Goal: Task Accomplishment & Management: Complete application form

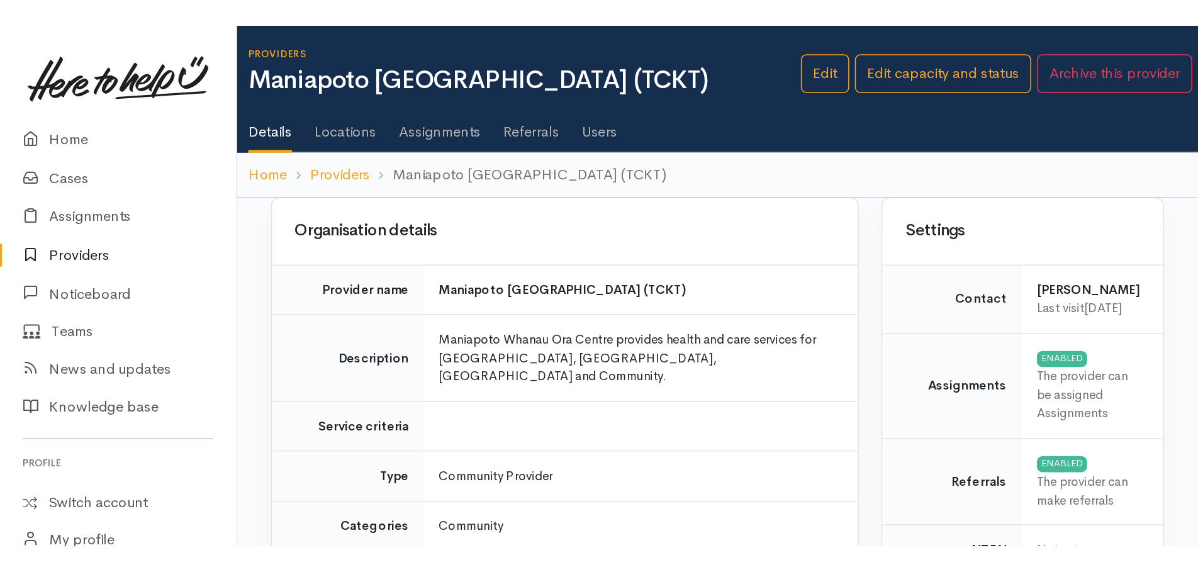
scroll to position [1069, 0]
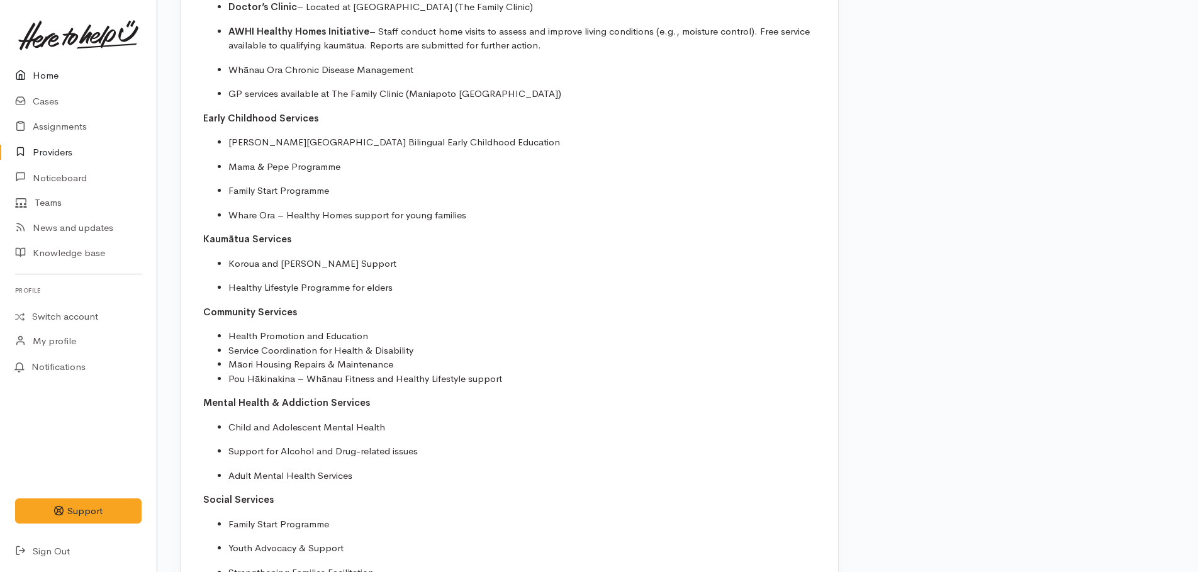
click at [35, 77] on link "Home" at bounding box center [78, 76] width 157 height 26
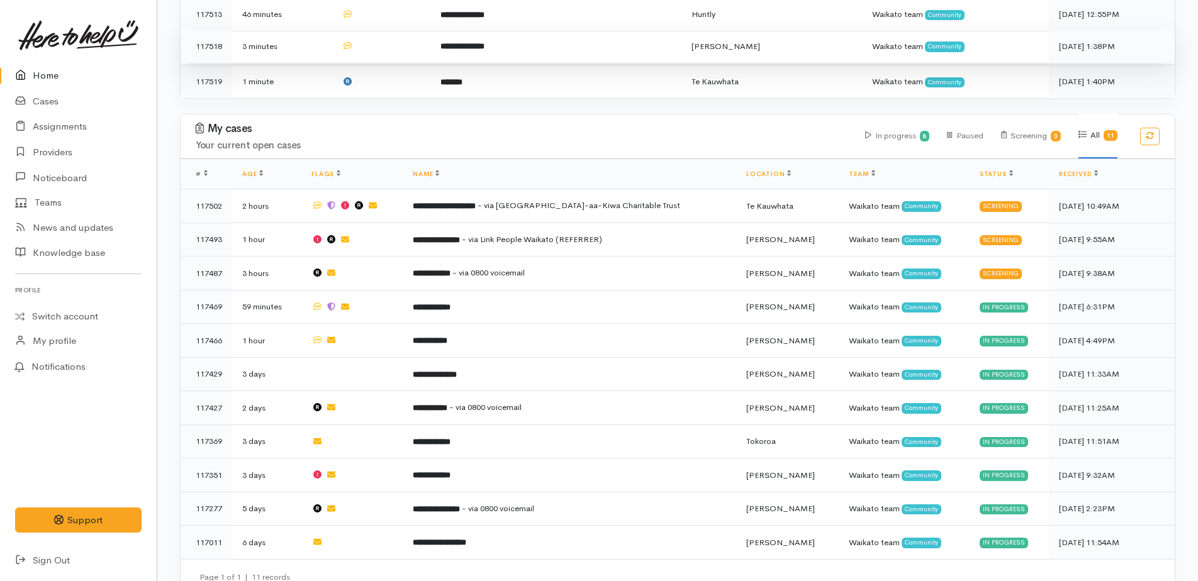
scroll to position [593, 0]
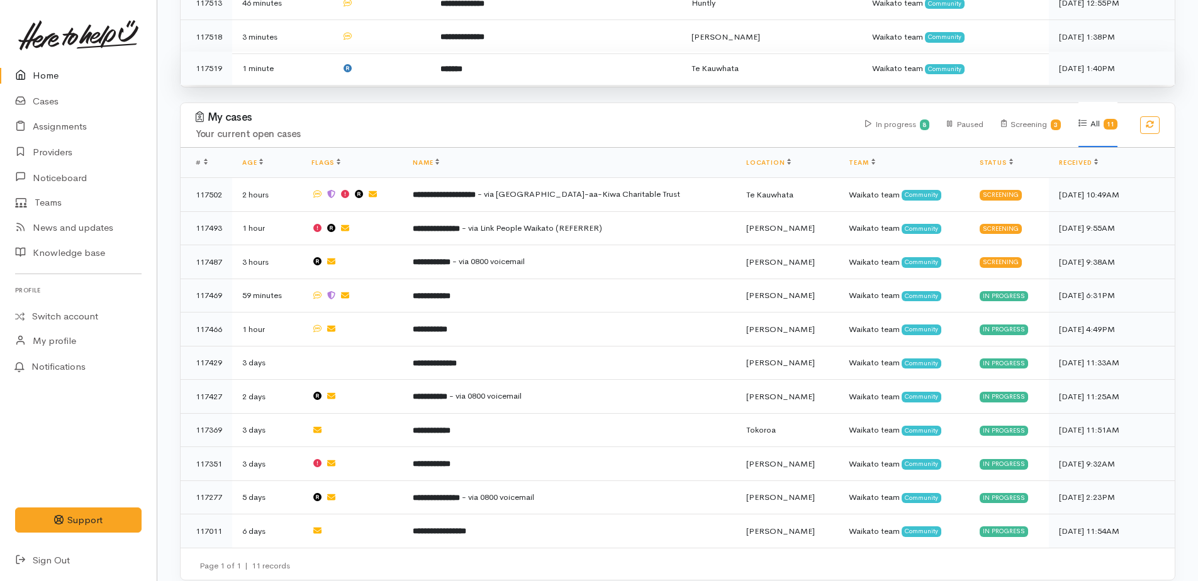
click at [462, 65] on b "*******" at bounding box center [451, 69] width 22 height 8
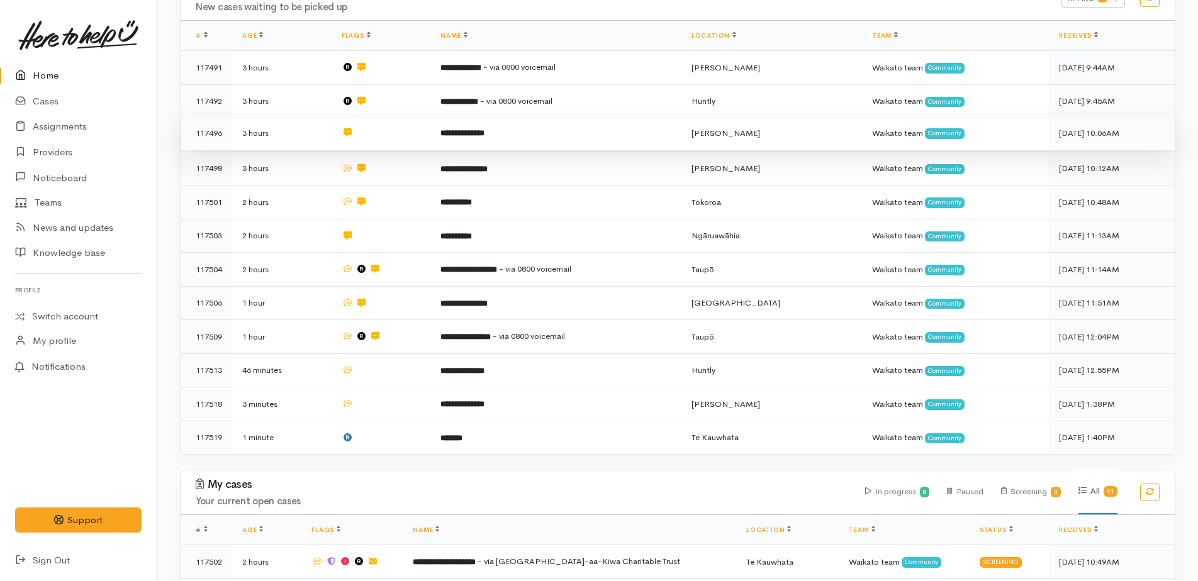
scroll to position [15, 0]
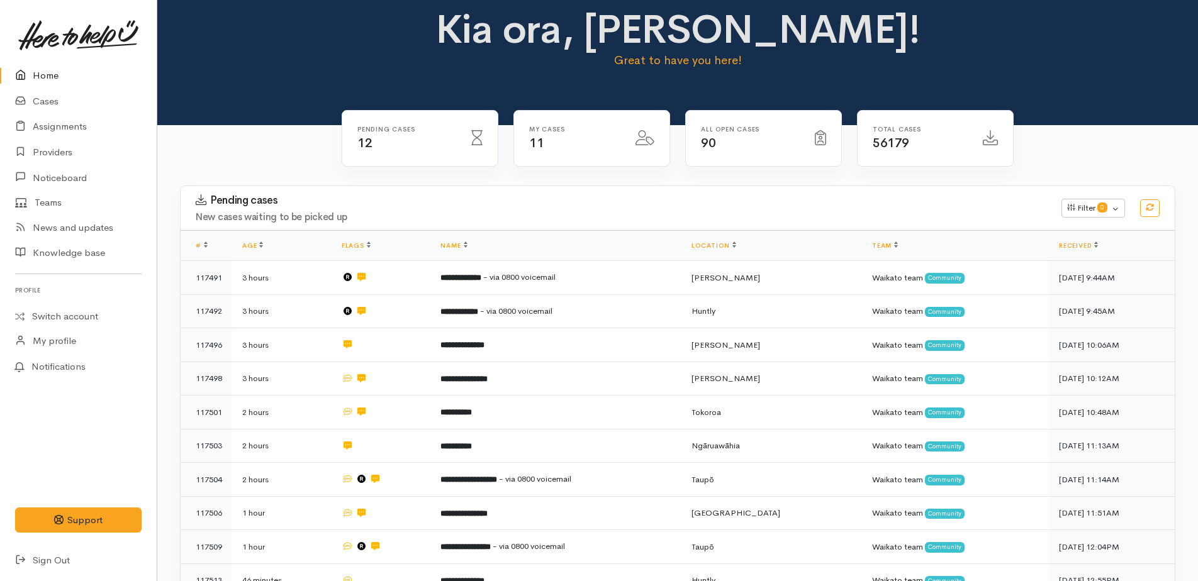
drag, startPoint x: 53, startPoint y: 78, endPoint x: 45, endPoint y: 77, distance: 8.2
click at [53, 78] on link "Home" at bounding box center [78, 76] width 157 height 26
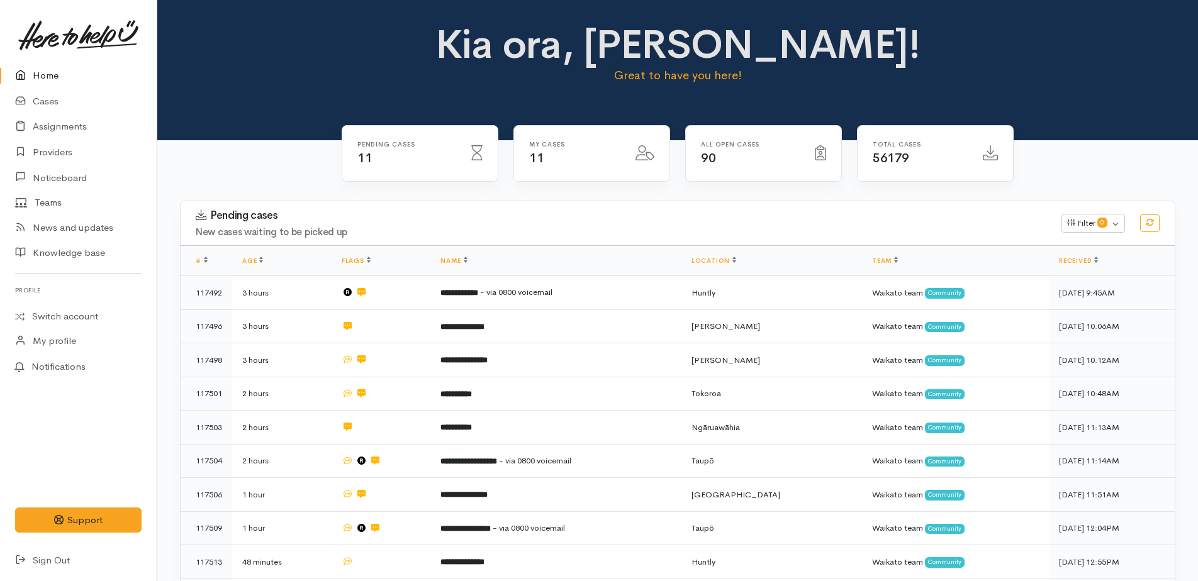
click at [48, 74] on link "Home" at bounding box center [78, 76] width 157 height 26
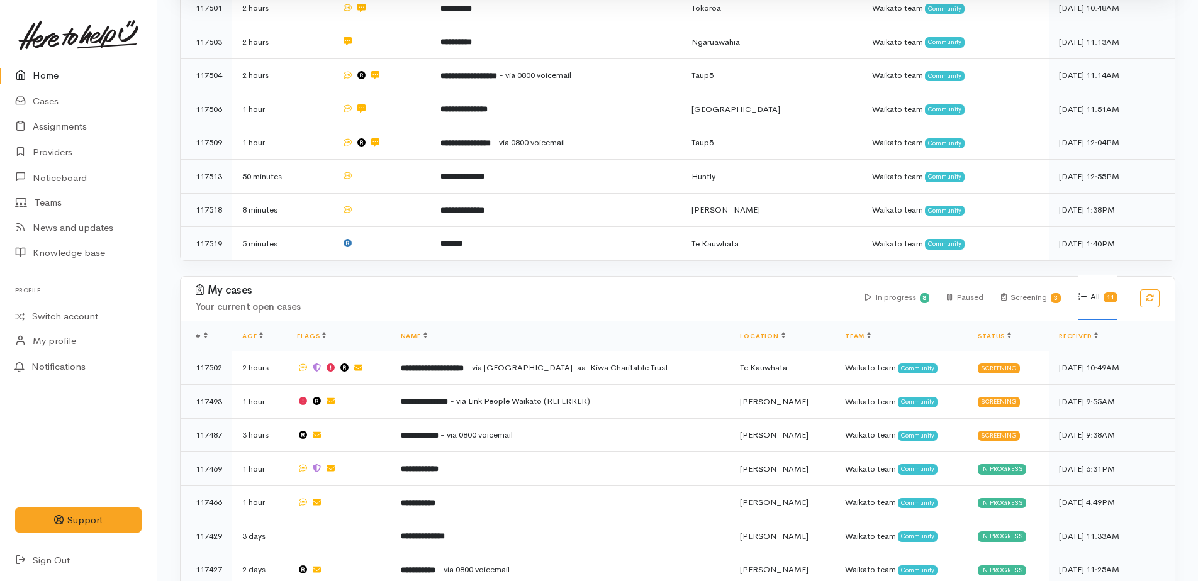
scroll to position [560, 0]
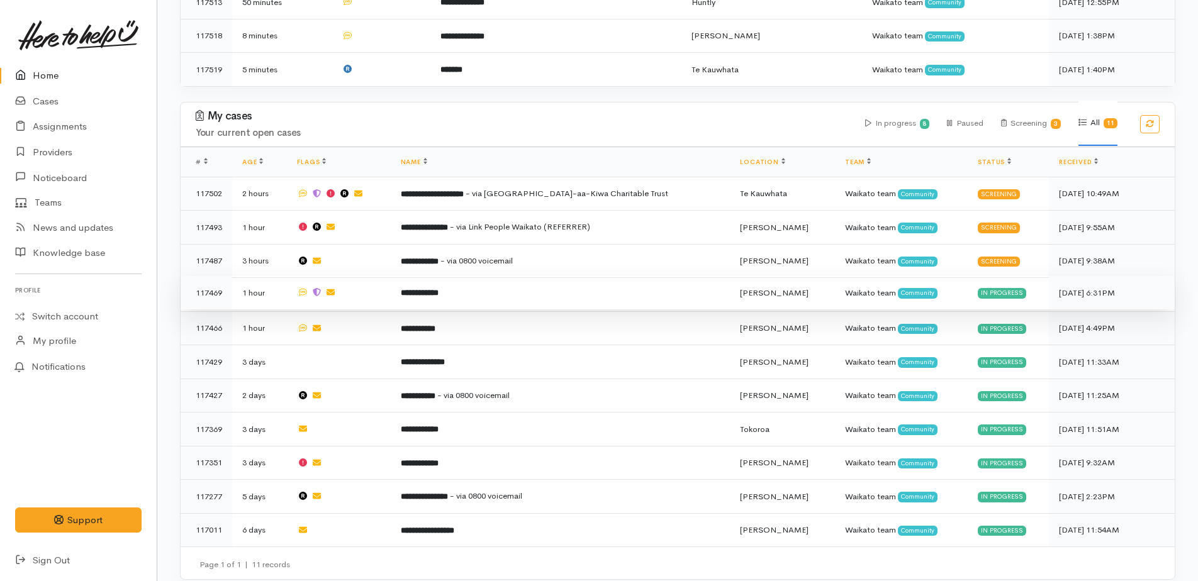
click at [425, 289] on b "**********" at bounding box center [420, 293] width 38 height 8
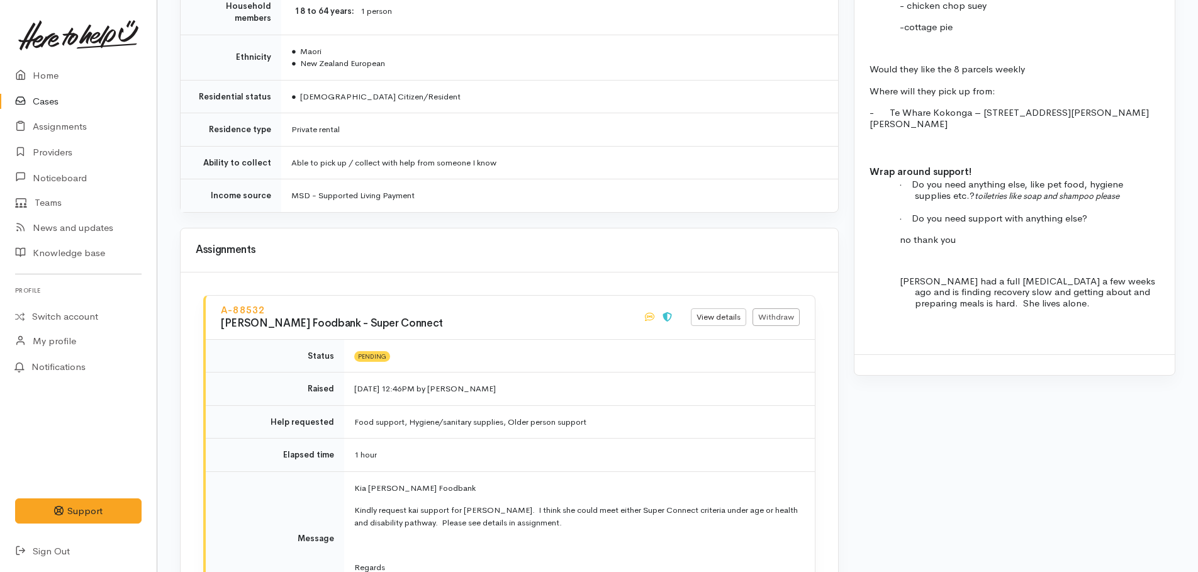
scroll to position [1425, 0]
click at [39, 69] on link "Home" at bounding box center [78, 76] width 157 height 26
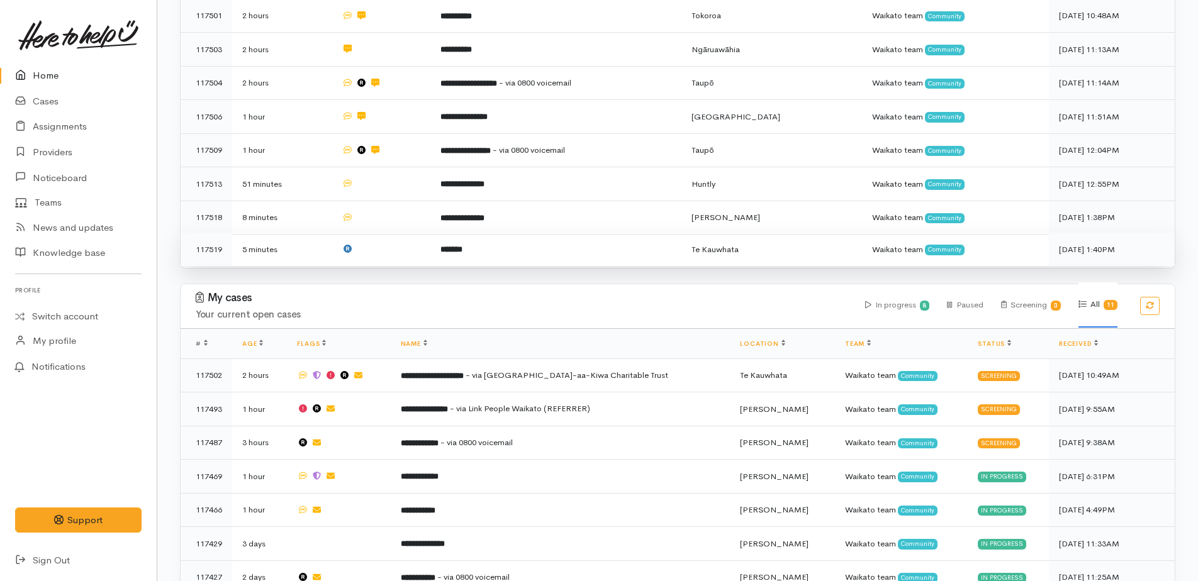
scroll to position [560, 0]
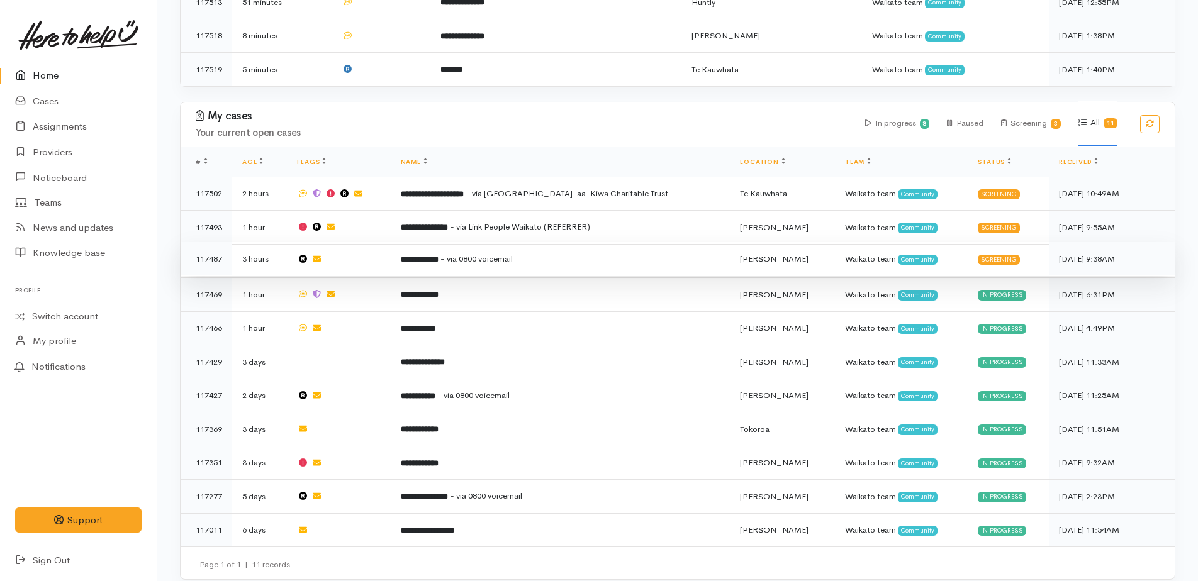
click at [513, 253] on span "- via 0800 voicemail" at bounding box center [476, 258] width 72 height 11
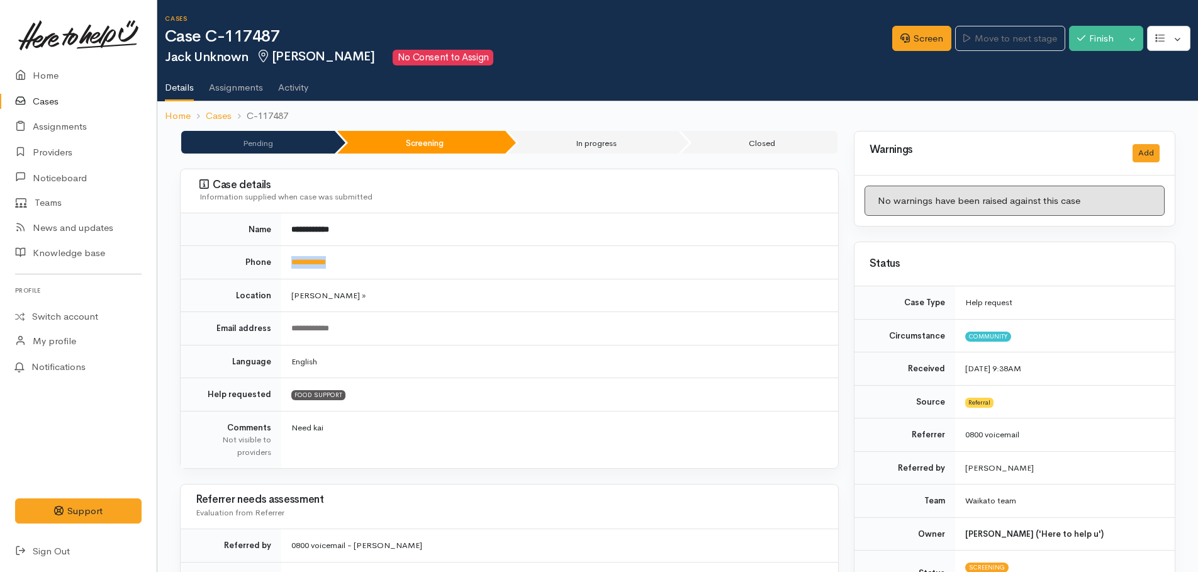
drag, startPoint x: 352, startPoint y: 259, endPoint x: 274, endPoint y: 266, distance: 78.9
click at [274, 266] on tr "**********" at bounding box center [509, 262] width 657 height 33
drag, startPoint x: 274, startPoint y: 266, endPoint x: 309, endPoint y: 266, distance: 35.9
copy tr "**********"
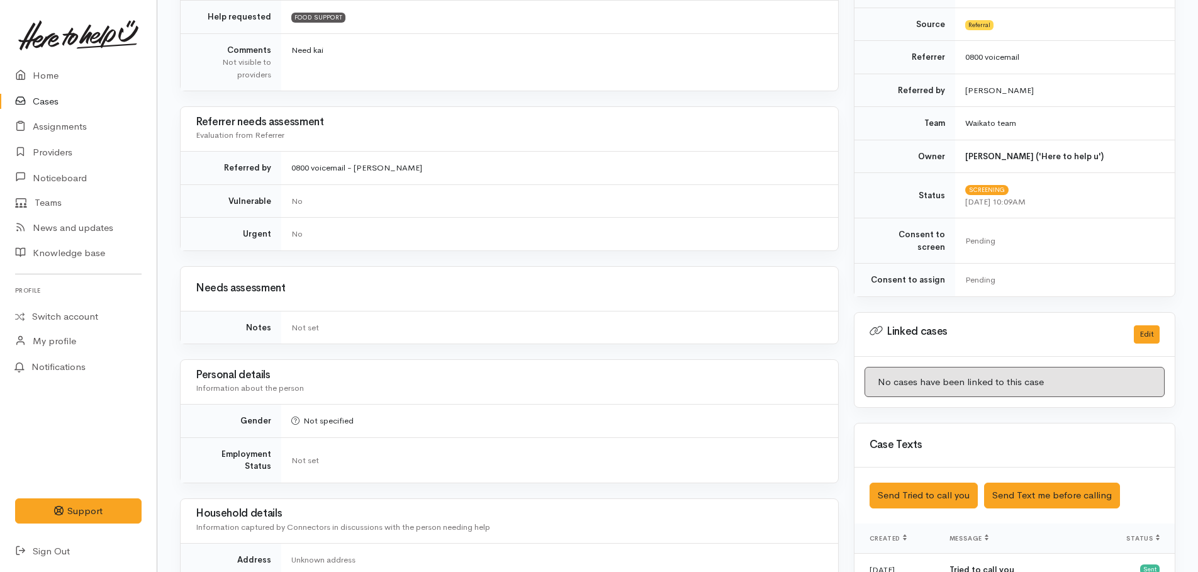
scroll to position [755, 0]
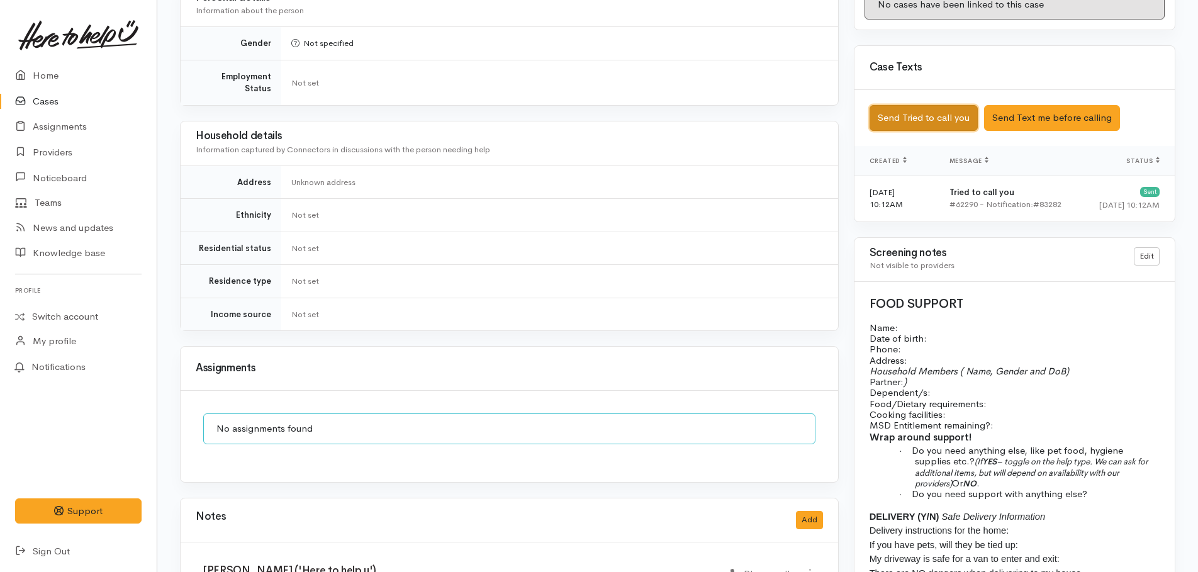
click at [931, 114] on button "Send Tried to call you" at bounding box center [923, 118] width 108 height 26
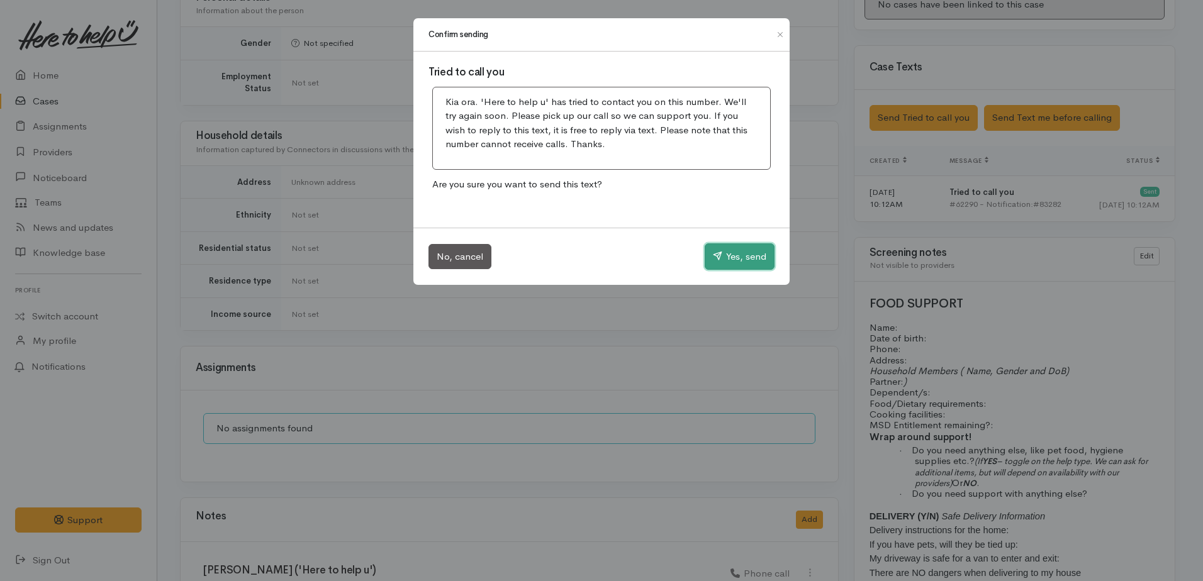
click at [727, 259] on button "Yes, send" at bounding box center [740, 256] width 70 height 26
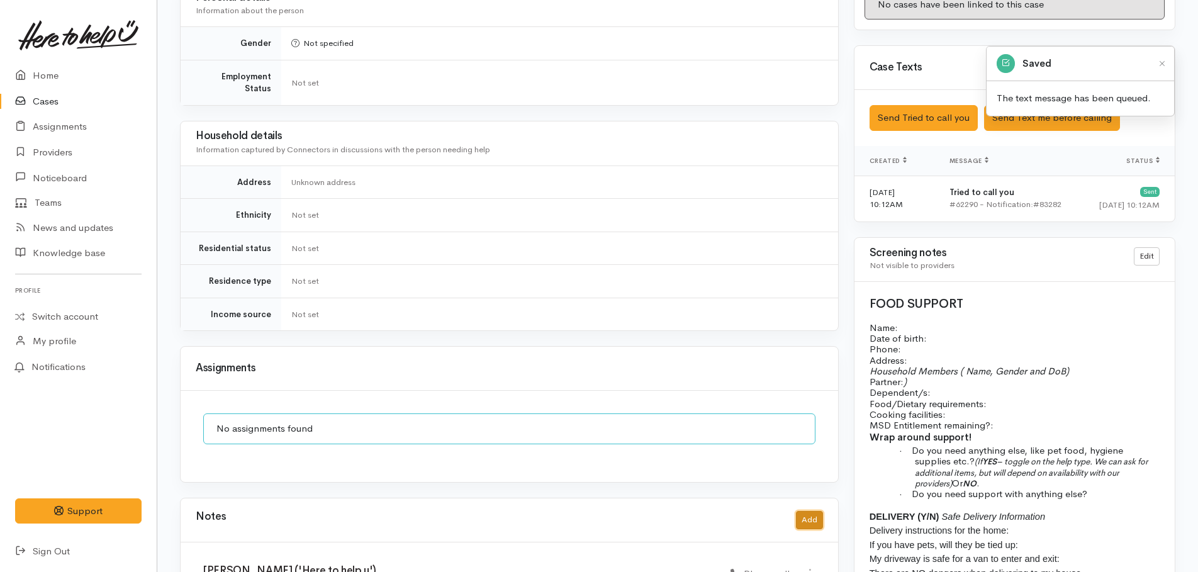
click at [814, 511] on button "Add" at bounding box center [809, 520] width 27 height 18
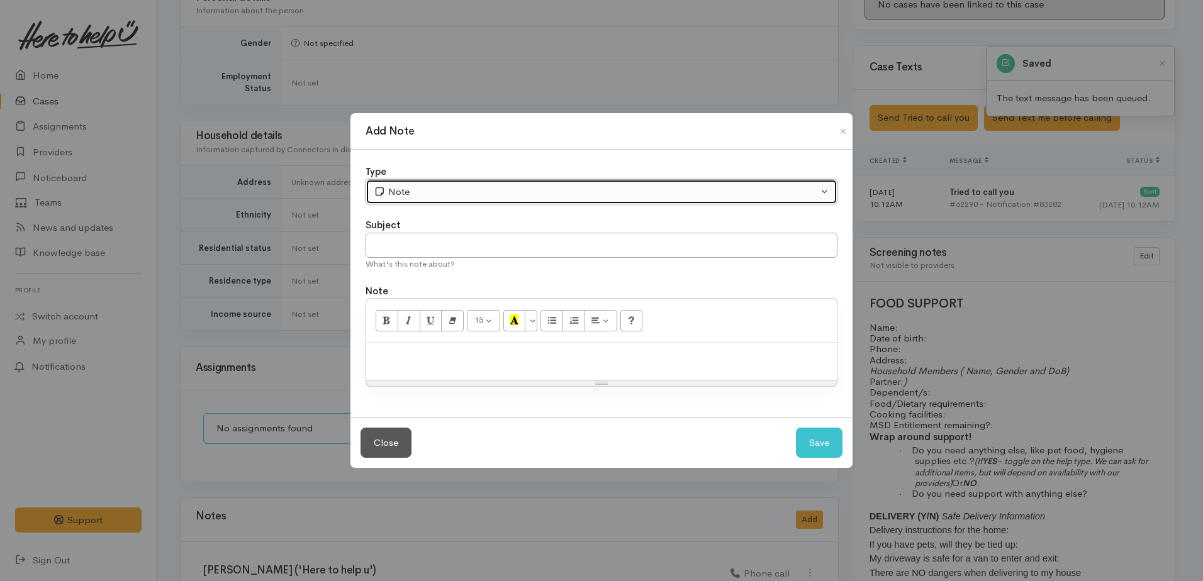
click at [428, 200] on button "Note" at bounding box center [601, 192] width 472 height 26
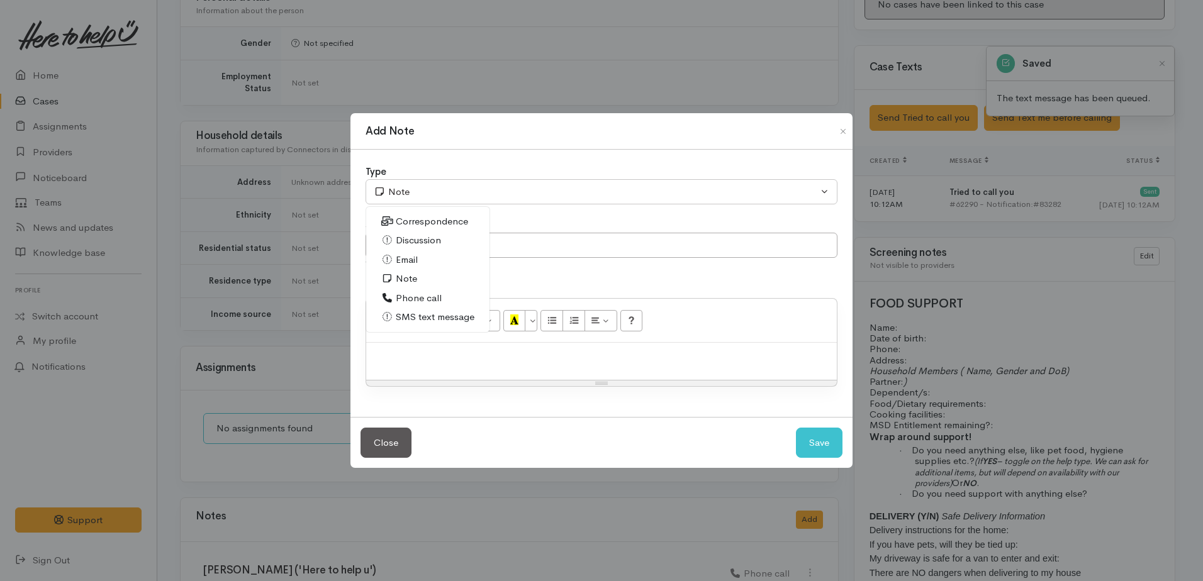
click at [414, 294] on span "Phone call" at bounding box center [419, 298] width 46 height 14
select select "3"
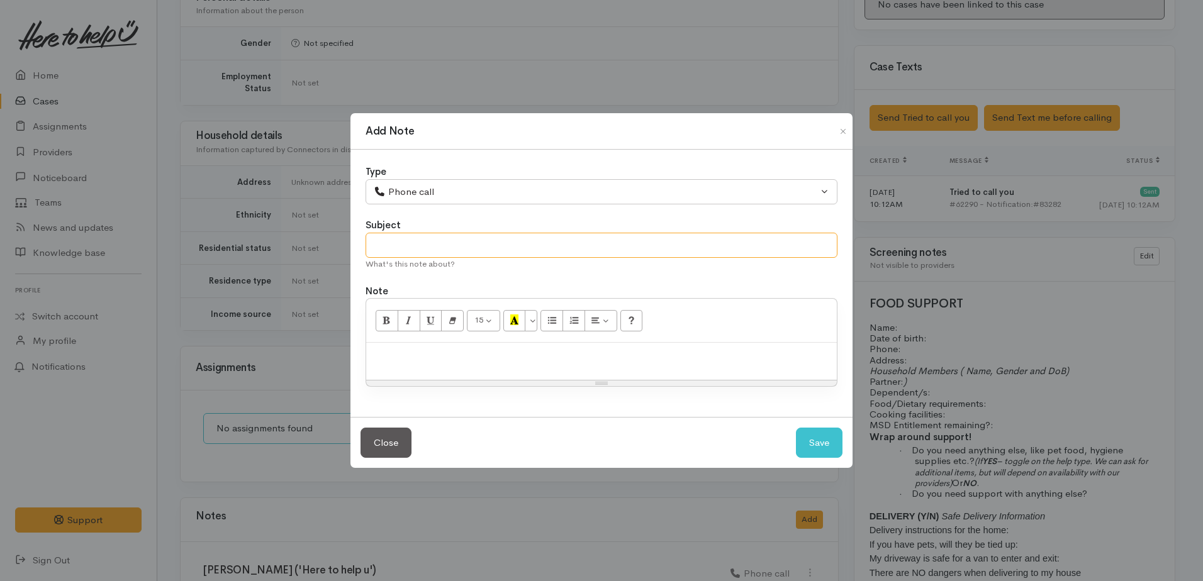
click at [419, 253] on input "text" at bounding box center [601, 246] width 472 height 26
type input "2ns attempt to call"
click at [412, 372] on div at bounding box center [601, 361] width 471 height 37
click at [430, 352] on p "No answer. left a VM. I will try again tomorrow." at bounding box center [601, 356] width 458 height 14
click at [825, 441] on button "Save" at bounding box center [819, 443] width 47 height 31
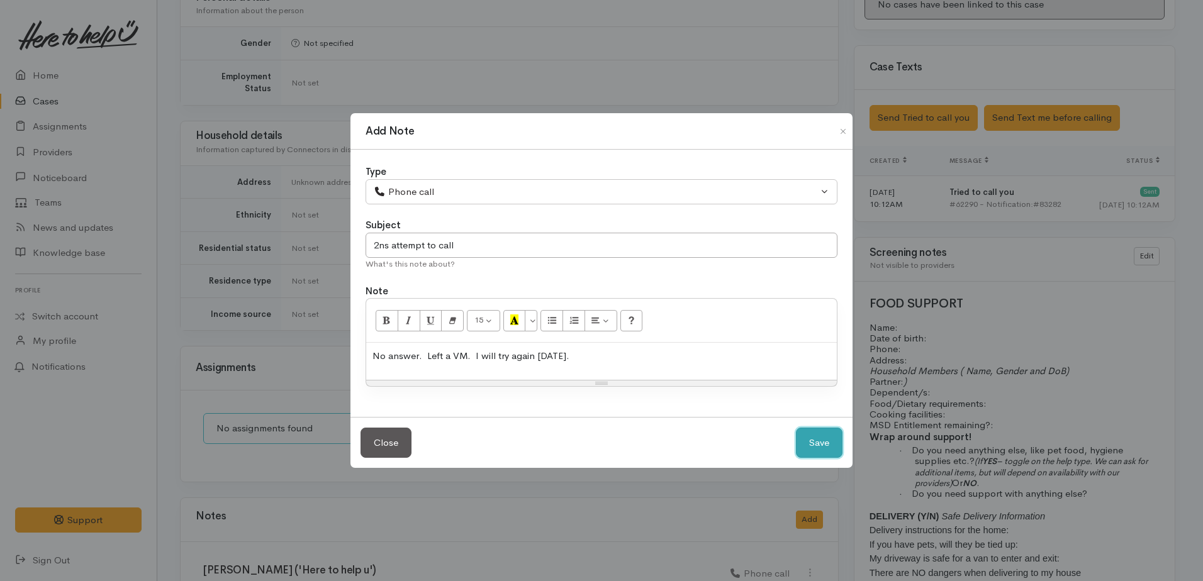
select select "1"
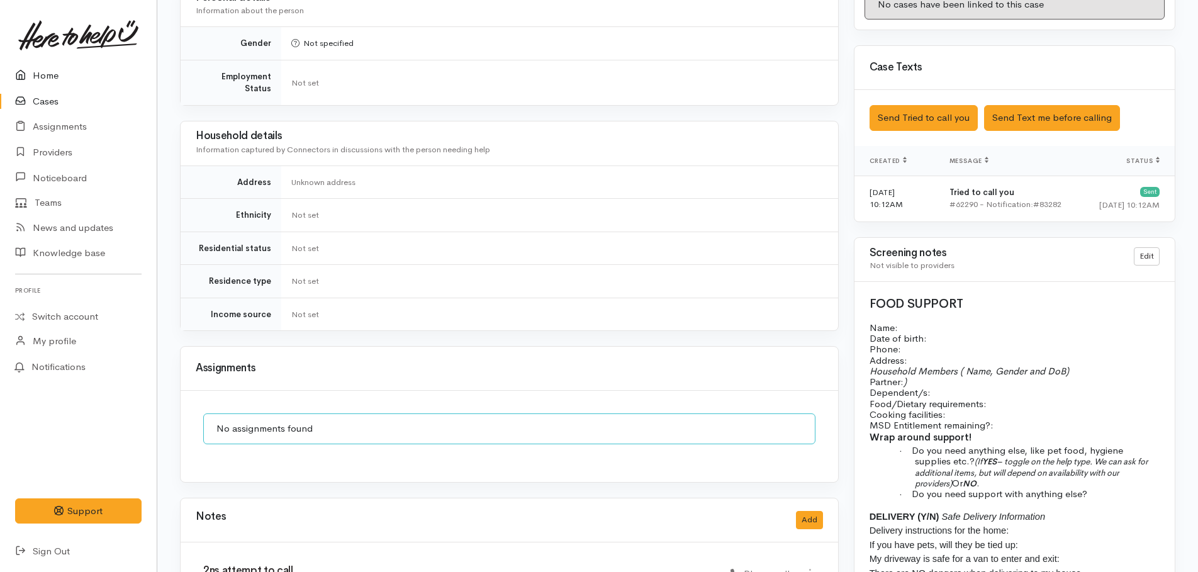
click at [50, 78] on link "Home" at bounding box center [78, 76] width 157 height 26
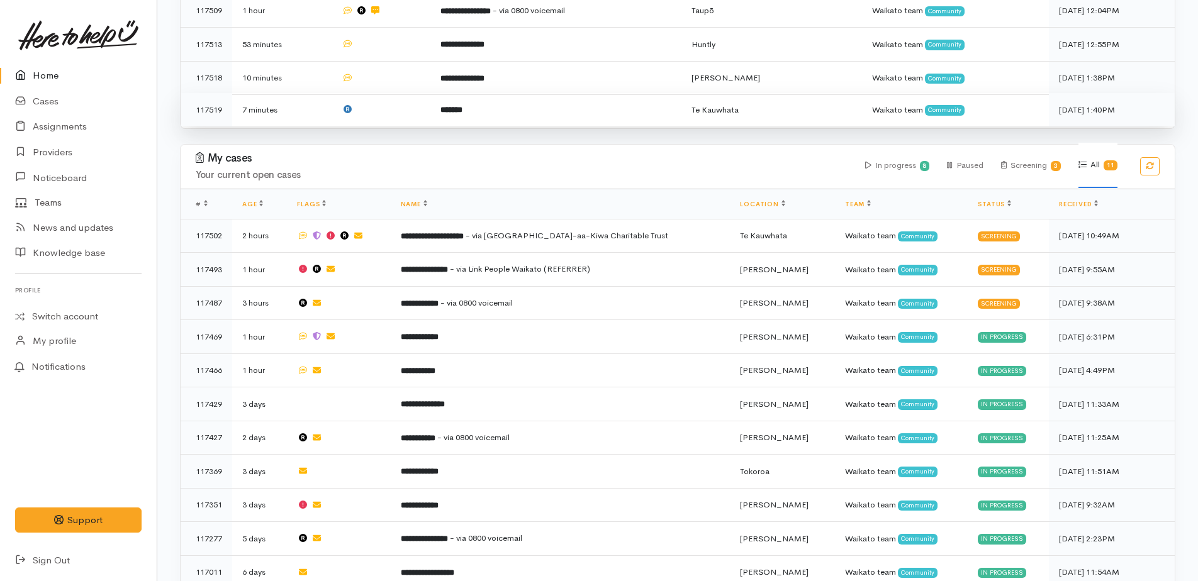
scroll to position [560, 0]
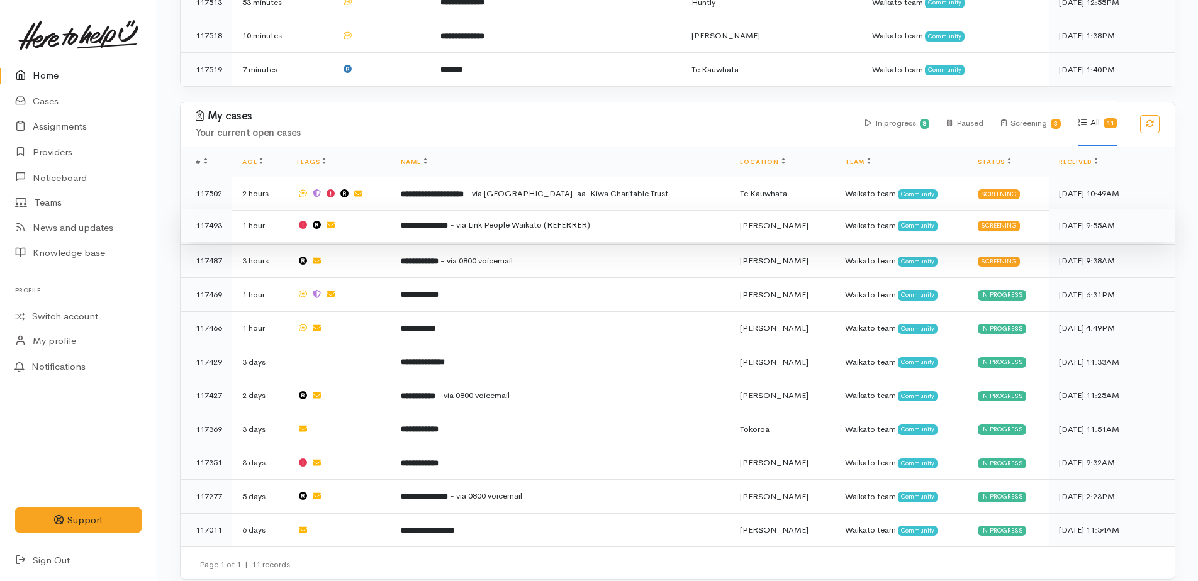
click at [447, 221] on b "**********" at bounding box center [424, 225] width 47 height 8
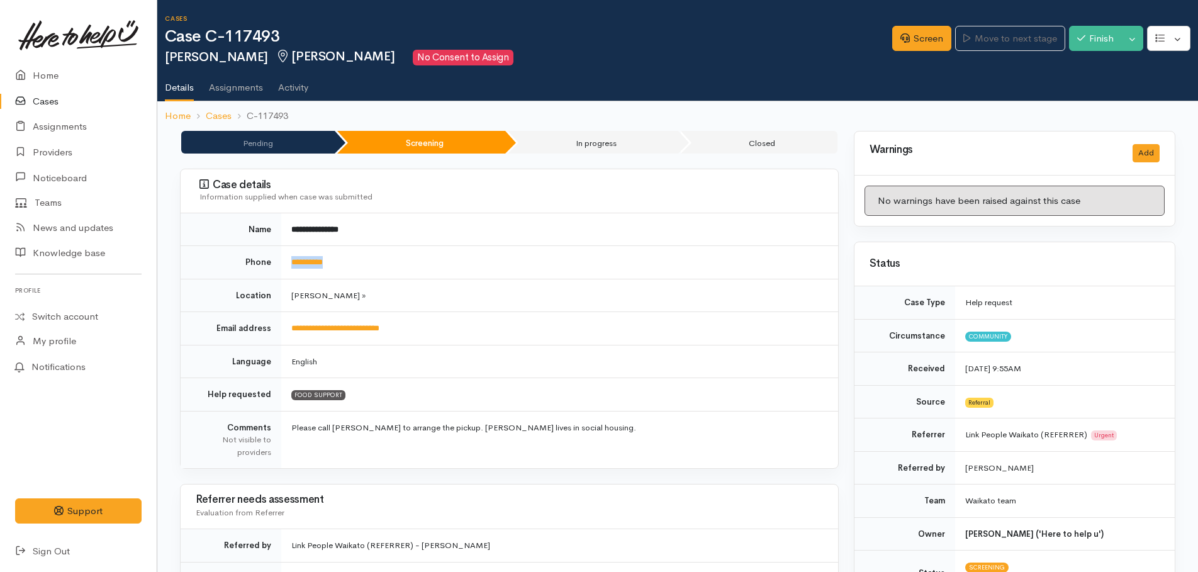
drag, startPoint x: 355, startPoint y: 254, endPoint x: 289, endPoint y: 262, distance: 67.1
click at [289, 262] on td "**********" at bounding box center [559, 262] width 557 height 33
drag, startPoint x: 289, startPoint y: 262, endPoint x: 299, endPoint y: 262, distance: 10.7
copy link "**********"
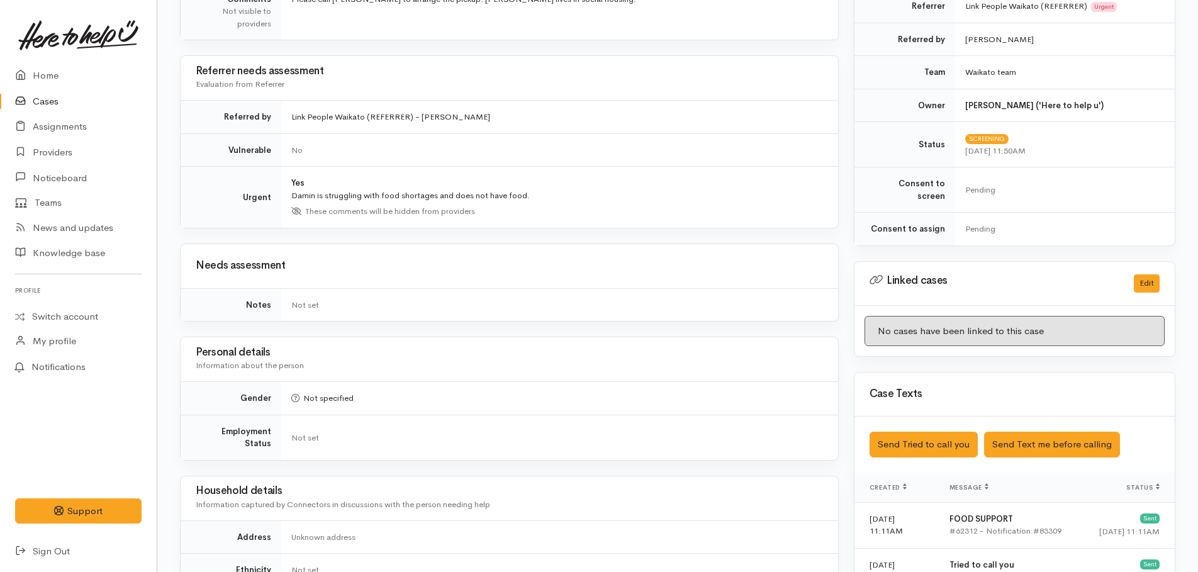
scroll to position [629, 0]
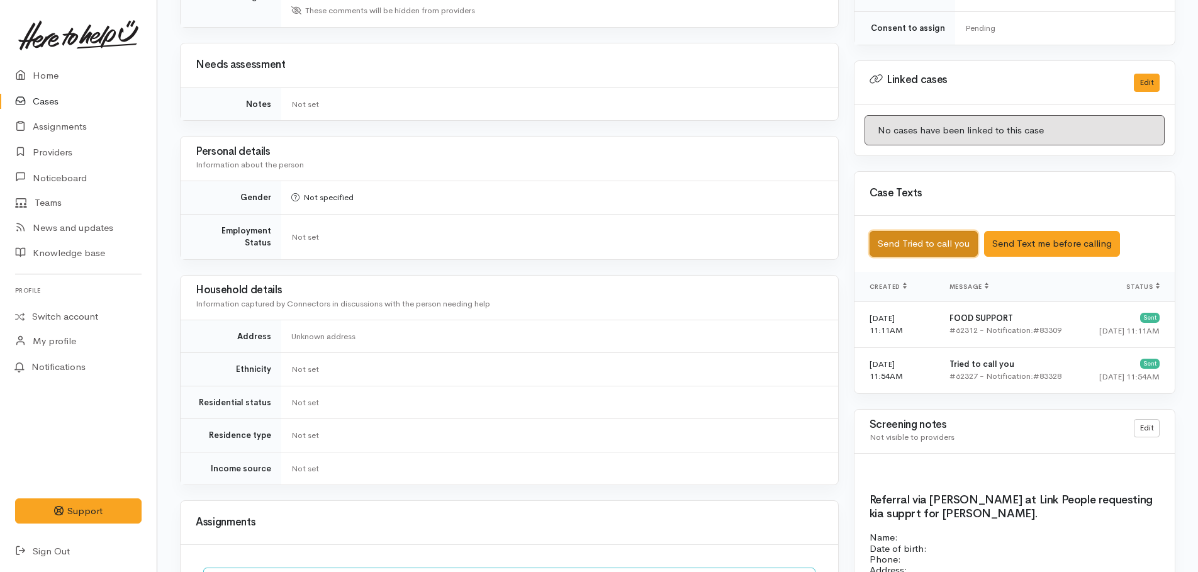
click at [930, 237] on button "Send Tried to call you" at bounding box center [923, 244] width 108 height 26
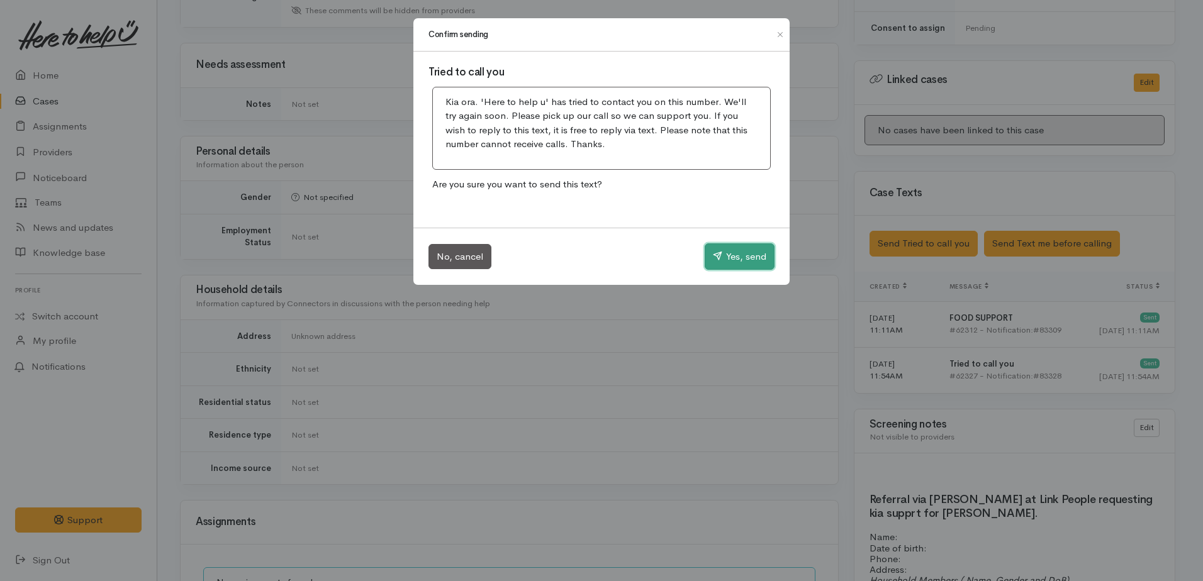
click at [715, 262] on button "Yes, send" at bounding box center [740, 256] width 70 height 26
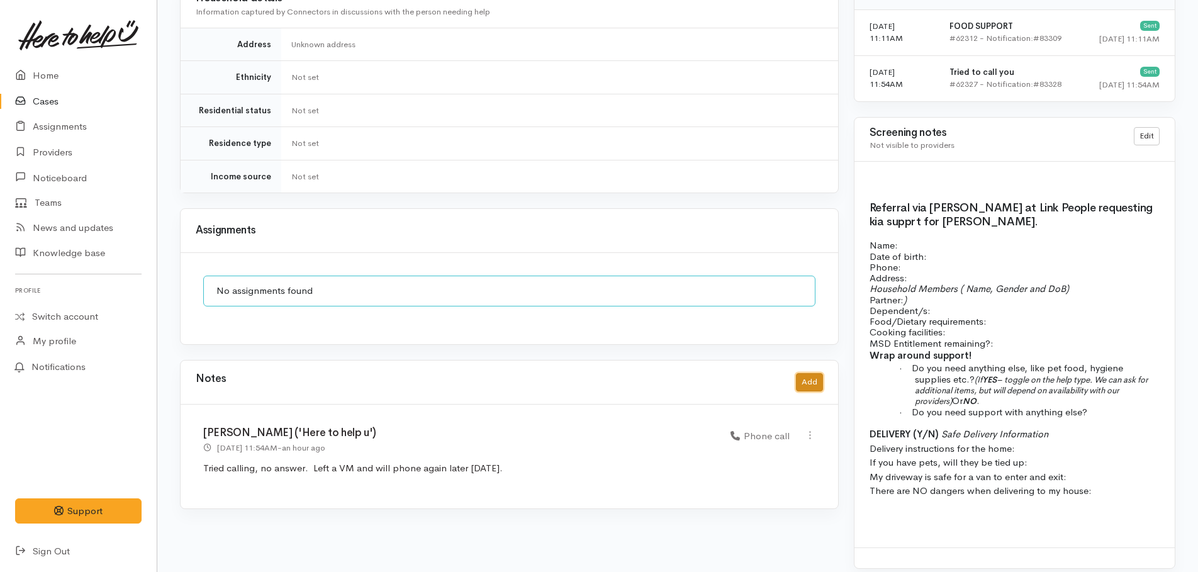
click at [799, 373] on button "Add" at bounding box center [809, 382] width 27 height 18
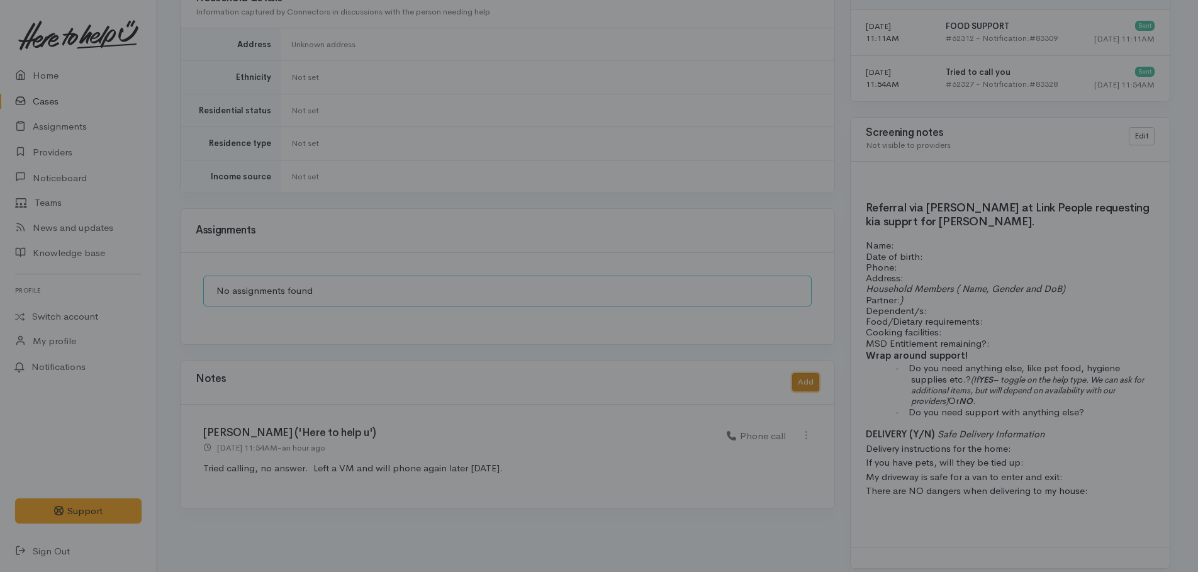
scroll to position [911, 0]
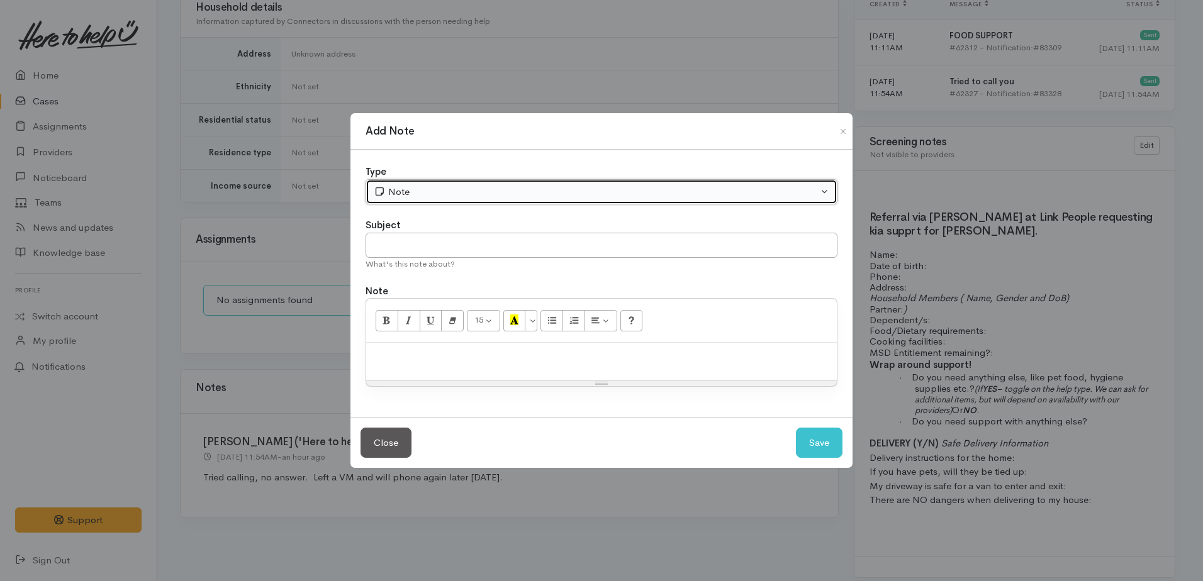
click at [382, 195] on icon "button" at bounding box center [380, 191] width 12 height 9
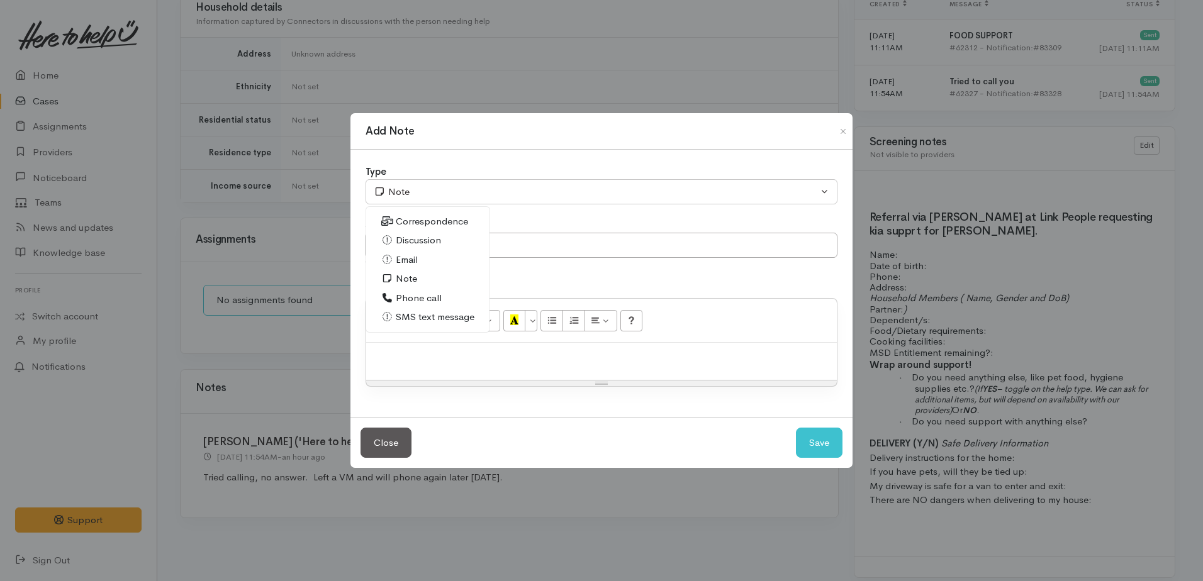
drag, startPoint x: 411, startPoint y: 299, endPoint x: 409, endPoint y: 282, distance: 17.1
click at [412, 299] on span "Phone call" at bounding box center [419, 298] width 46 height 14
select select "3"
click at [414, 248] on input "text" at bounding box center [601, 246] width 472 height 26
type input "2nd attempt"
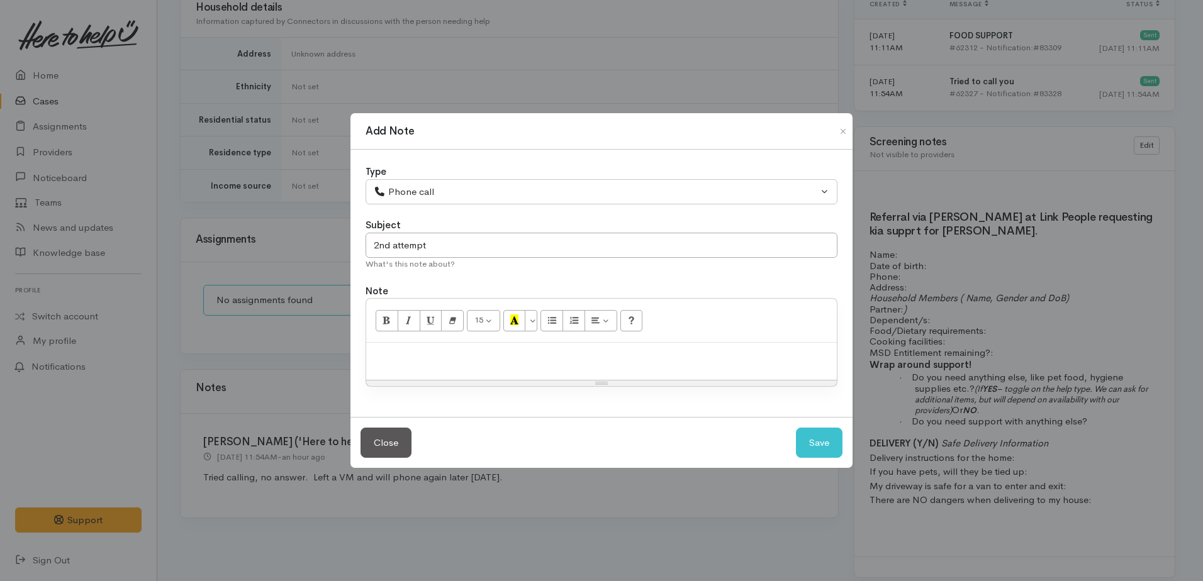
click at [442, 350] on p at bounding box center [601, 356] width 458 height 14
click at [831, 451] on button "Save" at bounding box center [819, 443] width 47 height 31
select select "1"
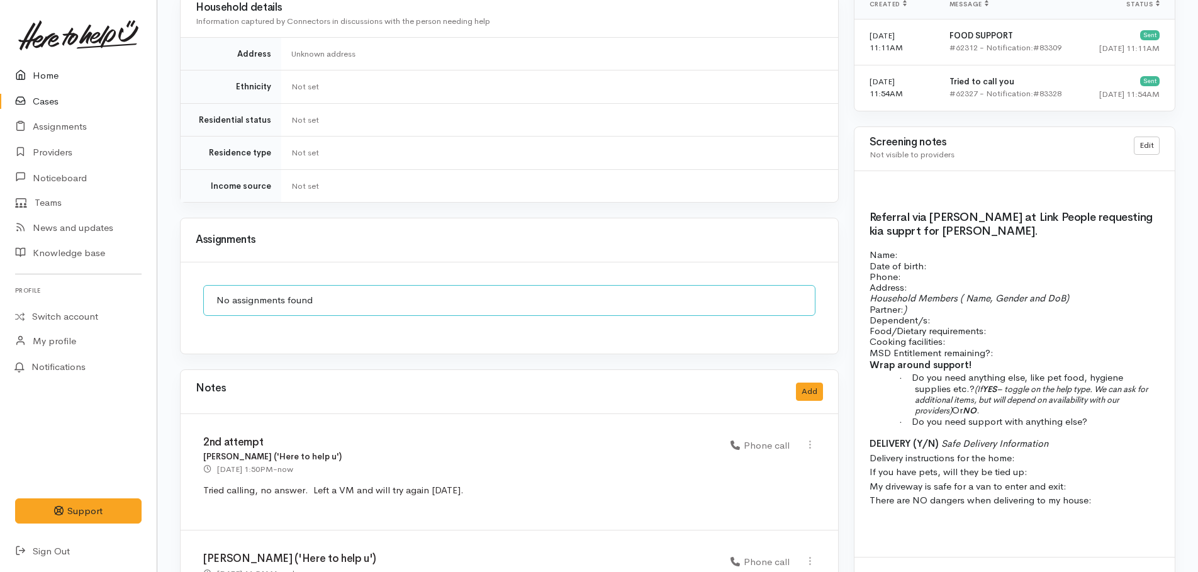
click at [40, 79] on link "Home" at bounding box center [78, 76] width 157 height 26
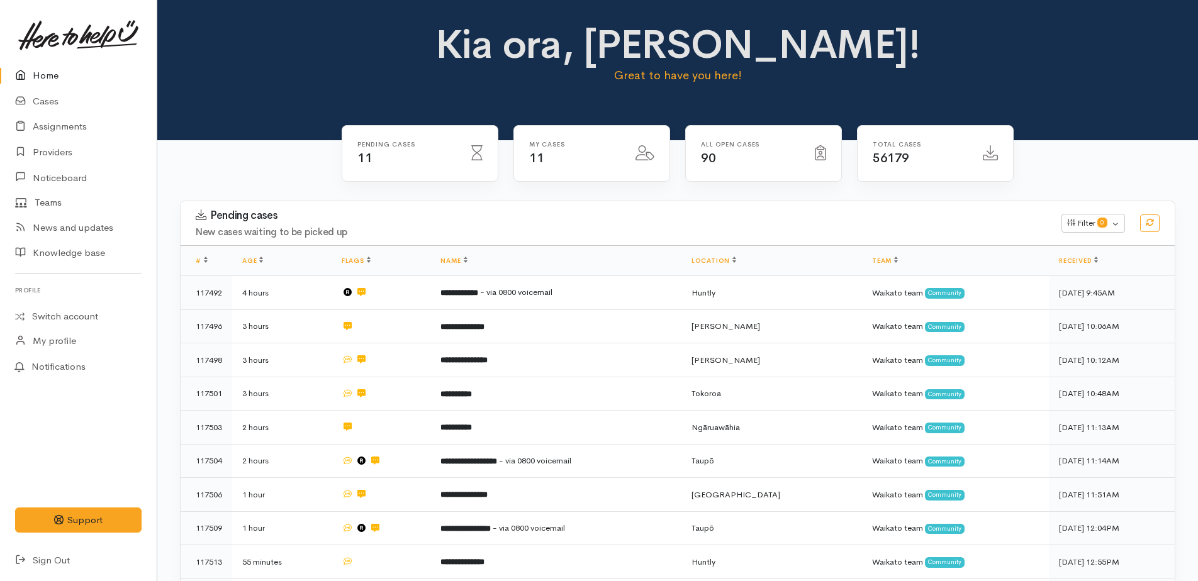
click at [45, 77] on link "Home" at bounding box center [78, 76] width 157 height 26
click at [55, 152] on link "Providers" at bounding box center [78, 153] width 157 height 26
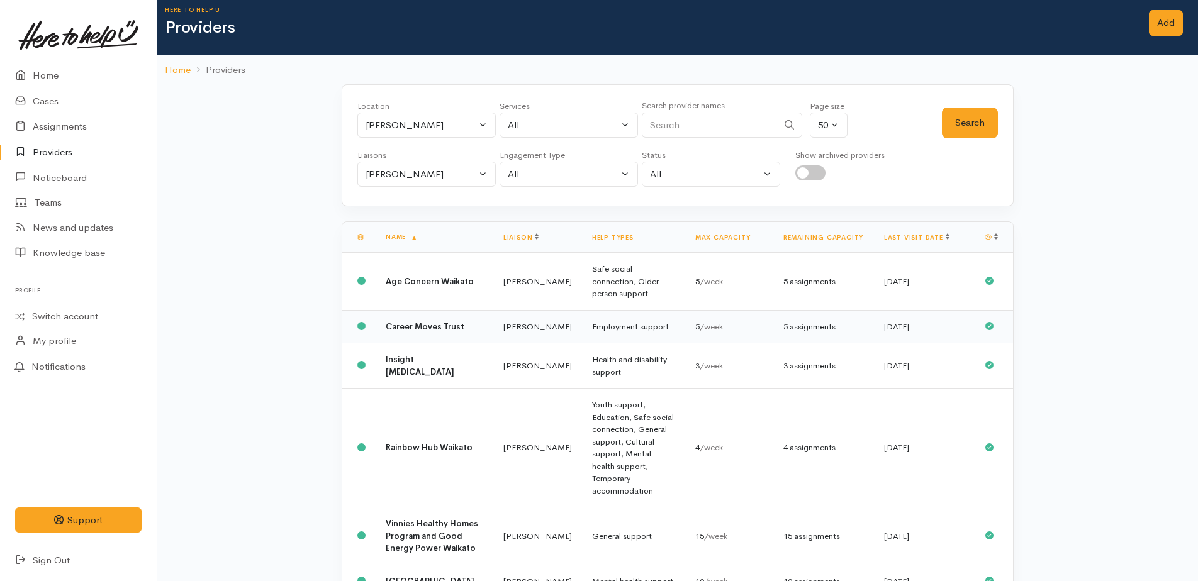
scroll to position [84, 0]
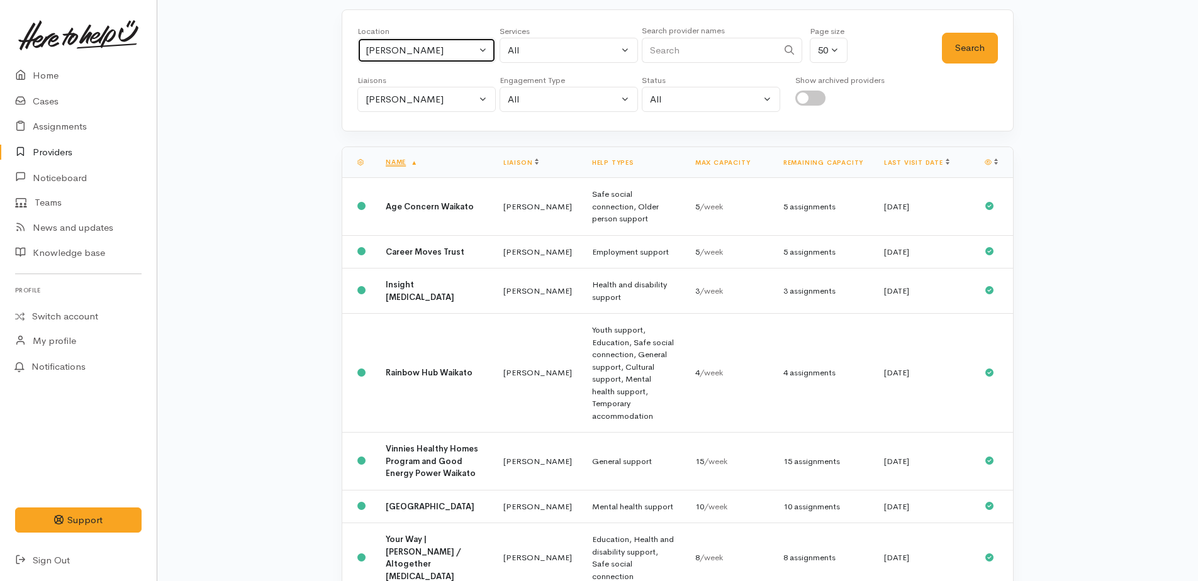
click at [452, 53] on div "[PERSON_NAME]" at bounding box center [420, 50] width 111 height 14
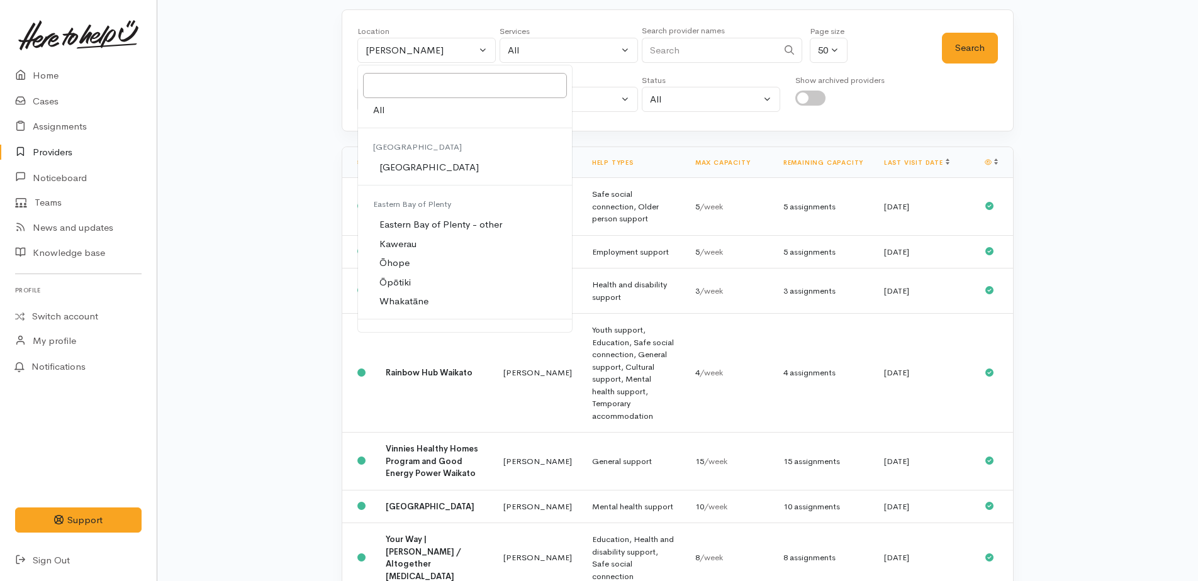
click at [380, 112] on span "All" at bounding box center [378, 110] width 11 height 14
select select "-1"
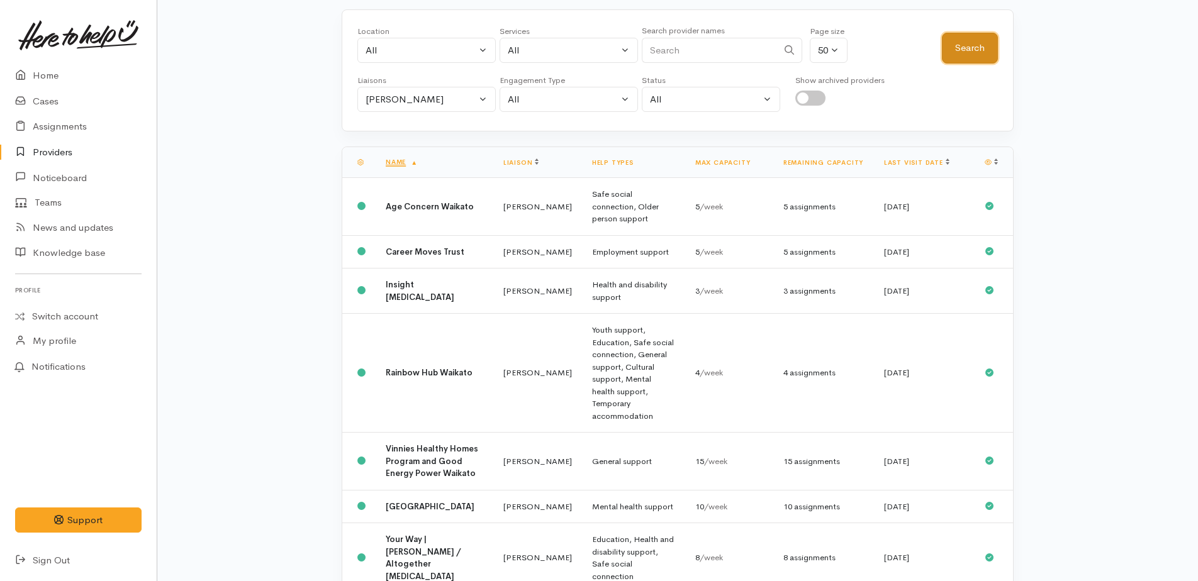
click at [976, 52] on button "Search" at bounding box center [970, 48] width 56 height 31
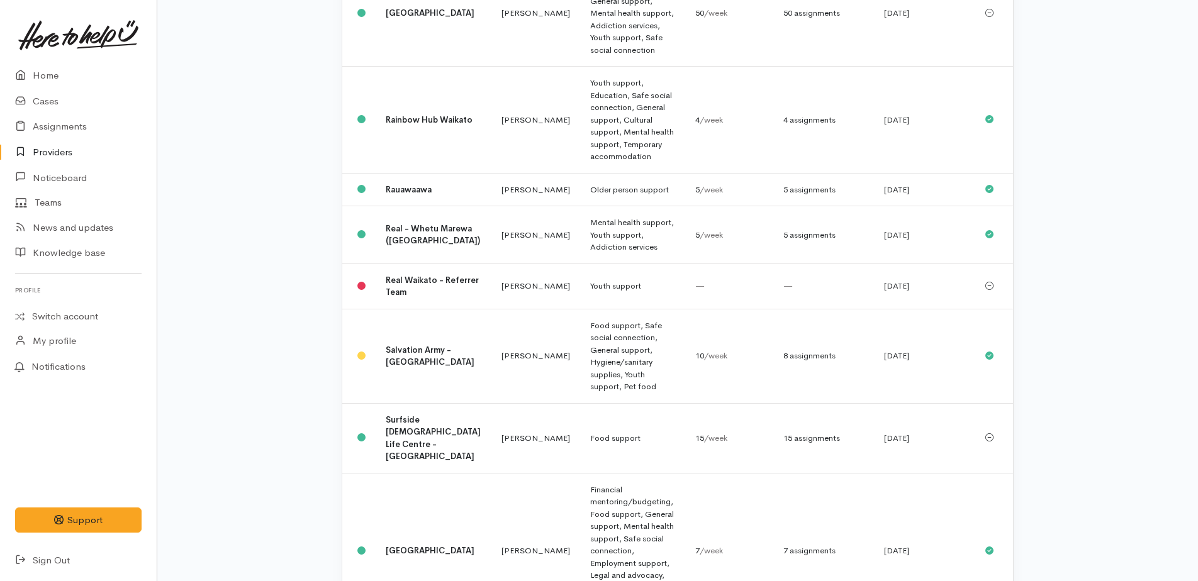
scroll to position [1258, 0]
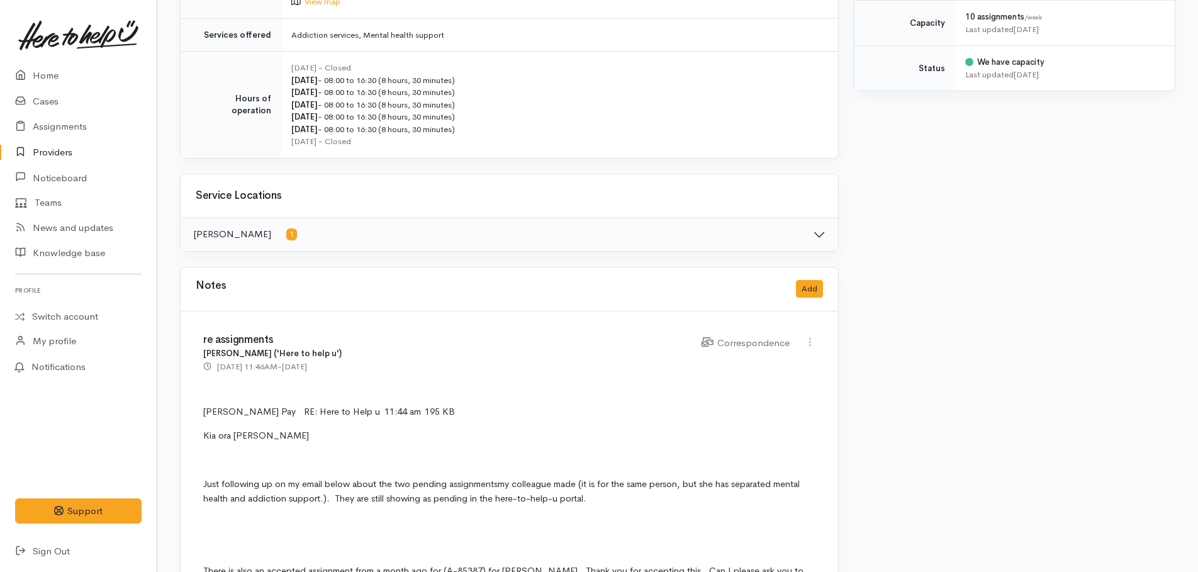
scroll to position [692, 0]
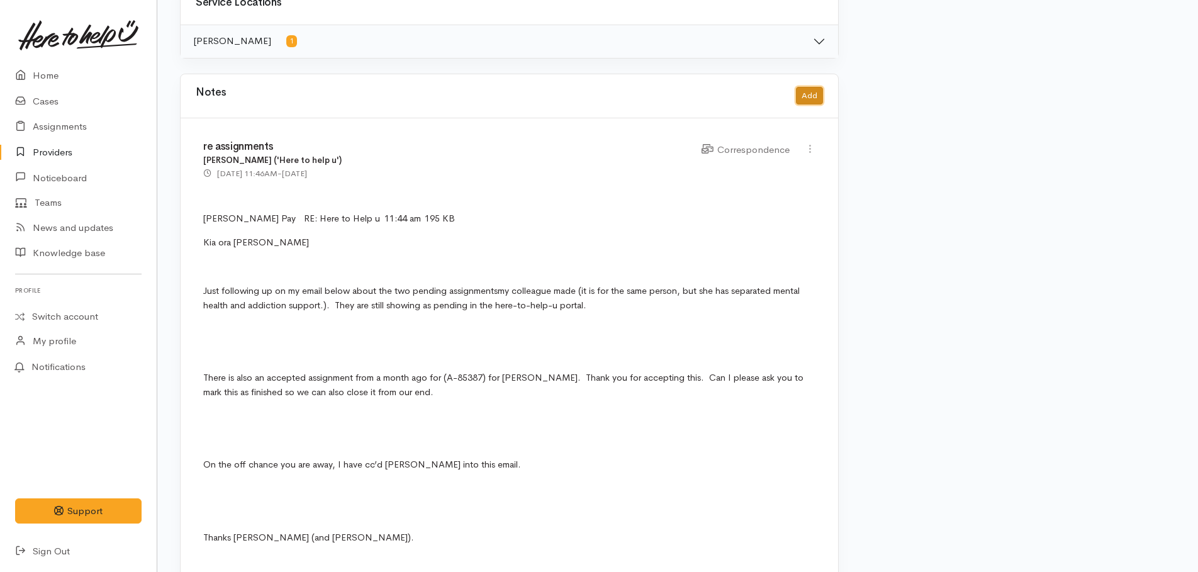
click at [805, 92] on button "Add" at bounding box center [809, 96] width 27 height 18
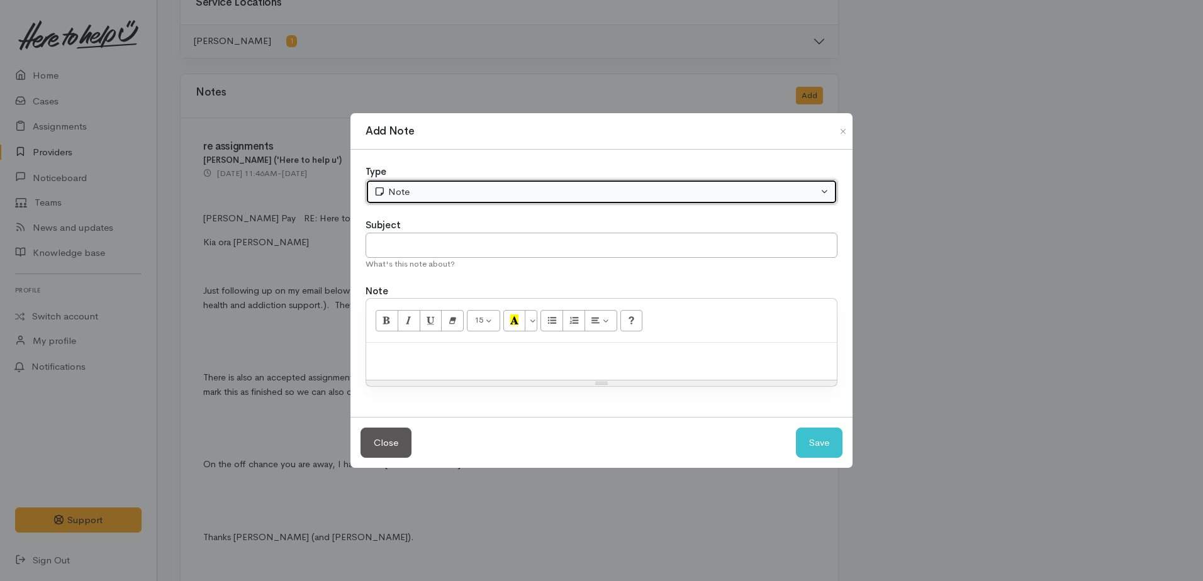
drag, startPoint x: 487, startPoint y: 187, endPoint x: 478, endPoint y: 193, distance: 10.5
click at [485, 188] on div "Note" at bounding box center [596, 192] width 444 height 14
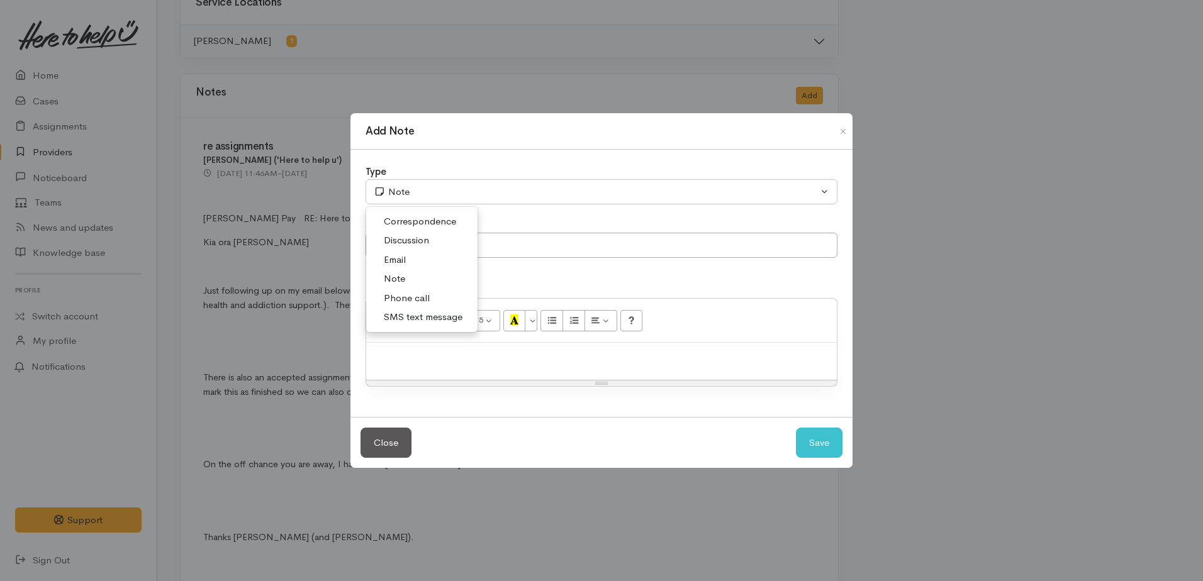
click at [415, 296] on span "Phone call" at bounding box center [407, 298] width 46 height 14
click at [409, 339] on div "15 8 9 10 11 12 14 18 24 36 Background Color Transparent Select #ffff00 Text Co…" at bounding box center [601, 321] width 471 height 44
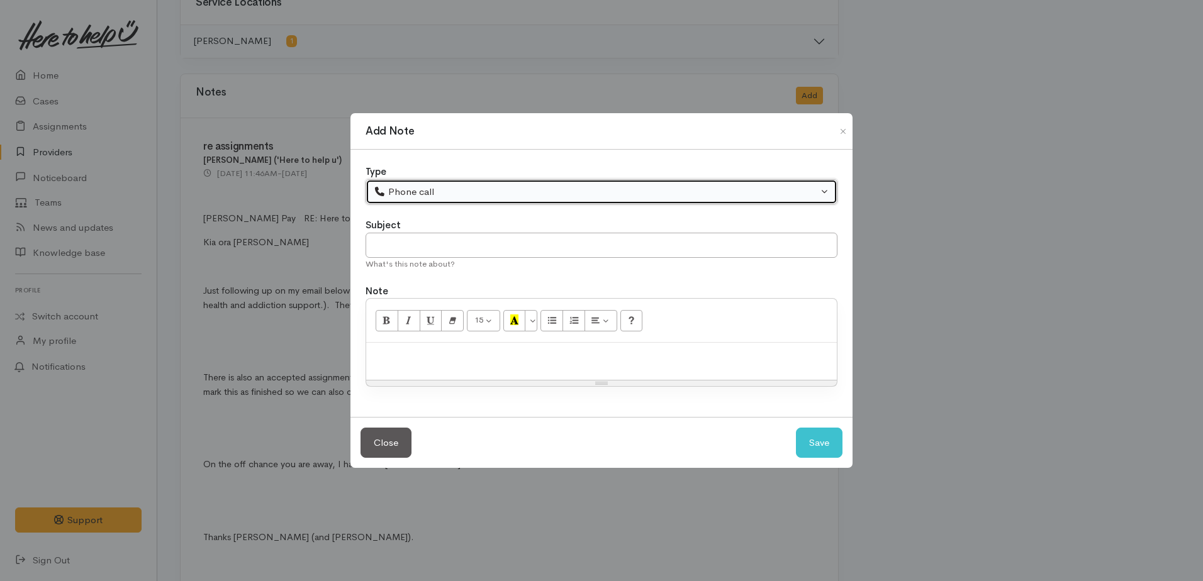
click at [446, 191] on div "Phone call" at bounding box center [596, 192] width 444 height 14
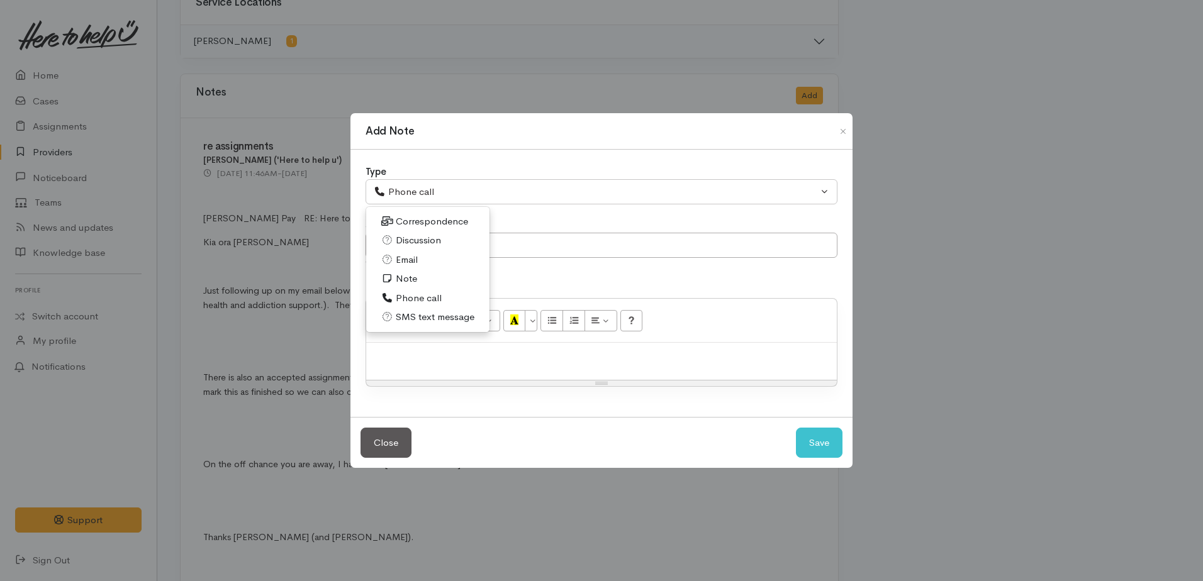
click at [415, 261] on span "Email" at bounding box center [407, 260] width 22 height 14
select select "2"
click at [386, 365] on div at bounding box center [601, 361] width 471 height 37
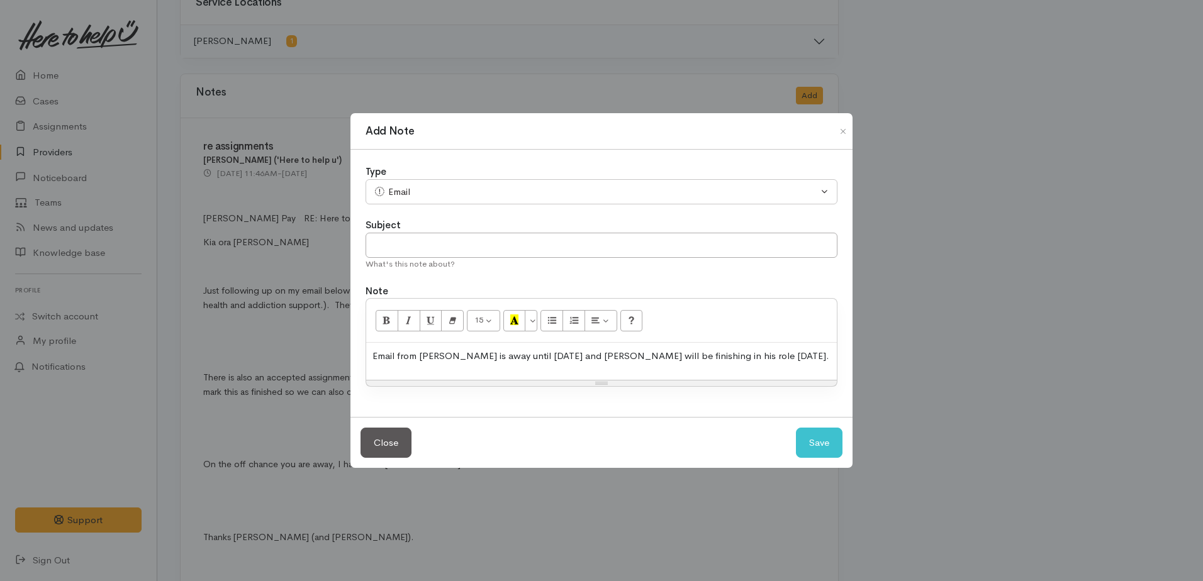
click at [803, 355] on p "Email from Nathan, Donna is away until 29/9/25 and Nathan will be finishing in …" at bounding box center [601, 356] width 458 height 14
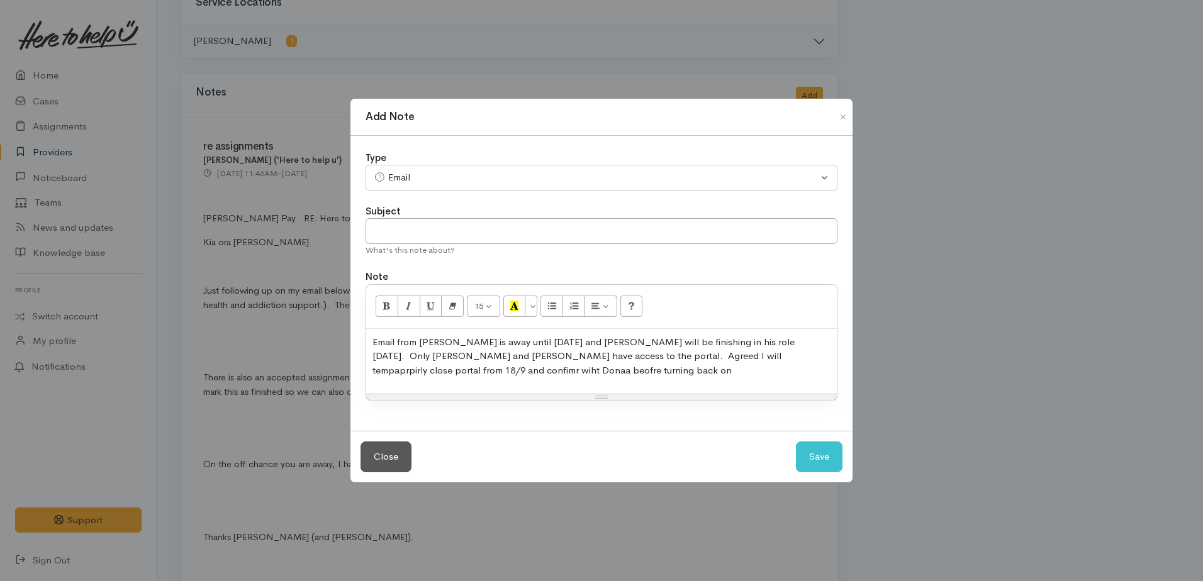
drag, startPoint x: 647, startPoint y: 354, endPoint x: 638, endPoint y: 347, distance: 10.8
click at [637, 348] on p "Email from Nathan, Donna is away until 29/9/25 and Nathan will be finishing in …" at bounding box center [601, 356] width 458 height 43
drag, startPoint x: 647, startPoint y: 364, endPoint x: 671, endPoint y: 368, distance: 23.6
click at [662, 373] on p "Email from Nathan, Donna is away until 29/9/25 and Nathan will be finishing in …" at bounding box center [601, 356] width 458 height 43
click at [681, 358] on p "Email from Nathan, Donna is away until 29/9/25 and Nathan will be finishing in …" at bounding box center [601, 356] width 458 height 43
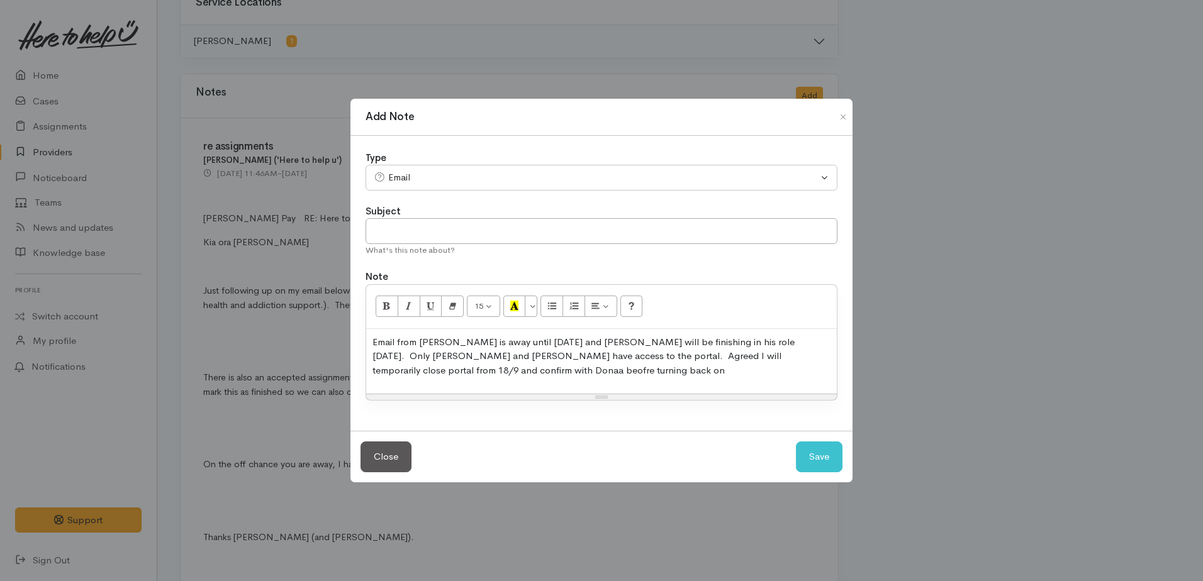
drag, startPoint x: 409, startPoint y: 373, endPoint x: 420, endPoint y: 365, distance: 12.6
drag, startPoint x: 393, startPoint y: 372, endPoint x: 410, endPoint y: 365, distance: 18.3
click at [396, 371] on p "Email from Nathan, Donna is away until 29/9/25 and Nathan will be finishing in …" at bounding box center [601, 356] width 458 height 43
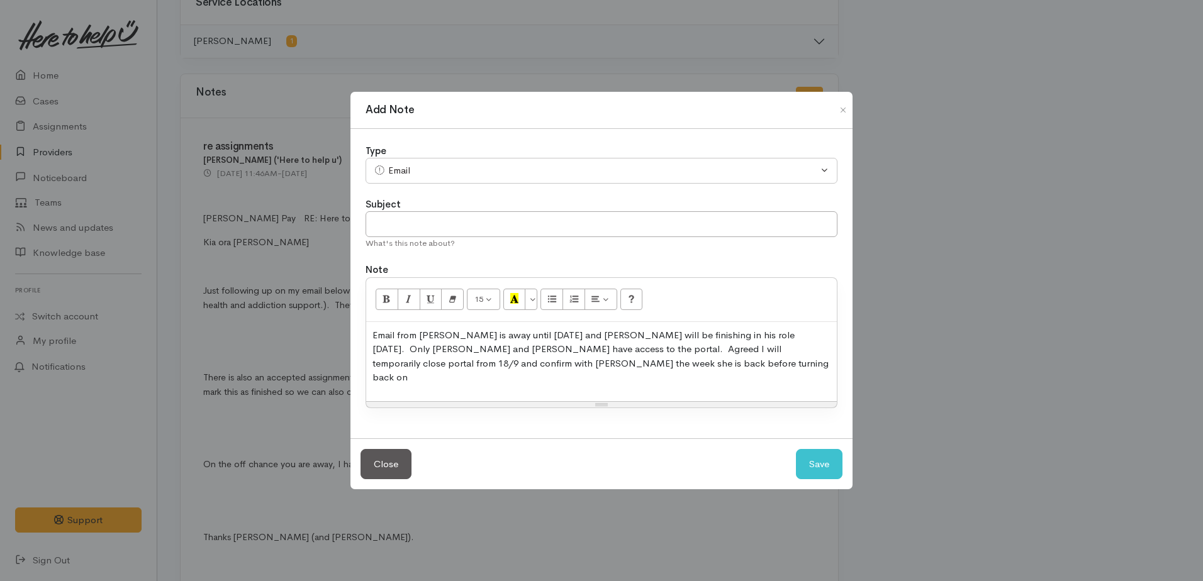
click at [576, 369] on p "Email from Nathan, Donna is away until 29/9/25 and Nathan will be finishing in …" at bounding box center [601, 356] width 458 height 57
click at [826, 467] on button "Save" at bounding box center [819, 464] width 47 height 31
select select "1"
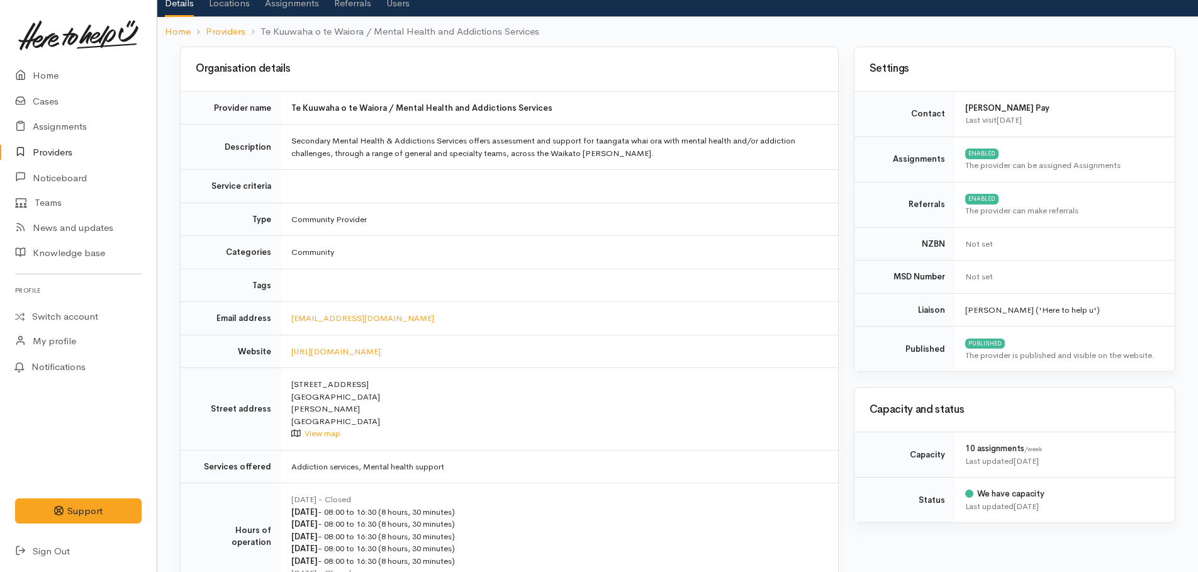
scroll to position [0, 0]
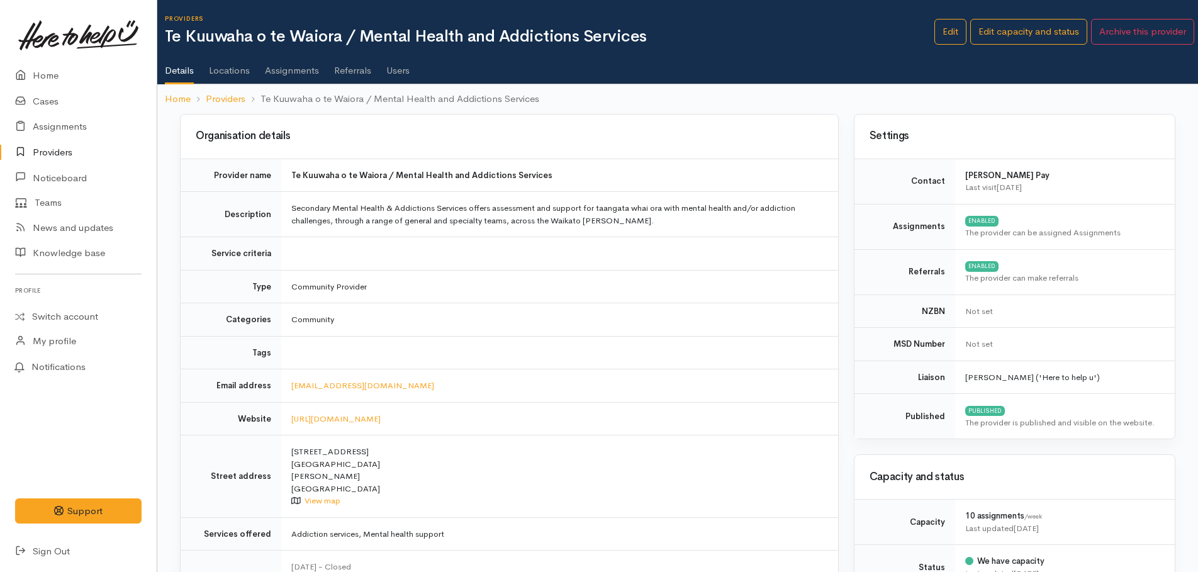
click at [286, 70] on link "Assignments" at bounding box center [292, 65] width 54 height 35
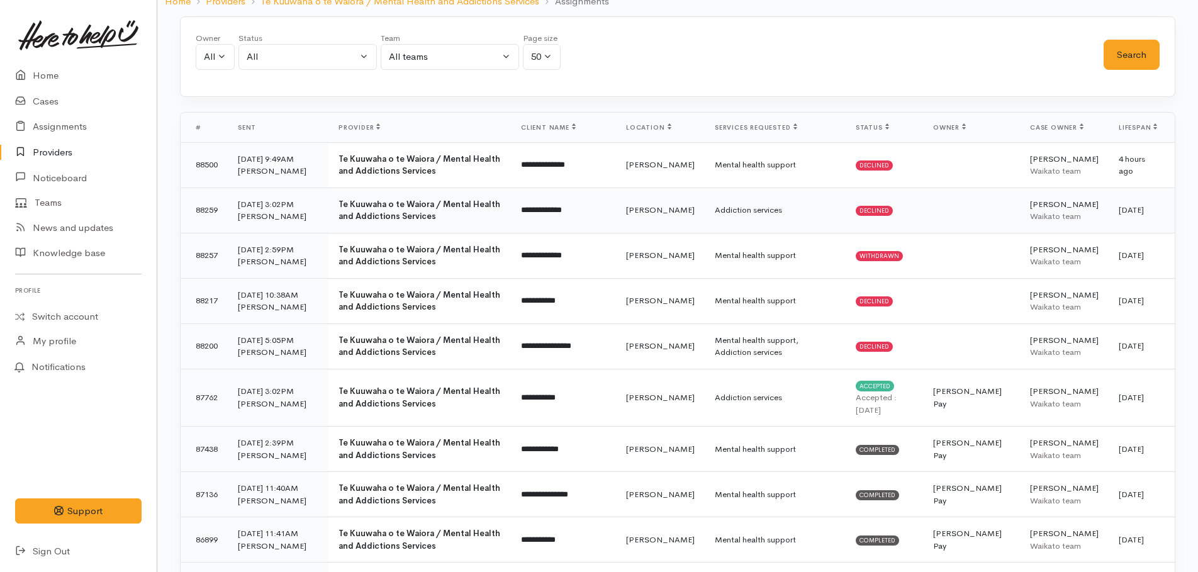
scroll to position [126, 0]
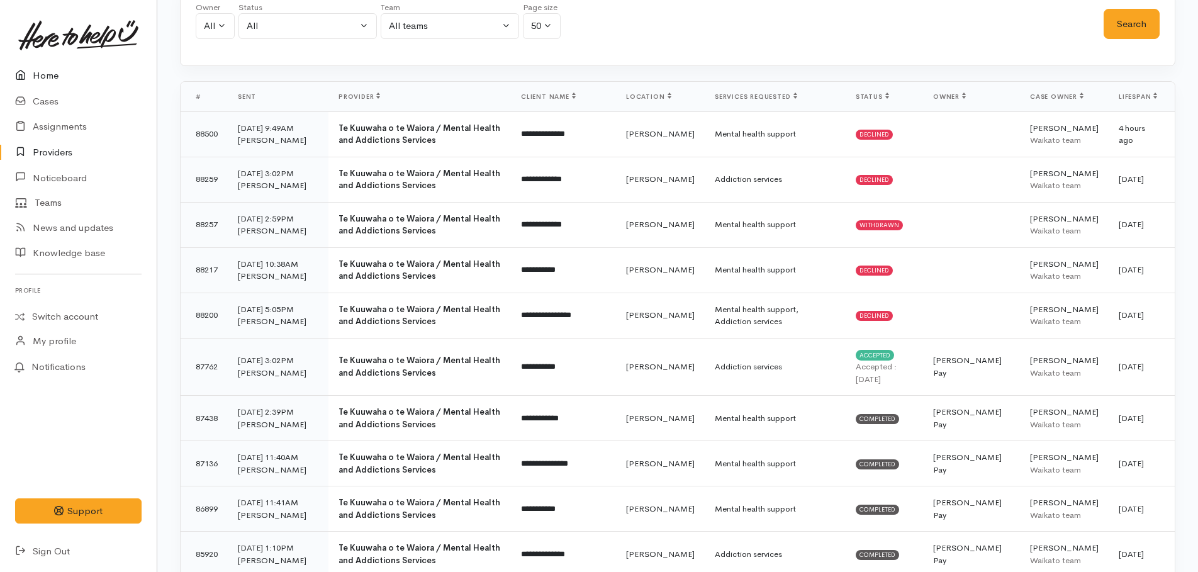
click at [35, 72] on link "Home" at bounding box center [78, 76] width 157 height 26
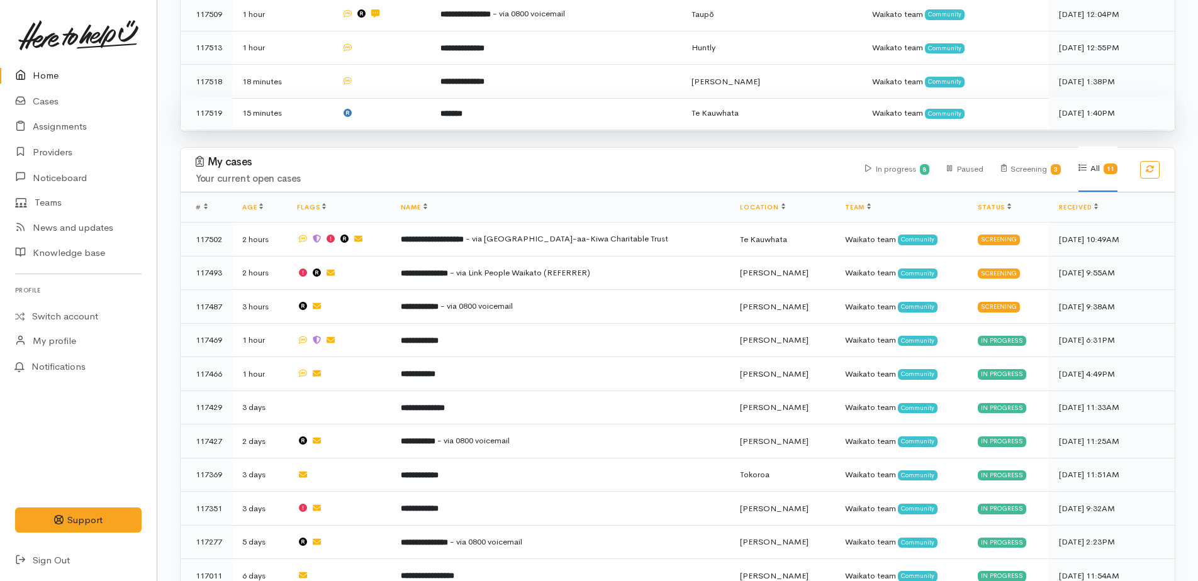
scroll to position [526, 0]
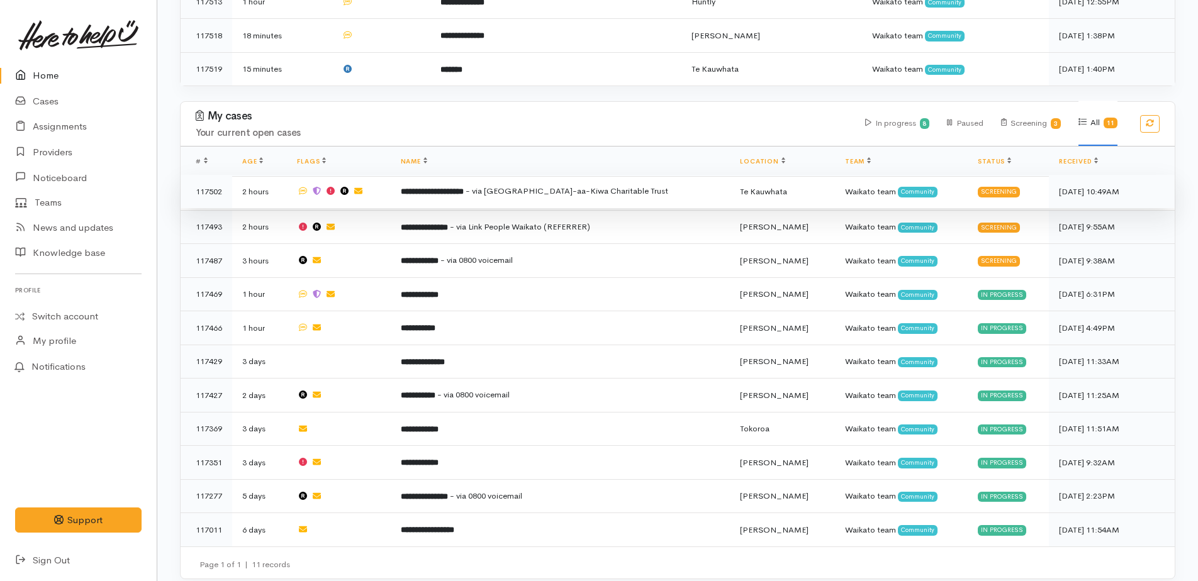
click at [450, 187] on b "**********" at bounding box center [432, 191] width 63 height 8
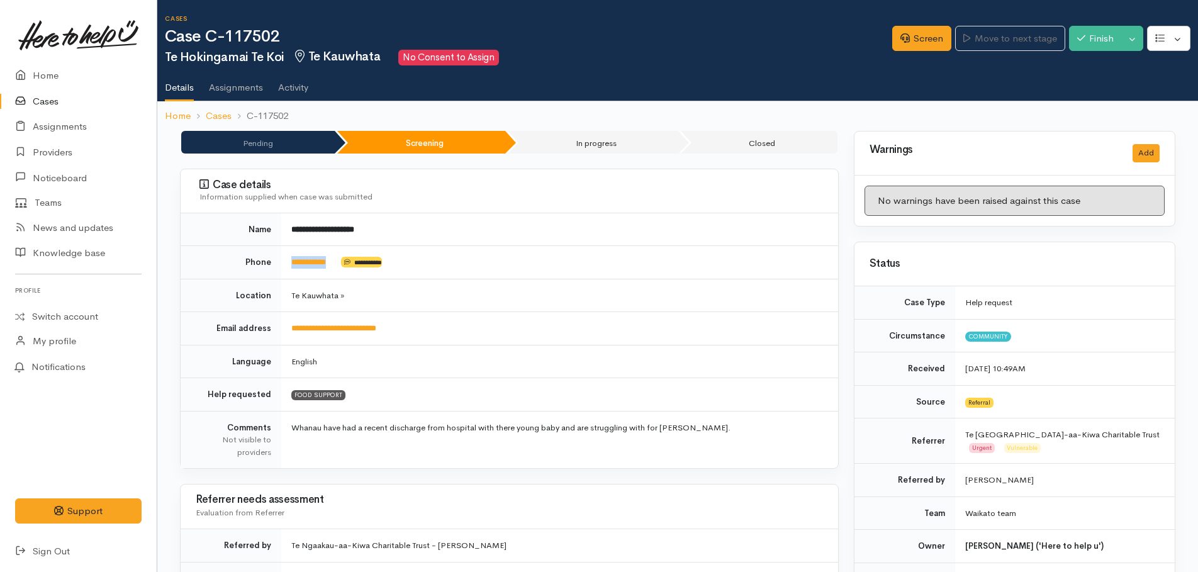
drag, startPoint x: 340, startPoint y: 261, endPoint x: 280, endPoint y: 257, distance: 60.5
click at [280, 257] on tr "**********" at bounding box center [509, 262] width 657 height 33
drag, startPoint x: 280, startPoint y: 257, endPoint x: 307, endPoint y: 266, distance: 28.4
copy tr "**********"
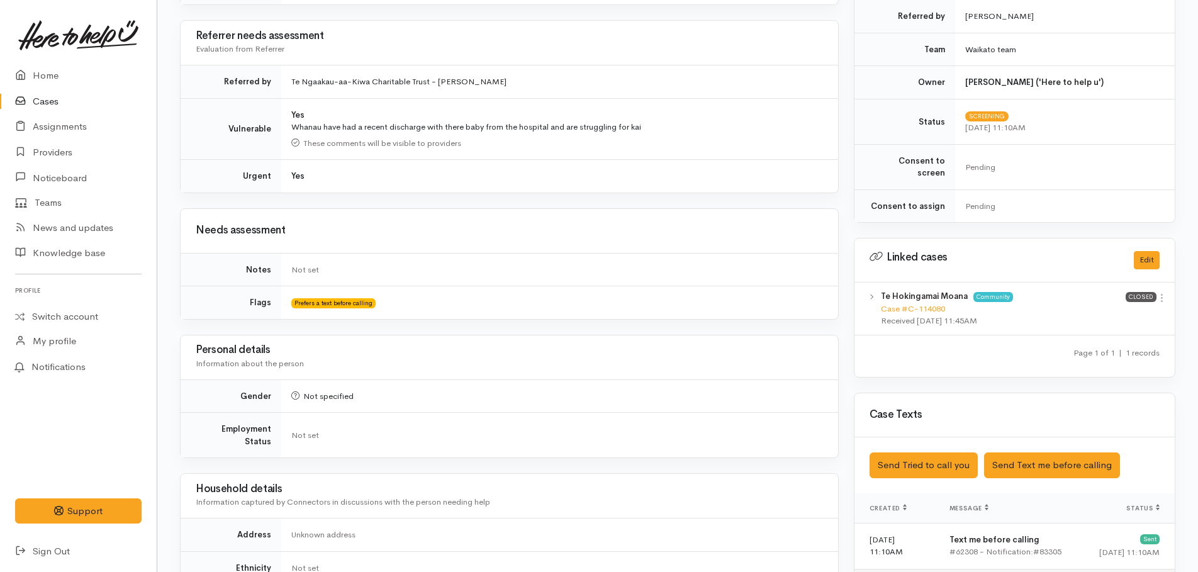
scroll to position [629, 0]
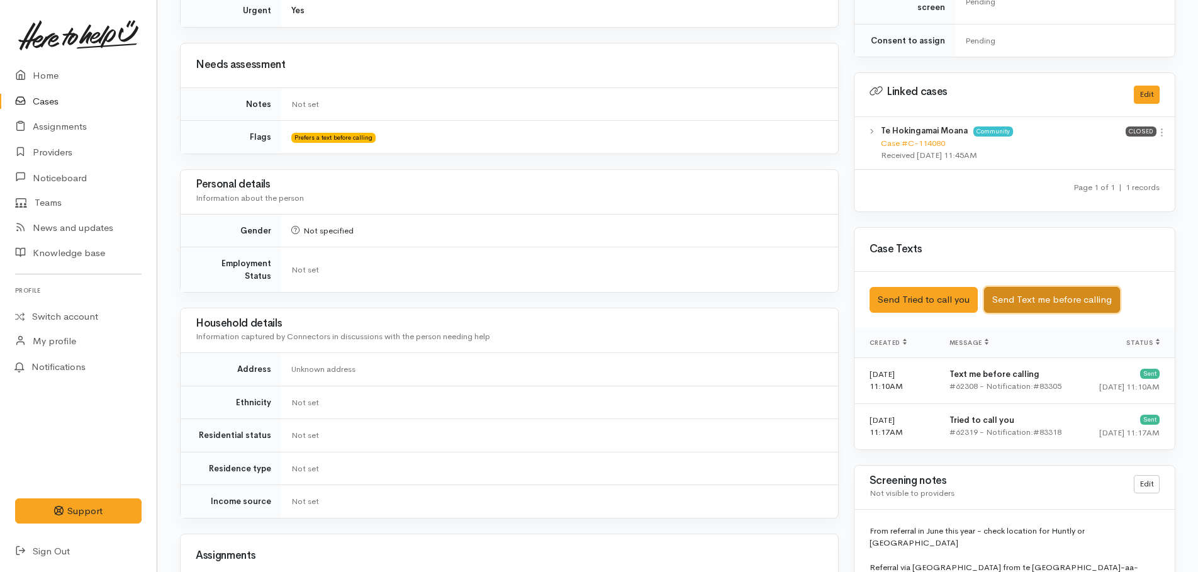
click at [1032, 287] on button "Send Text me before calling" at bounding box center [1052, 300] width 136 height 26
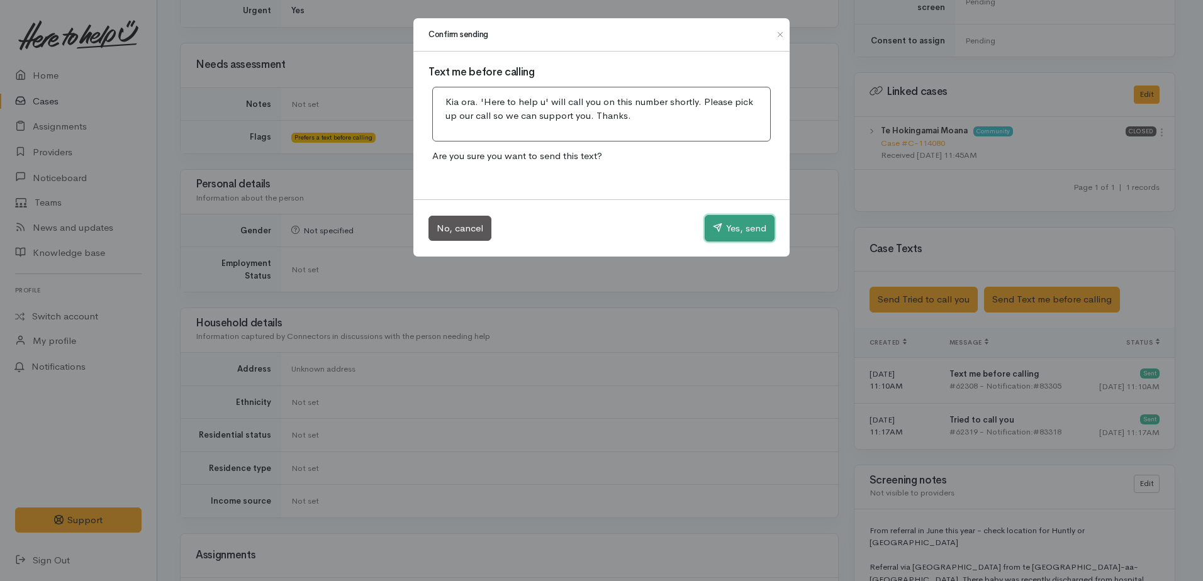
click at [744, 233] on button "Yes, send" at bounding box center [740, 228] width 70 height 26
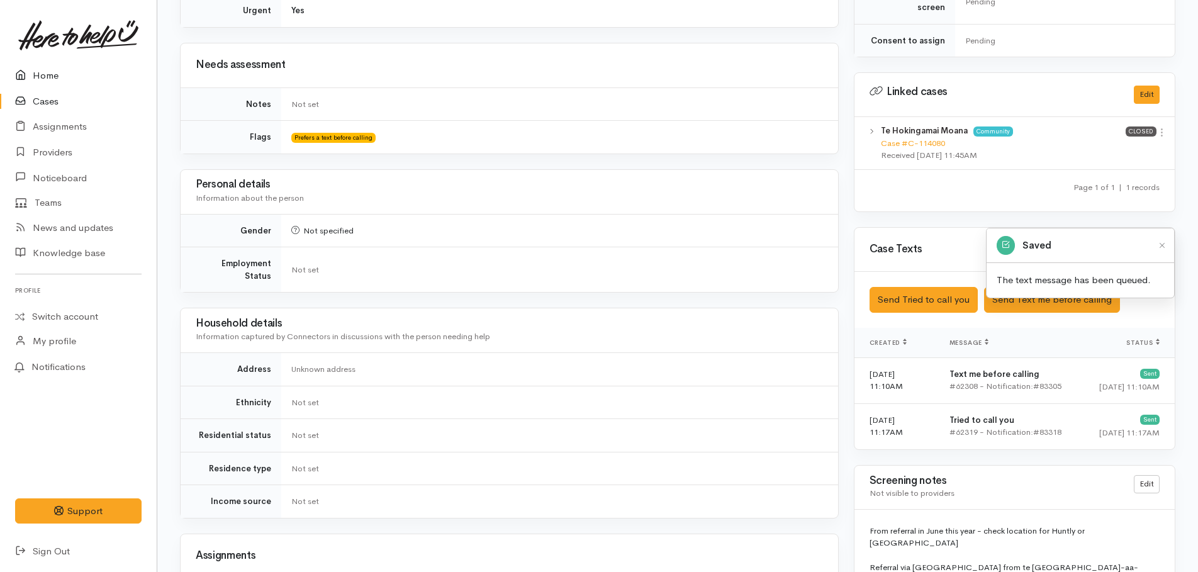
click at [46, 77] on link "Home" at bounding box center [78, 76] width 157 height 26
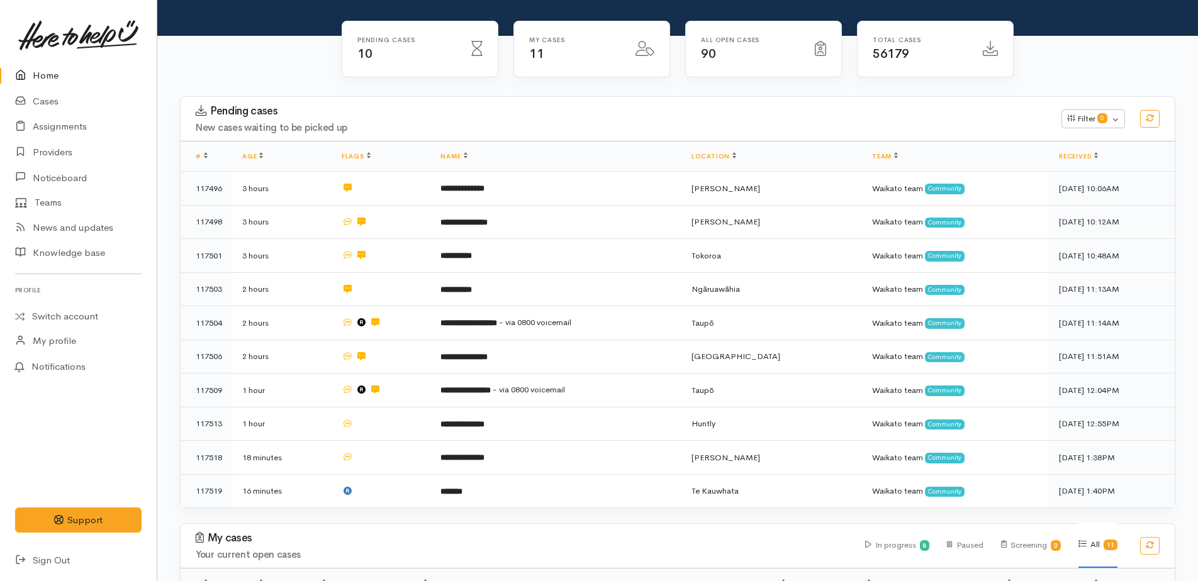
scroll to position [86, 0]
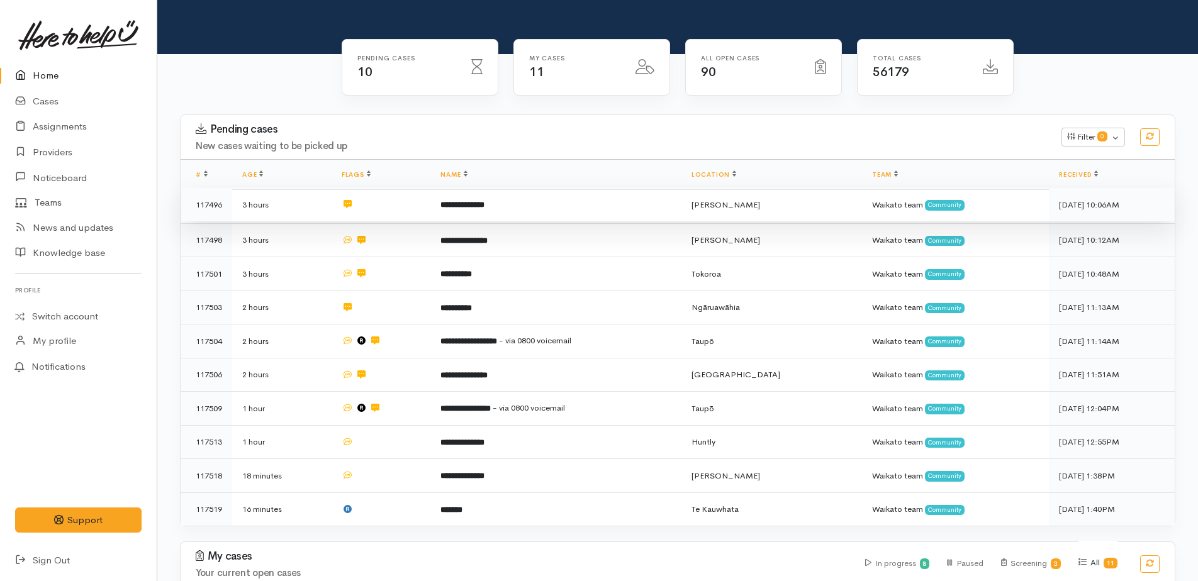
click at [470, 204] on b "**********" at bounding box center [462, 205] width 44 height 8
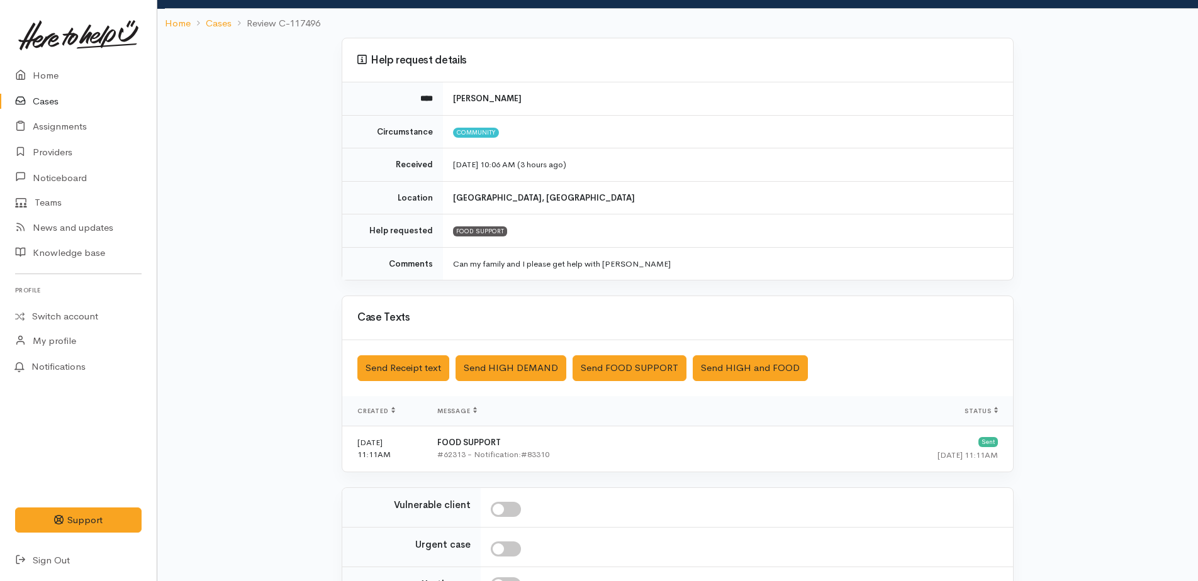
scroll to position [209, 0]
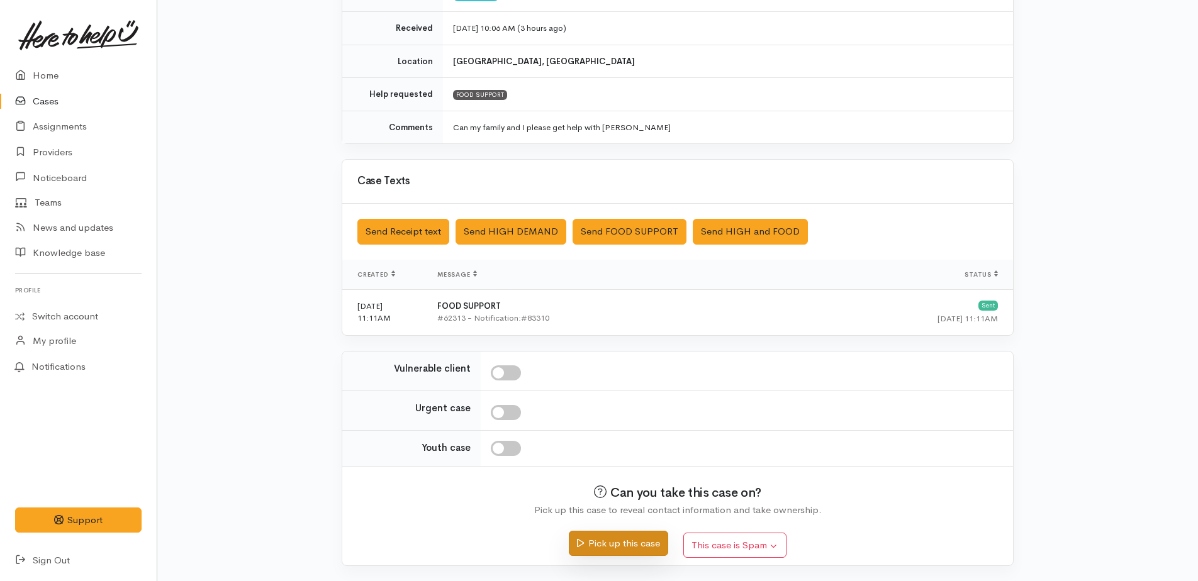
click at [650, 538] on button "Pick up this case" at bounding box center [618, 544] width 99 height 26
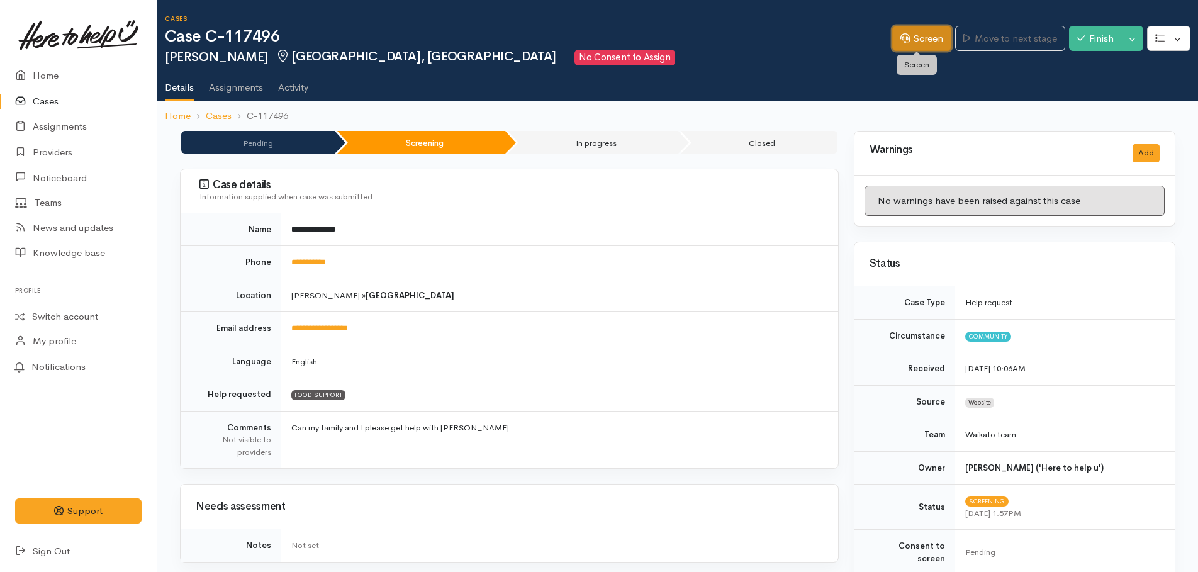
click at [922, 38] on link "Screen" at bounding box center [921, 39] width 59 height 26
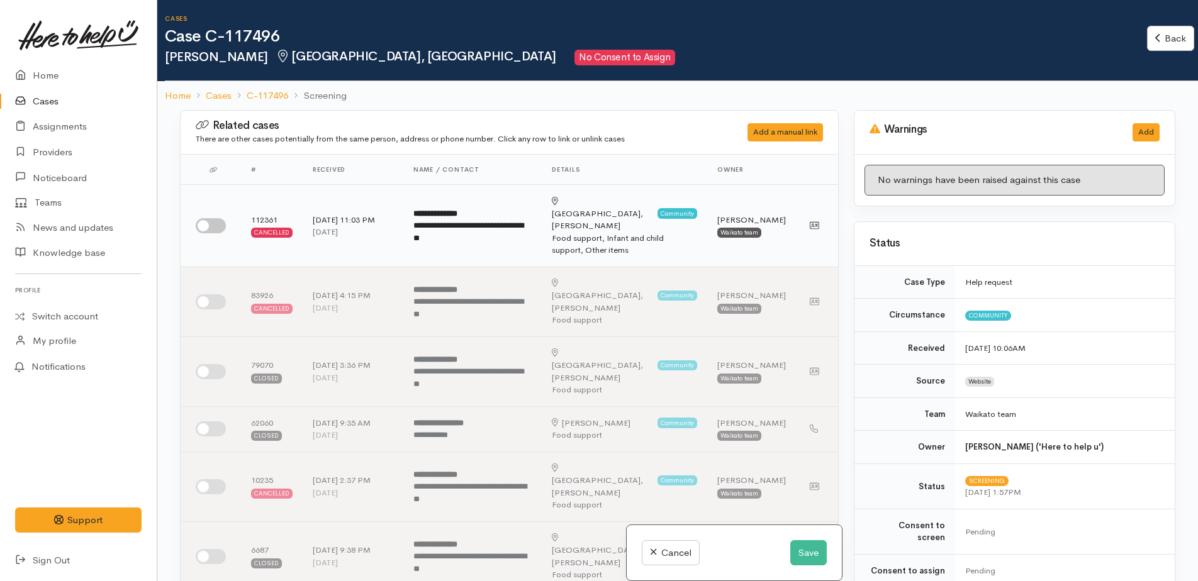
click at [204, 218] on input "checkbox" at bounding box center [211, 225] width 30 height 15
checkbox input "true"
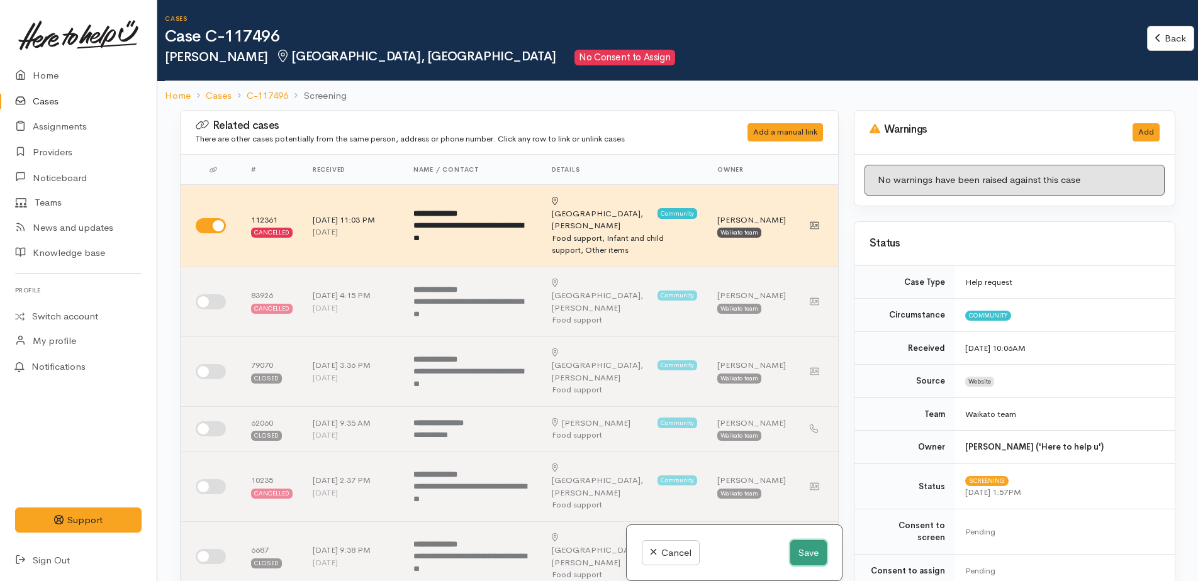
click at [810, 550] on button "Save" at bounding box center [808, 553] width 36 height 26
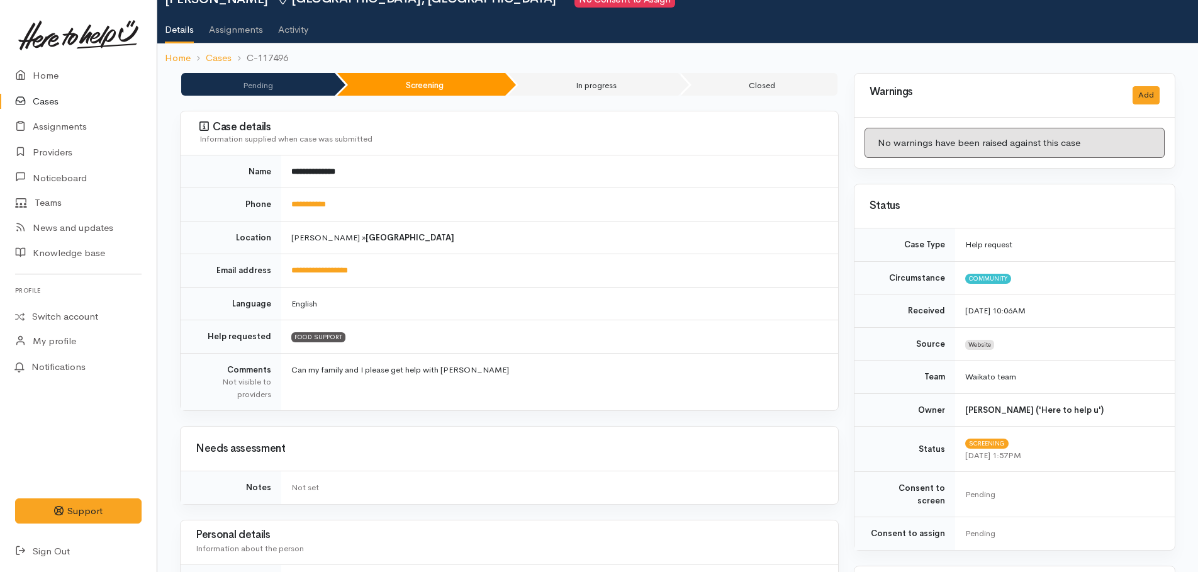
scroll to position [377, 0]
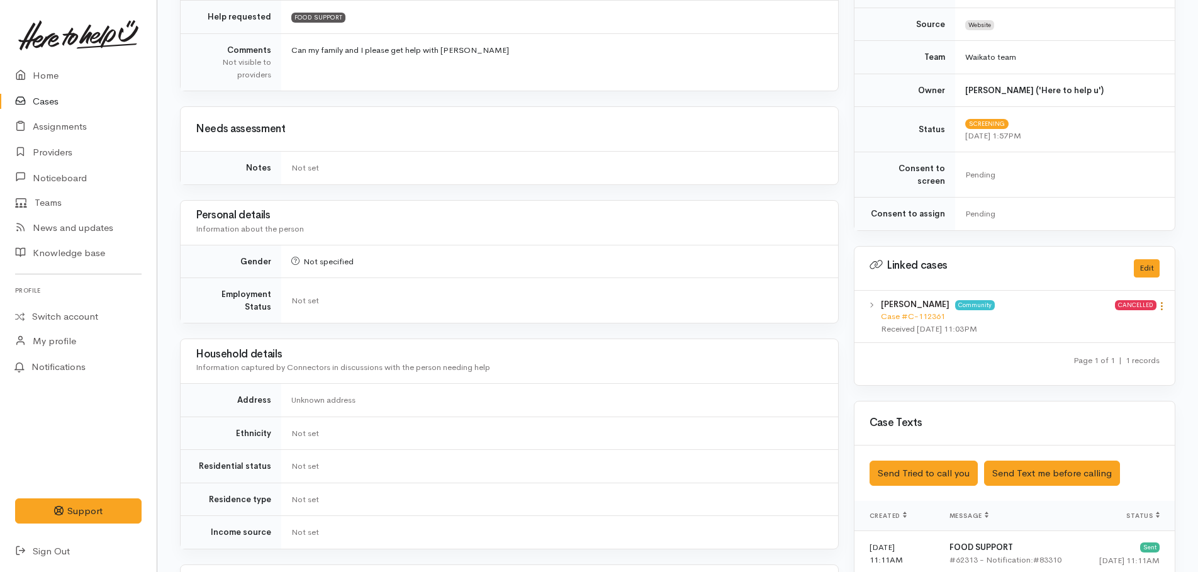
click at [1164, 301] on icon at bounding box center [1161, 306] width 11 height 11
click at [1106, 321] on link "View case" at bounding box center [1116, 330] width 99 height 19
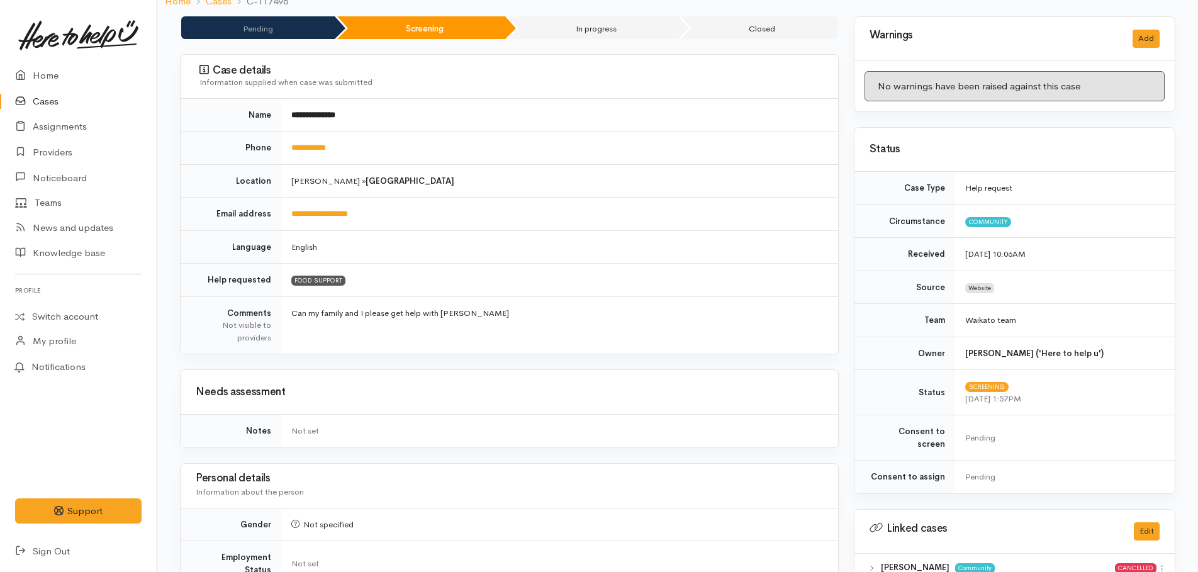
scroll to position [0, 0]
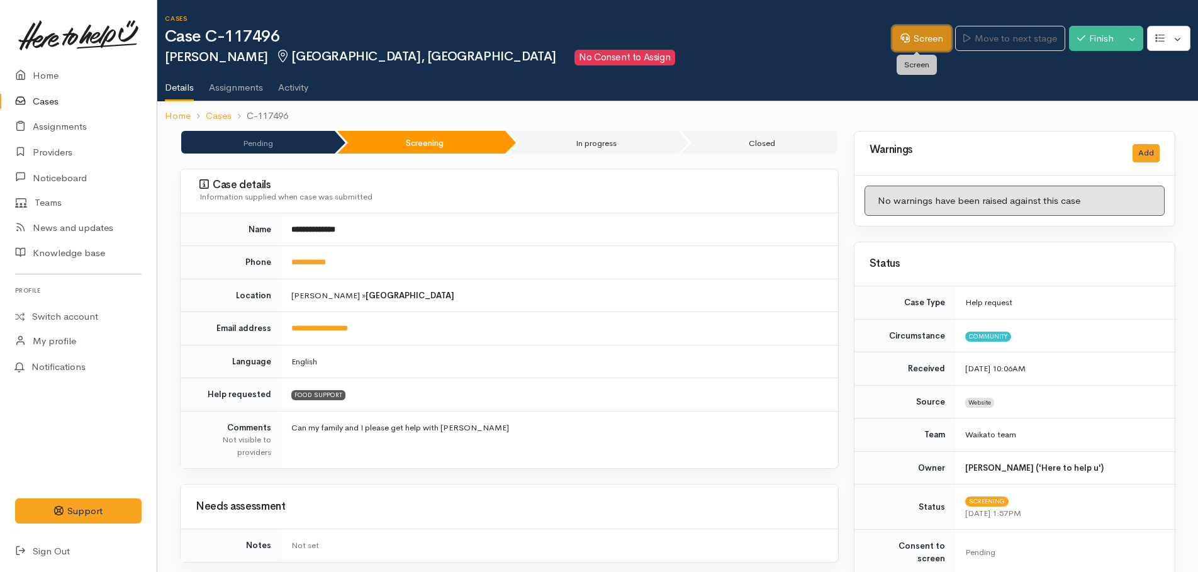
click at [924, 44] on link "Screen" at bounding box center [921, 39] width 59 height 26
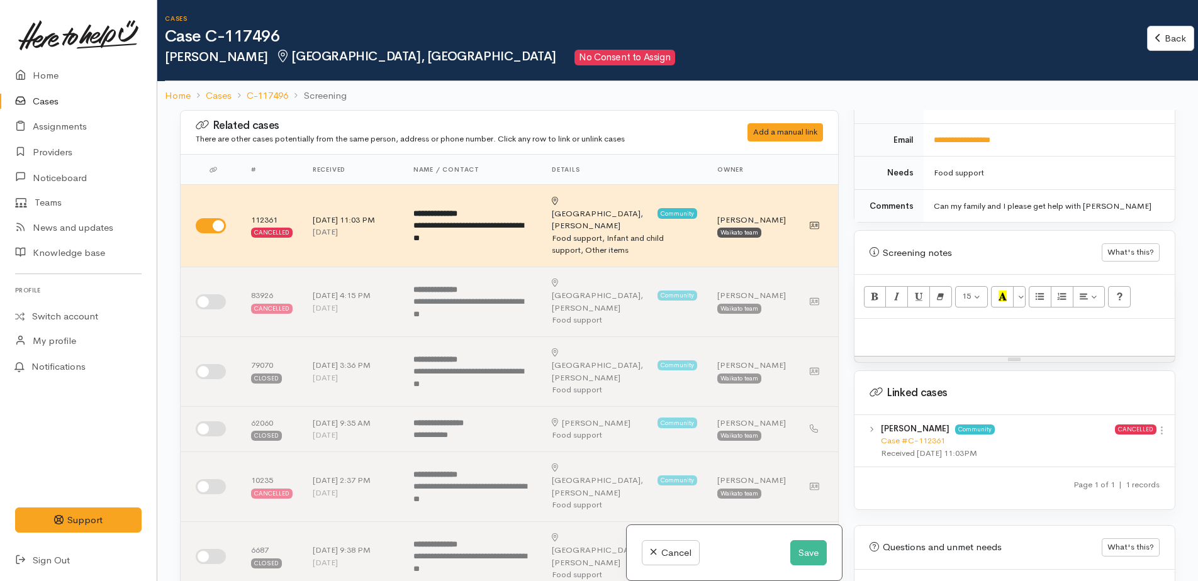
scroll to position [629, 0]
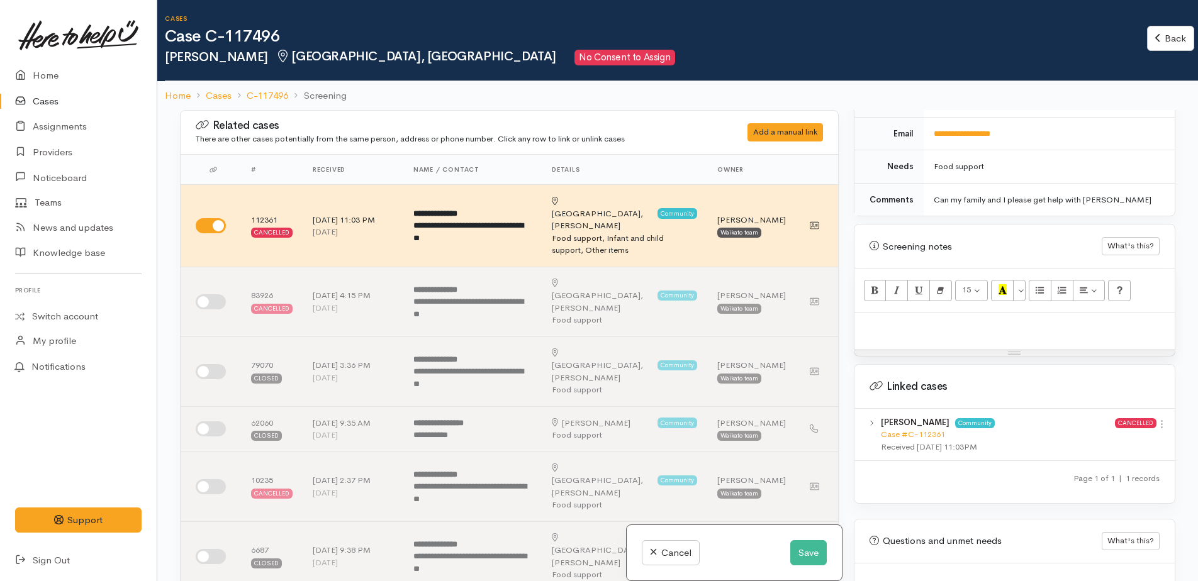
paste div
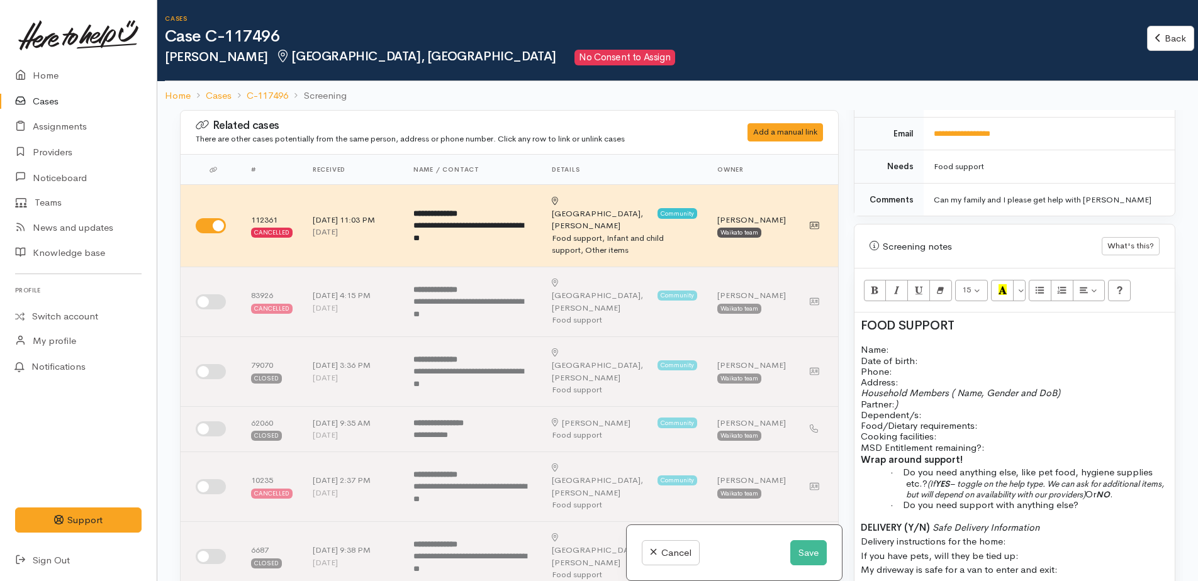
scroll to position [69, 0]
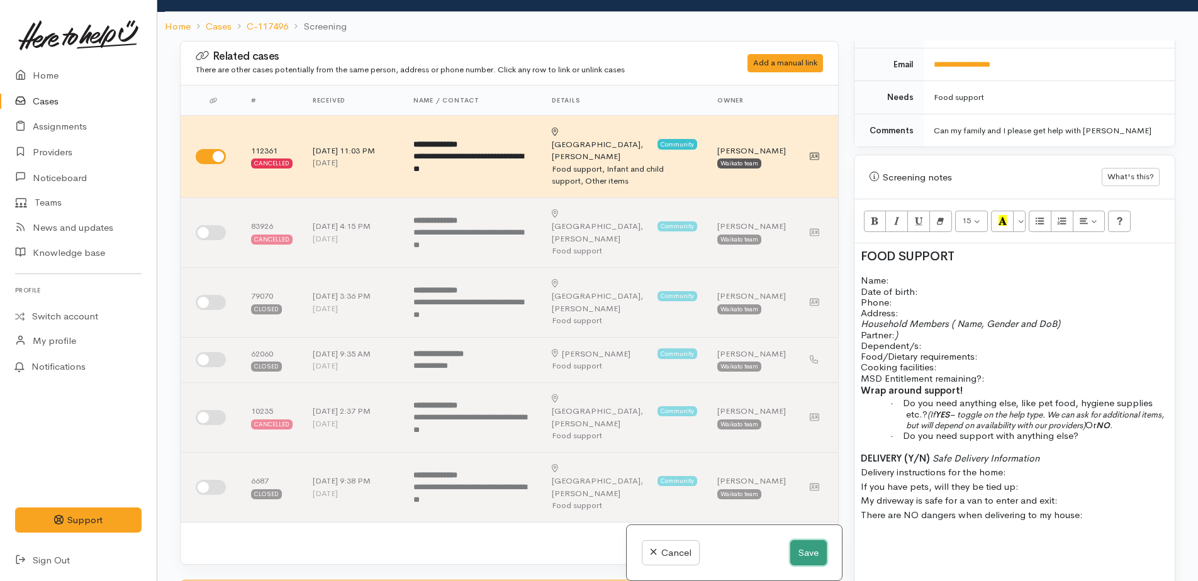
click at [790, 555] on button "Save" at bounding box center [808, 553] width 36 height 26
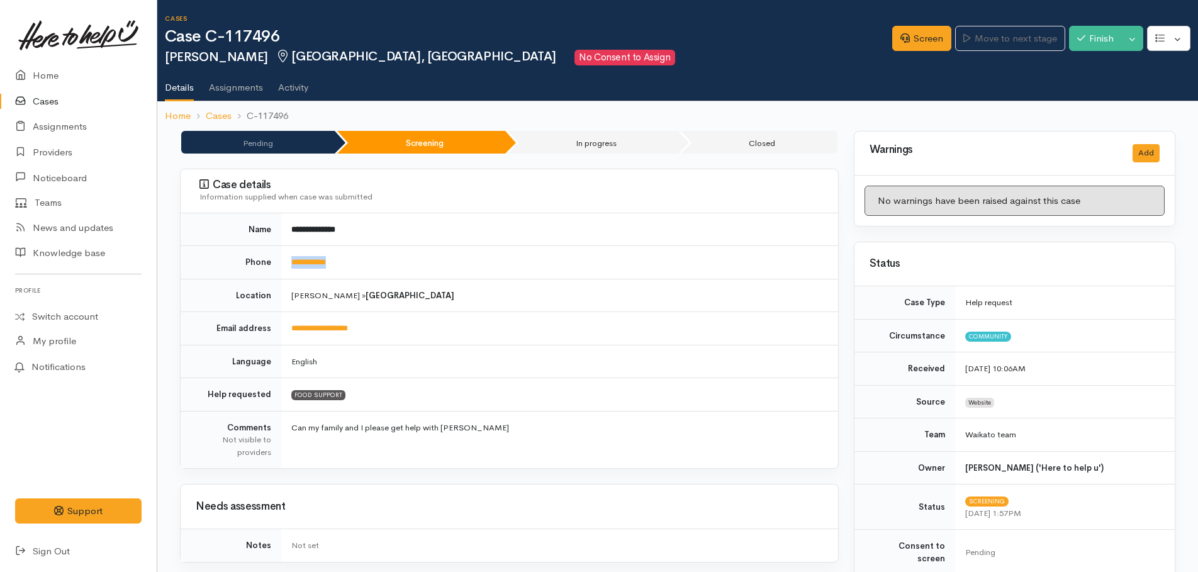
drag, startPoint x: 350, startPoint y: 260, endPoint x: 283, endPoint y: 261, distance: 66.7
click at [283, 261] on td "**********" at bounding box center [559, 262] width 557 height 33
drag, startPoint x: 283, startPoint y: 261, endPoint x: 294, endPoint y: 263, distance: 11.5
copy link "**********"
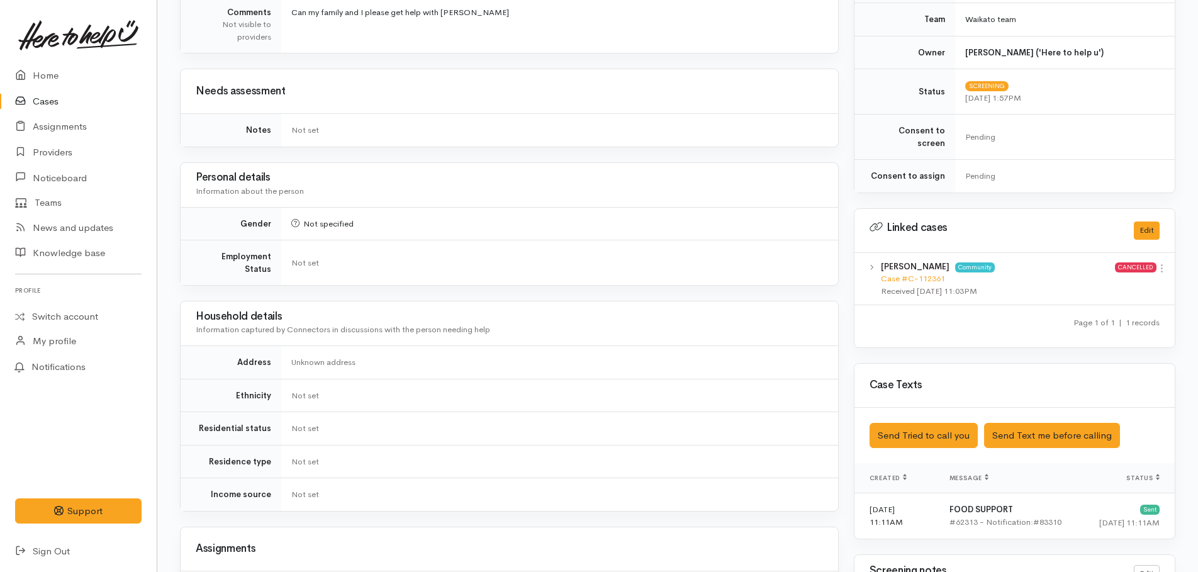
scroll to position [566, 0]
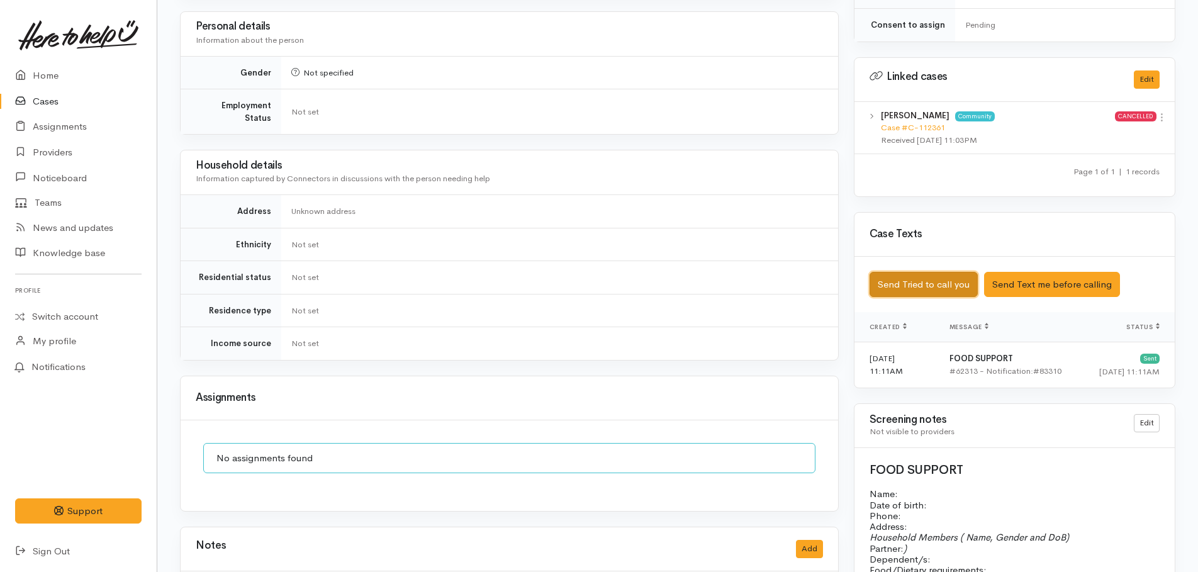
click at [932, 272] on button "Send Tried to call you" at bounding box center [923, 285] width 108 height 26
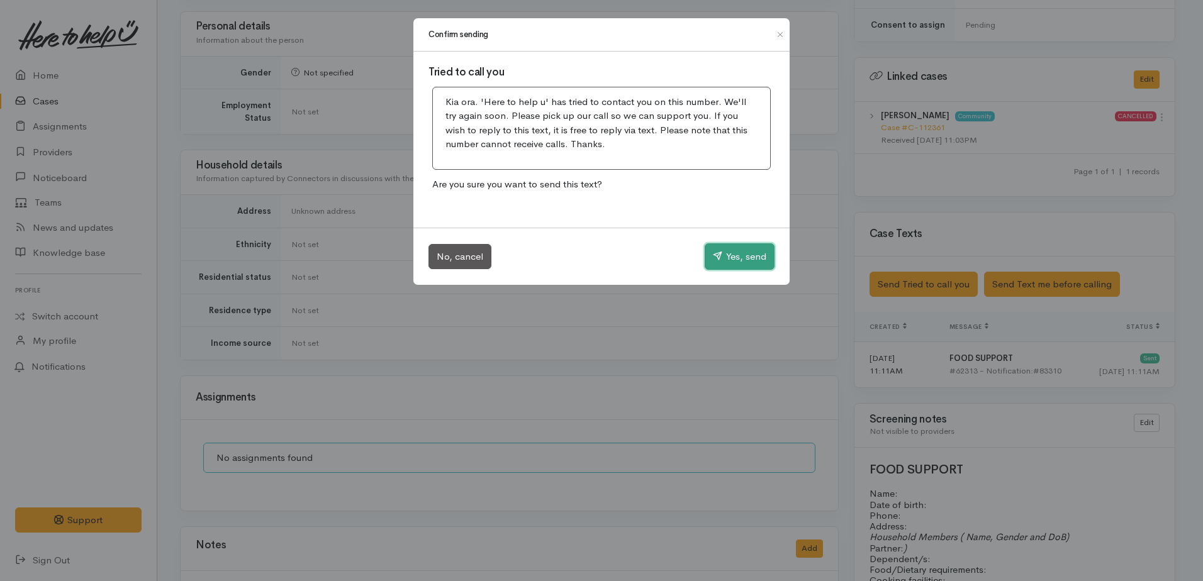
click at [747, 260] on button "Yes, send" at bounding box center [740, 256] width 70 height 26
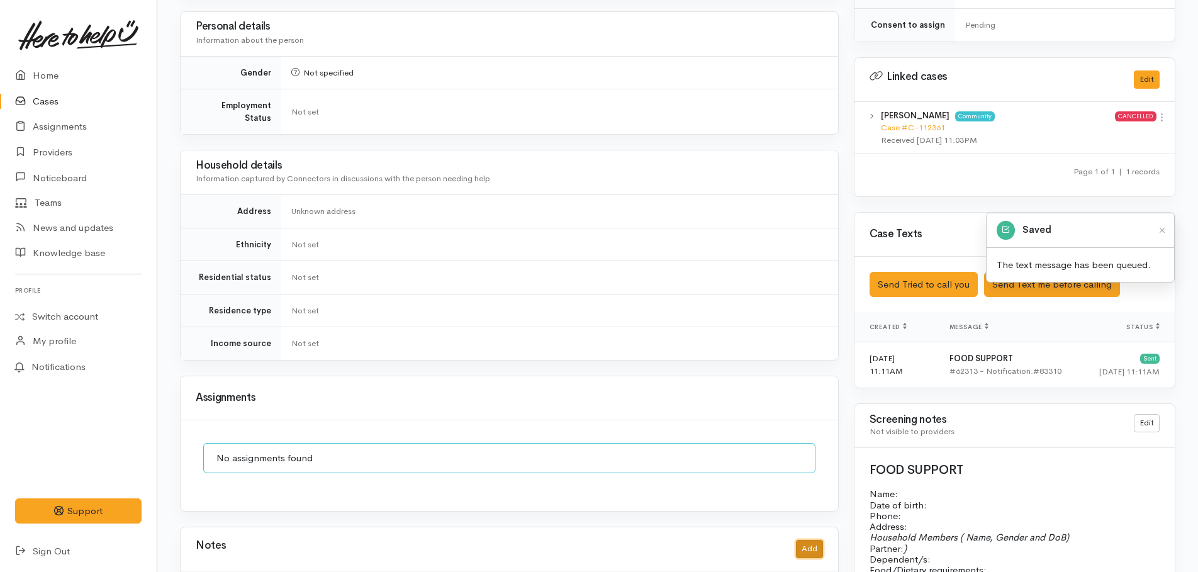
click at [806, 540] on button "Add" at bounding box center [809, 549] width 27 height 18
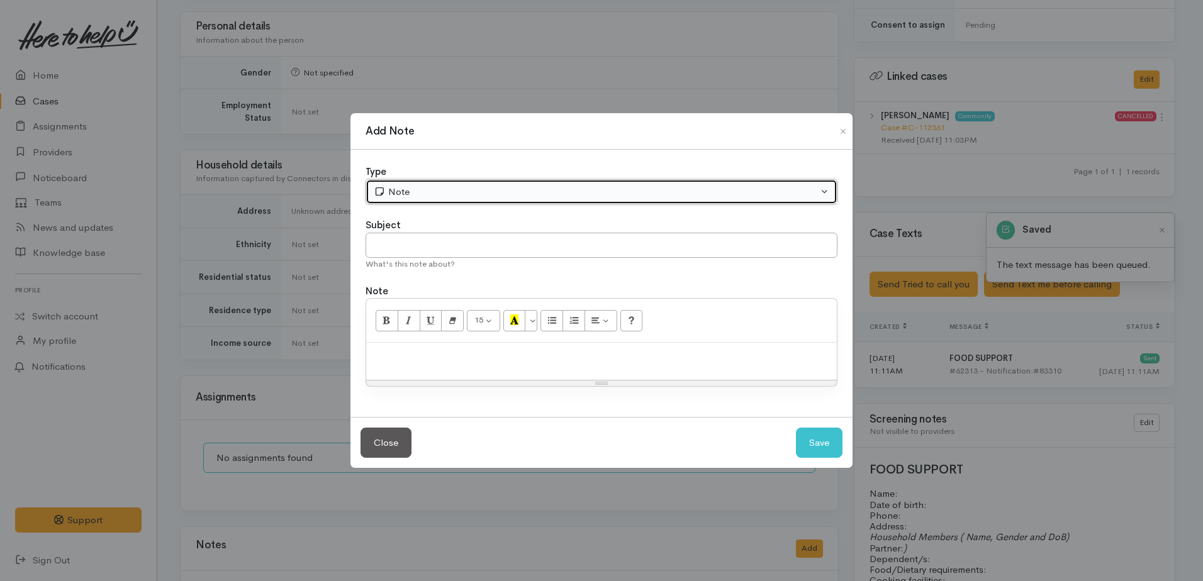
click at [424, 186] on div "Note" at bounding box center [596, 192] width 444 height 14
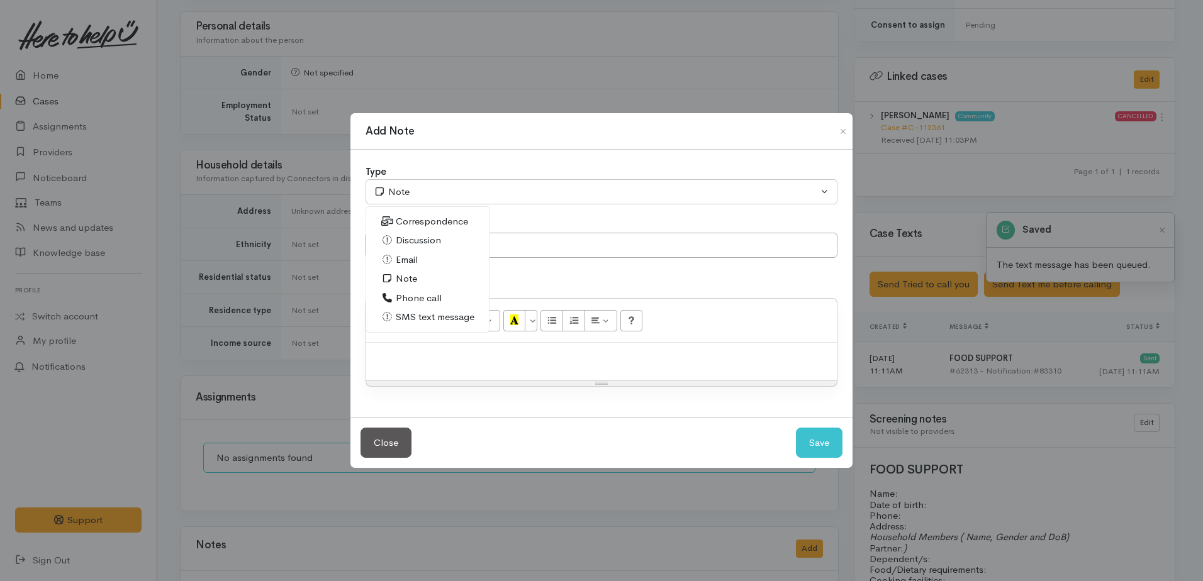
drag, startPoint x: 398, startPoint y: 296, endPoint x: 413, endPoint y: 321, distance: 29.3
click at [398, 296] on span "Phone call" at bounding box center [419, 298] width 46 height 14
select select "3"
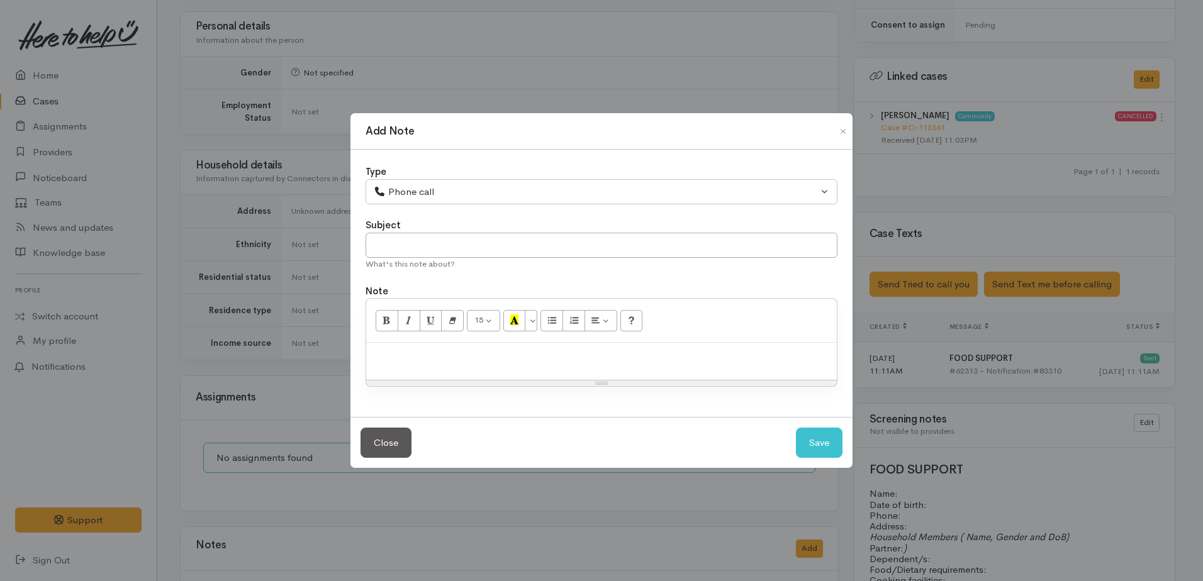
click at [417, 357] on p at bounding box center [601, 356] width 458 height 14
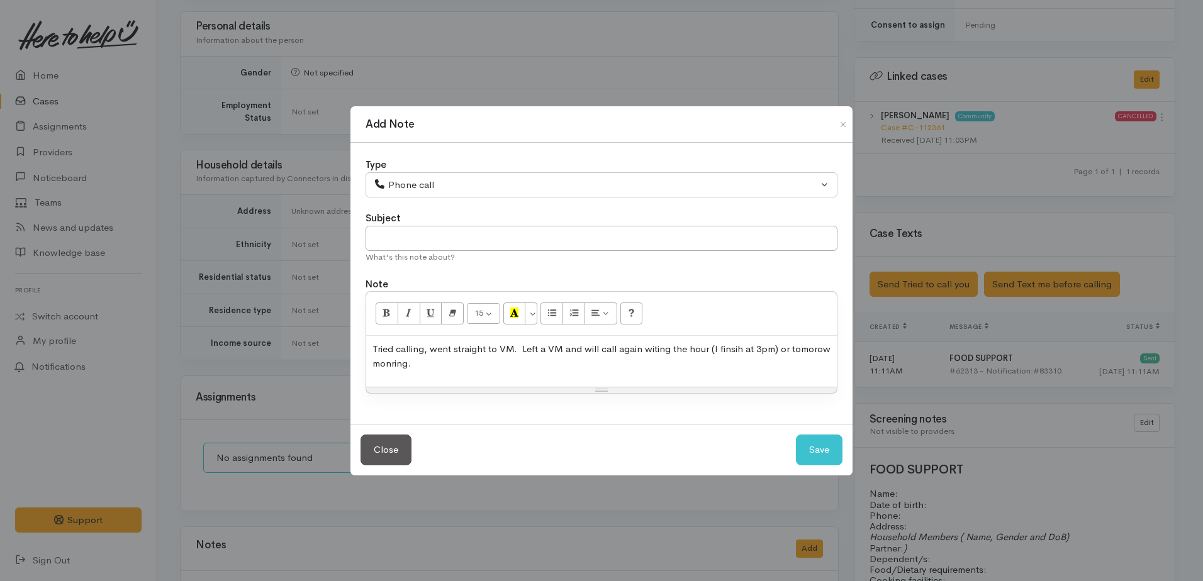
click at [671, 348] on p "Tried calling, went straight to VM. Left a VM and will call again witing the ho…" at bounding box center [601, 356] width 458 height 28
click at [808, 448] on button "Save" at bounding box center [819, 450] width 47 height 31
select select "1"
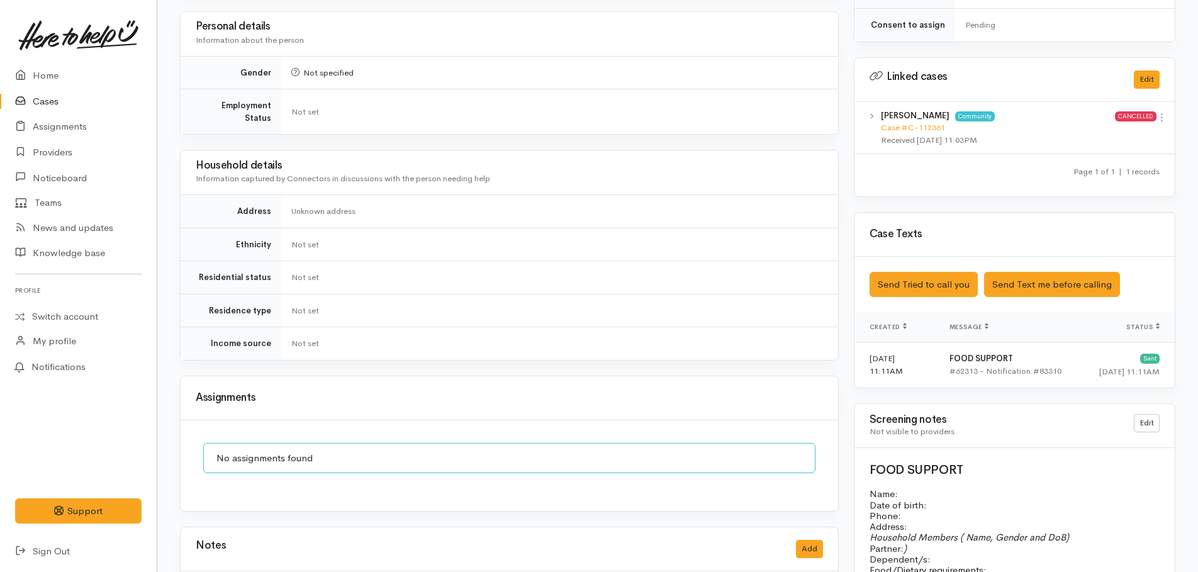
scroll to position [315, 0]
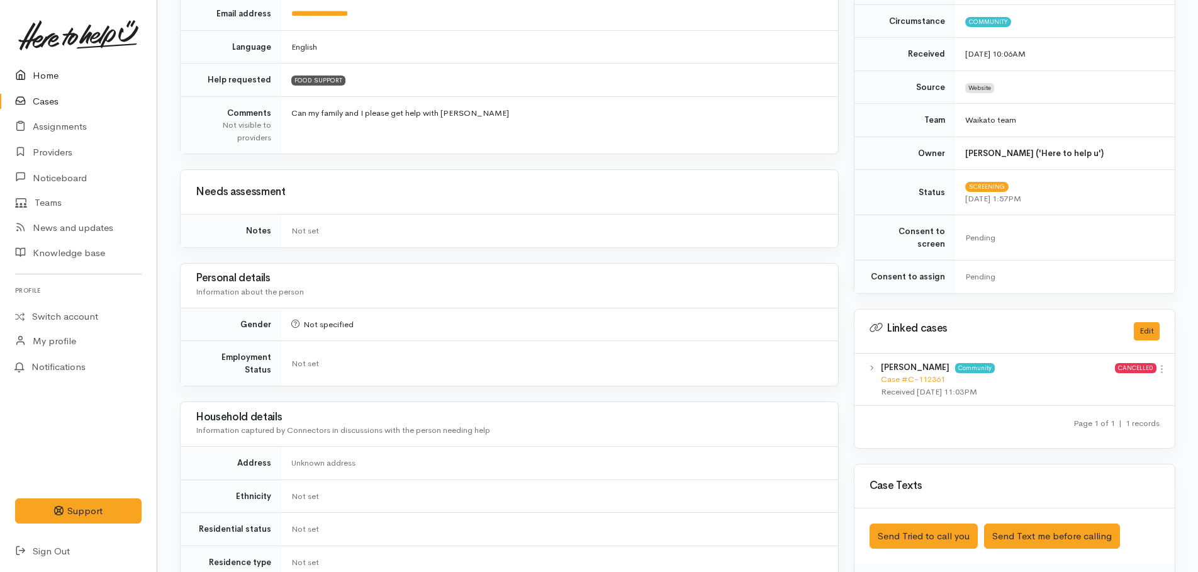
click at [49, 75] on link "Home" at bounding box center [78, 76] width 157 height 26
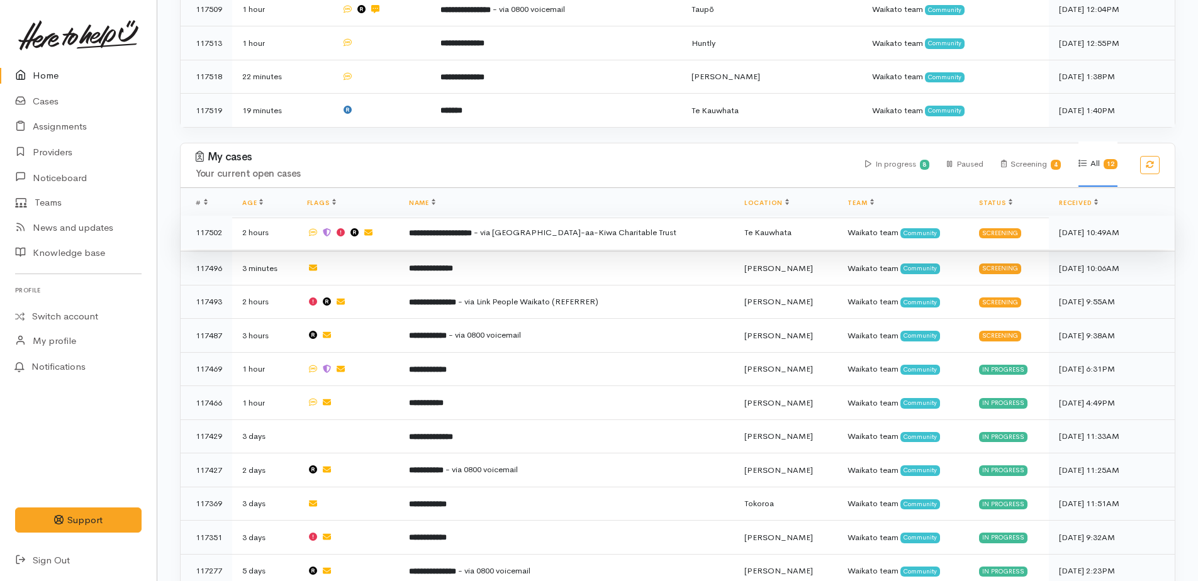
scroll to position [503, 0]
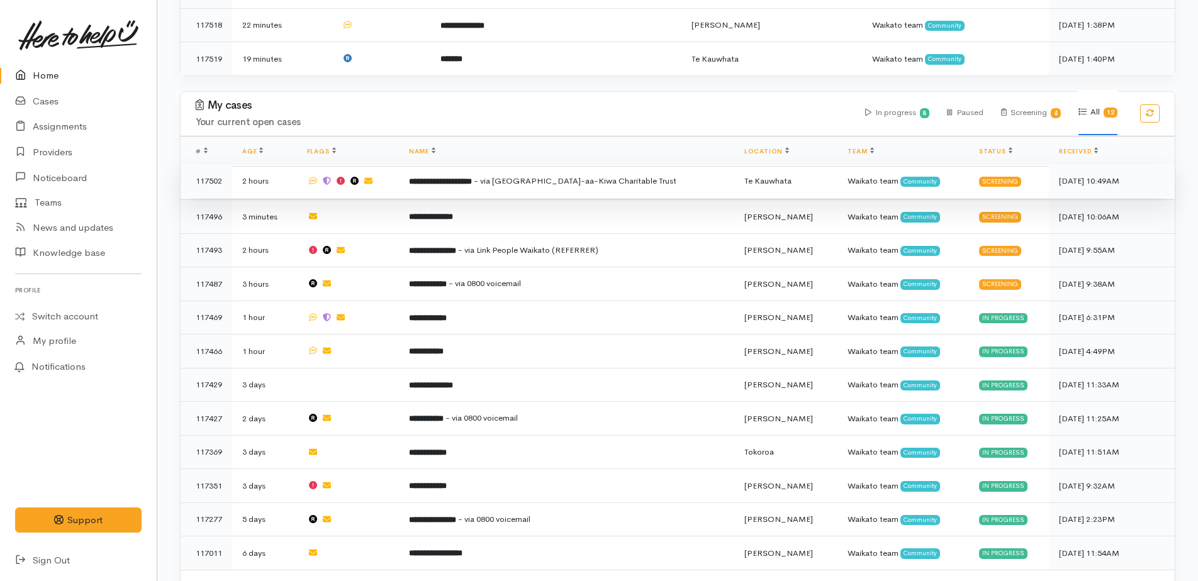
click at [448, 177] on b "**********" at bounding box center [440, 181] width 63 height 8
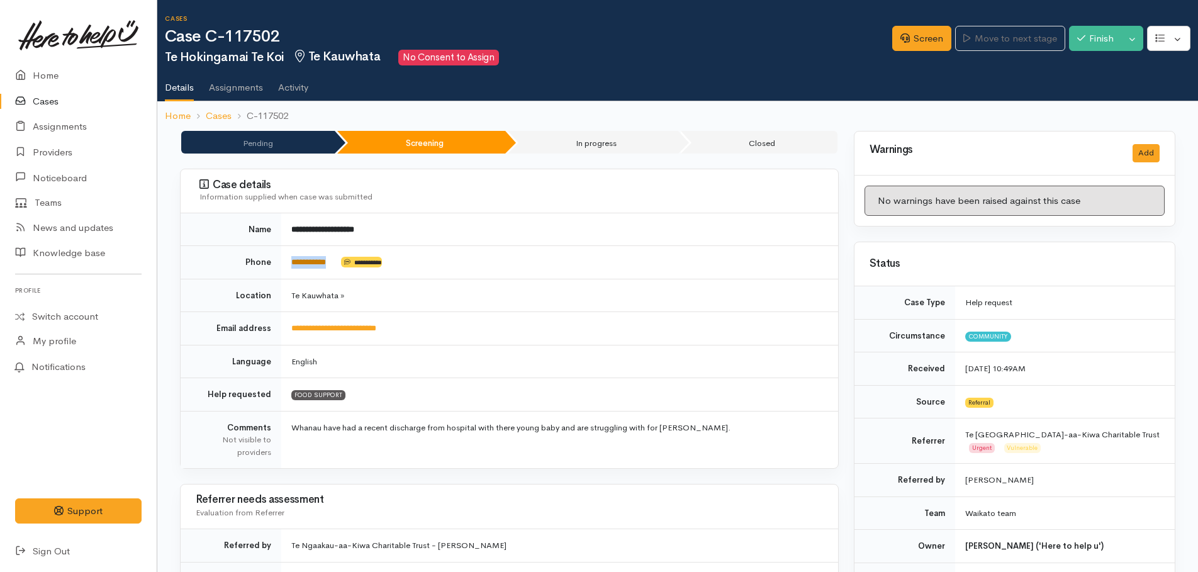
drag, startPoint x: 342, startPoint y: 260, endPoint x: 292, endPoint y: 259, distance: 49.7
click at [292, 259] on td "**********" at bounding box center [559, 262] width 557 height 33
copy td "**********"
click at [912, 33] on link "Screen" at bounding box center [921, 39] width 59 height 26
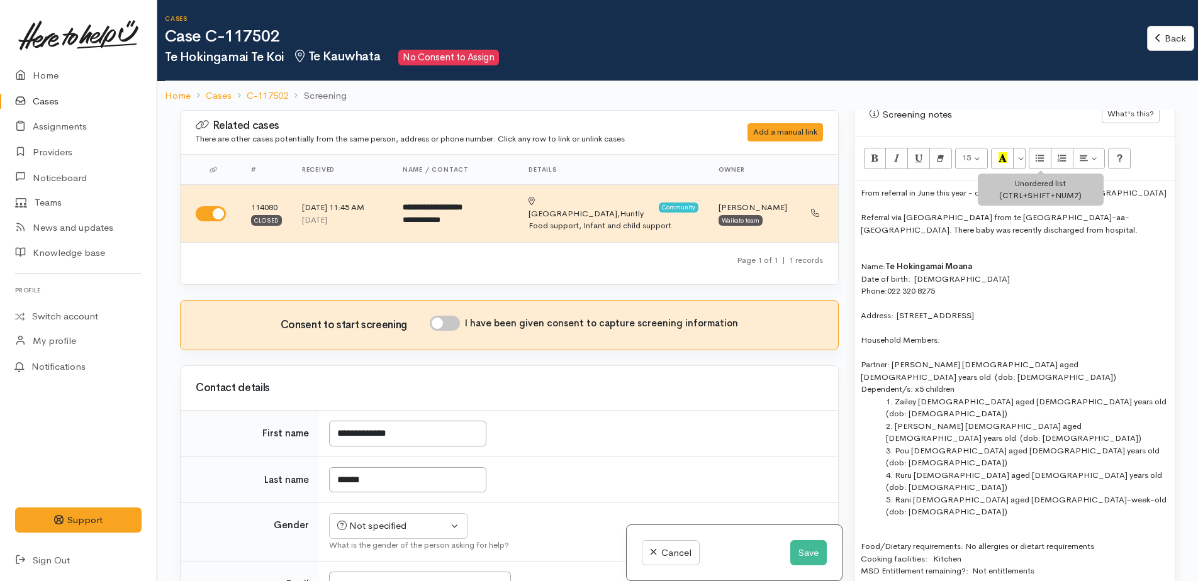
scroll to position [881, 0]
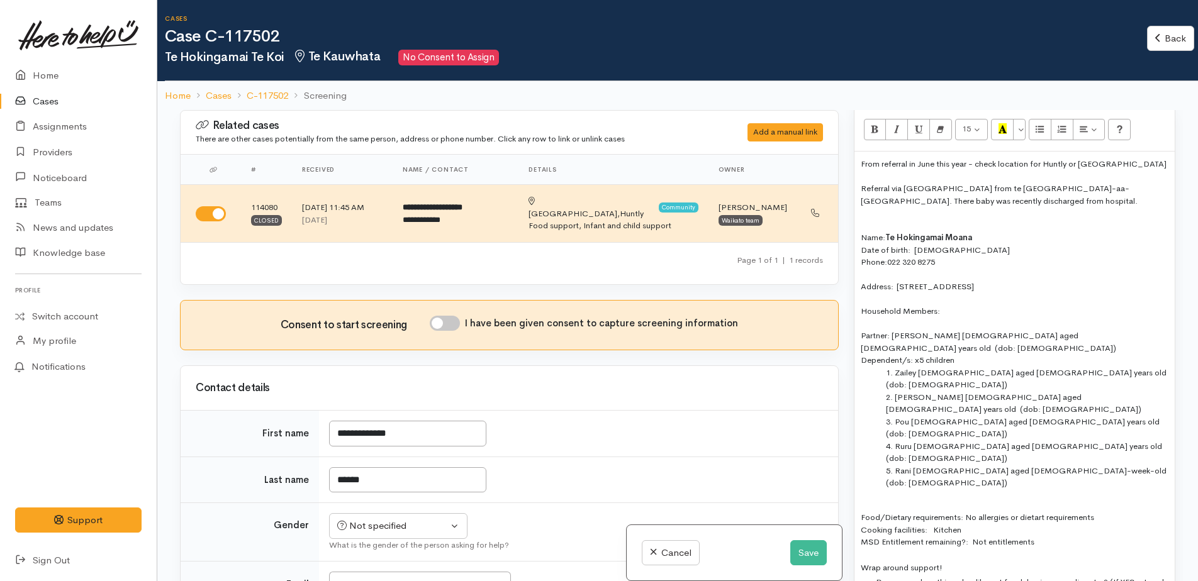
click at [989, 231] on div "Name: [PERSON_NAME]" at bounding box center [1015, 237] width 308 height 13
click at [437, 316] on input "I have been given consent to capture screening information" at bounding box center [445, 323] width 30 height 15
checkbox input "true"
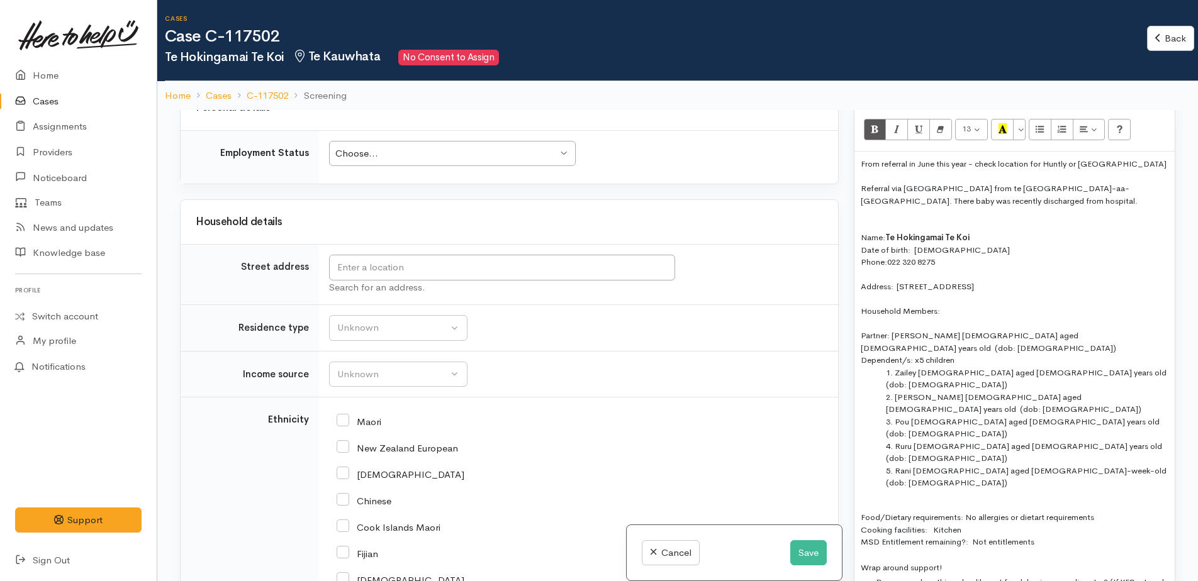
scroll to position [1260, 0]
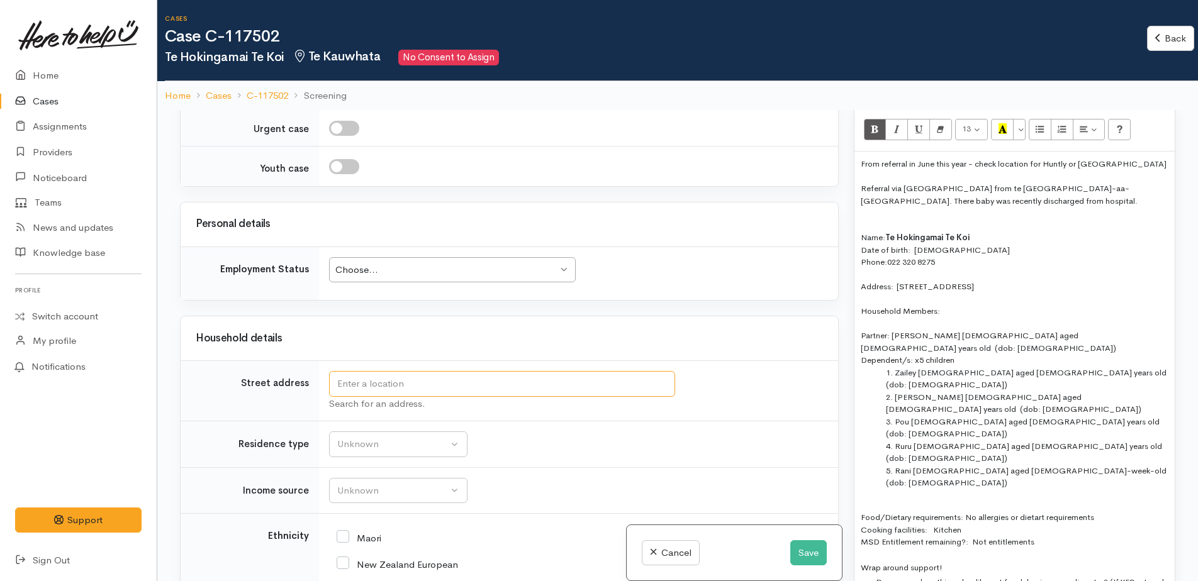
click at [374, 371] on input "text" at bounding box center [502, 384] width 346 height 26
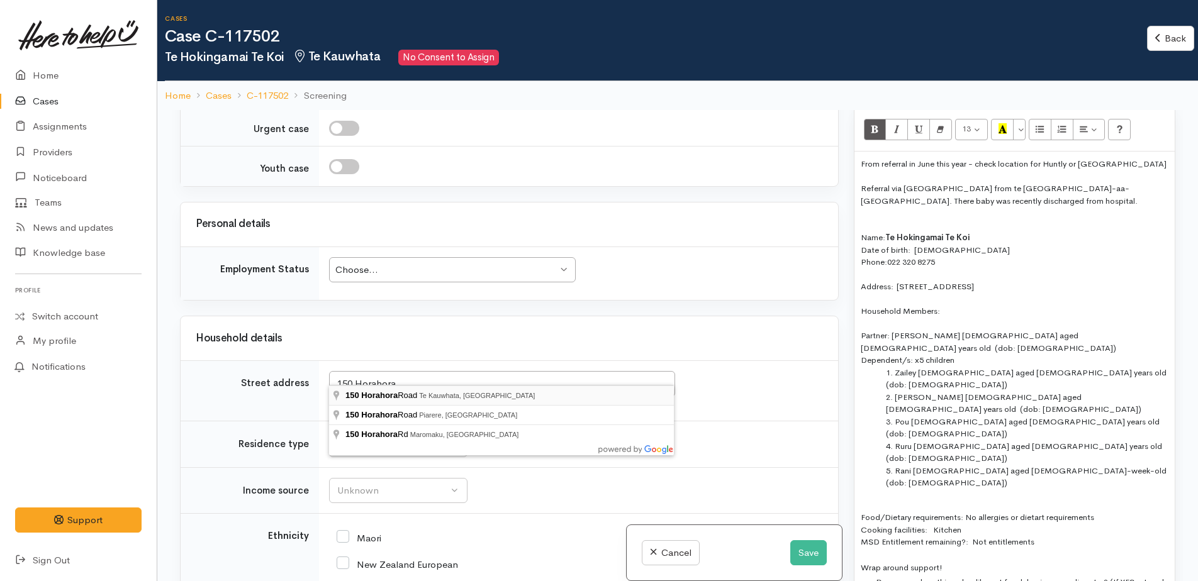
type input "150 Horahora Road, Te Kauwhata, New Zealand"
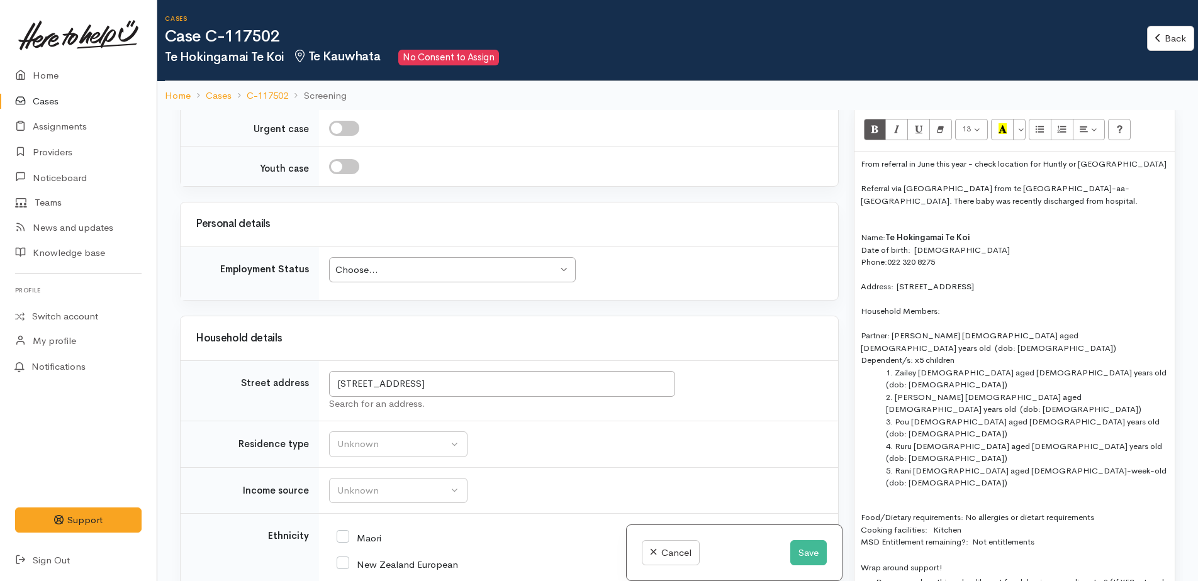
click at [964, 244] on div "Date of birth: [DEMOGRAPHIC_DATA]" at bounding box center [1015, 250] width 308 height 13
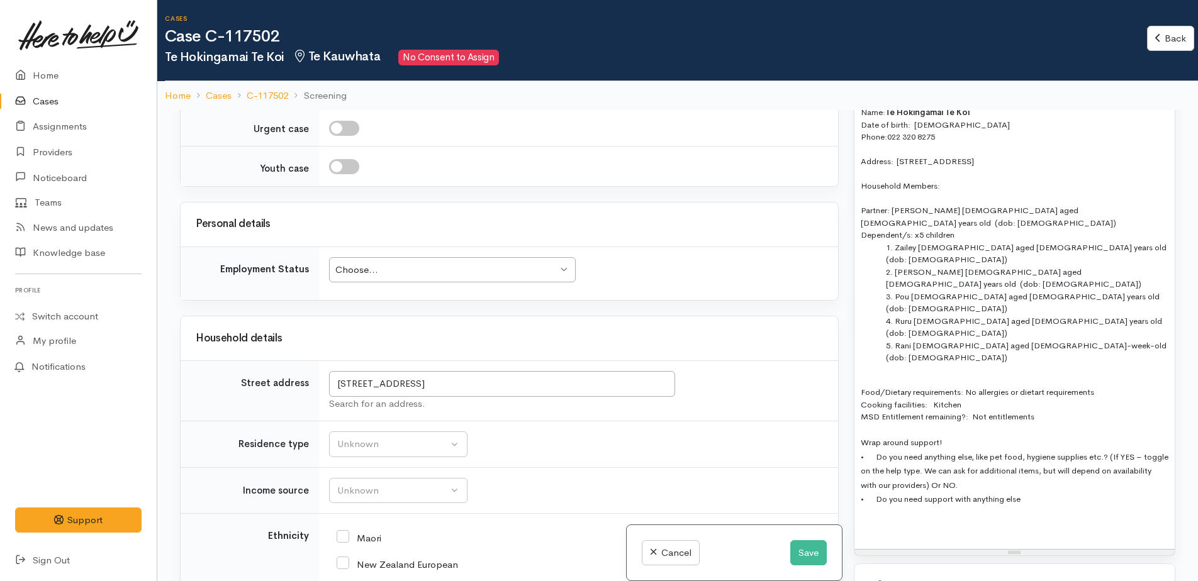
scroll to position [1006, 0]
click at [966, 265] on li "Harley male aged 4 years old (dob: 07/09/2020)" at bounding box center [1027, 277] width 282 height 25
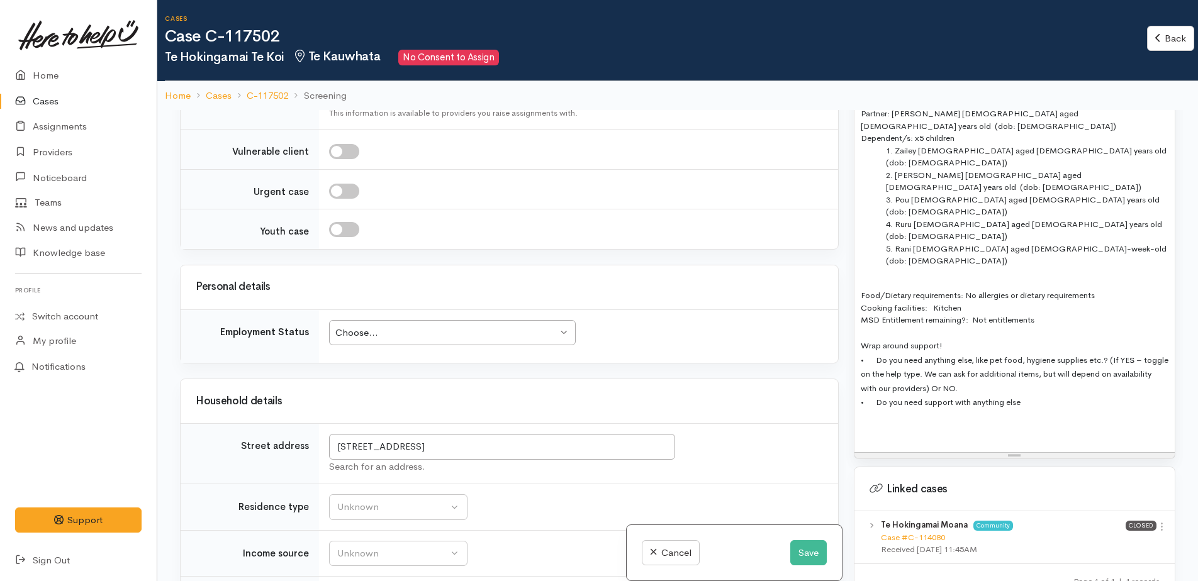
scroll to position [1118, 0]
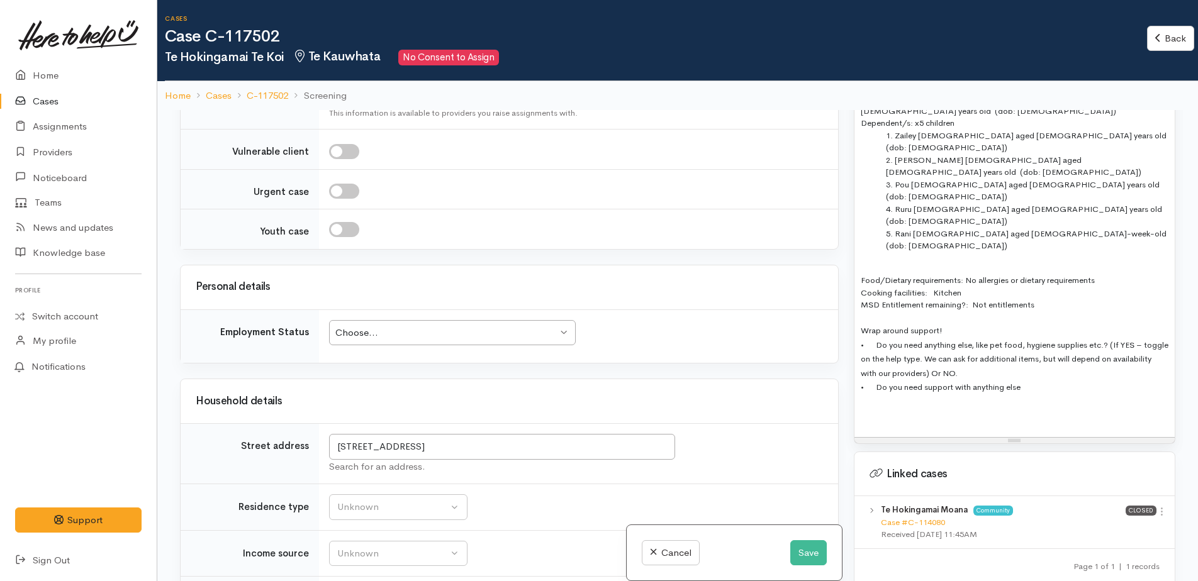
click at [1125, 340] on span "• Do you need anything else, like pet food, hygiene supplies etc.? (If YES – to…" at bounding box center [1015, 359] width 308 height 39
click at [1131, 340] on span "• Do you need anything else, like pet food, hygiene supplies etc.? YES – toggle…" at bounding box center [1009, 359] width 297 height 39
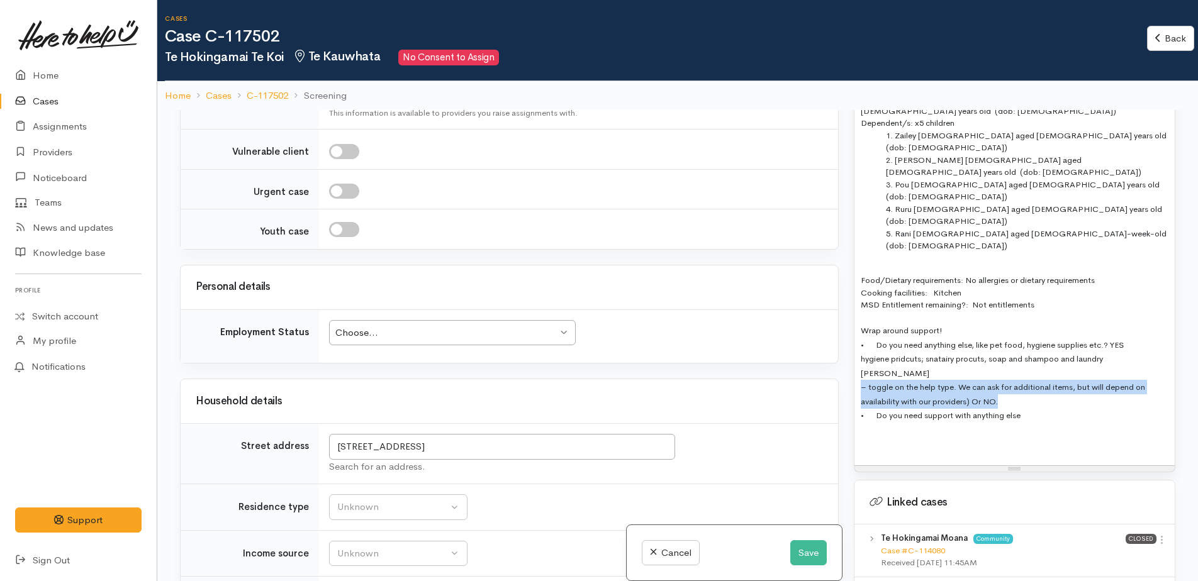
drag, startPoint x: 856, startPoint y: 284, endPoint x: 1033, endPoint y: 298, distance: 177.9
click at [1033, 298] on div "From referral in June this year - check location for Huntly or Te Kauwhata Refe…" at bounding box center [1014, 189] width 320 height 551
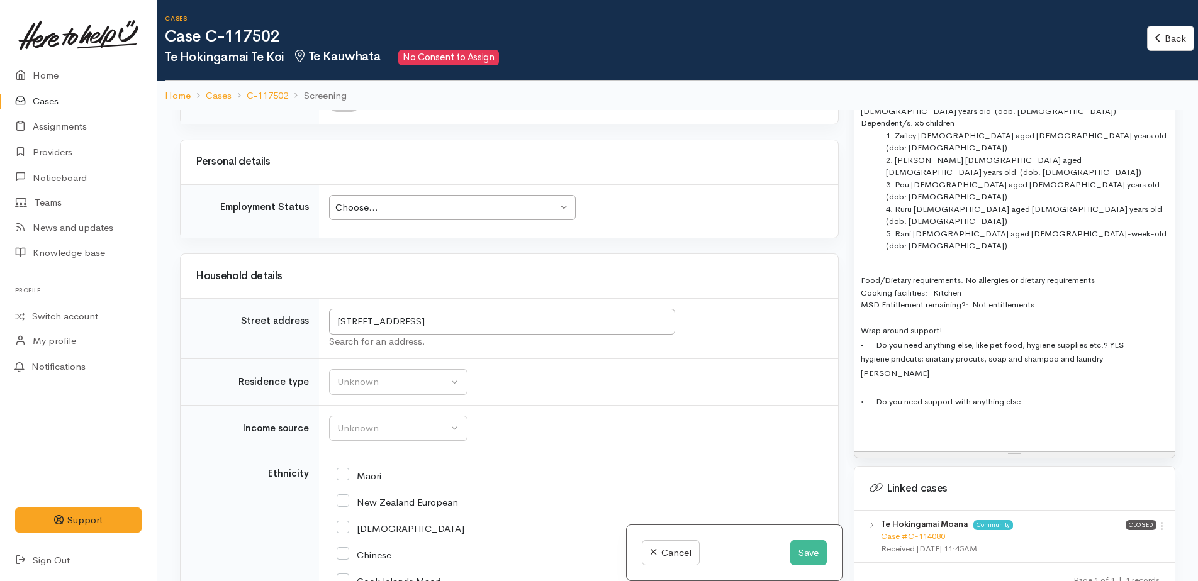
scroll to position [1323, 0]
click at [813, 563] on button "Save" at bounding box center [808, 553] width 36 height 26
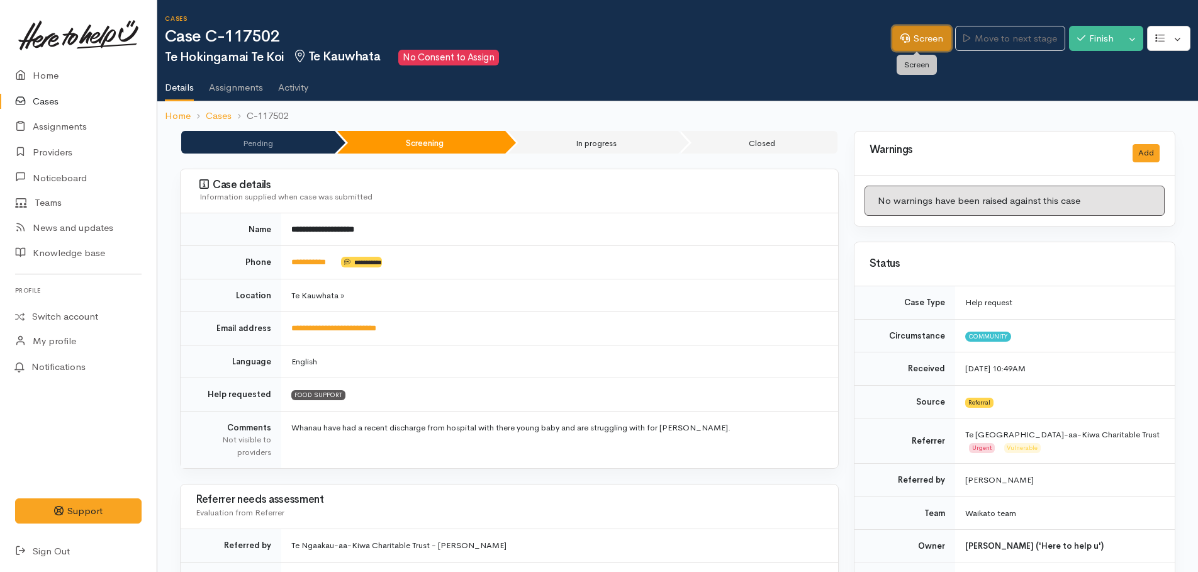
click at [924, 40] on link "Screen" at bounding box center [921, 39] width 59 height 26
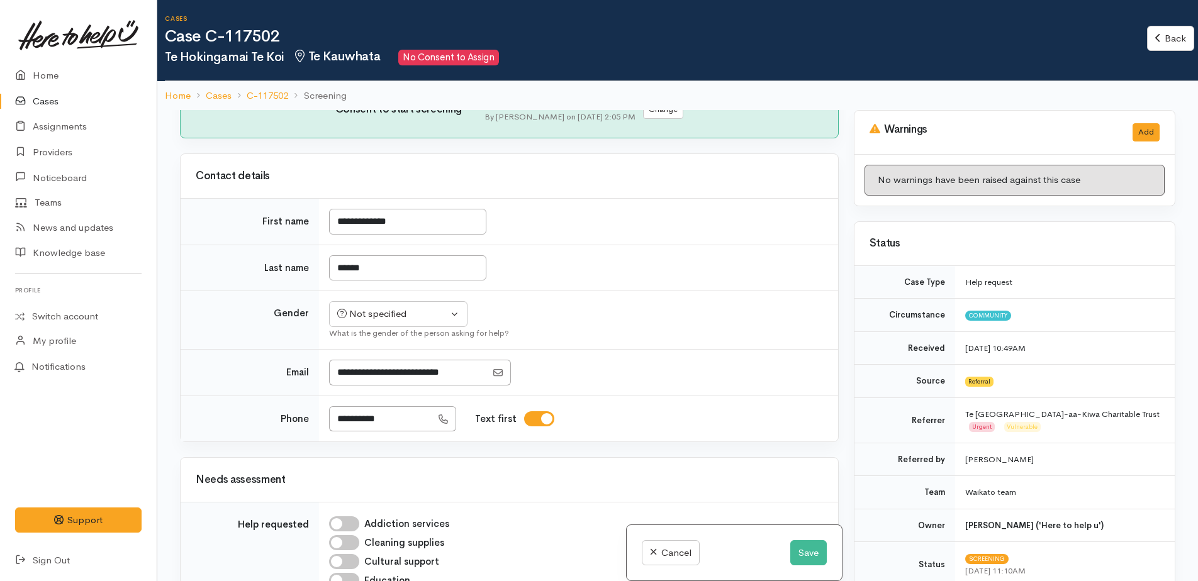
scroll to position [377, 0]
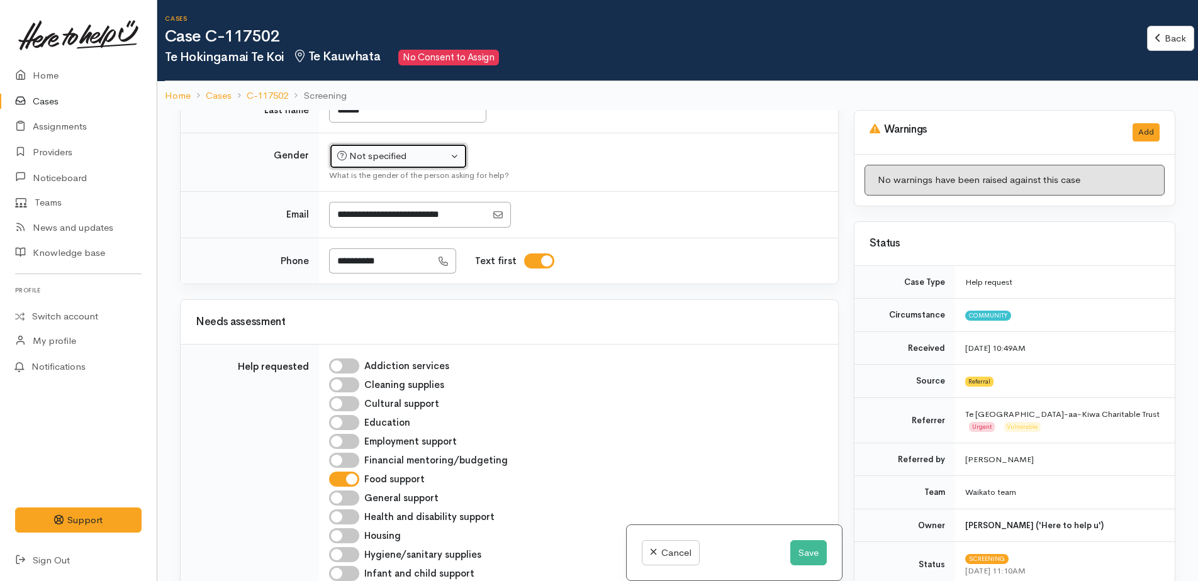
click at [364, 149] on div "Not specified" at bounding box center [392, 156] width 111 height 14
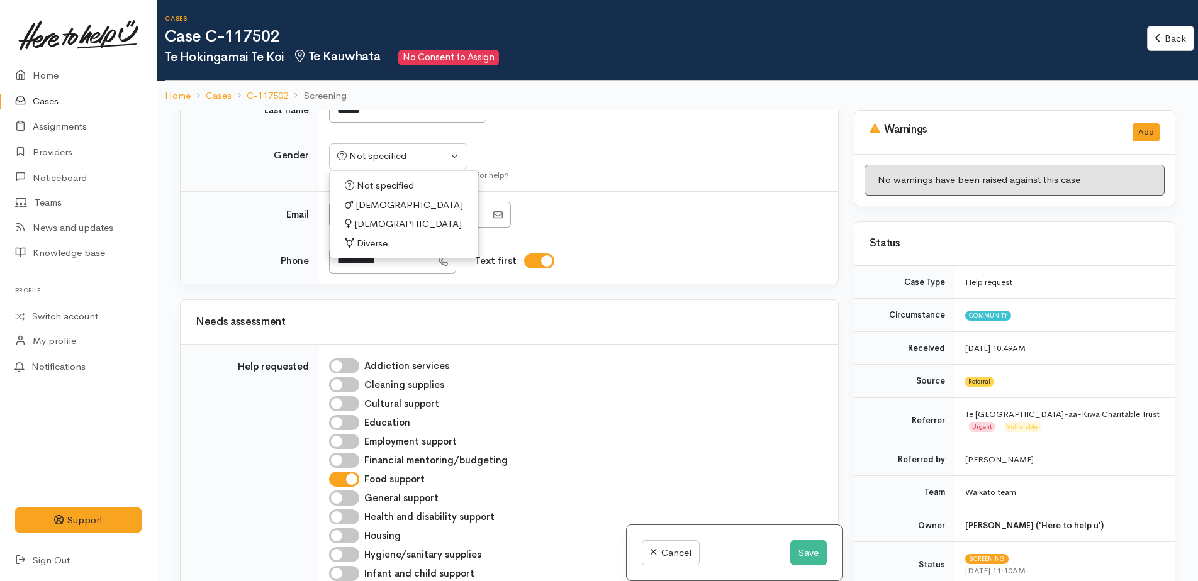
click at [379, 218] on span "[DEMOGRAPHIC_DATA]" at bounding box center [408, 224] width 108 height 14
select select "[DEMOGRAPHIC_DATA]"
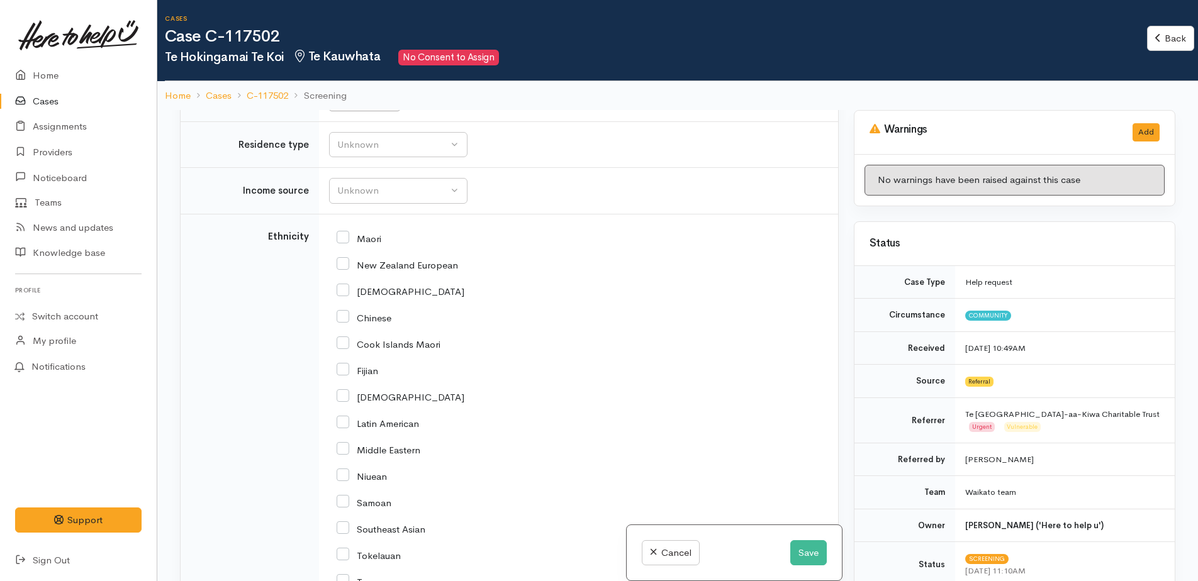
scroll to position [1510, 0]
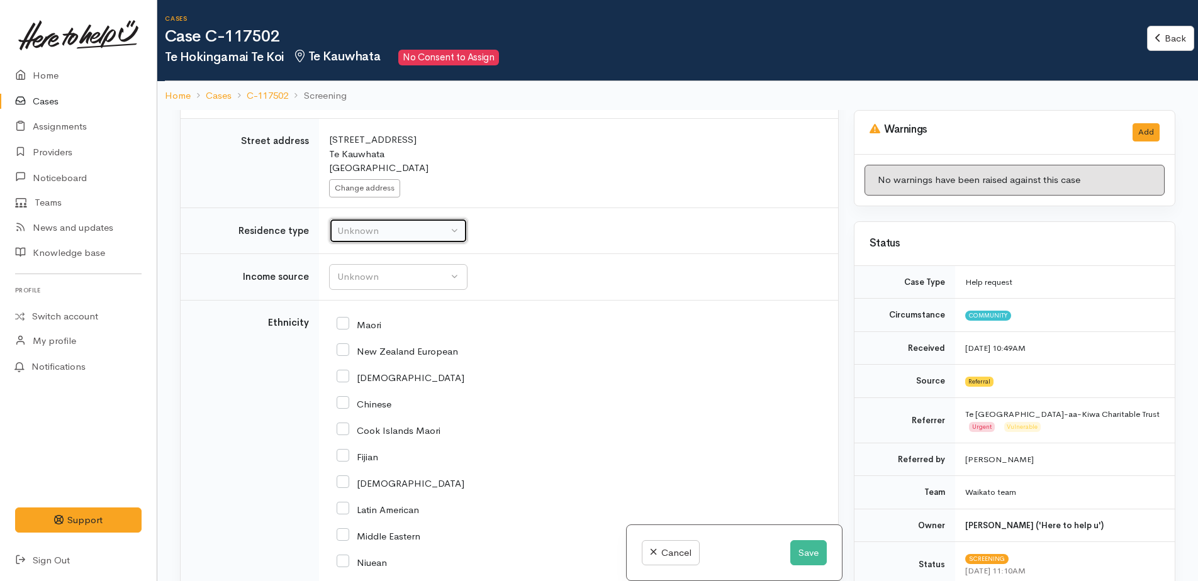
click at [378, 224] on div "Unknown" at bounding box center [392, 231] width 111 height 14
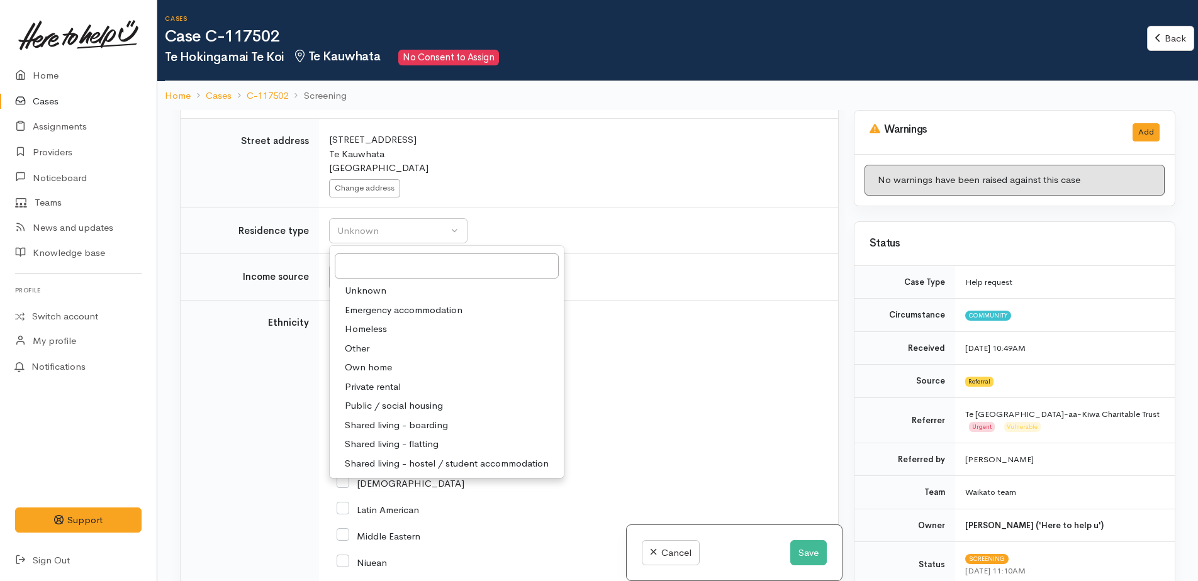
click at [378, 380] on span "Private rental" at bounding box center [373, 387] width 56 height 14
select select "2"
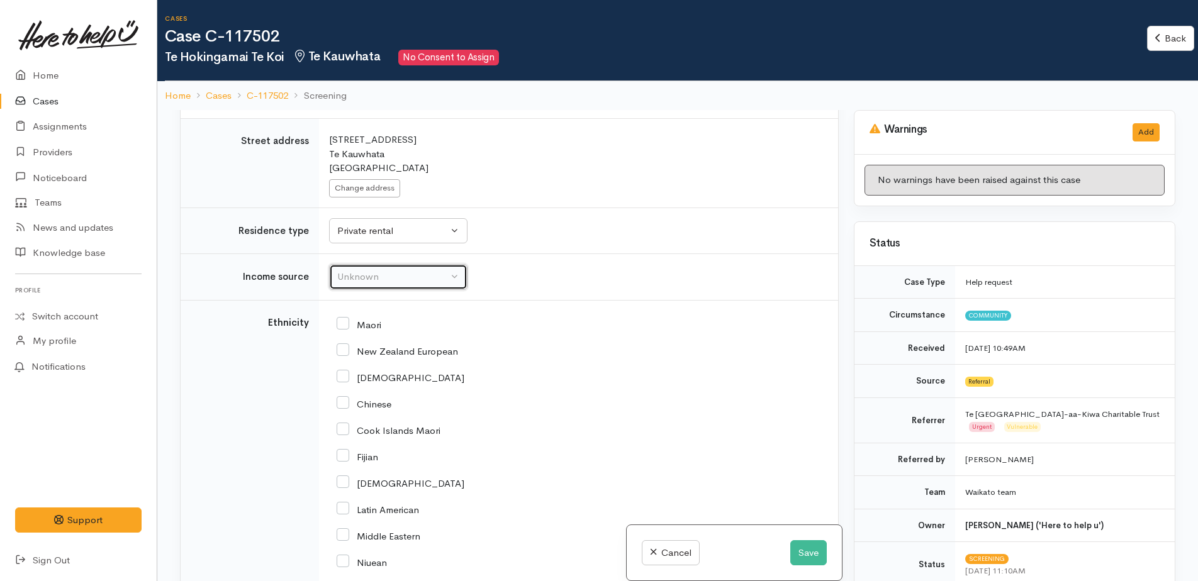
click at [367, 272] on button "Unknown" at bounding box center [398, 277] width 138 height 26
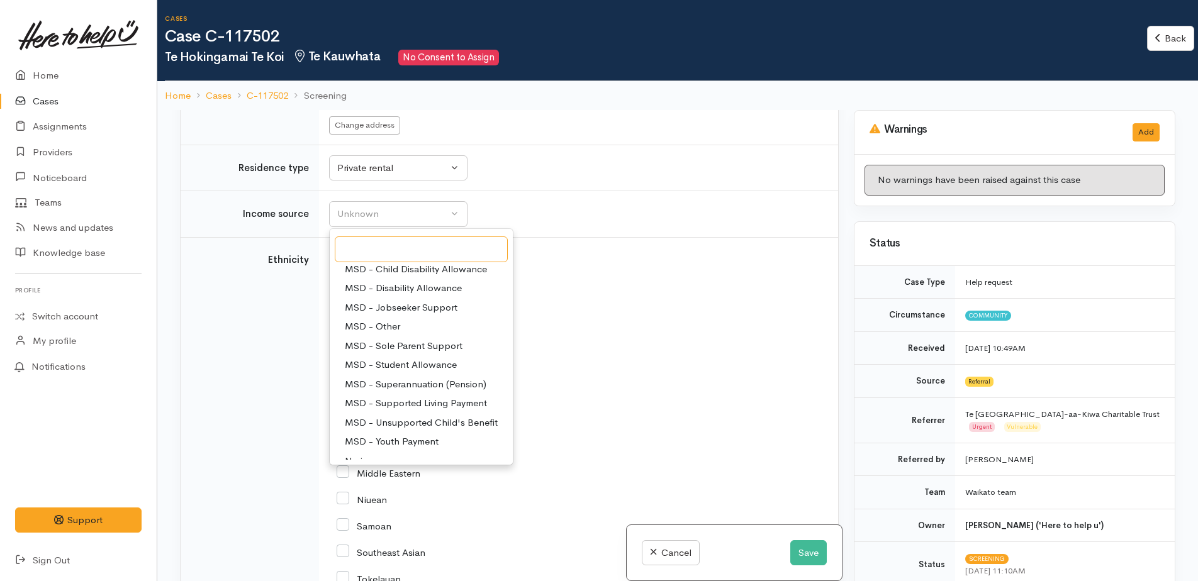
scroll to position [63, 0]
click at [386, 320] on span "MSD - Jobseeker Support" at bounding box center [401, 327] width 113 height 14
select select "4"
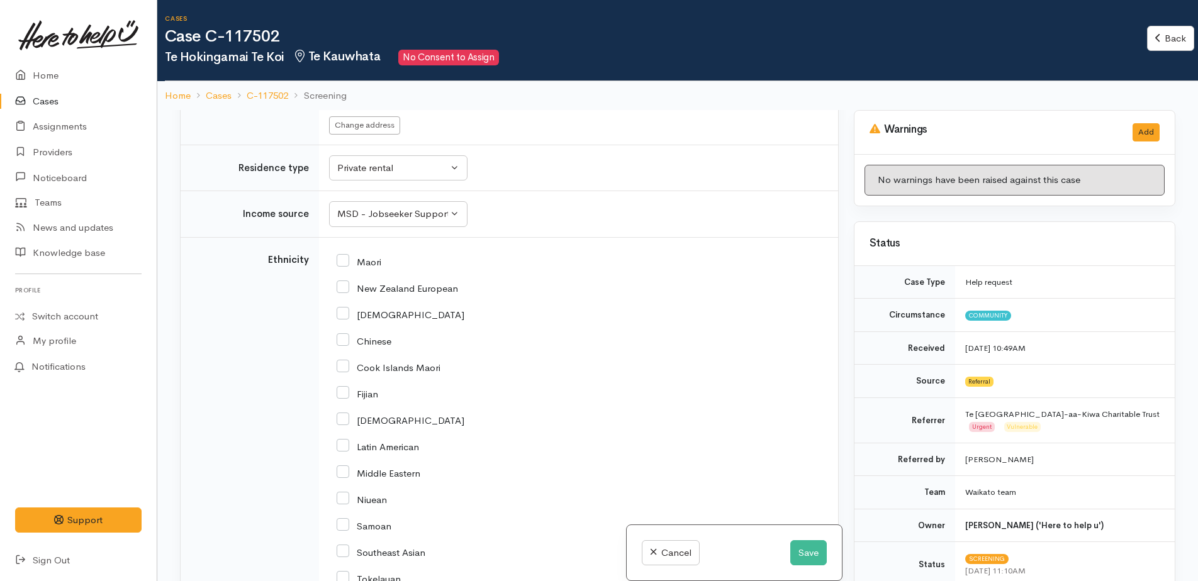
click at [347, 255] on input "Maori" at bounding box center [359, 260] width 45 height 11
checkbox input "true"
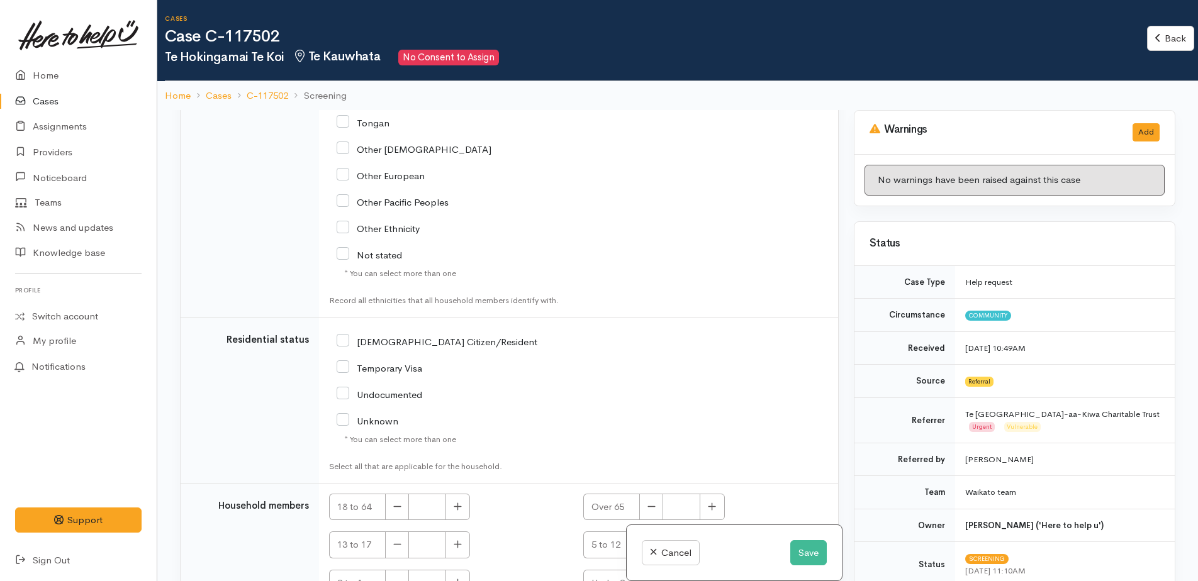
scroll to position [2114, 0]
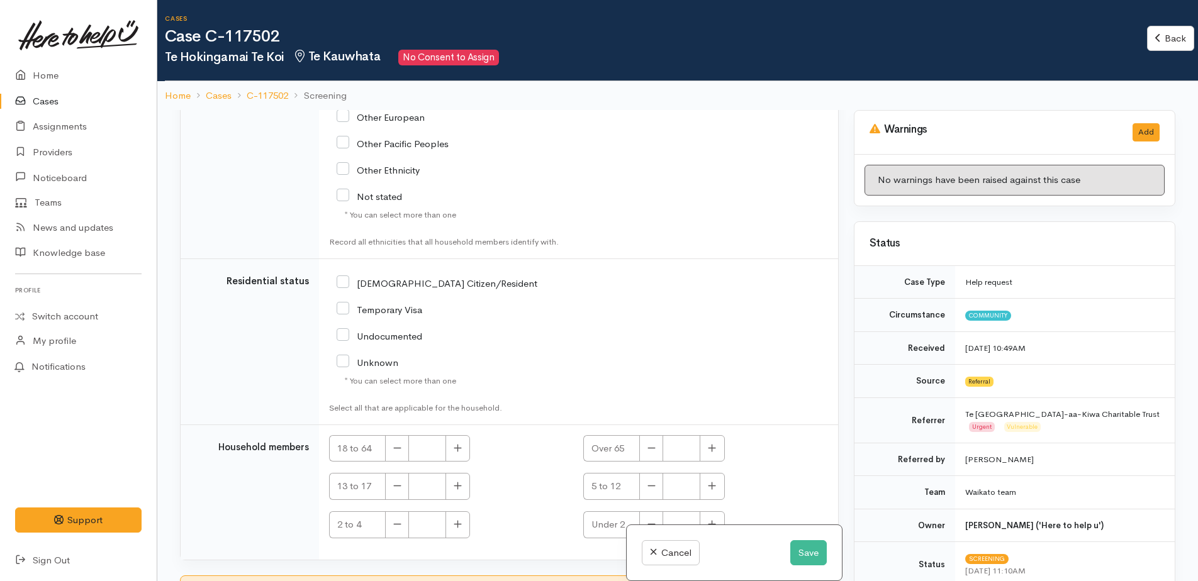
click at [342, 277] on input "[DEMOGRAPHIC_DATA] Citizen/Resident" at bounding box center [437, 282] width 201 height 11
checkbox input "true"
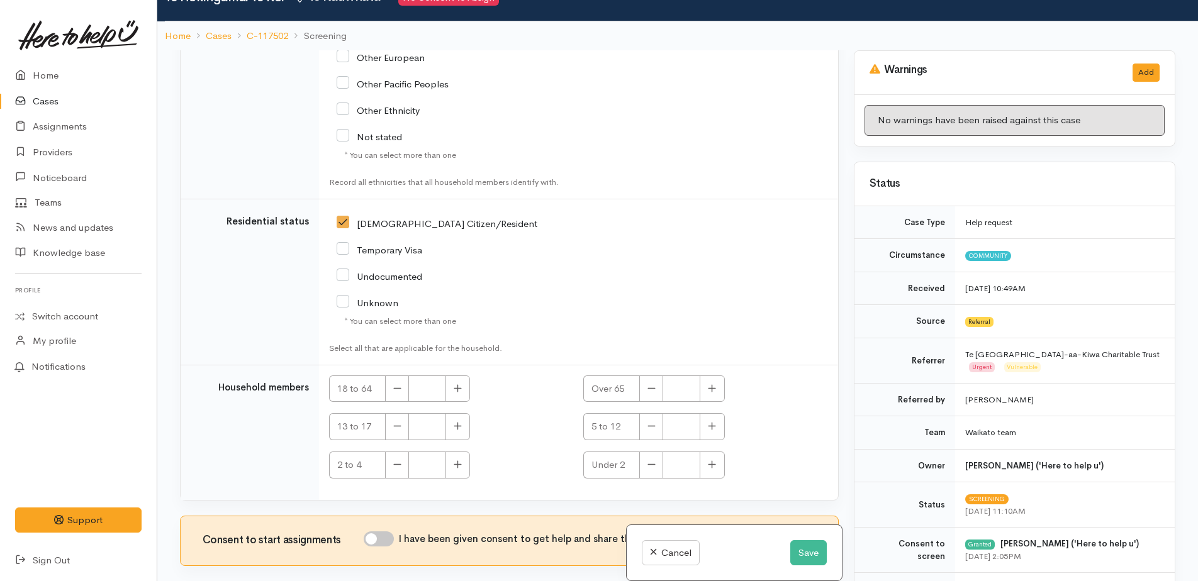
scroll to position [110, 0]
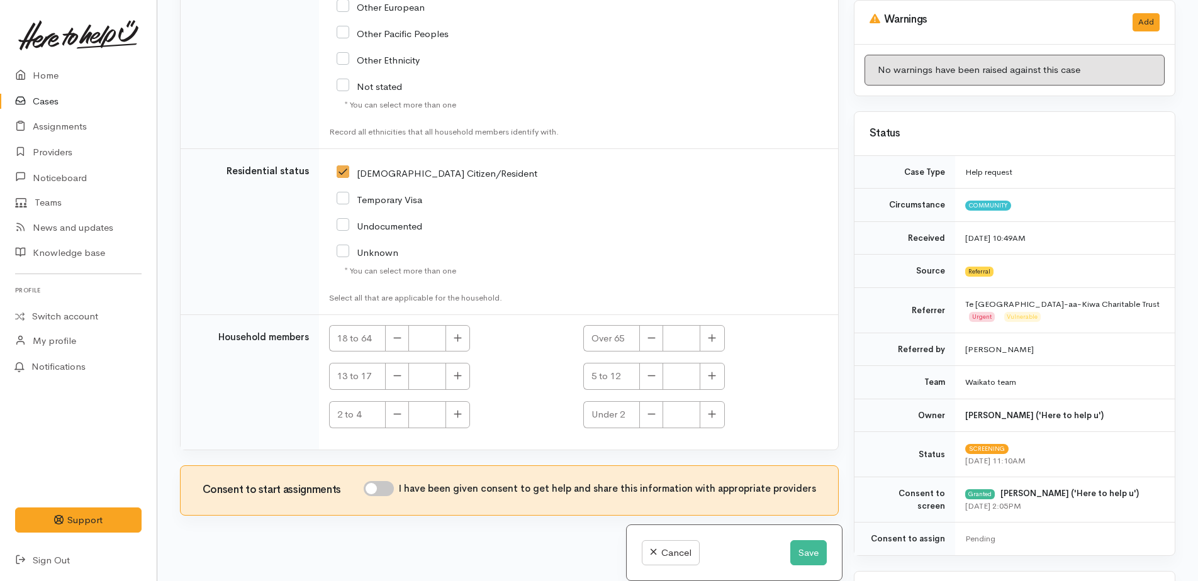
click at [381, 481] on input "I have been given consent to get help and share this information with appropria…" at bounding box center [379, 488] width 30 height 15
checkbox input "true"
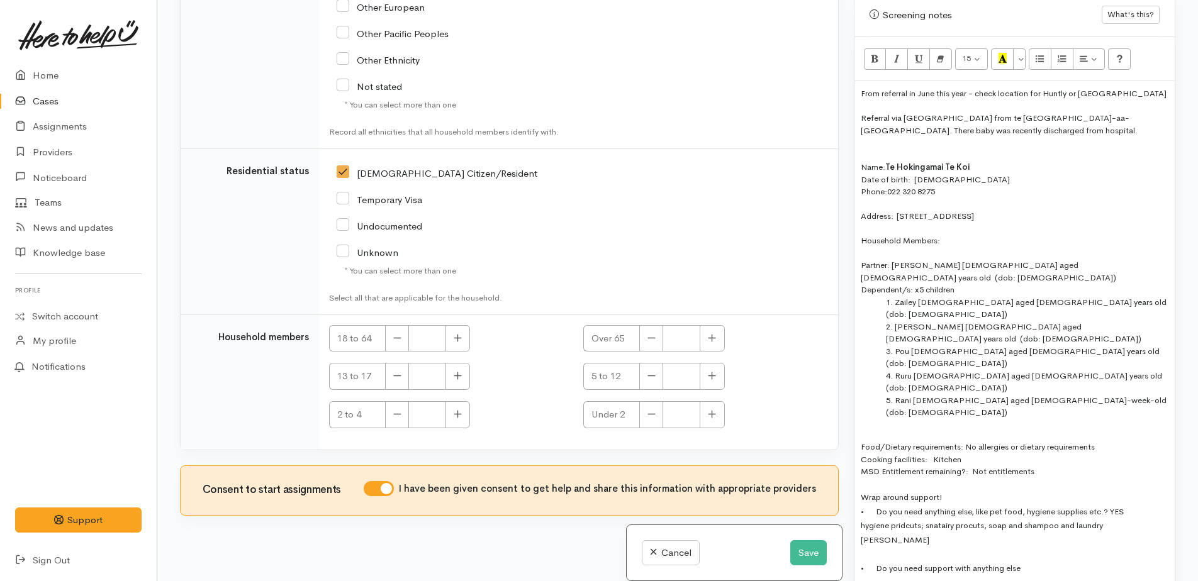
scroll to position [1006, 0]
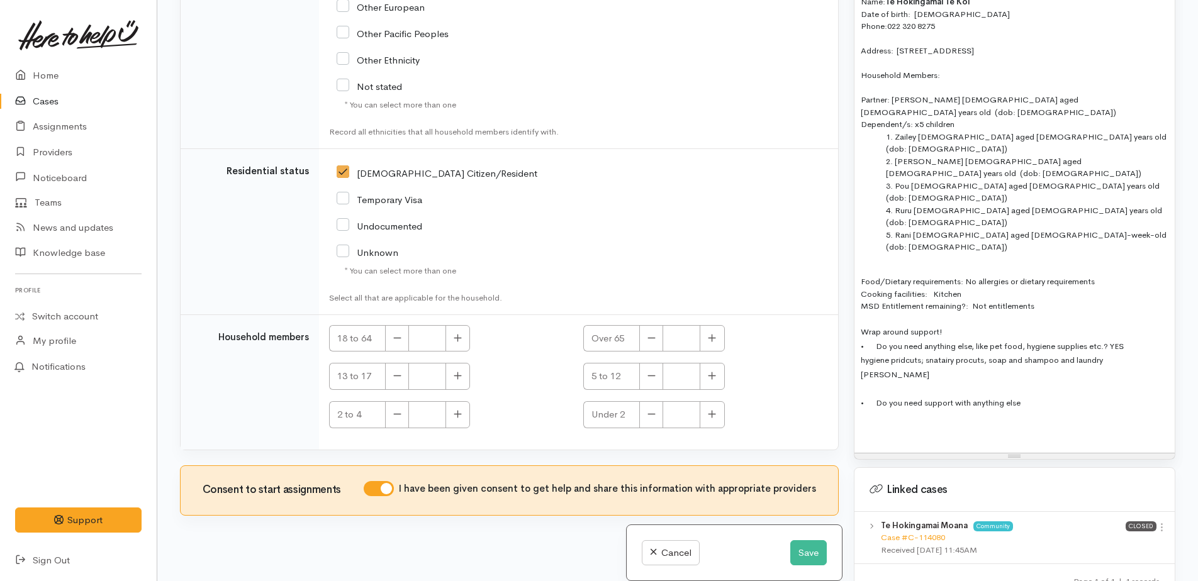
drag, startPoint x: 871, startPoint y: 343, endPoint x: 886, endPoint y: 329, distance: 20.9
click at [871, 422] on div at bounding box center [1015, 428] width 308 height 13
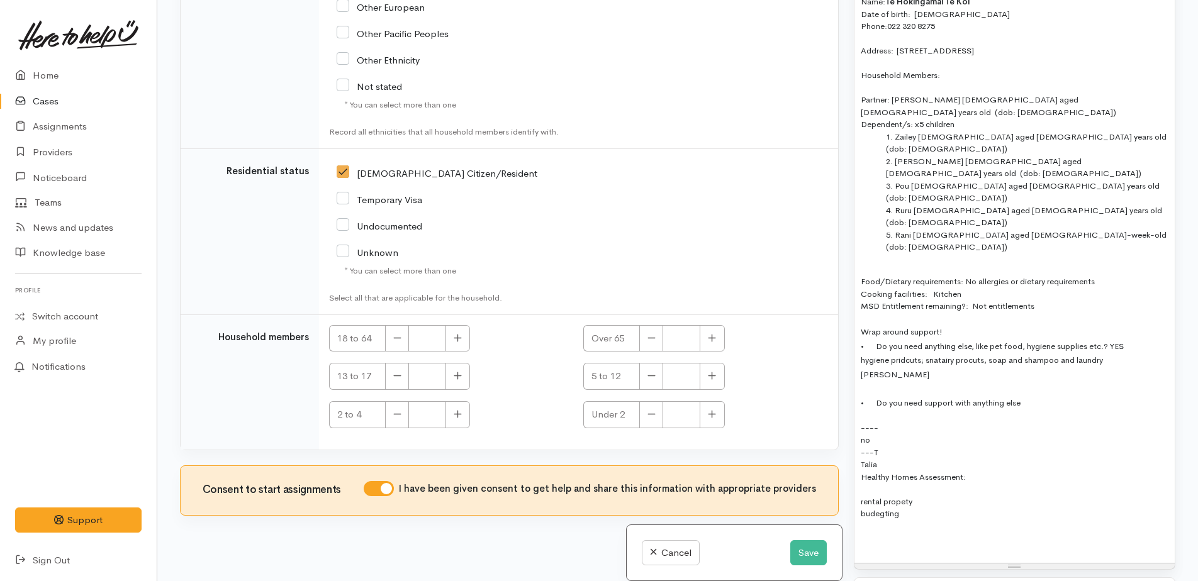
click at [945, 496] on div "rental propety" at bounding box center [1015, 502] width 308 height 13
click at [934, 508] on div "budgeting" at bounding box center [1015, 514] width 308 height 13
click at [931, 496] on div "rental property" at bounding box center [1015, 502] width 308 height 13
click at [859, 411] on div "From referral in June this year - check location for Huntly or Te Kauwhata Refe…" at bounding box center [1014, 246] width 320 height 660
click at [928, 496] on div "rental property" at bounding box center [1015, 502] width 308 height 13
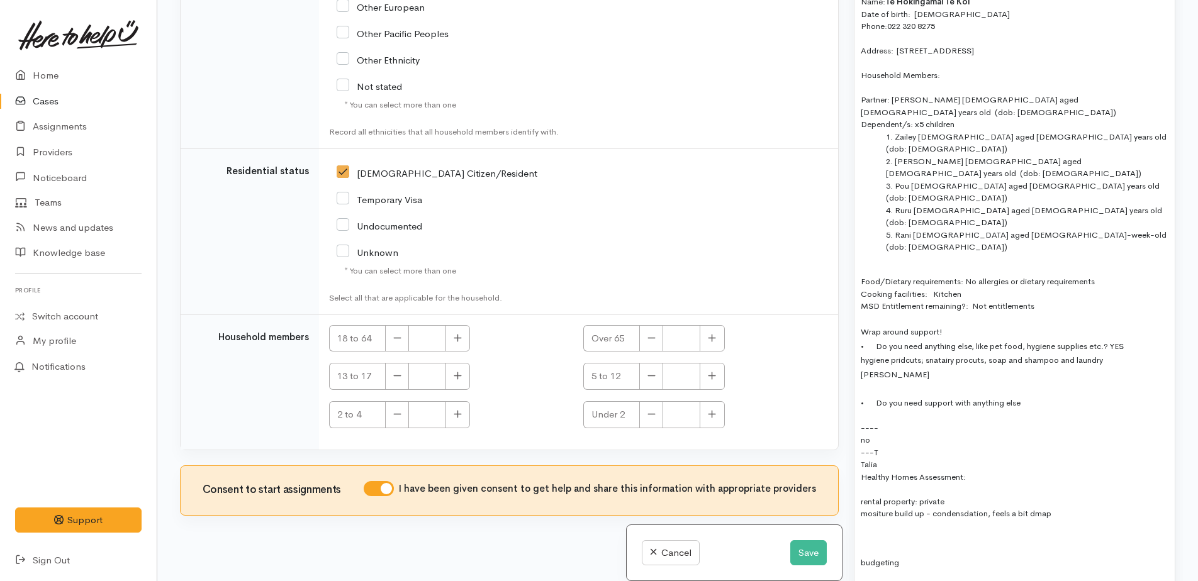
click at [859, 443] on div "From referral in June this year - check location for Huntly or Te Kauwhata Refe…" at bounding box center [1014, 264] width 320 height 696
click at [967, 569] on div "have a heat pump" at bounding box center [1015, 575] width 308 height 13
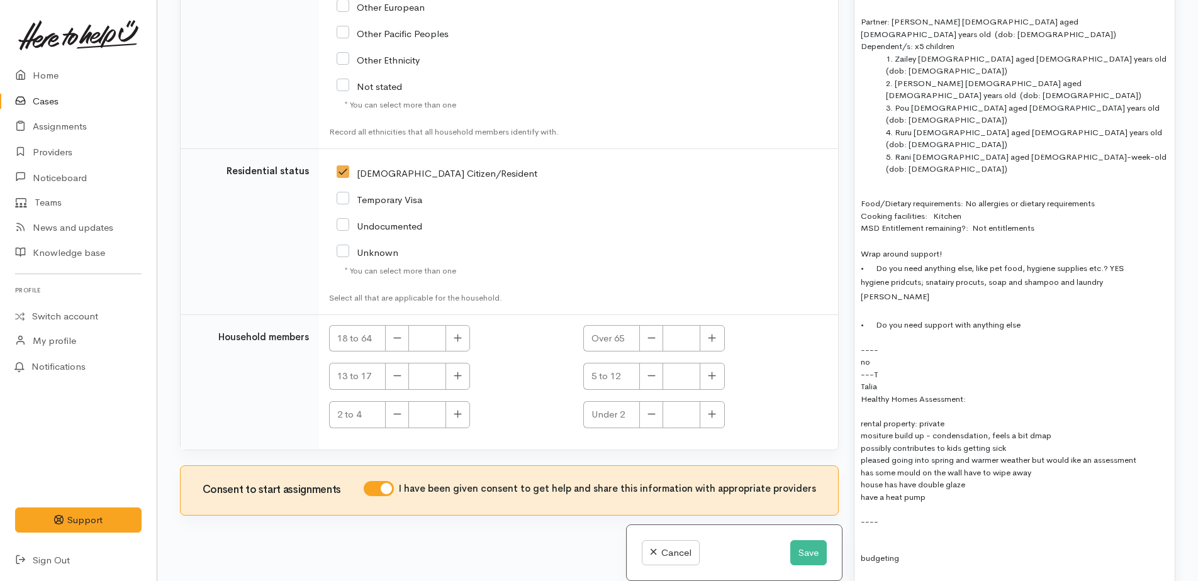
scroll to position [1195, 0]
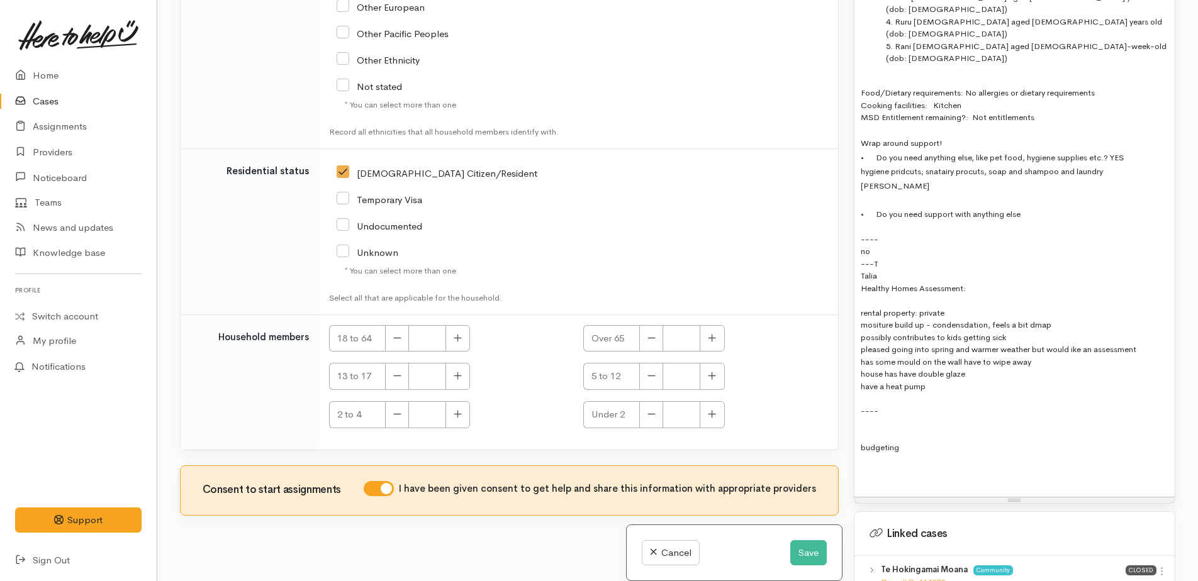
click at [879, 466] on div at bounding box center [1015, 472] width 308 height 13
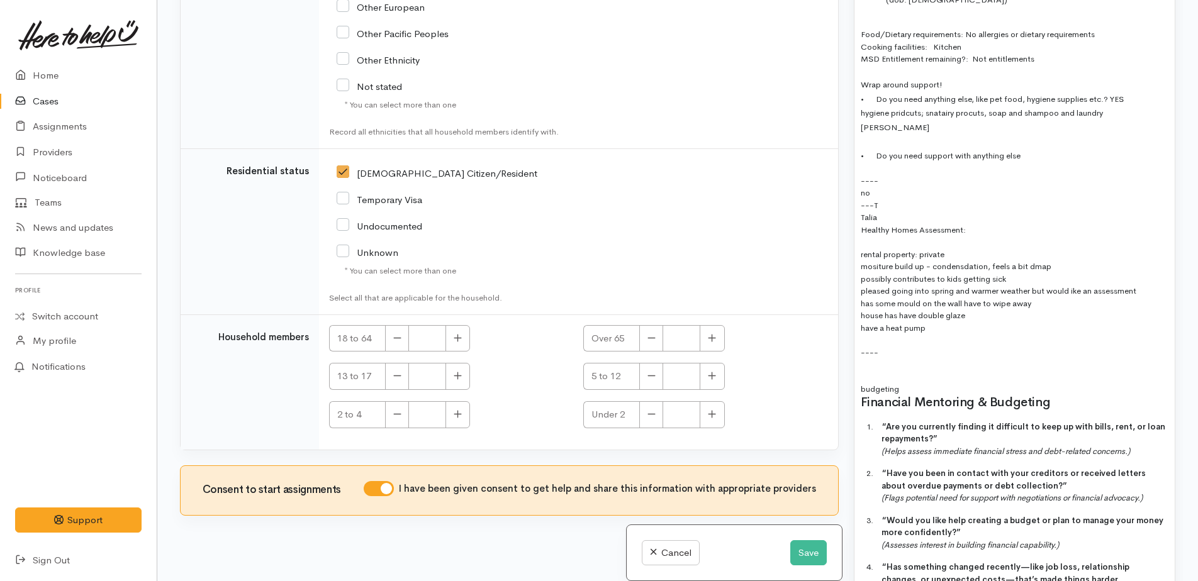
click at [915, 383] on div "budgeting" at bounding box center [1015, 389] width 308 height 13
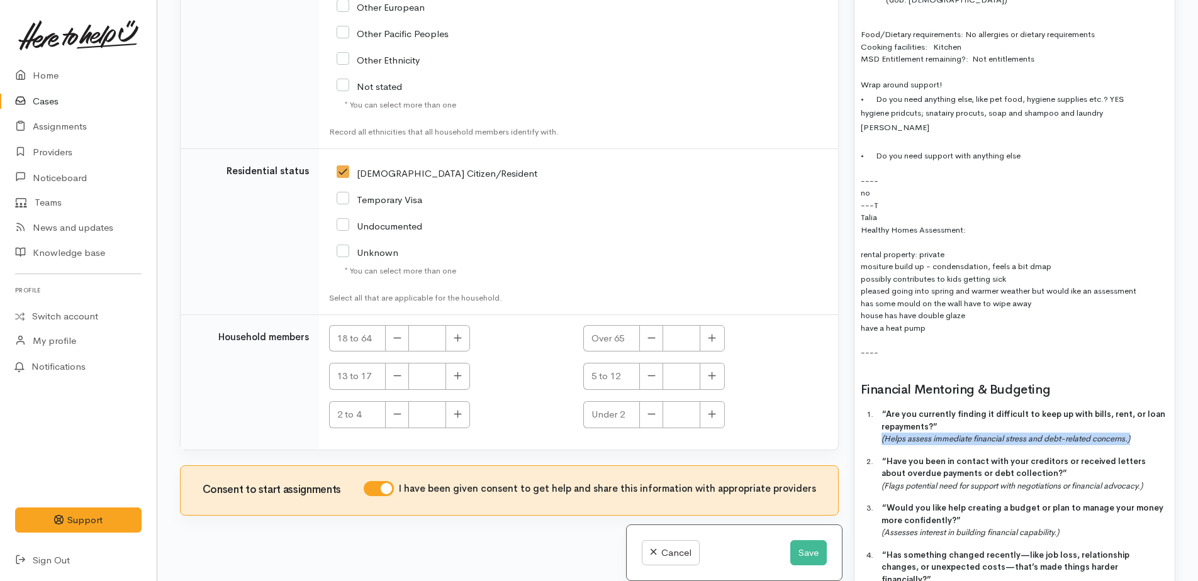
drag, startPoint x: 875, startPoint y: 349, endPoint x: 1139, endPoint y: 350, distance: 263.6
click at [1139, 383] on div "Financial Mentoring & Budgeting 1. “Are you currently finding it difficult to k…" at bounding box center [1015, 526] width 308 height 286
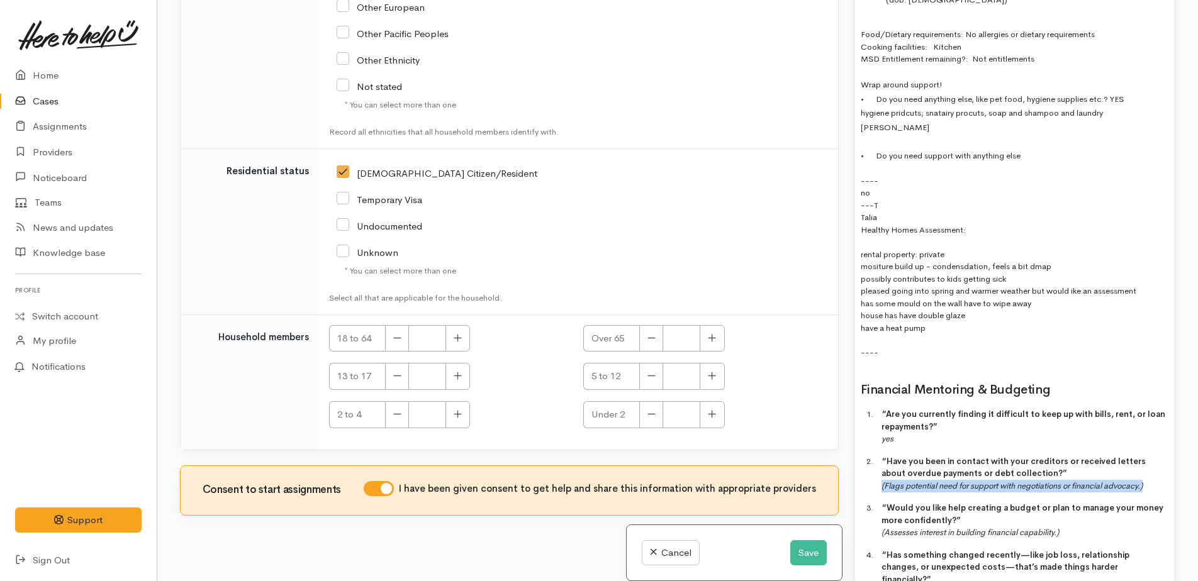
drag, startPoint x: 882, startPoint y: 398, endPoint x: 1162, endPoint y: 397, distance: 279.9
click at [1162, 455] on p "2. “Have you been in contact with your creditors or received letters about over…" at bounding box center [1024, 473] width 287 height 37
click at [954, 455] on p "2. “Have you been in contact with your creditors or received letters about over…" at bounding box center [1024, 473] width 287 height 37
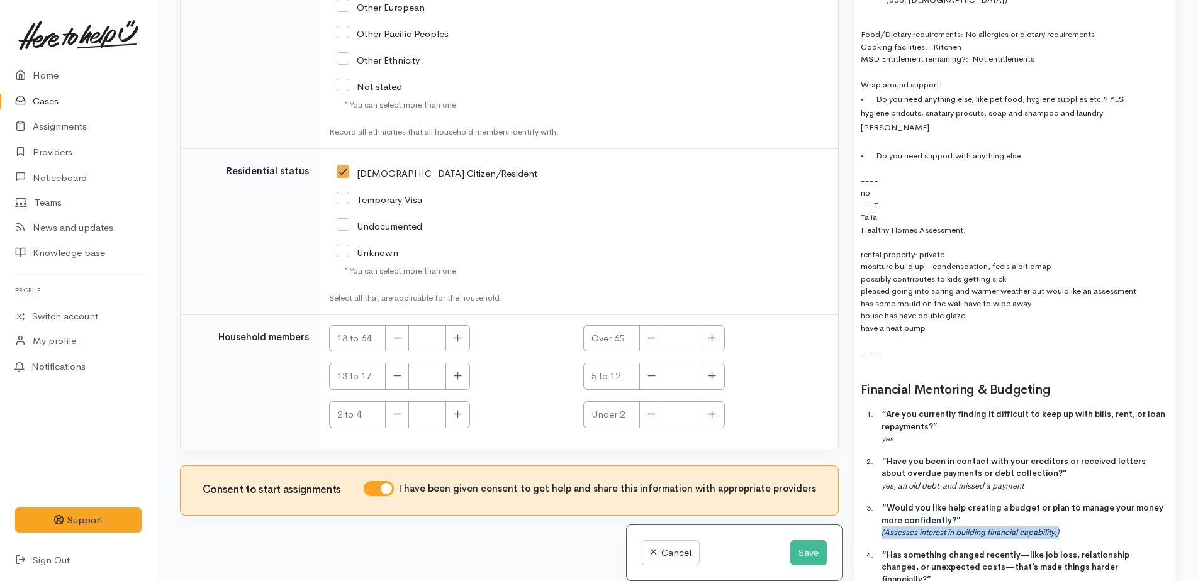
drag, startPoint x: 878, startPoint y: 447, endPoint x: 1073, endPoint y: 443, distance: 195.0
click at [1073, 443] on div "Financial Mentoring & Budgeting 1. “Are you currently finding it difficult to k…" at bounding box center [1015, 526] width 308 height 286
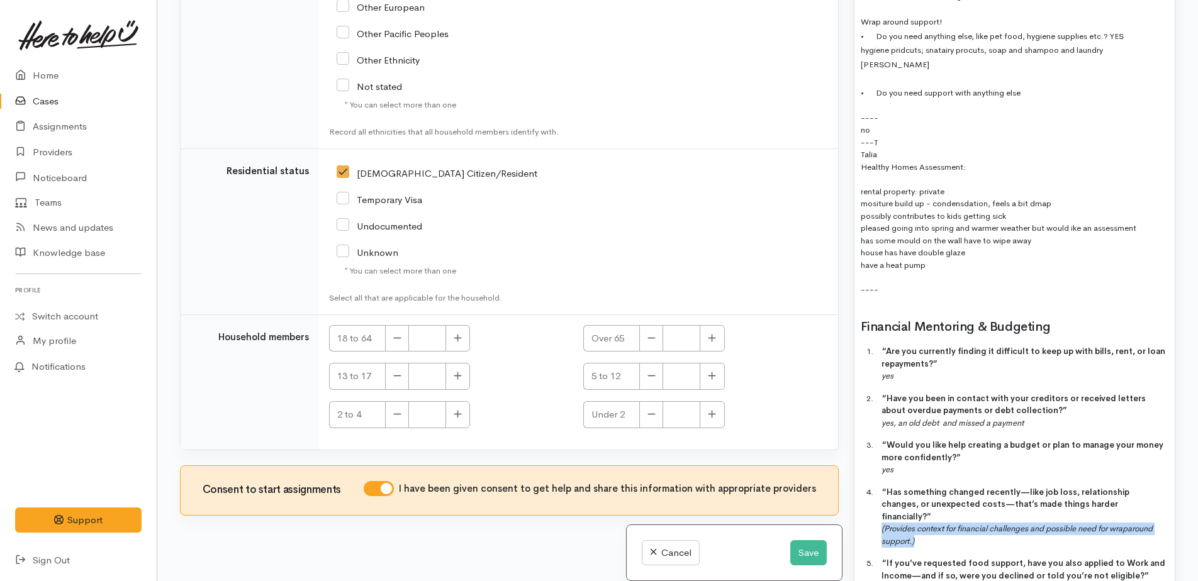
drag, startPoint x: 879, startPoint y: 428, endPoint x: 928, endPoint y: 443, distance: 51.5
click at [928, 443] on div "Financial Mentoring & Budgeting 1. “Are you currently finding it difficult to k…" at bounding box center [1015, 463] width 308 height 286
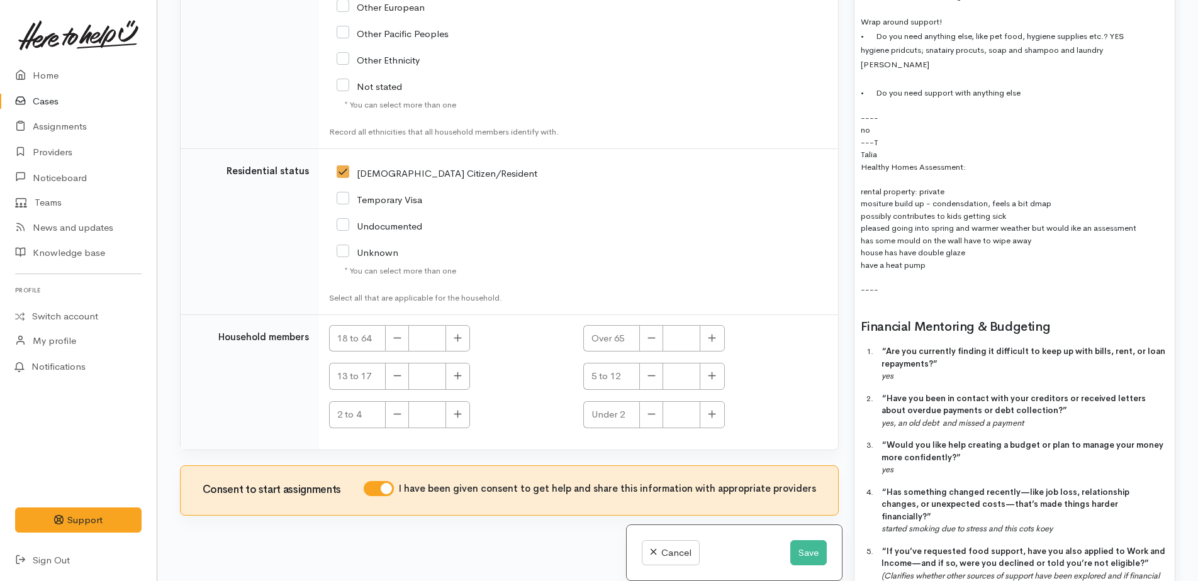
drag, startPoint x: 1050, startPoint y: 432, endPoint x: 965, endPoint y: 438, distance: 85.7
click at [949, 438] on div "Financial Mentoring & Budgeting 1. “Are you currently finding it difficult to k…" at bounding box center [1015, 457] width 308 height 274
click at [1067, 486] on p "4. “Has something changed recently—like job loss, relationship changes, or unex…" at bounding box center [1024, 510] width 287 height 49
click at [891, 436] on div "Financial Mentoring & Budgeting 1. “Are you currently finding it difficult to k…" at bounding box center [1015, 468] width 308 height 296
click at [1103, 486] on p "4. “Has something changed recently—like job loss, relationship changes, or unex…" at bounding box center [1024, 510] width 287 height 49
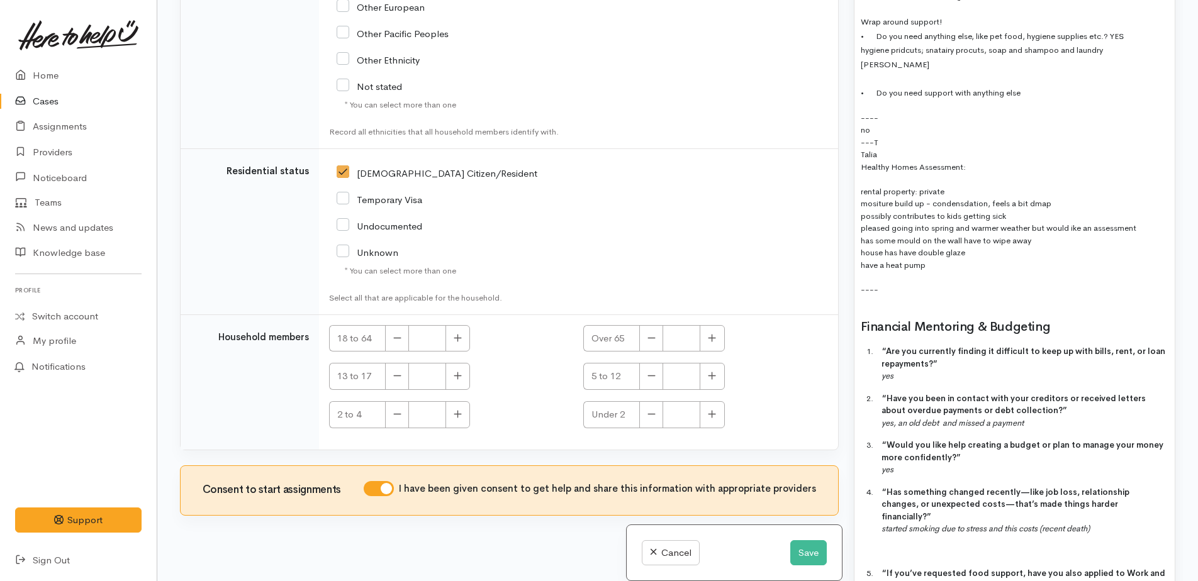
click at [1105, 486] on p "4. “Has something changed recently—like job loss, relationship changes, or unex…" at bounding box center [1024, 510] width 287 height 49
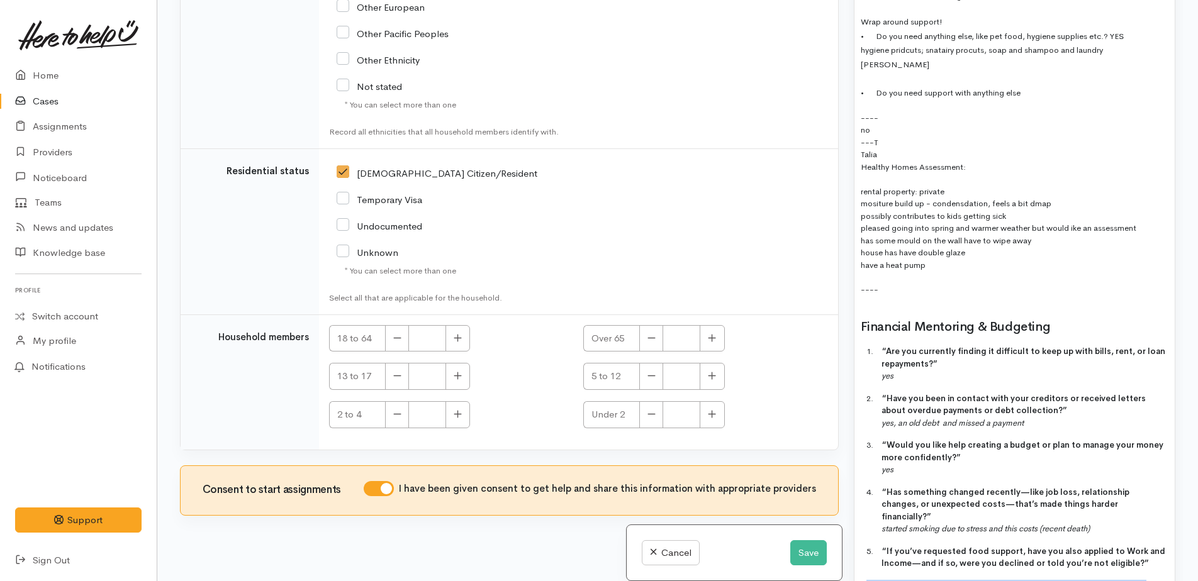
drag, startPoint x: 862, startPoint y: 484, endPoint x: 1132, endPoint y: 503, distance: 270.5
click at [1132, 503] on div "From referral in June this year - check location for Huntly or Te Kauwhata Refe…" at bounding box center [1014, 126] width 320 height 1040
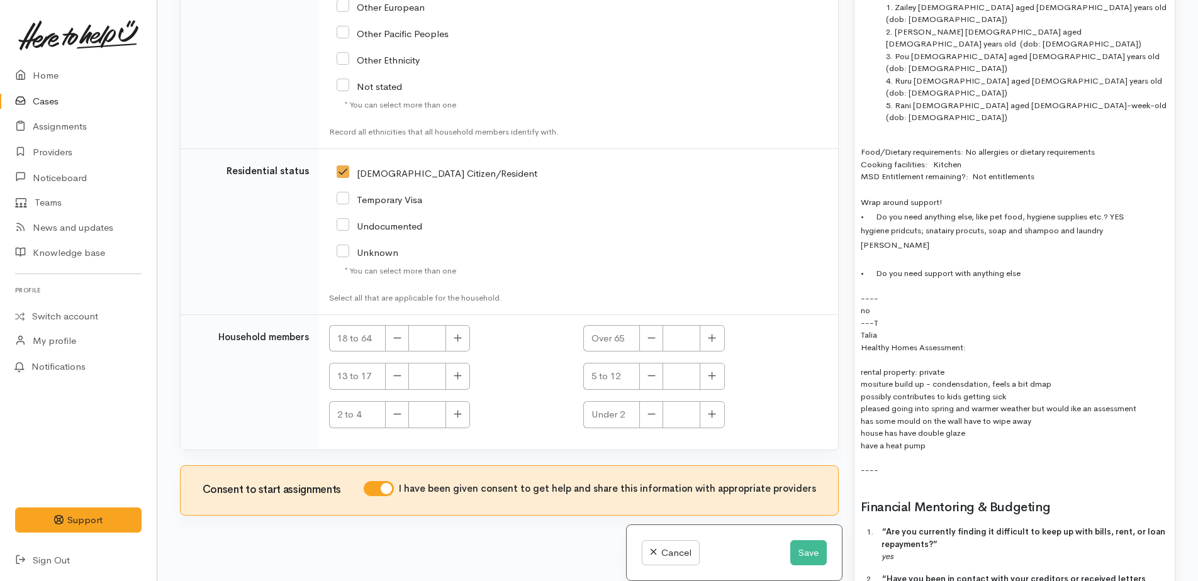
scroll to position [1128, 0]
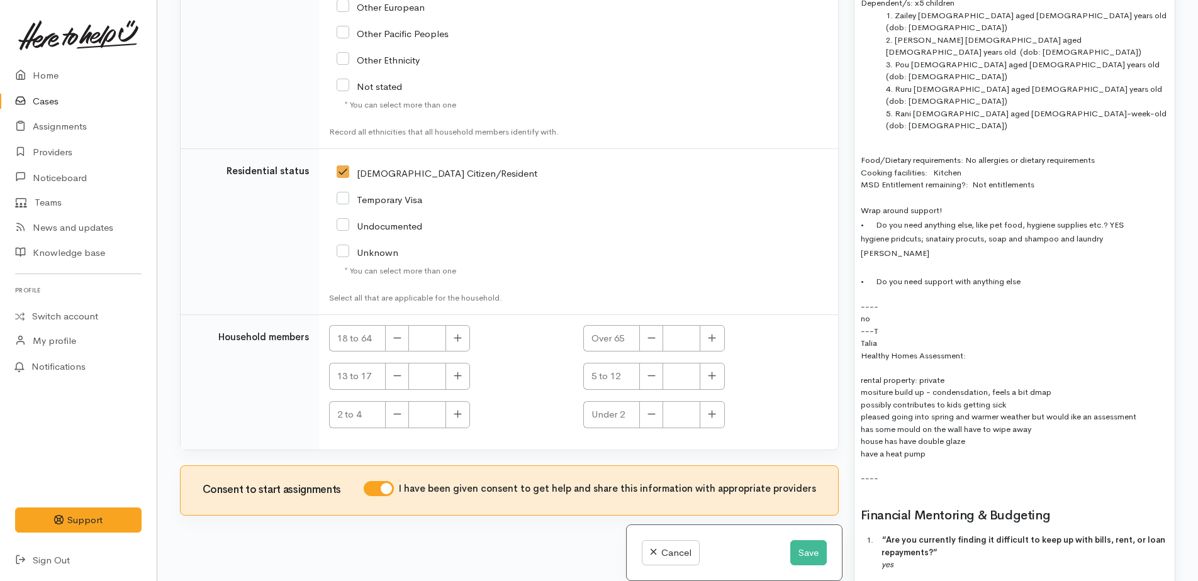
click at [954, 448] on div "have a heat pump" at bounding box center [1015, 454] width 308 height 13
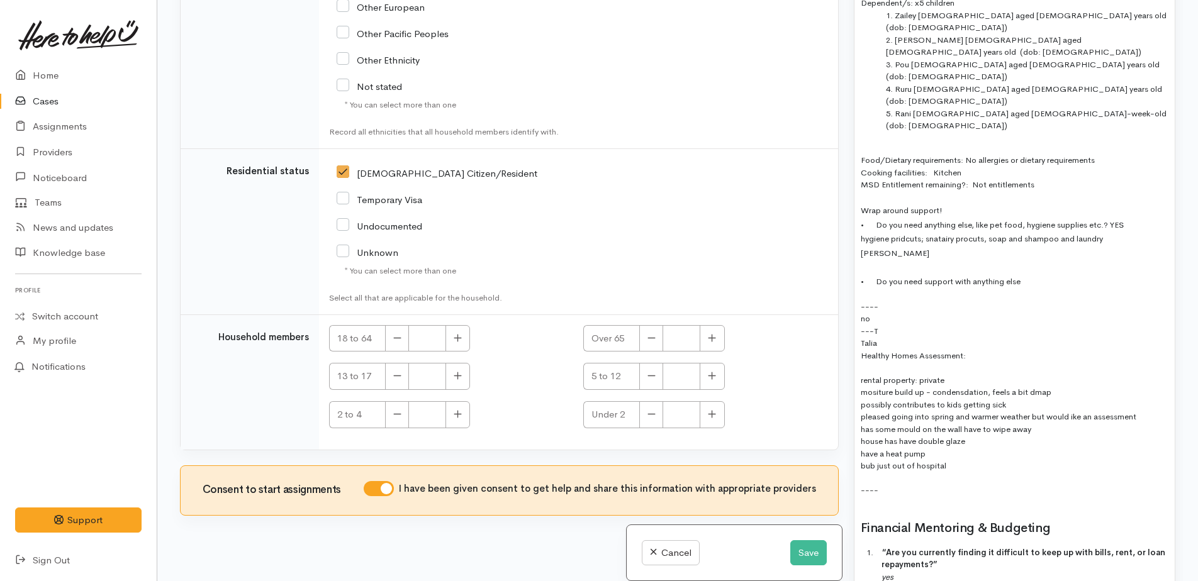
click at [957, 448] on div "have a heat pump" at bounding box center [1015, 454] width 308 height 13
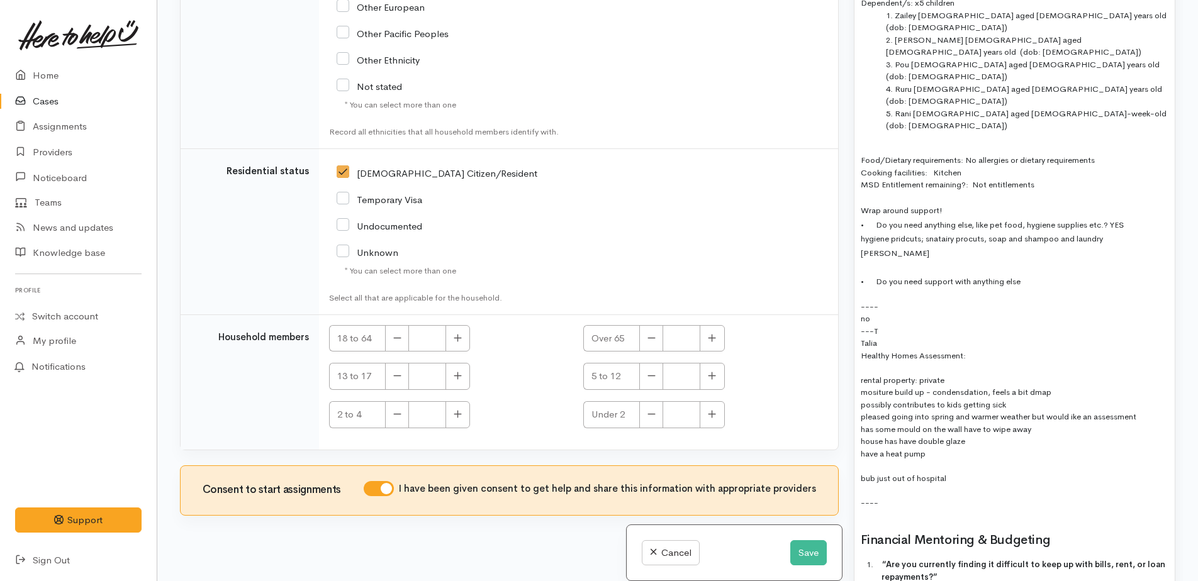
click at [964, 472] on div "bub just out of hospital" at bounding box center [1015, 478] width 308 height 13
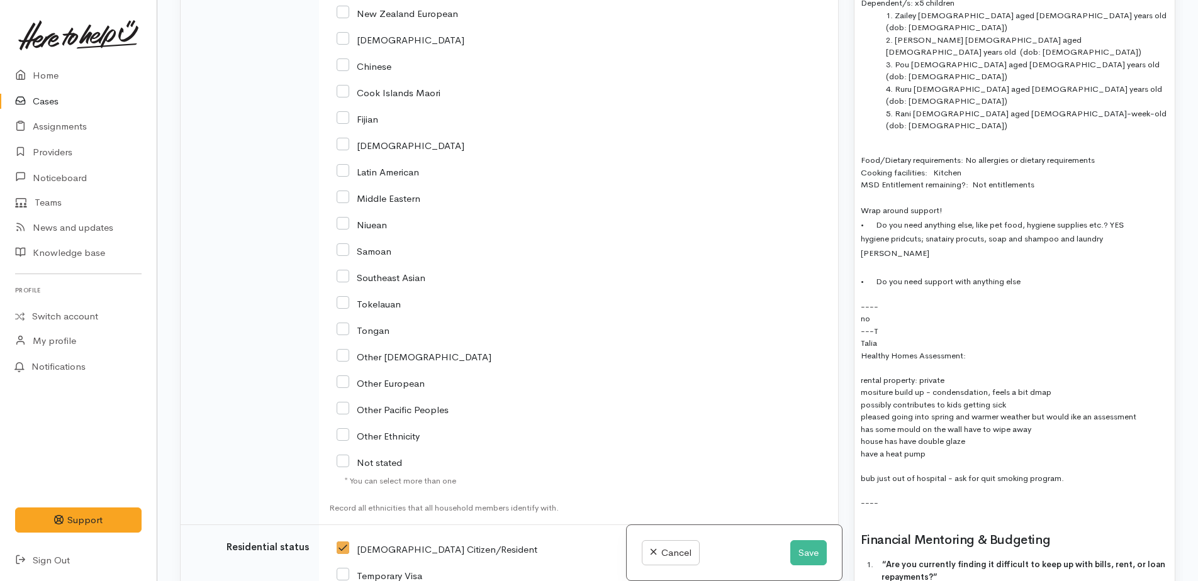
scroll to position [1736, 0]
click at [814, 553] on button "Save" at bounding box center [808, 553] width 36 height 26
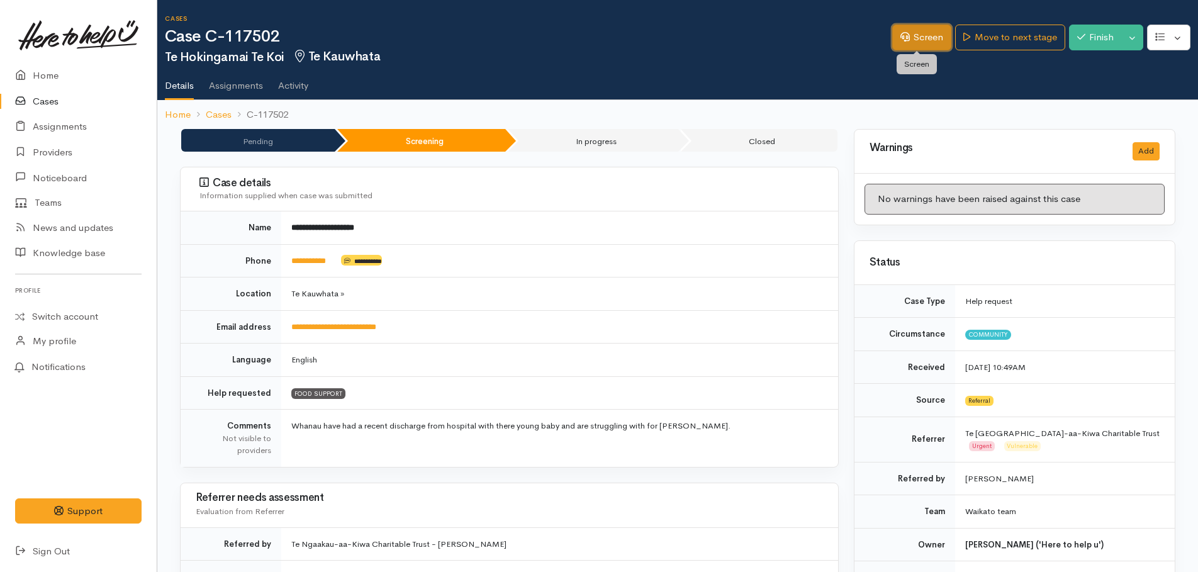
click at [905, 35] on link "Screen" at bounding box center [921, 38] width 59 height 26
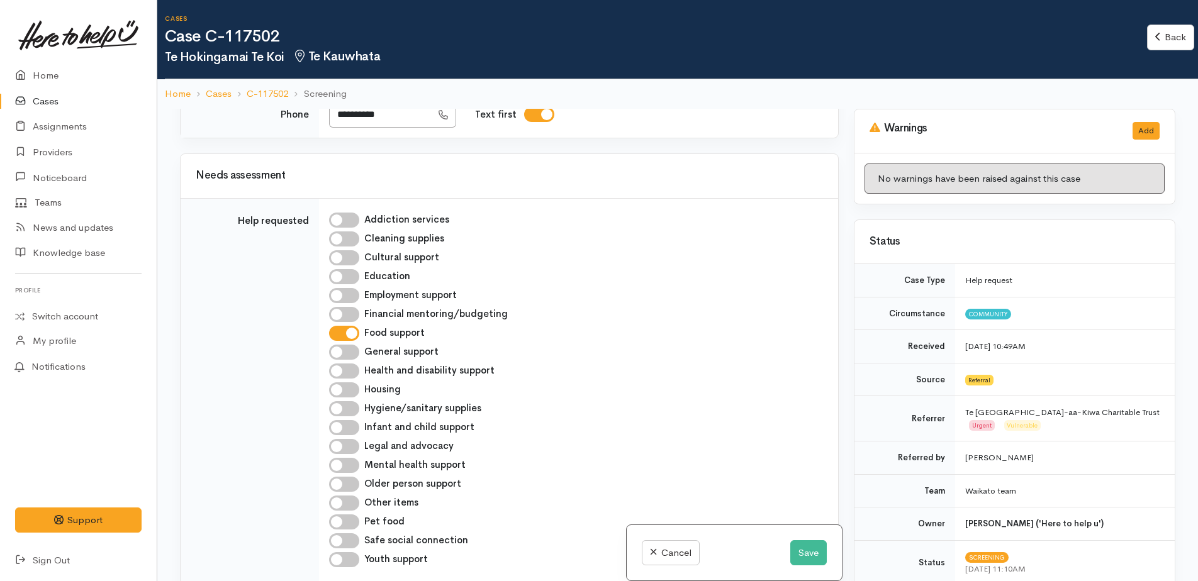
scroll to position [692, 0]
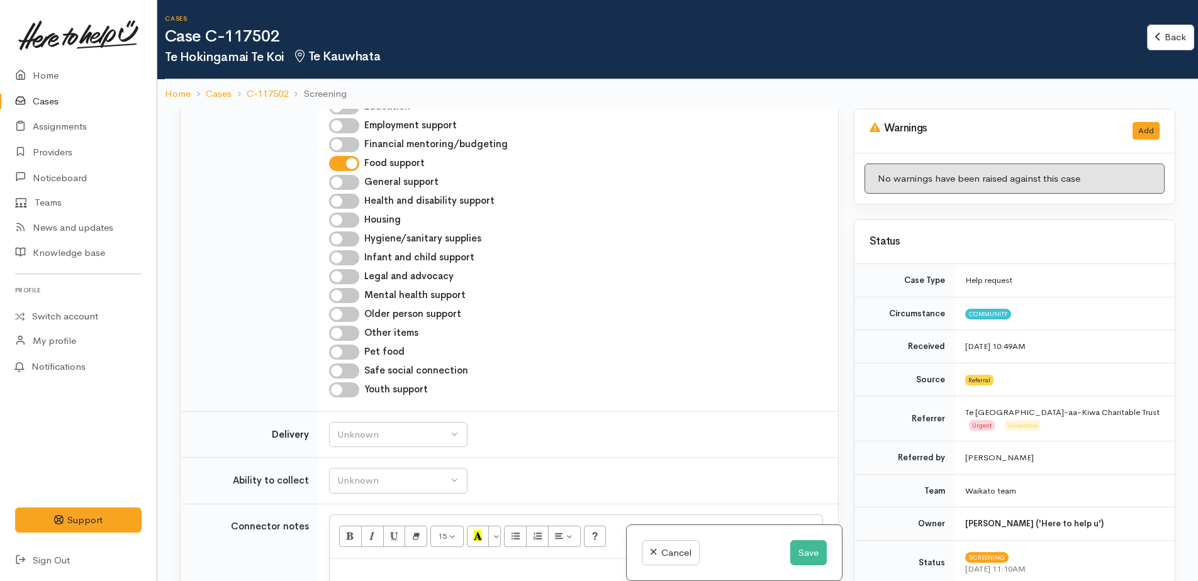
click at [341, 231] on input "Hygiene/sanitary supplies" at bounding box center [344, 238] width 30 height 15
checkbox input "true"
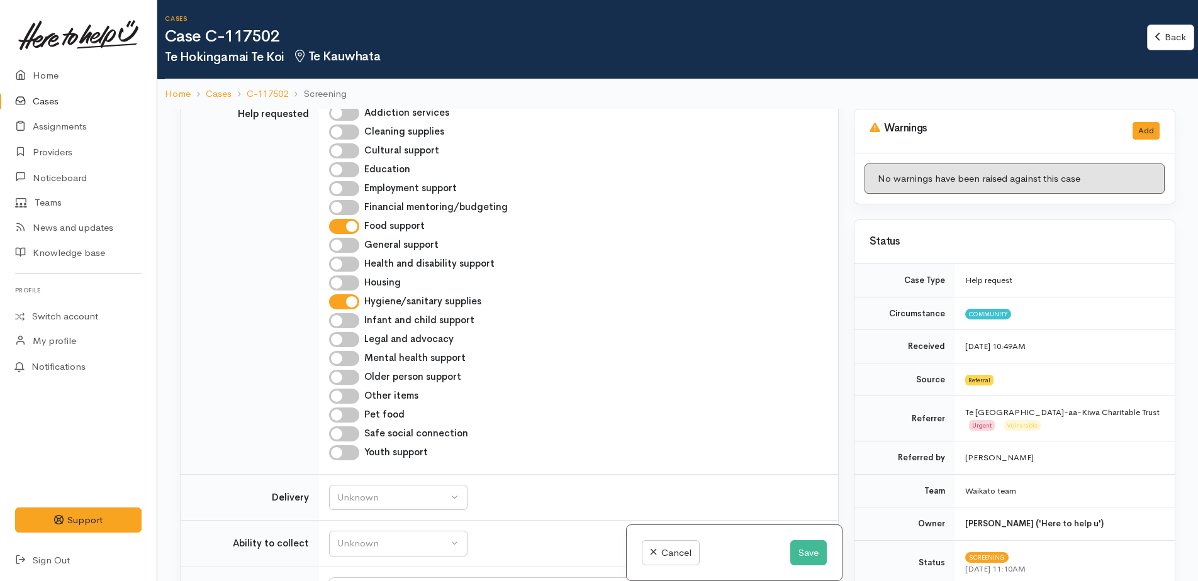
click at [333, 200] on input "Financial mentoring/budgeting" at bounding box center [344, 207] width 30 height 15
checkbox input "true"
click at [334, 238] on input "General support" at bounding box center [344, 245] width 30 height 15
checkbox input "true"
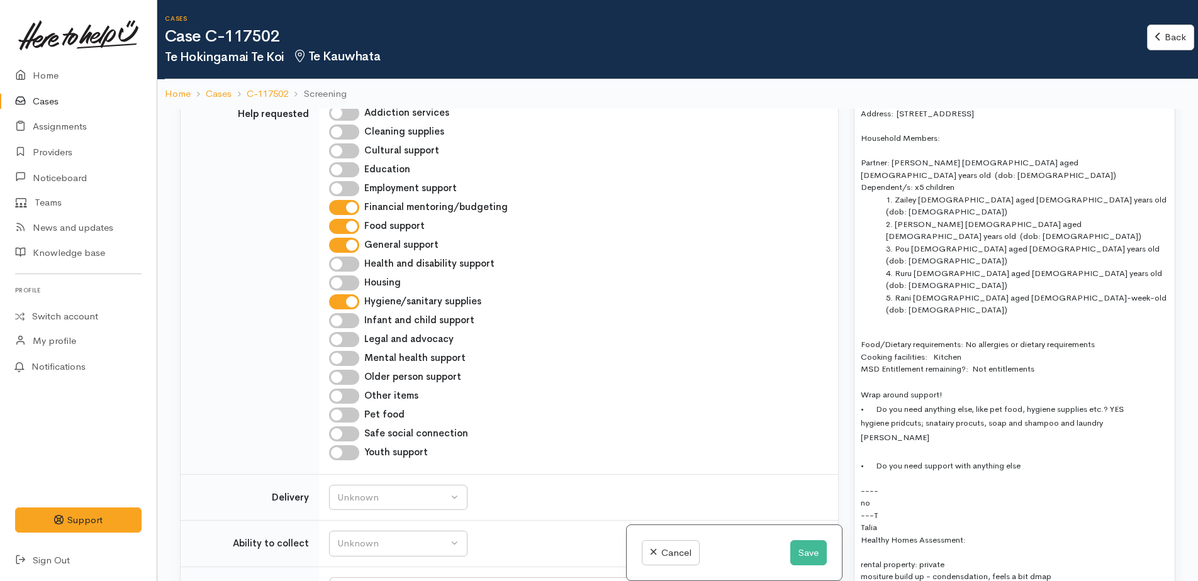
scroll to position [1069, 0]
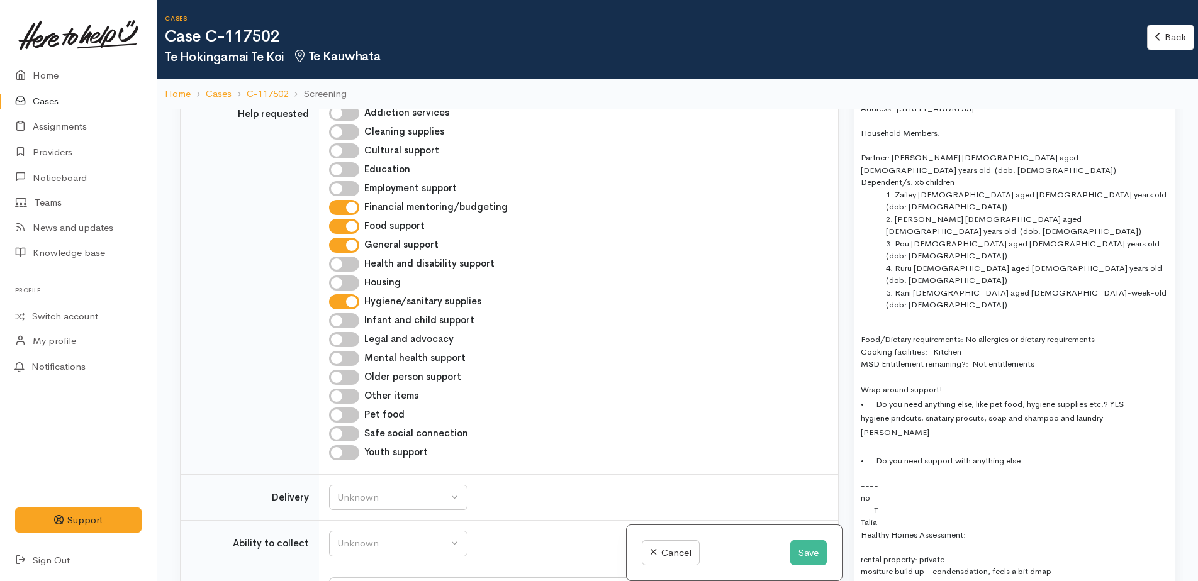
drag, startPoint x: 908, startPoint y: 343, endPoint x: 897, endPoint y: 343, distance: 10.7
drag, startPoint x: 973, startPoint y: 345, endPoint x: 1106, endPoint y: 349, distance: 133.4
click at [1132, 439] on div at bounding box center [1015, 446] width 308 height 14
click at [990, 413] on span "hygiene products; sanitary procuts, soap and shampoo and laundry porder" at bounding box center [983, 425] width 245 height 25
drag, startPoint x: 1130, startPoint y: 346, endPoint x: 1153, endPoint y: 331, distance: 27.2
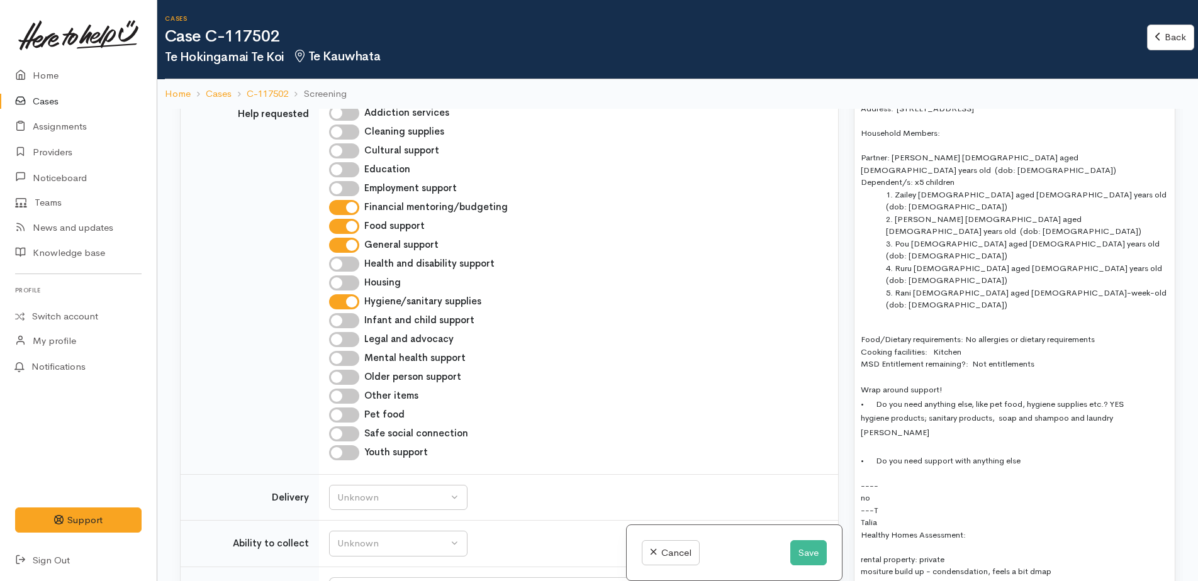
click at [1154, 397] on div "• Do you need anything else, like pet food, hygiene supplies etc.? YES" at bounding box center [1015, 404] width 308 height 14
click at [1033, 454] on div "• Do you need support with anything else" at bounding box center [1015, 461] width 308 height 14
click at [906, 439] on div at bounding box center [1015, 446] width 308 height 14
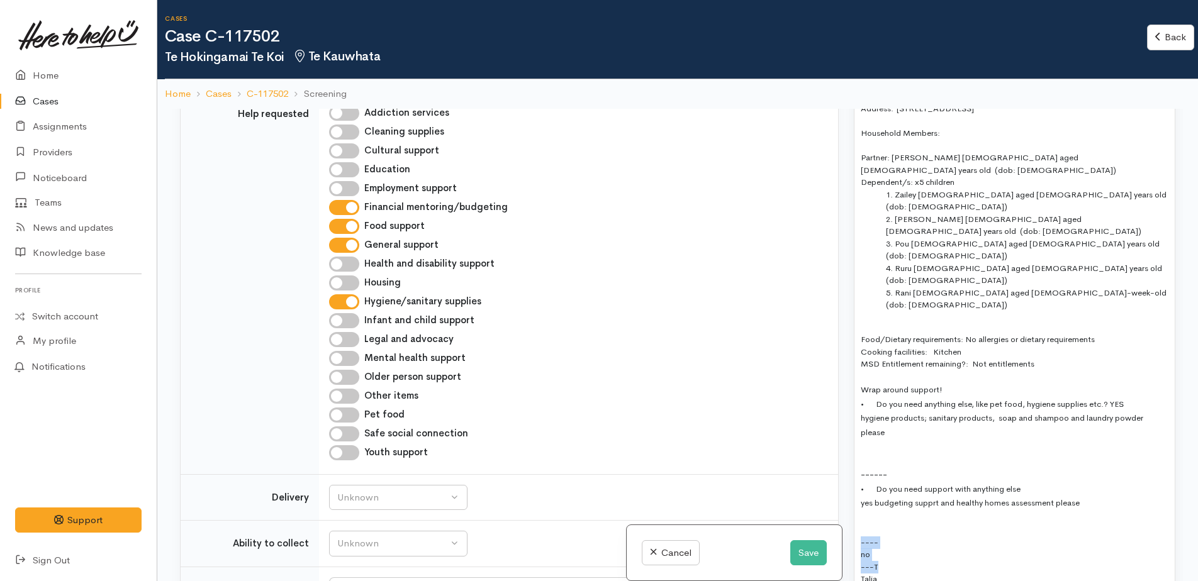
drag, startPoint x: 858, startPoint y: 469, endPoint x: 884, endPoint y: 491, distance: 34.0
click at [884, 491] on div "From referral in June this year - check location for Huntly or Te Kauwhata Refe…" at bounding box center [1014, 528] width 320 height 1108
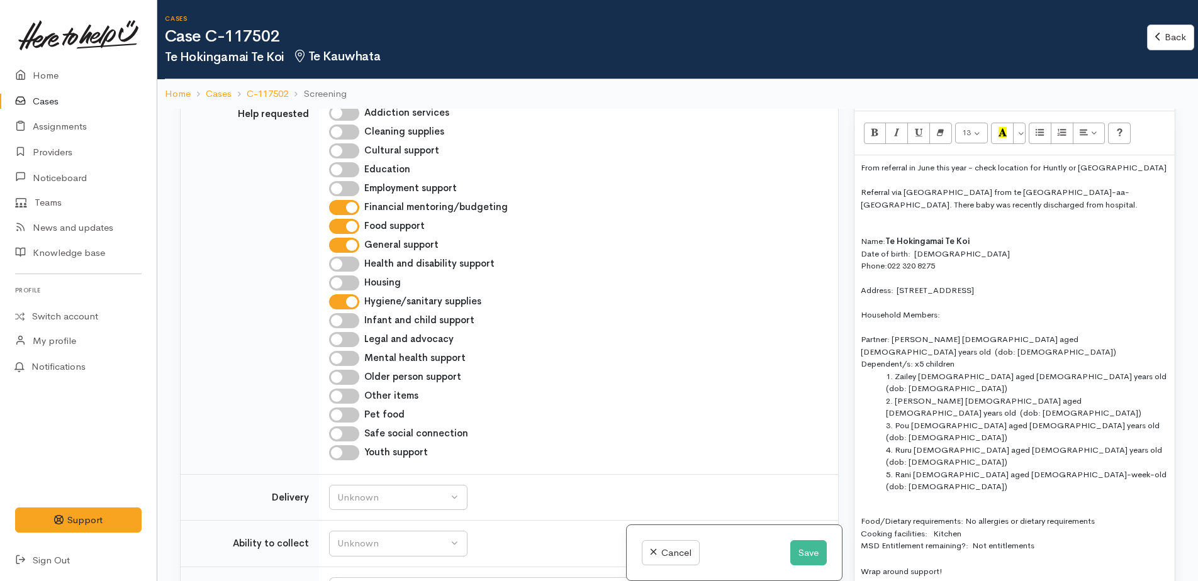
scroll to position [881, 0]
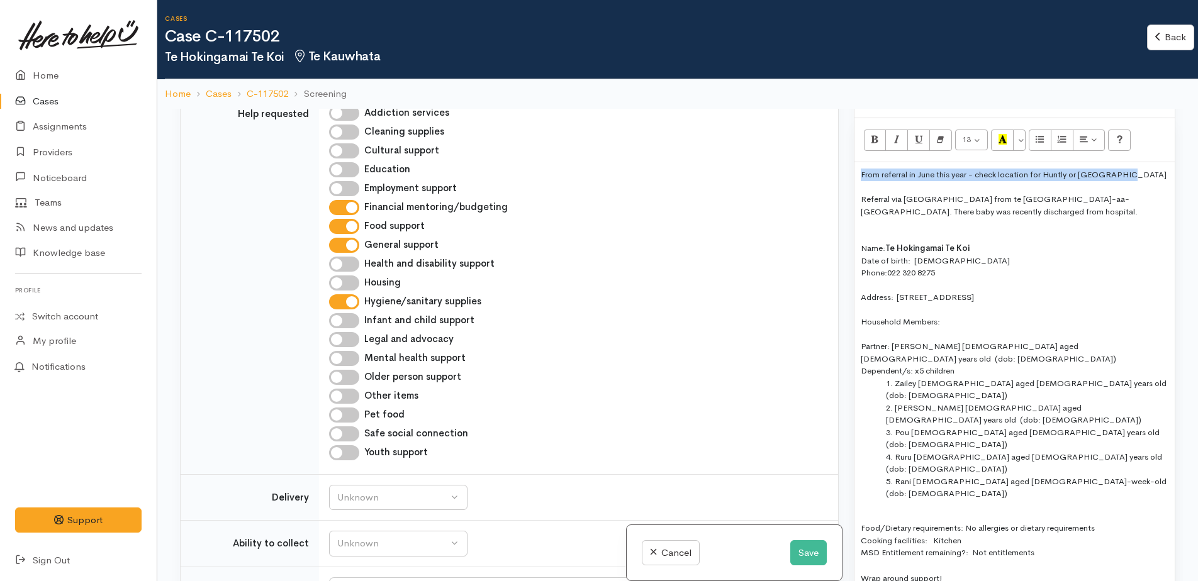
drag, startPoint x: 862, startPoint y: 175, endPoint x: 1130, endPoint y: 162, distance: 268.3
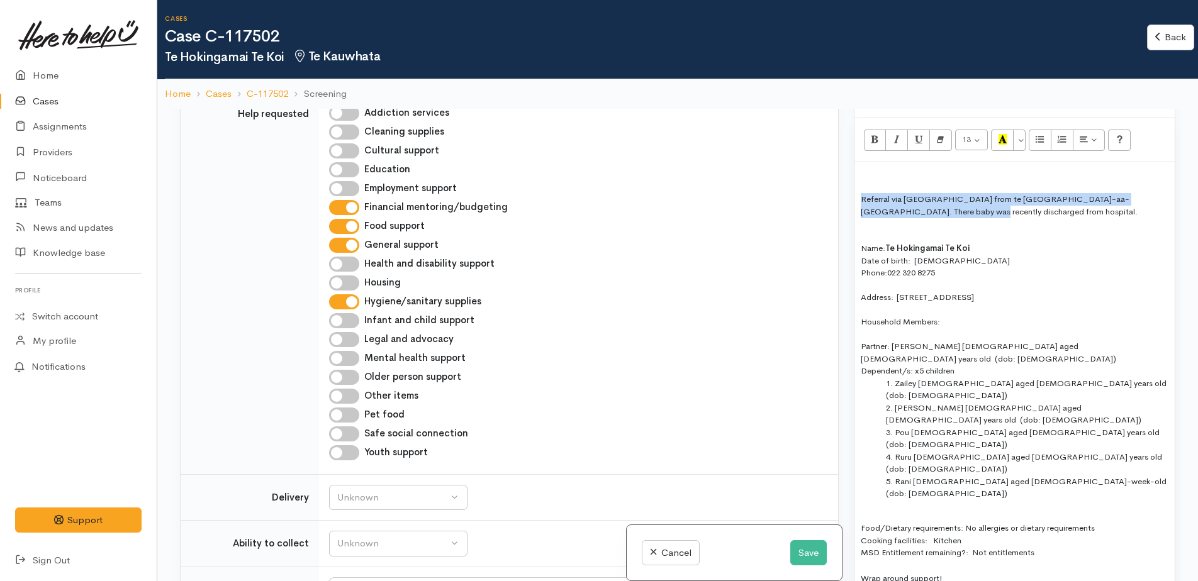
drag, startPoint x: 862, startPoint y: 198, endPoint x: 895, endPoint y: 214, distance: 36.3
click at [929, 216] on div "Referral via Talia from te Ngaakau-aa-Kiwa. There baby was recently discharged …" at bounding box center [1015, 205] width 308 height 25
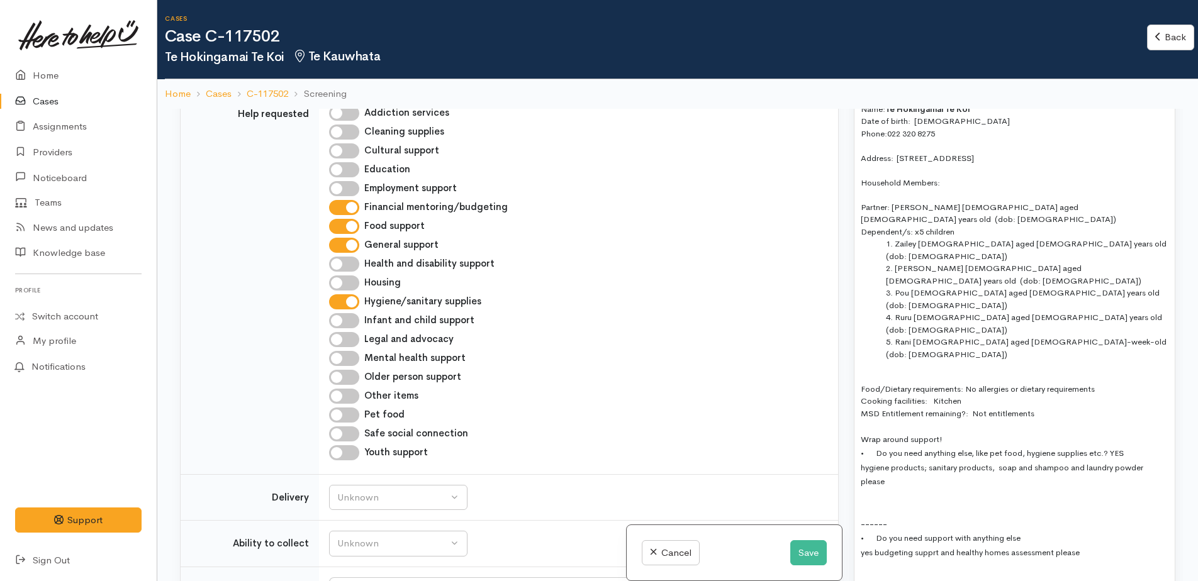
scroll to position [1195, 0]
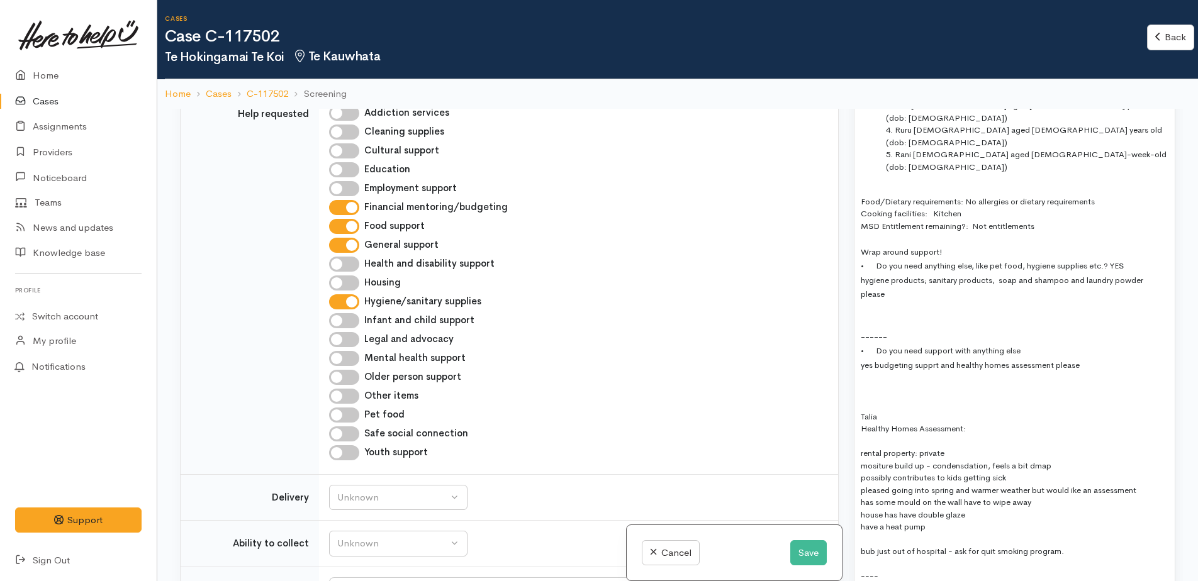
click at [866, 315] on div at bounding box center [1015, 322] width 308 height 14
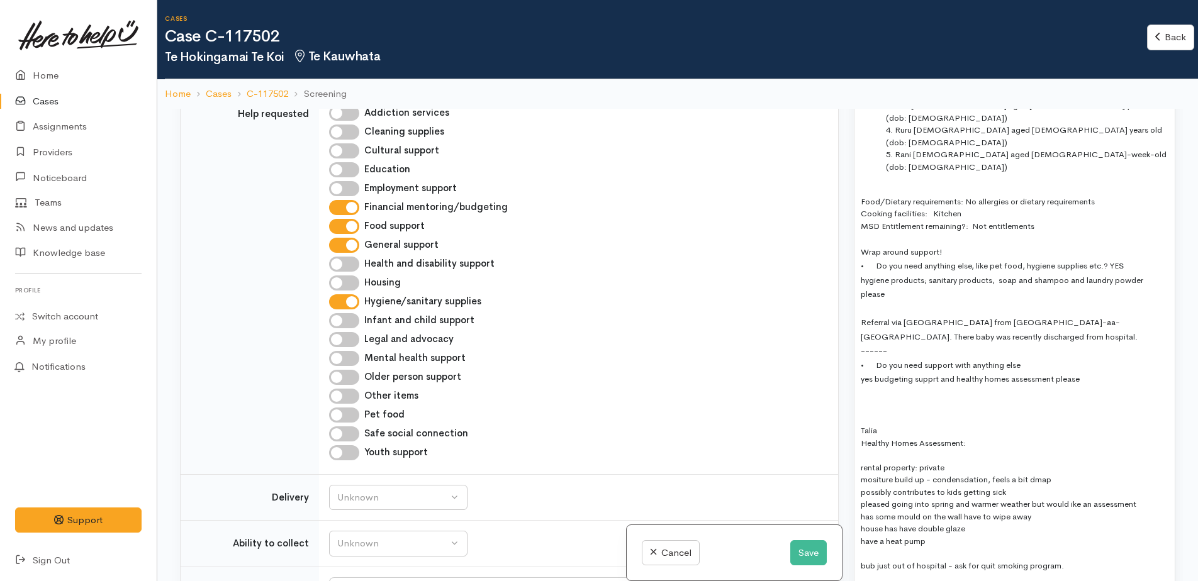
drag, startPoint x: 1017, startPoint y: 248, endPoint x: 1024, endPoint y: 247, distance: 7.2
click at [1022, 317] on span "Referral via Talia from Te Ngaakau-aa-Kiwa. There baby was recently discharged …" at bounding box center [999, 329] width 277 height 25
drag, startPoint x: 894, startPoint y: 264, endPoint x: 1093, endPoint y: 266, distance: 198.8
click at [1089, 315] on div "Referral via Talia from Te Ngaakau-aa-Kiwa Charitable Trust who is supporting w…" at bounding box center [1015, 329] width 308 height 28
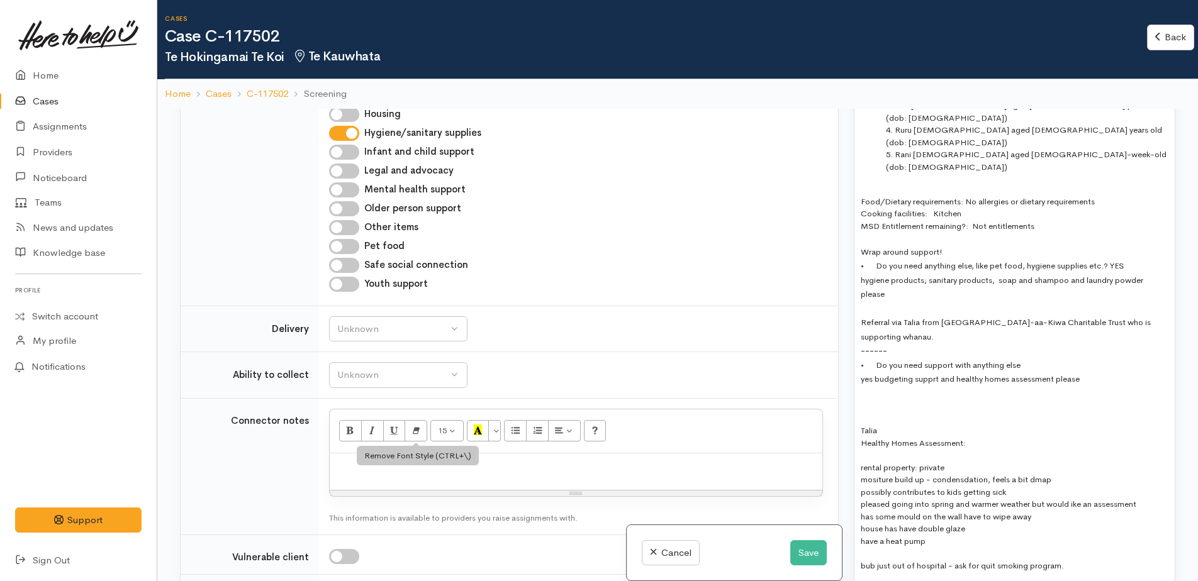
scroll to position [944, 0]
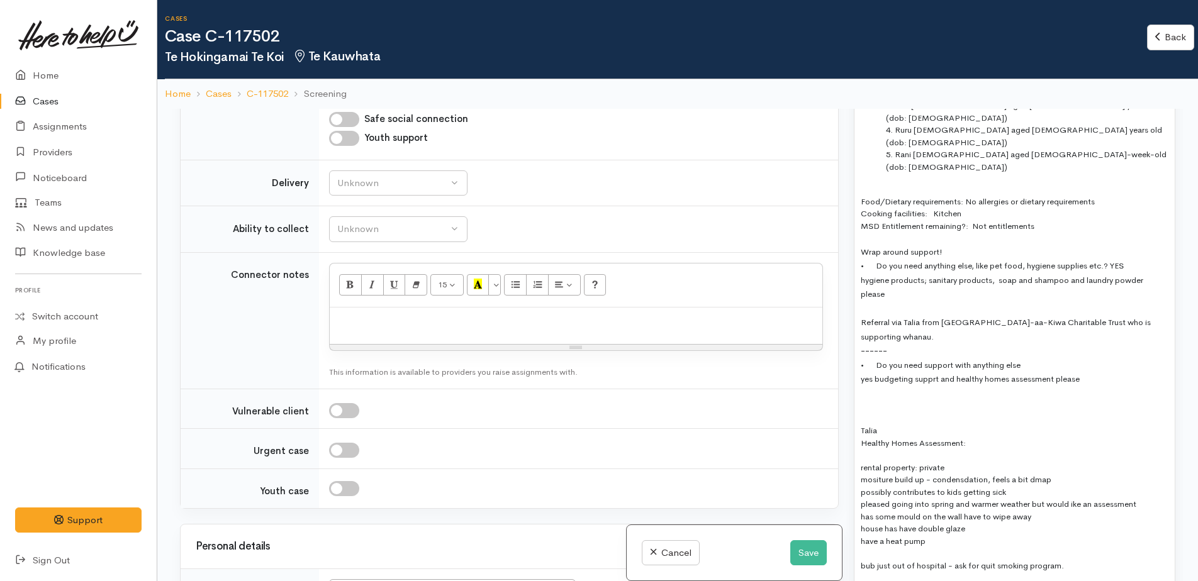
click at [340, 403] on input "checkbox" at bounding box center [344, 410] width 30 height 15
checkbox input "true"
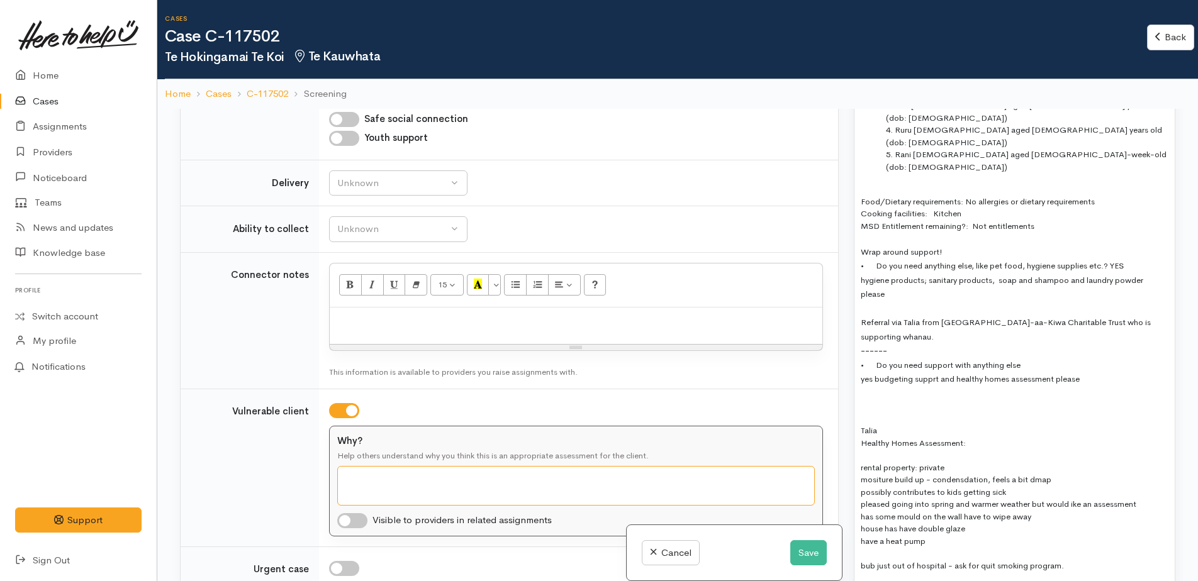
click at [371, 466] on textarea "Why?" at bounding box center [575, 486] width 477 height 40
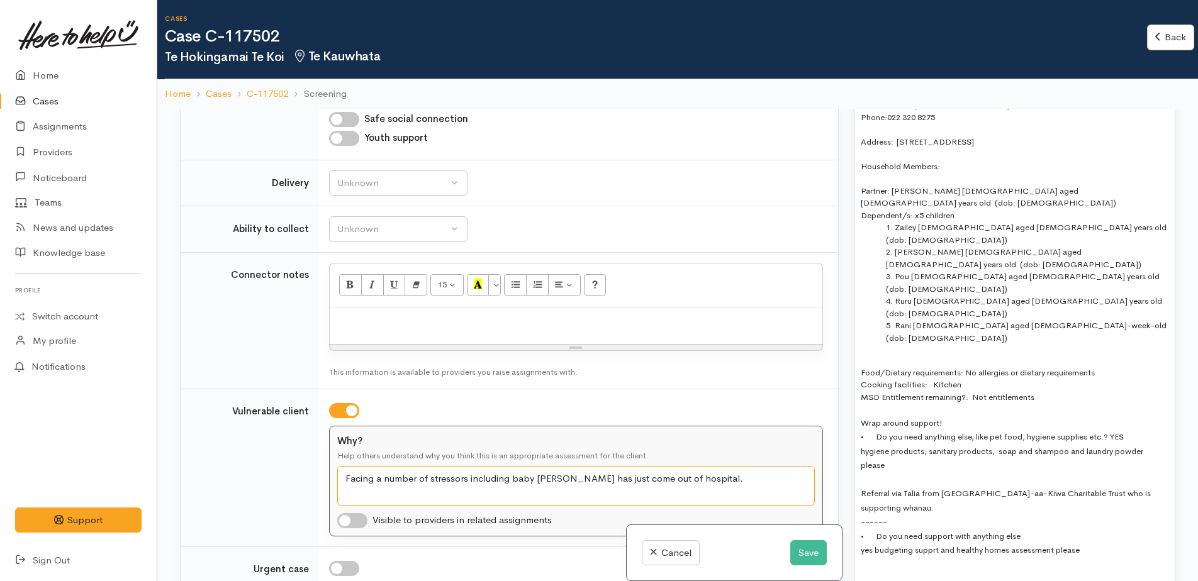
scroll to position [1006, 0]
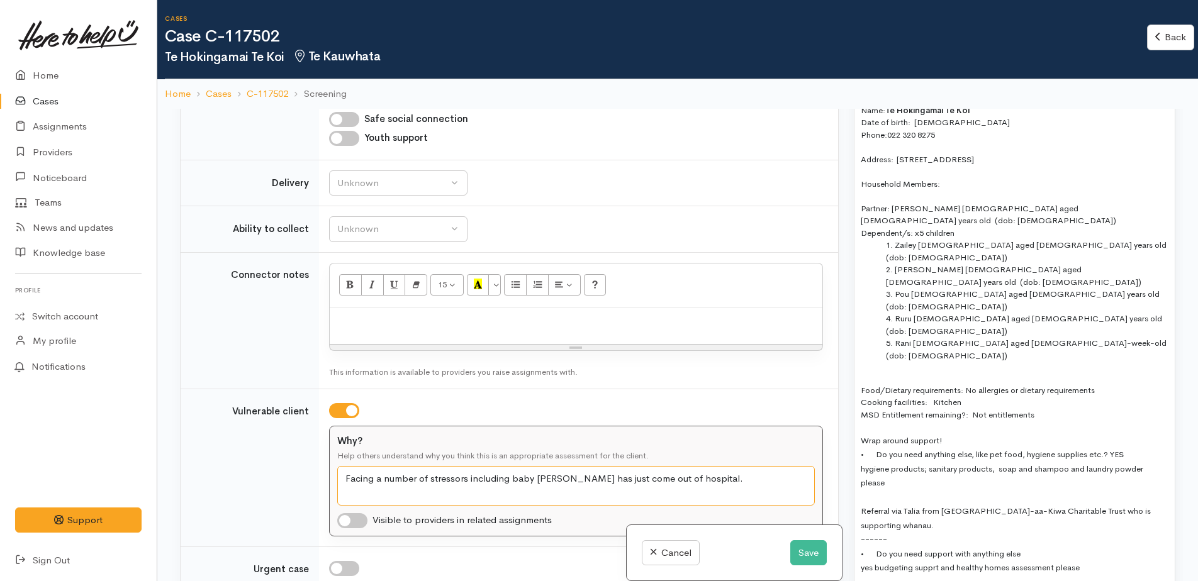
type textarea "Facing a number of stressors including baby [PERSON_NAME] has just come out of …"
drag, startPoint x: 990, startPoint y: 284, endPoint x: 997, endPoint y: 282, distance: 7.0
click at [991, 337] on li "Rani female aged 1-week-old (dob: 02/06/2025)" at bounding box center [1027, 349] width 282 height 25
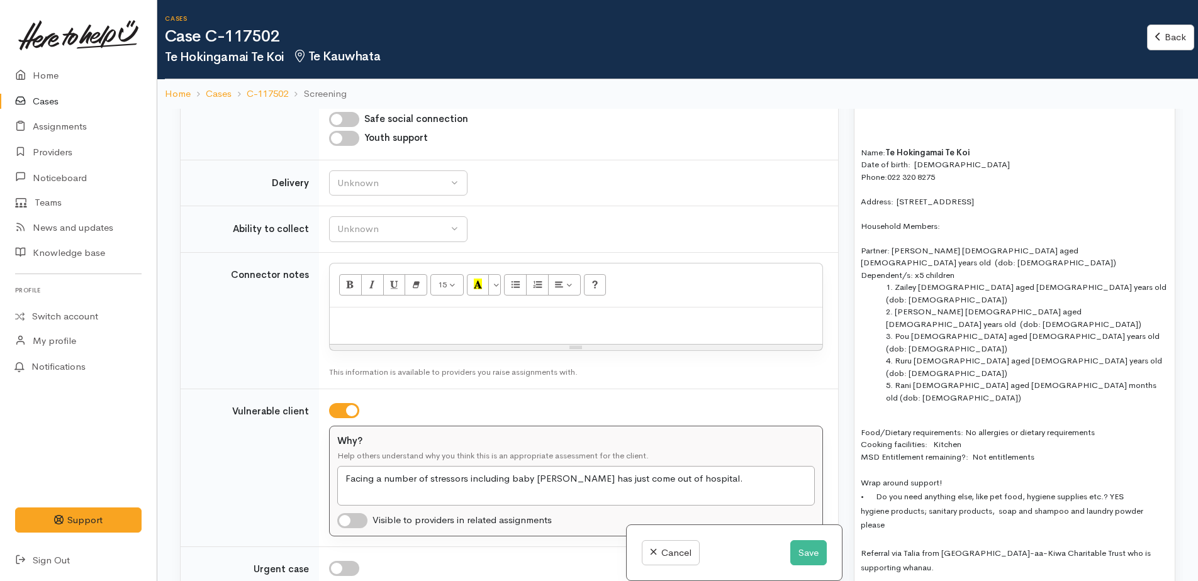
scroll to position [944, 0]
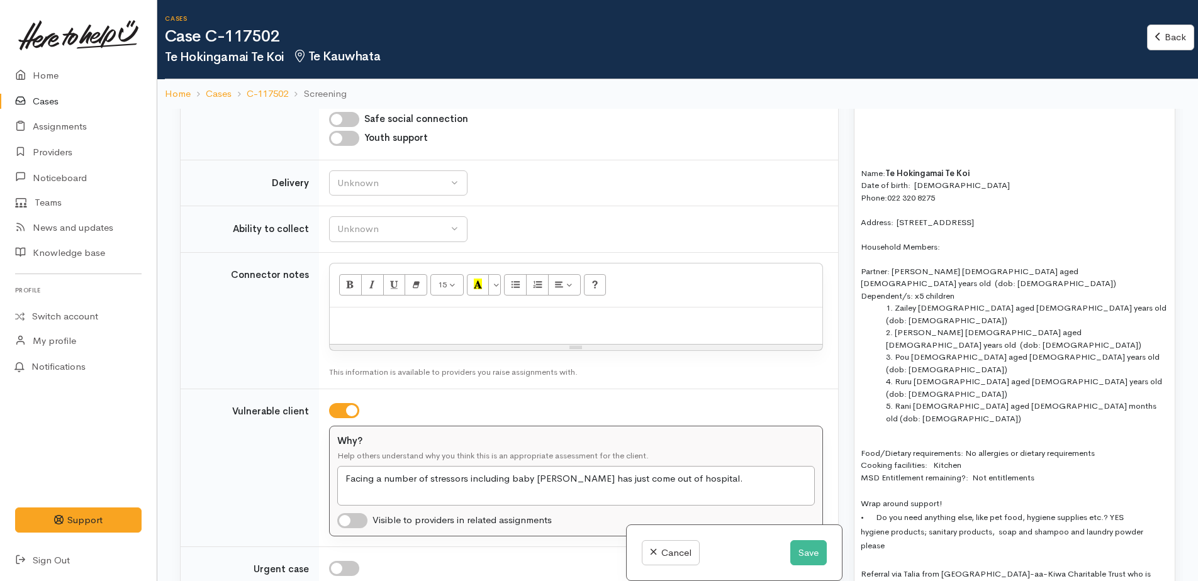
drag, startPoint x: 858, startPoint y: 170, endPoint x: 1084, endPoint y: 219, distance: 231.7
copy div "Name: Te Hokingamai Te Koi Date of birth: 13/01/1988 Phone:  022 320 8275 Addre…"
paste div
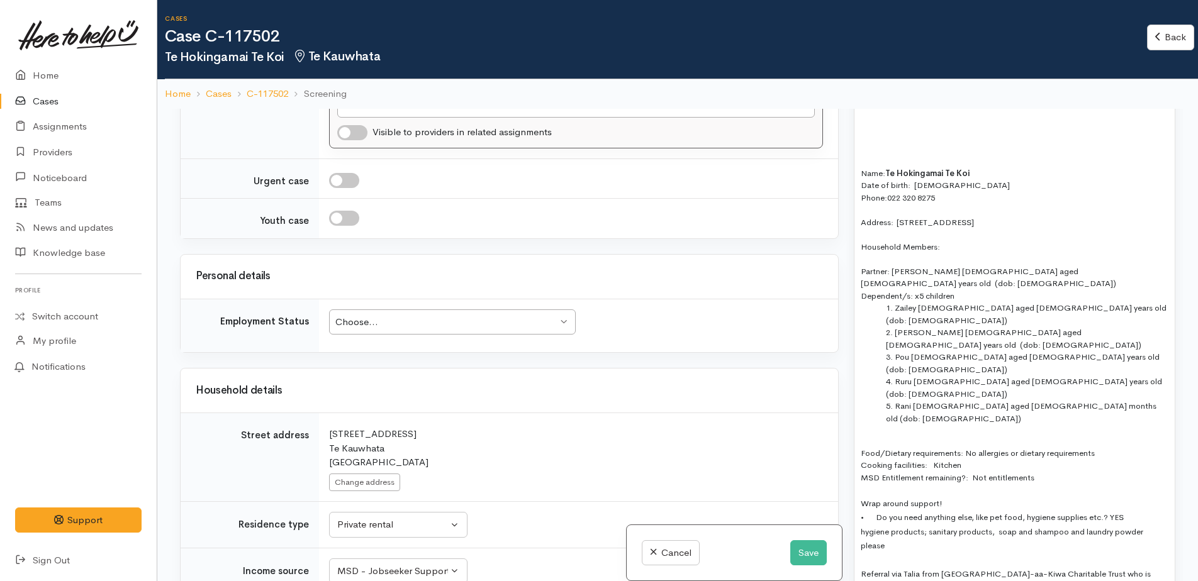
scroll to position [1447, 0]
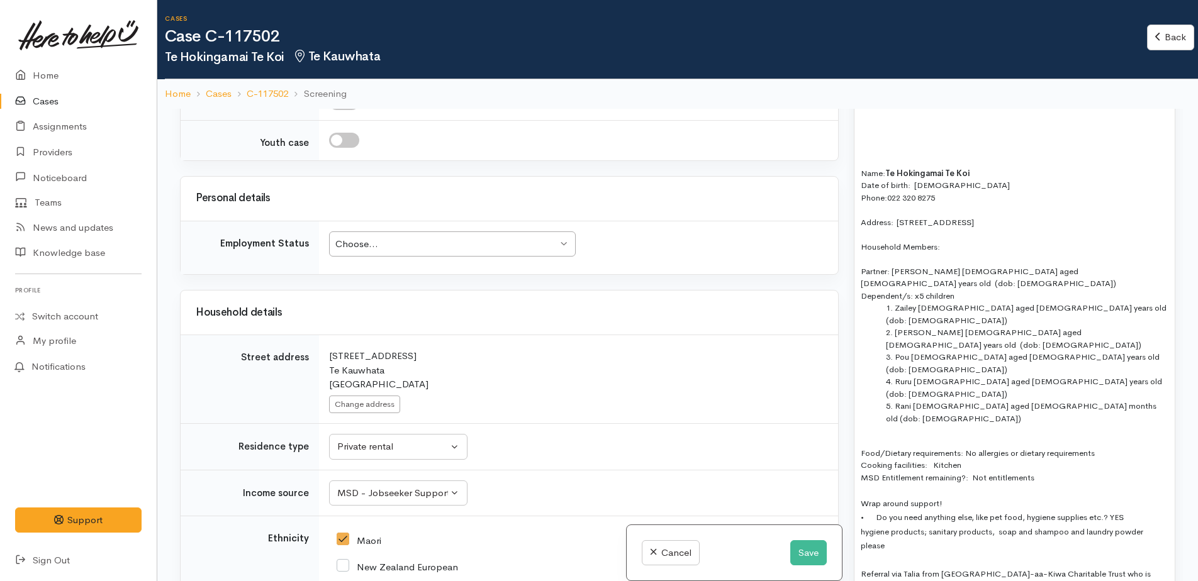
click at [390, 237] on div "Choose..." at bounding box center [446, 244] width 222 height 14
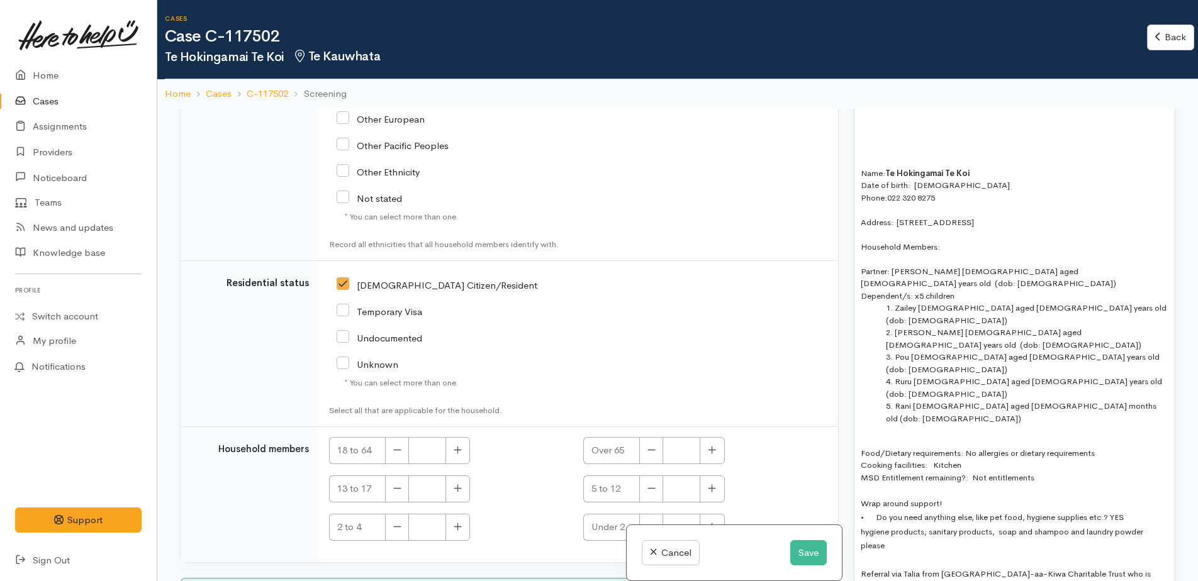
scroll to position [2276, 0]
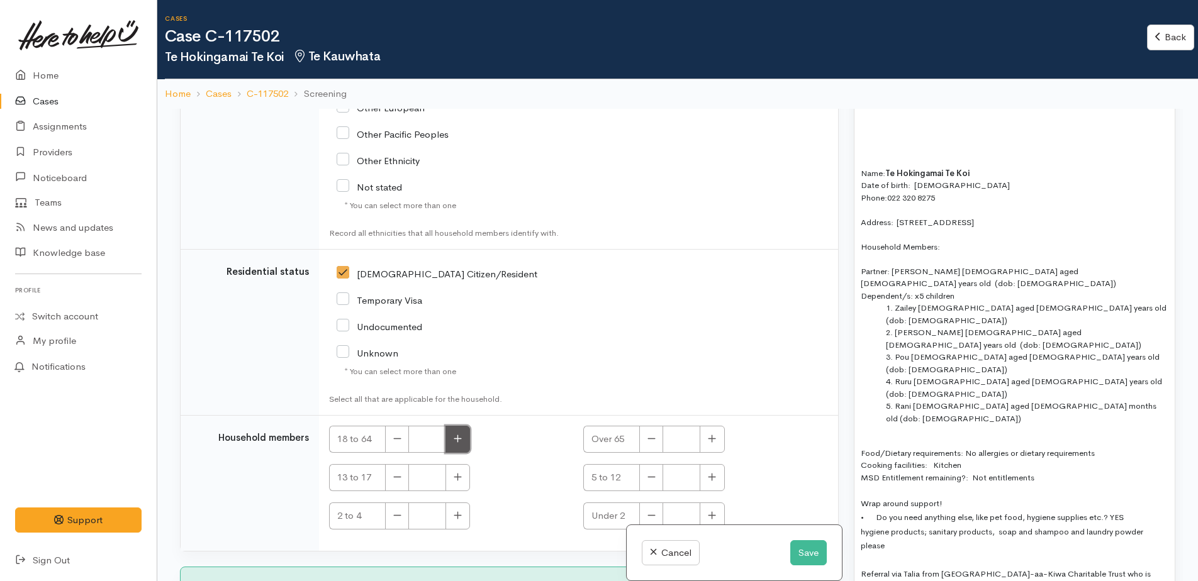
click at [457, 426] on button "button" at bounding box center [457, 439] width 25 height 27
click at [458, 426] on button "button" at bounding box center [457, 439] width 25 height 27
type input "2"
click at [458, 474] on icon "button" at bounding box center [458, 478] width 8 height 8
type input "1"
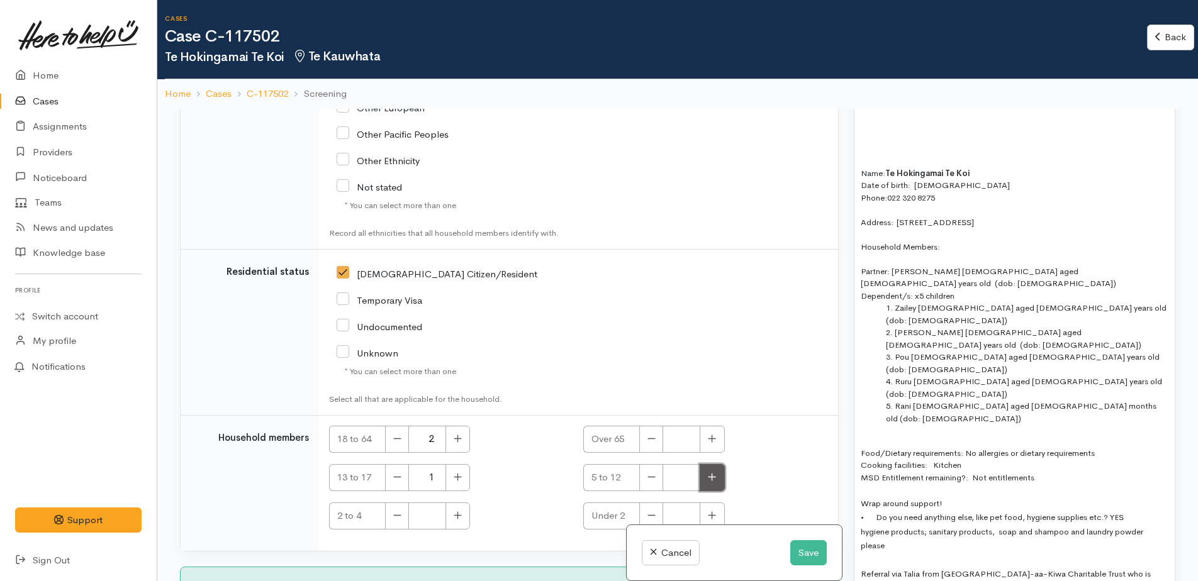
click at [709, 474] on button "button" at bounding box center [711, 477] width 25 height 27
type input "1"
click at [464, 503] on button "button" at bounding box center [457, 516] width 25 height 27
type input "1"
click at [708, 511] on icon "button" at bounding box center [712, 515] width 8 height 9
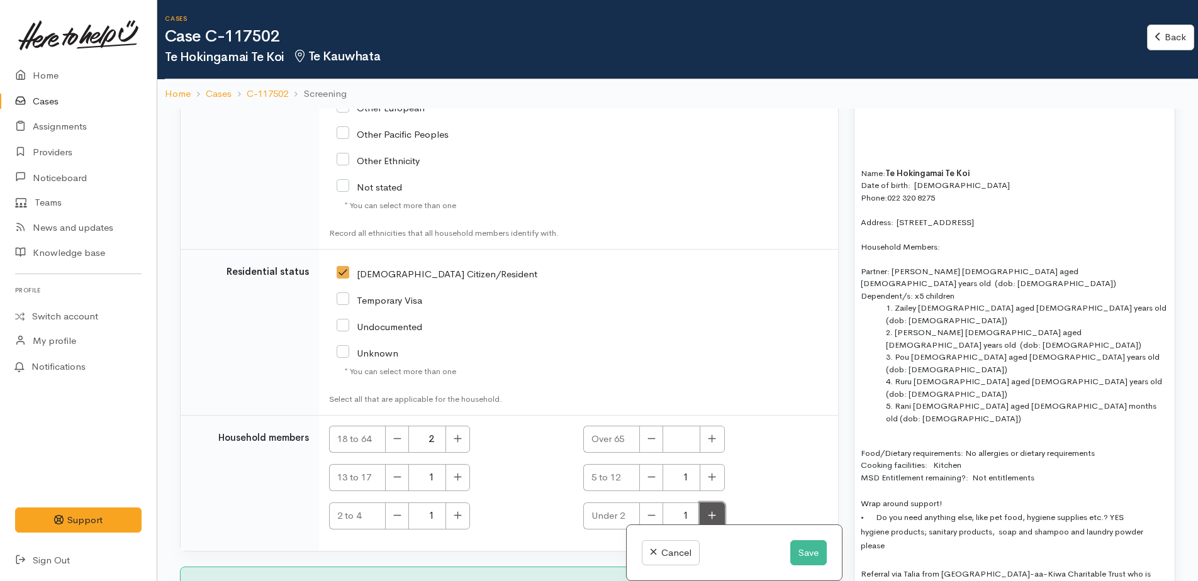
click at [708, 511] on icon "button" at bounding box center [712, 515] width 8 height 9
type input "2"
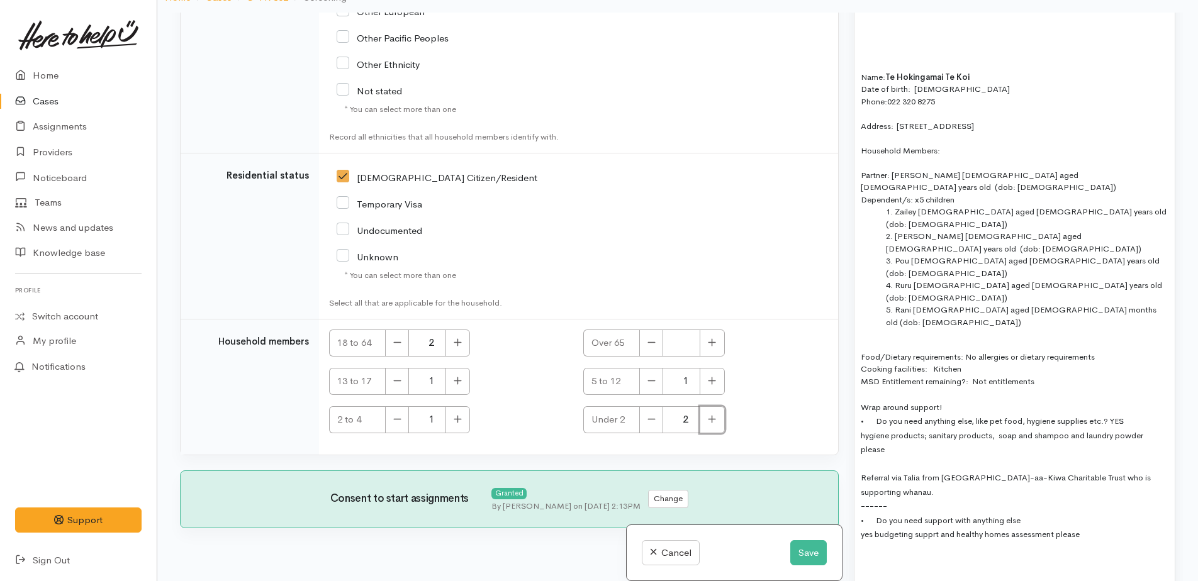
scroll to position [109, 0]
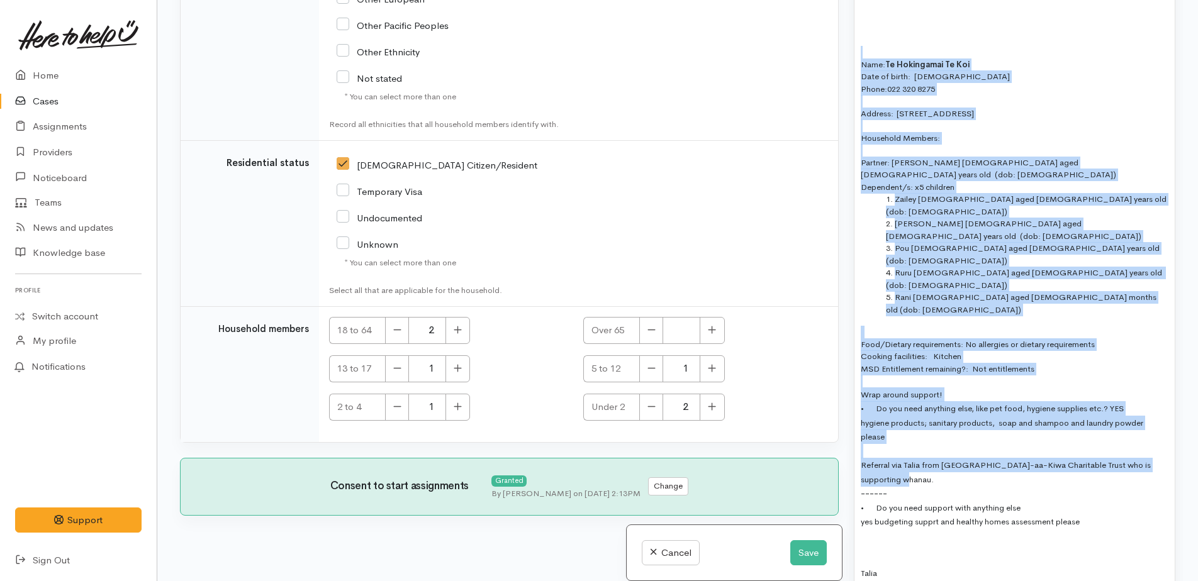
drag, startPoint x: 859, startPoint y: 57, endPoint x: 1064, endPoint y: 399, distance: 398.9
click at [1064, 399] on div "Name: Te Hokingamai Te Koi Date of birth: 13/01/1988 Phone:  022 320 8275 Addre…" at bounding box center [1014, 534] width 320 height 1086
copy div "Name: Te Hokingamai Te Koi Date of birth: 13/01/1988 Phone:  022 320 8275 Addre…"
click at [794, 555] on button "Save" at bounding box center [808, 553] width 36 height 26
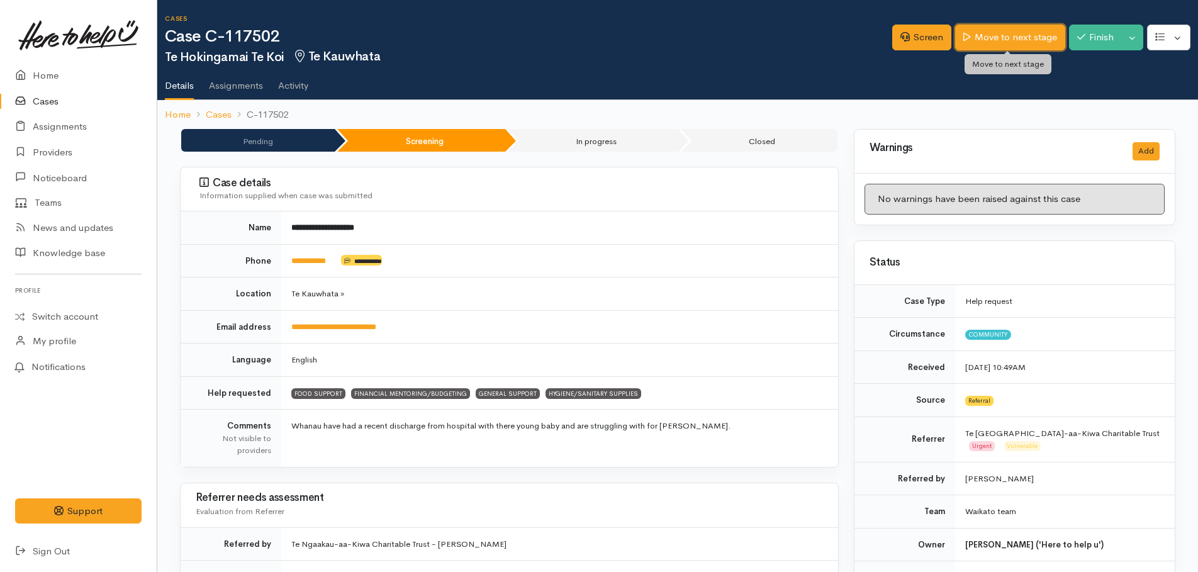
click at [1004, 36] on link "Move to next stage" at bounding box center [1009, 38] width 109 height 26
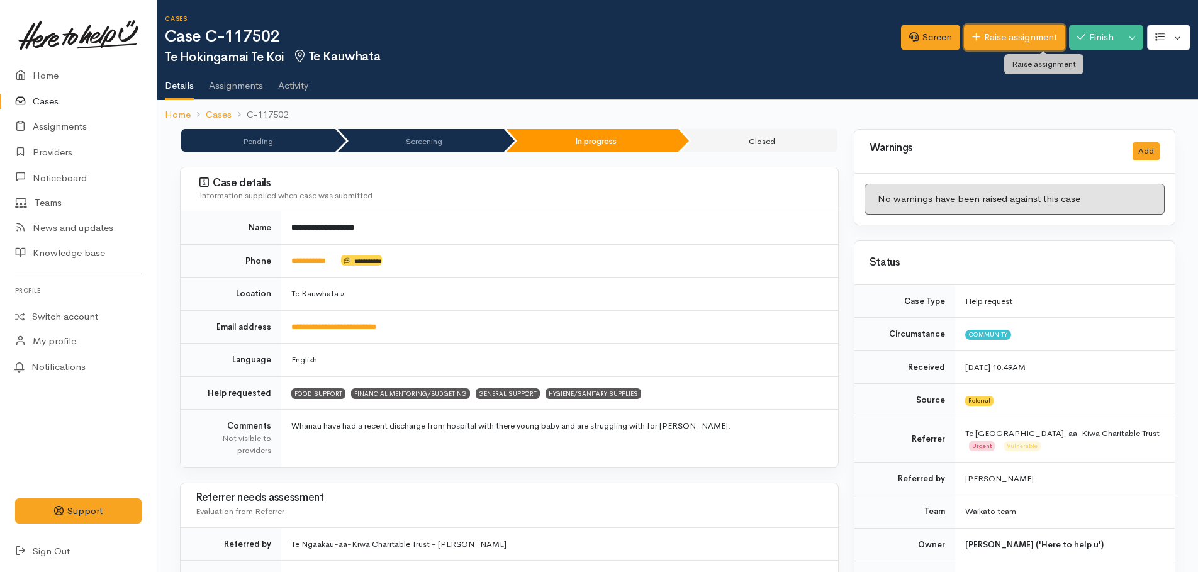
click at [996, 33] on link "Raise assignment" at bounding box center [1014, 38] width 101 height 26
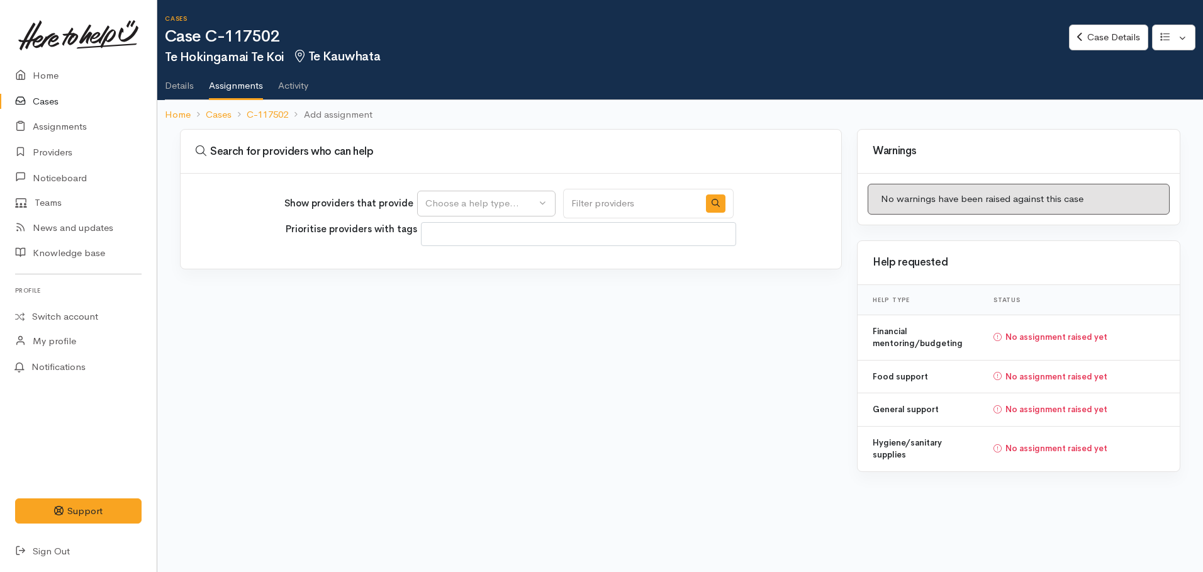
select select
click at [513, 198] on div "Choose a help type..." at bounding box center [480, 203] width 111 height 14
click at [470, 259] on span "Food support" at bounding box center [462, 264] width 58 height 14
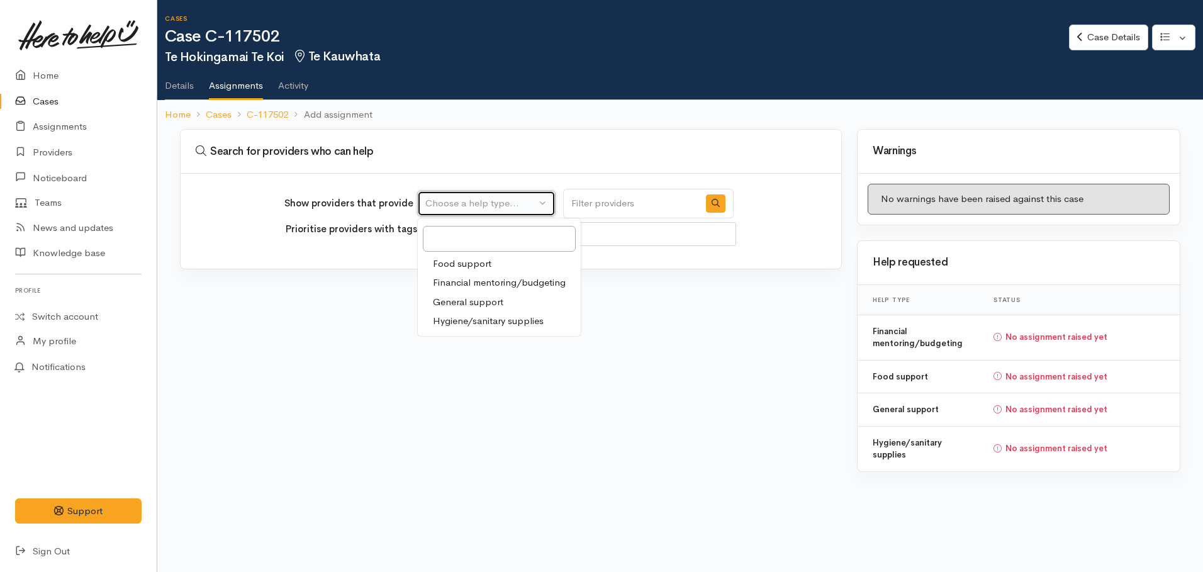
select select "3"
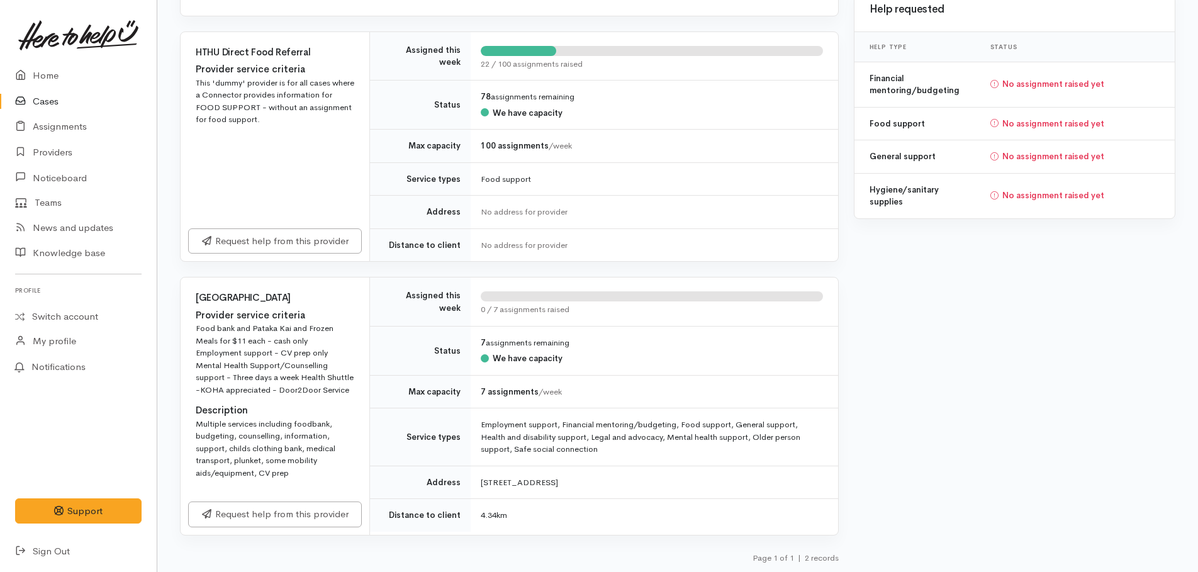
scroll to position [265, 0]
click at [289, 516] on link "Request help from this provider" at bounding box center [275, 512] width 174 height 26
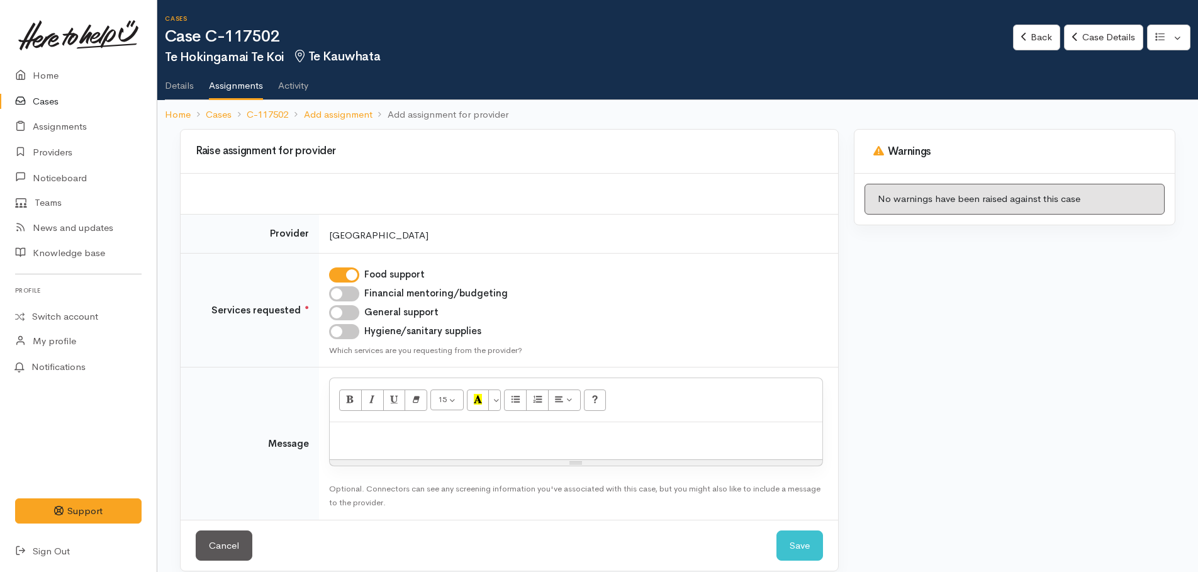
click at [335, 331] on input "Hygiene/sanitary supplies" at bounding box center [344, 331] width 30 height 15
checkbox input "true"
click at [352, 438] on p at bounding box center [576, 435] width 480 height 14
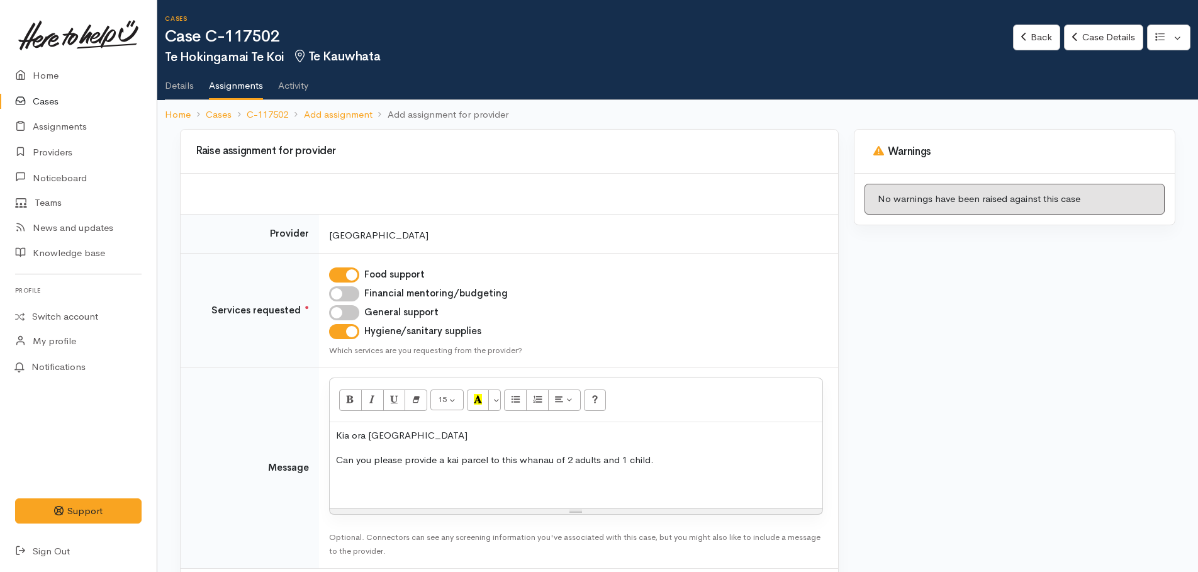
click at [664, 461] on p "Can you please provide a kai parcel to this whanau of 2 adults and 1 child." at bounding box center [576, 460] width 480 height 14
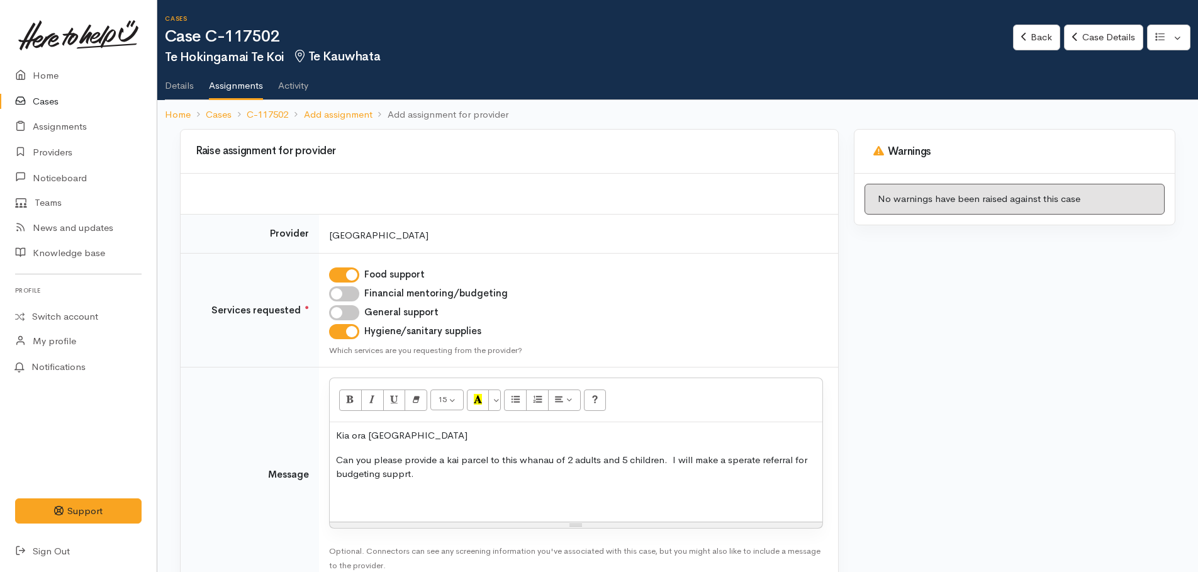
click at [403, 474] on p "Can you please provide a kai parcel to this whanau of 2 adults and 5 children. …" at bounding box center [576, 467] width 480 height 28
click at [450, 472] on p "Can you please provide a kai parcel to this whanau of 2 adults and 5 children. …" at bounding box center [576, 467] width 480 height 28
click at [668, 459] on p "Can you please provide a kai parcel to this whanau of 2 adults and 5 children. …" at bounding box center [576, 467] width 480 height 28
click at [559, 476] on p "Can you please provide a kai parcel to this whanau of 2 adults and 5 children. …" at bounding box center [576, 467] width 480 height 28
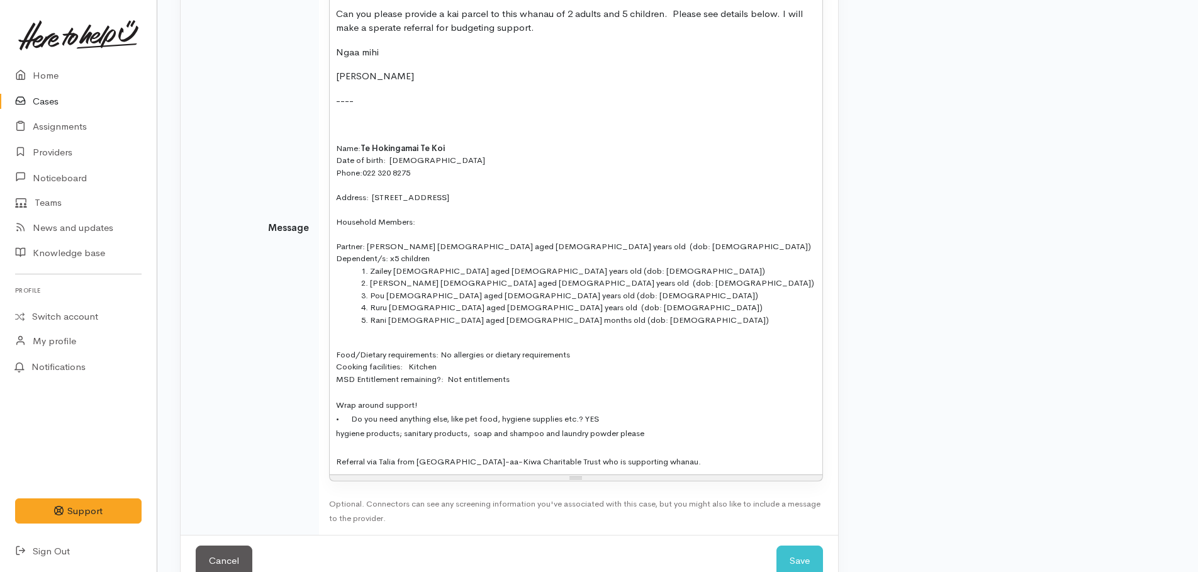
scroll to position [476, 0]
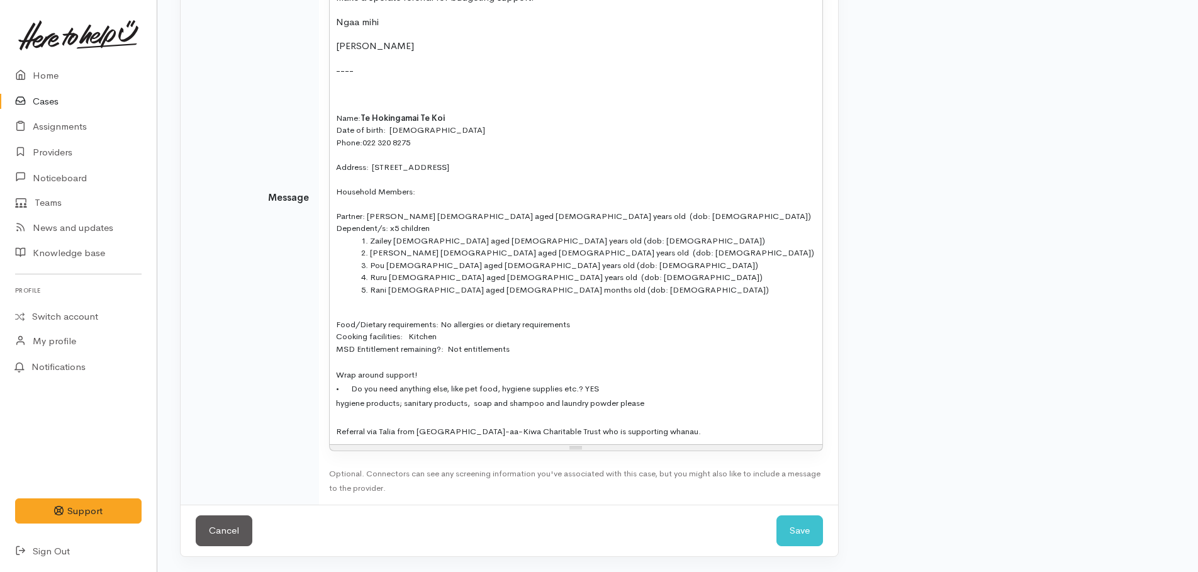
click at [367, 428] on span "Referral via Talia from [GEOGRAPHIC_DATA]-aa-Kiwa Charitable Trust who is suppo…" at bounding box center [518, 431] width 365 height 11
click at [793, 532] on button "Save" at bounding box center [799, 530] width 47 height 31
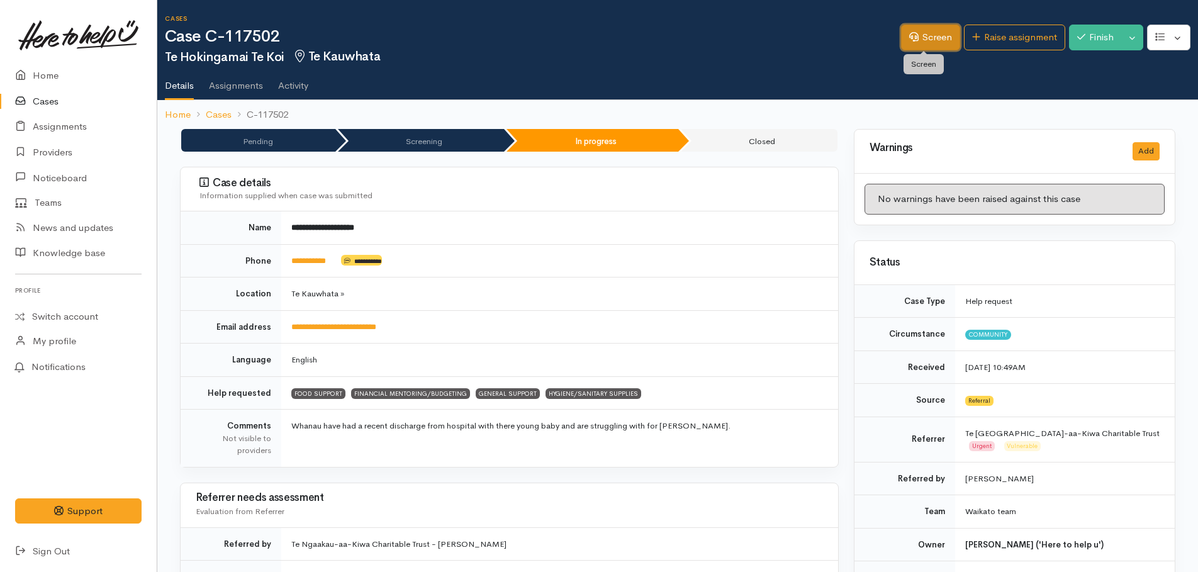
click at [927, 43] on link "Screen" at bounding box center [930, 38] width 59 height 26
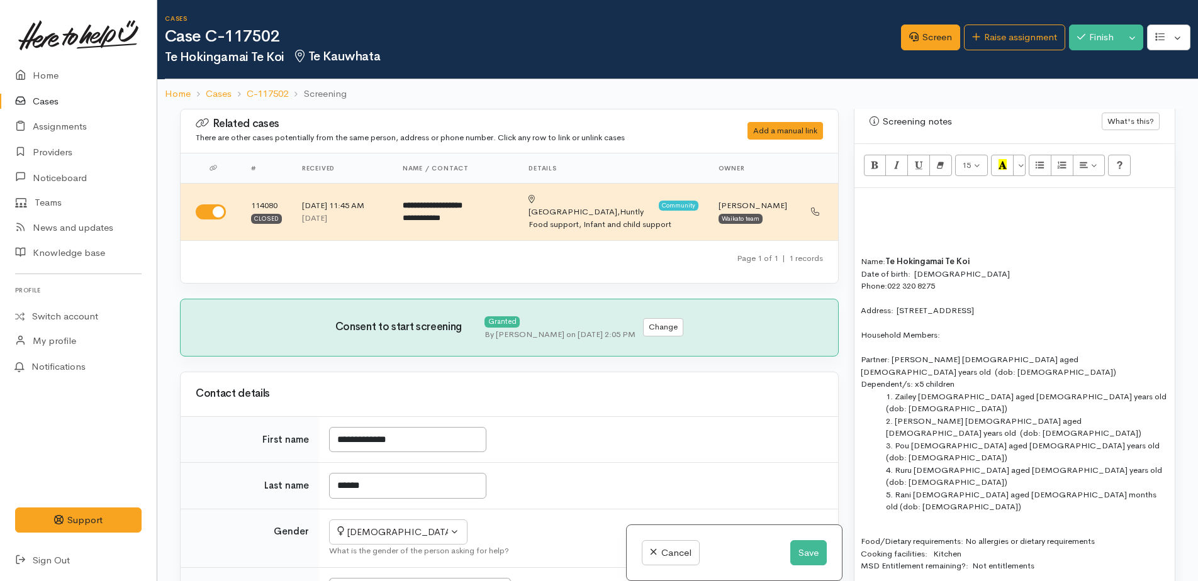
scroll to position [1006, 0]
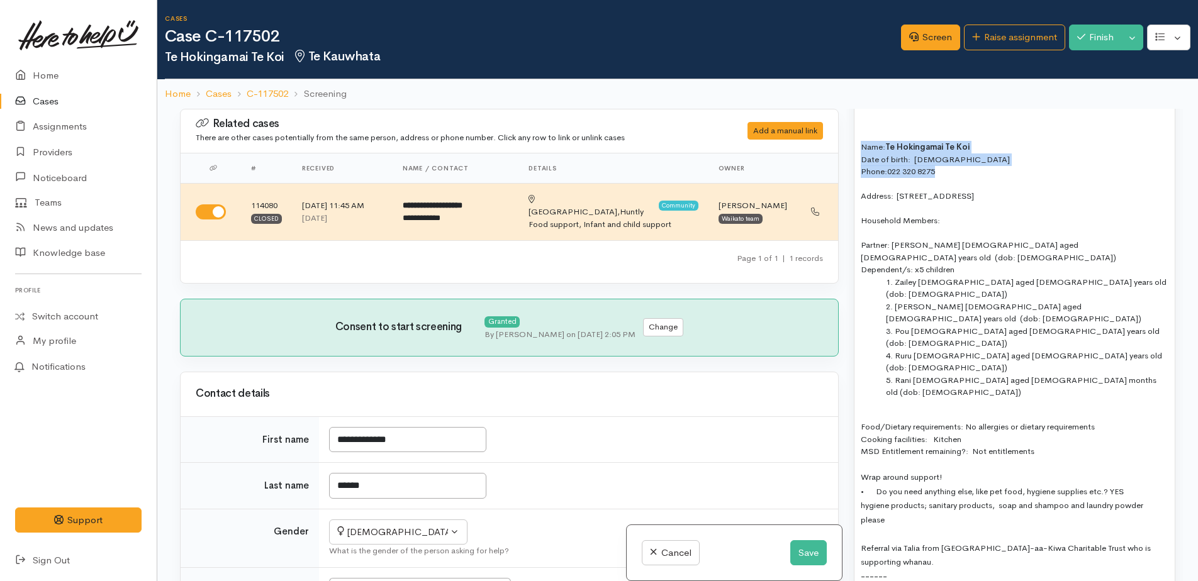
drag, startPoint x: 859, startPoint y: 142, endPoint x: 918, endPoint y: 169, distance: 65.0
copy div "Name: Te Hokingamai Te Koi Date of birth: 13/01/1988 Phone:  022 320 8275"
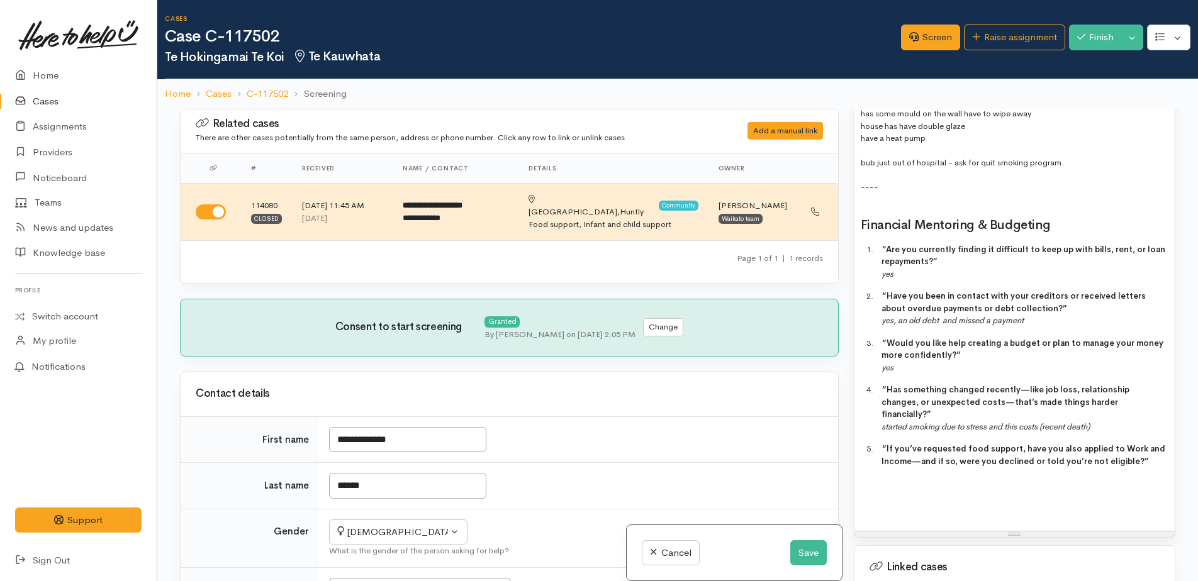
scroll to position [1635, 0]
click at [1071, 218] on h2 "Financial Mentoring & Budgeting" at bounding box center [1015, 225] width 308 height 14
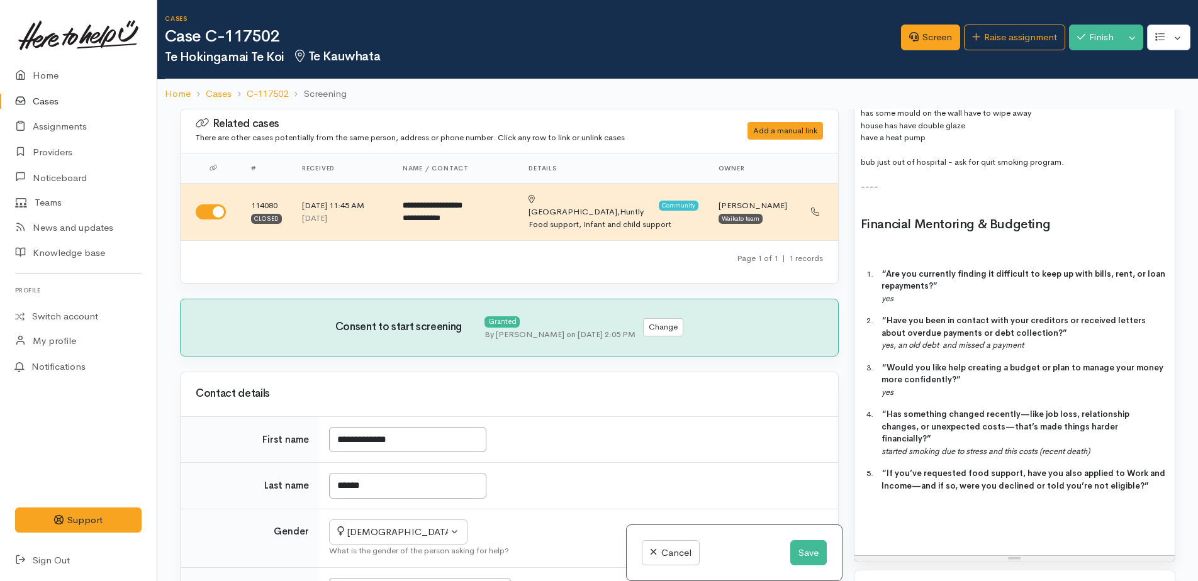
paste div
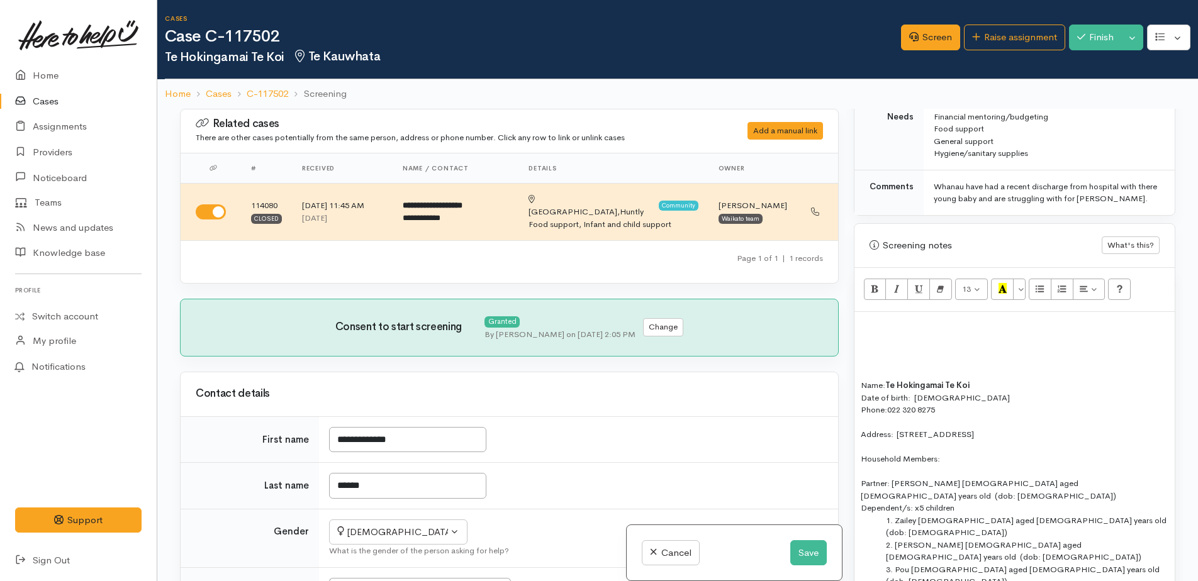
scroll to position [881, 0]
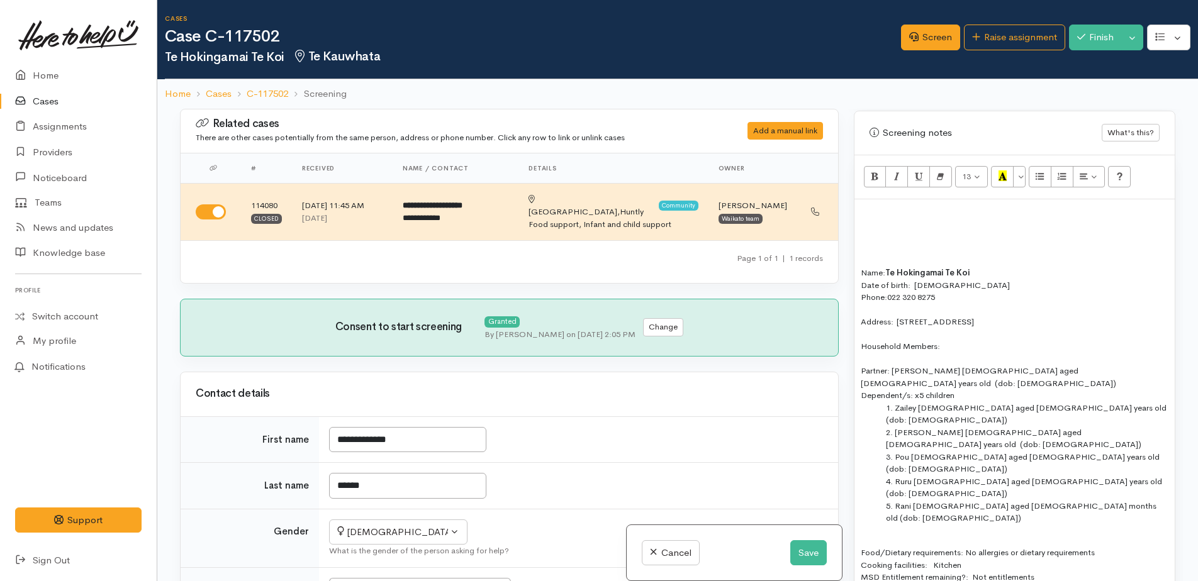
drag, startPoint x: 853, startPoint y: 323, endPoint x: 880, endPoint y: 318, distance: 27.4
drag, startPoint x: 857, startPoint y: 321, endPoint x: 1022, endPoint y: 321, distance: 164.2
copy div "Address:  [STREET_ADDRESS]"
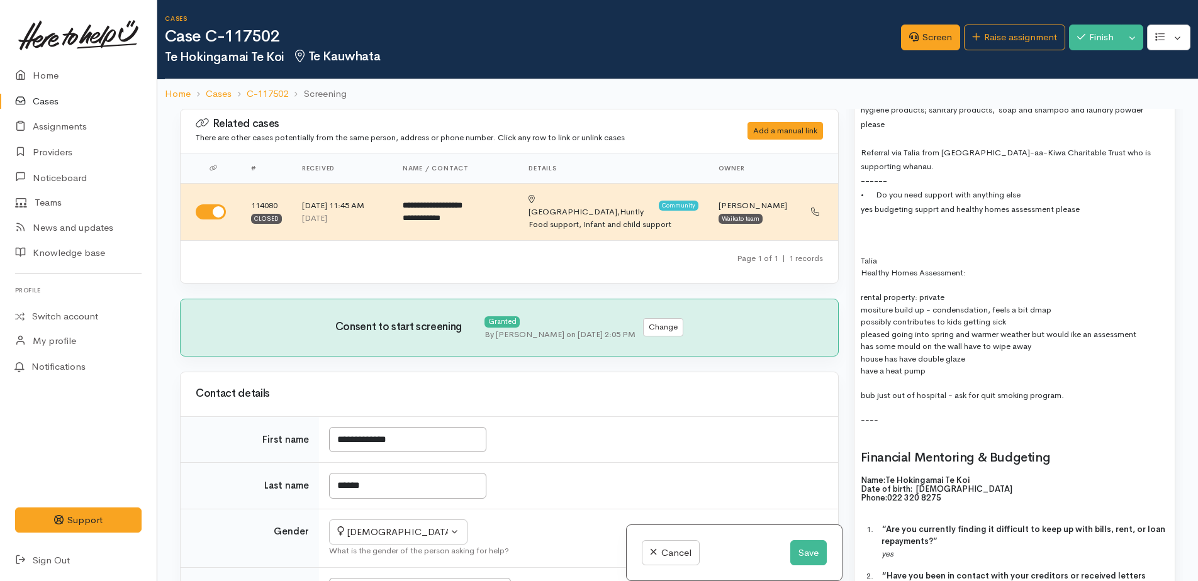
scroll to position [1573, 0]
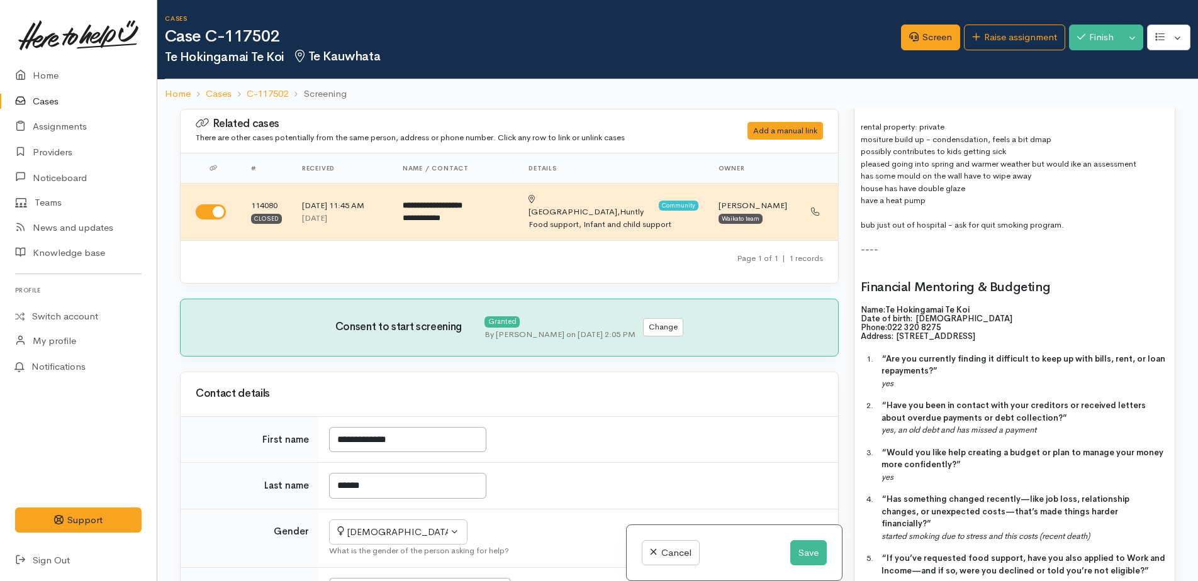
click at [884, 531] on icon "started smoking due to stress and this costs (recent death)" at bounding box center [985, 536] width 208 height 11
click at [886, 531] on icon "there has been a bit of stress lately for Te Hokingamai and she said she has st…" at bounding box center [1019, 555] width 276 height 48
click at [1111, 531] on icon "There has been a bit of stress lately for Te Hokingamai and she said she has st…" at bounding box center [1021, 555] width 280 height 48
click at [955, 531] on icon "There has been a bit of stress lately for Te Hokingamai said she has started sm…" at bounding box center [1023, 555] width 285 height 48
click at [983, 531] on icon "There has been a bit of stress lately for Te Hokingamai said she has started sm…" at bounding box center [1019, 555] width 277 height 48
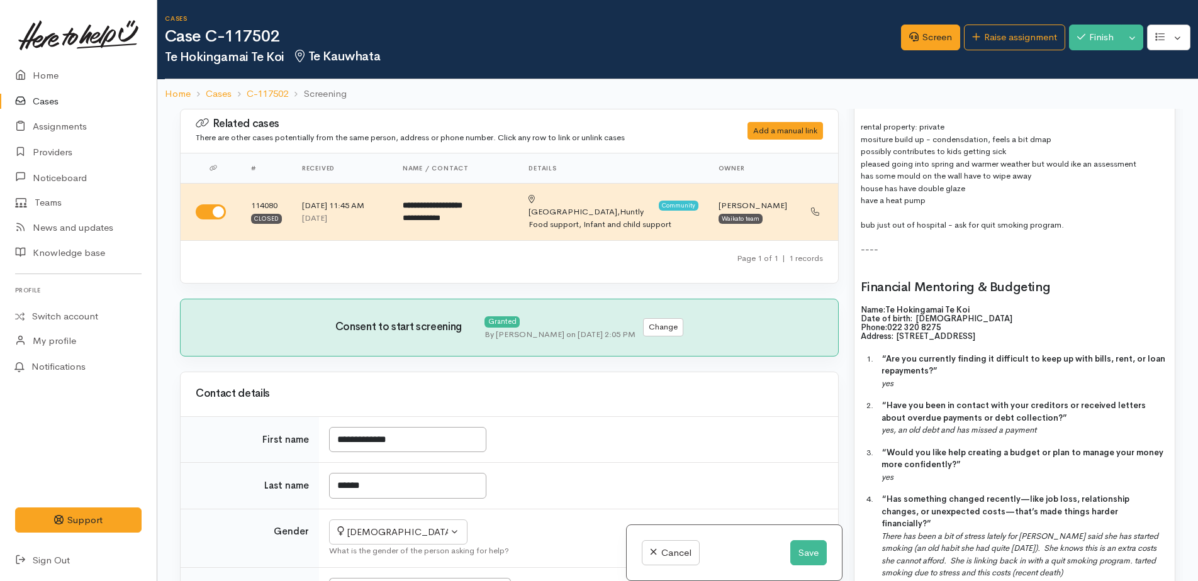
click at [1104, 493] on p "4. “Has something changed recently—like job loss, relationship changes, or unex…" at bounding box center [1024, 536] width 287 height 86
drag, startPoint x: 1100, startPoint y: 491, endPoint x: 1003, endPoint y: 489, distance: 96.9
click at [967, 498] on div "Financial Mentoring & Budgeting Name: Te Hokingamai Te Koi Date of birth: 13/01…" at bounding box center [1015, 459] width 308 height 356
click at [1121, 531] on icon "There has been a bit of stress lately for Te Hokingamai said she has started sm…" at bounding box center [1019, 555] width 277 height 48
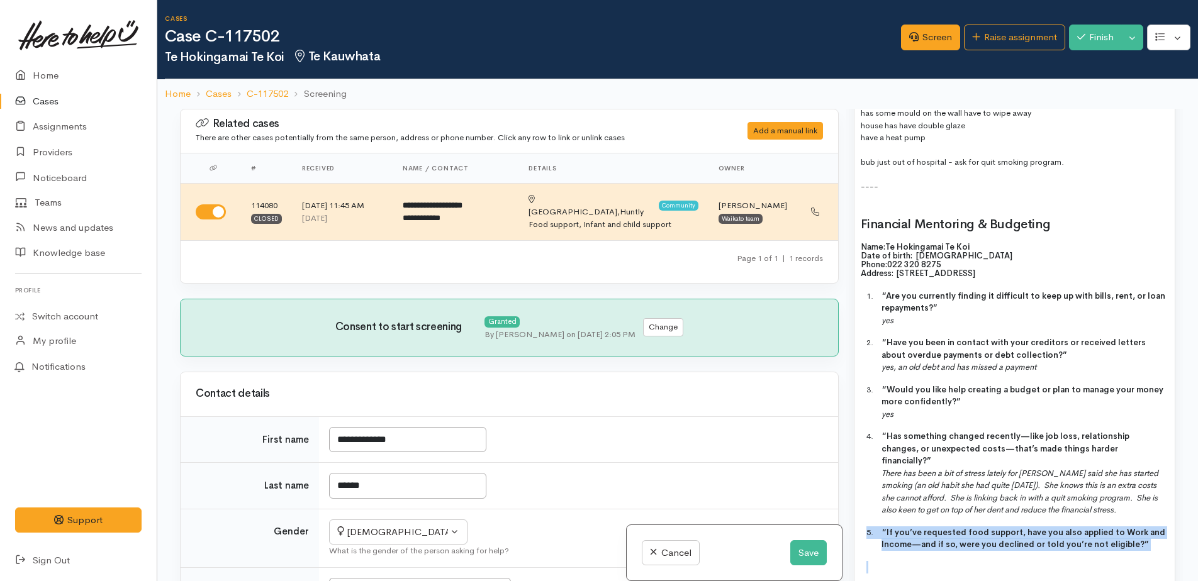
drag, startPoint x: 862, startPoint y: 443, endPoint x: 1096, endPoint y: 474, distance: 236.1
click at [1095, 473] on div "Financial Mentoring & Budgeting Name: Te Hokingamai Te Koi Date of birth: 13/01…" at bounding box center [1015, 396] width 308 height 356
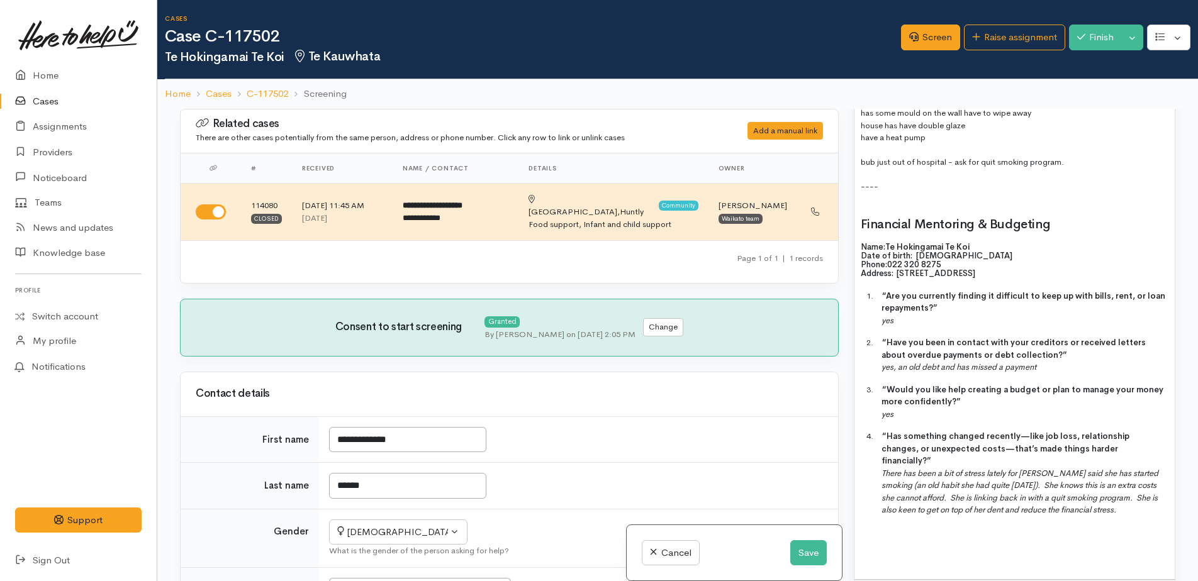
click at [942, 468] on icon "There has been a bit of stress lately for Te Hokingamai said she has started sm…" at bounding box center [1019, 492] width 277 height 48
click at [918, 468] on icon "There has been a bit of stress lately for Te Hokingamai said she has started sm…" at bounding box center [1019, 492] width 277 height 48
click at [1014, 468] on icon "There has been a bit of stress lately for Te Hokingamai said she has started sm…" at bounding box center [1019, 492] width 277 height 48
drag, startPoint x: 1137, startPoint y: 426, endPoint x: 968, endPoint y: 430, distance: 169.2
click at [968, 430] on p "4. “Has something changed recently—like job loss, relationship changes, or unex…" at bounding box center [1024, 473] width 287 height 86
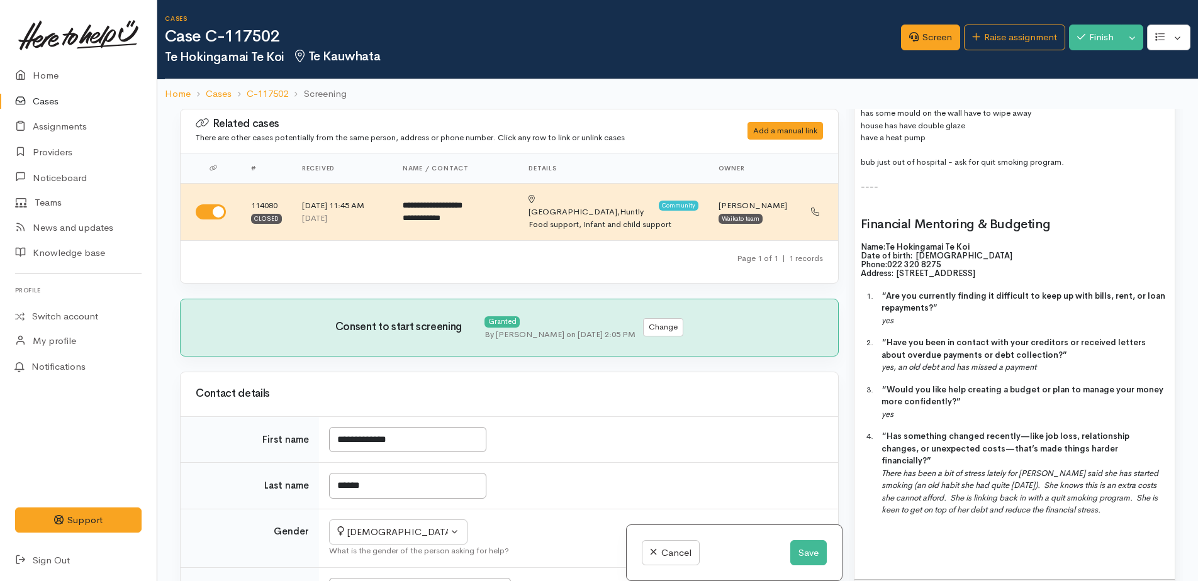
drag, startPoint x: 942, startPoint y: 458, endPoint x: 913, endPoint y: 494, distance: 46.6
click at [942, 459] on div "Name: Te Hokingamai Te Koi Date of birth: 13/01/1988 Phone:  022 320 8275 Addre…" at bounding box center [1014, 12] width 320 height 1135
click at [796, 556] on button "Save" at bounding box center [808, 553] width 36 height 26
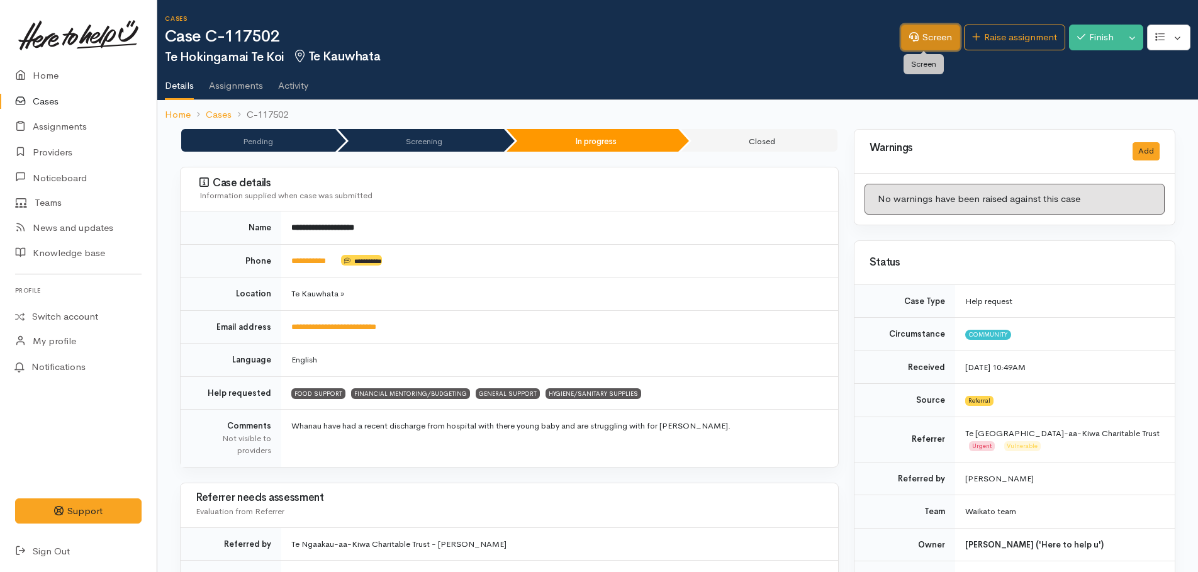
click at [923, 34] on link "Screen" at bounding box center [930, 38] width 59 height 26
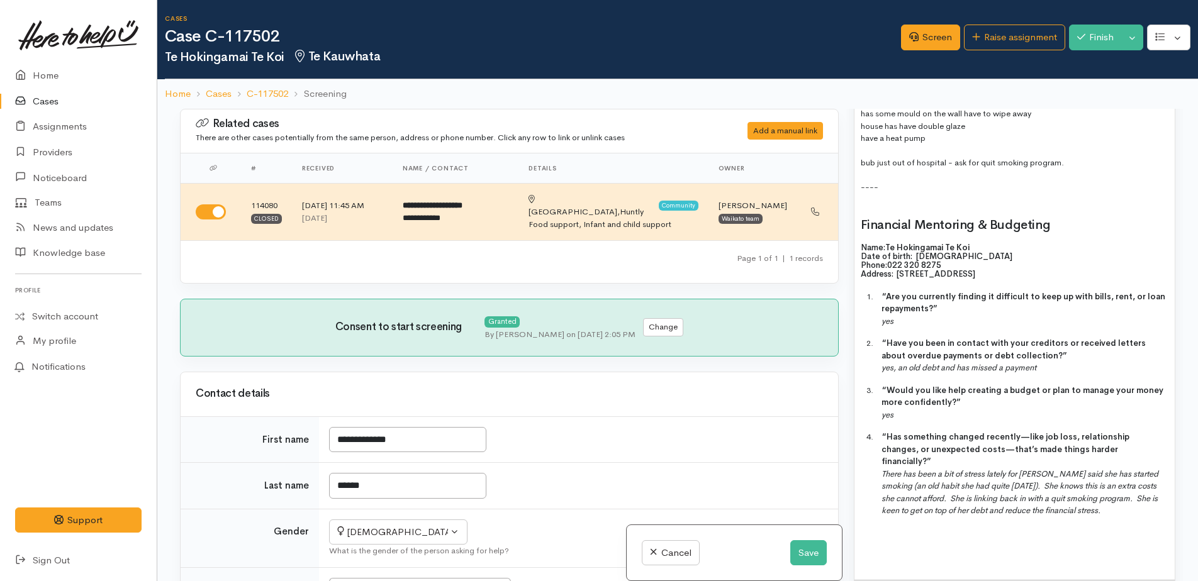
scroll to position [1635, 0]
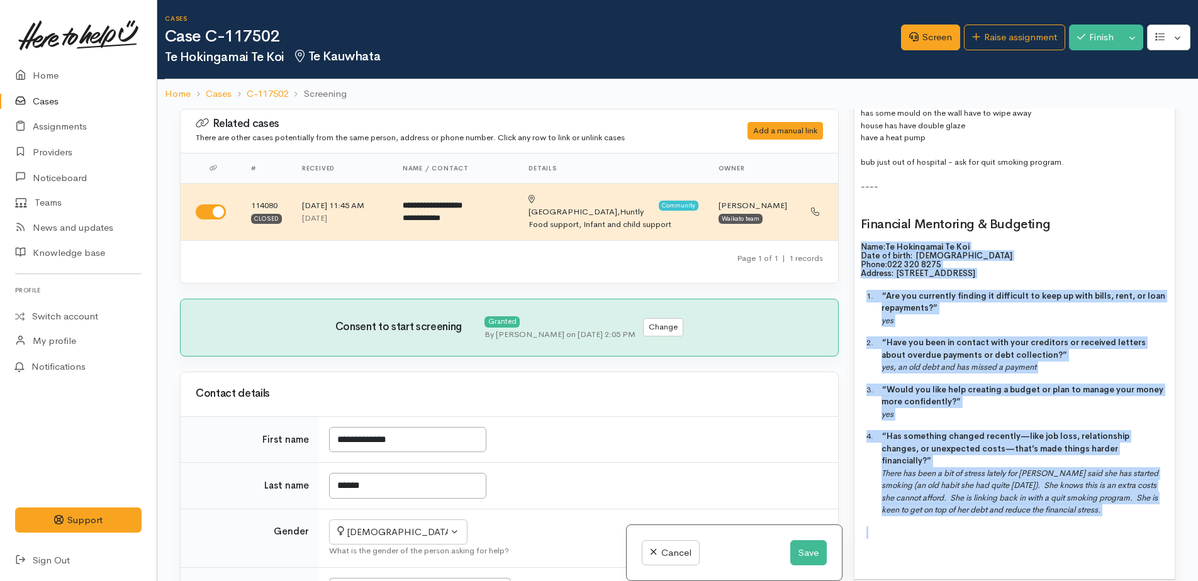
drag, startPoint x: 857, startPoint y: 174, endPoint x: 1050, endPoint y: 420, distance: 313.2
click at [1115, 437] on div "Name: [PERSON_NAME] Te Koi Date of birth: [DEMOGRAPHIC_DATA] Phone:  [PHONE_NUM…" at bounding box center [1014, 12] width 320 height 1135
copy div "Name: Te Hokingamai Te Koi Date of birth: [DEMOGRAPHIC_DATA] Phone:  [PHONE_NUM…"
click at [1020, 41] on link "Raise assignment" at bounding box center [1014, 38] width 101 height 26
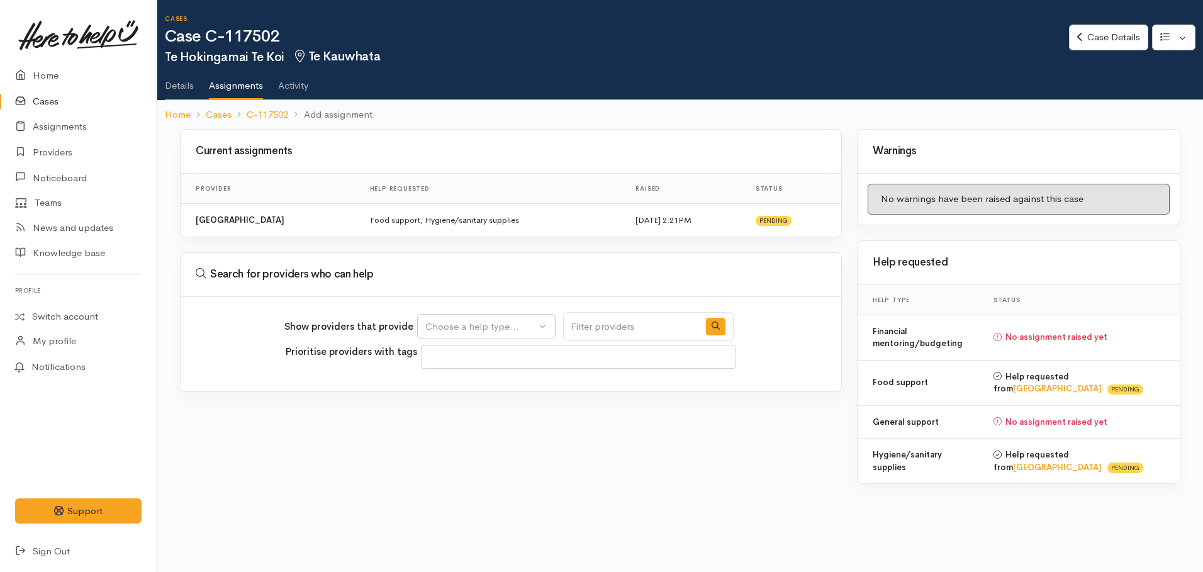
select select
click at [493, 321] on div "Choose a help type..." at bounding box center [480, 327] width 111 height 14
click at [477, 407] on span "Financial mentoring/budgeting" at bounding box center [499, 406] width 133 height 14
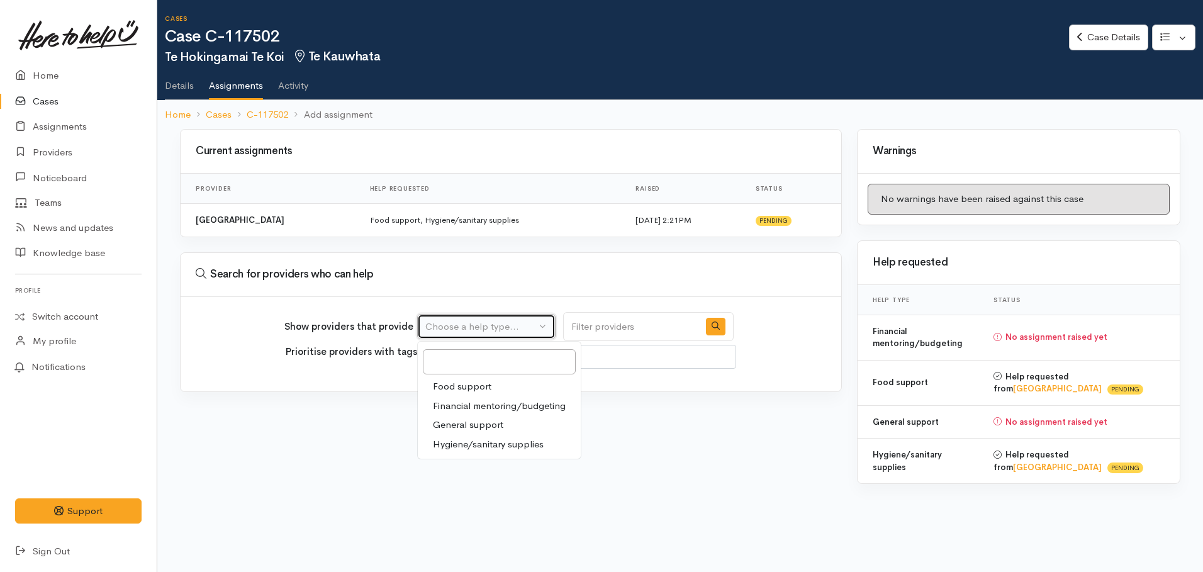
select select "9"
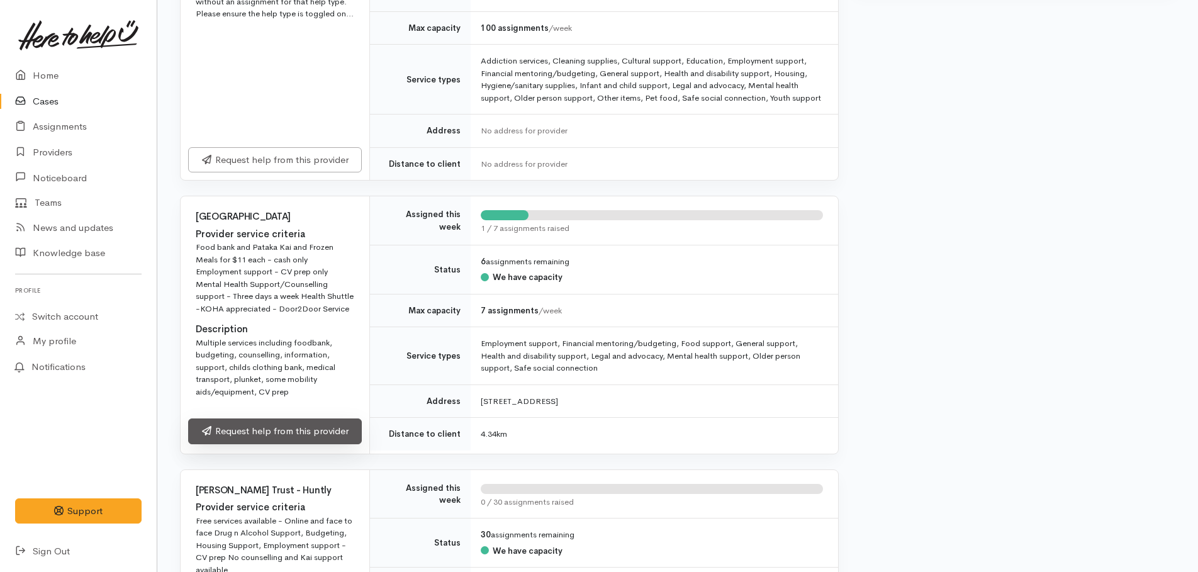
scroll to position [566, 0]
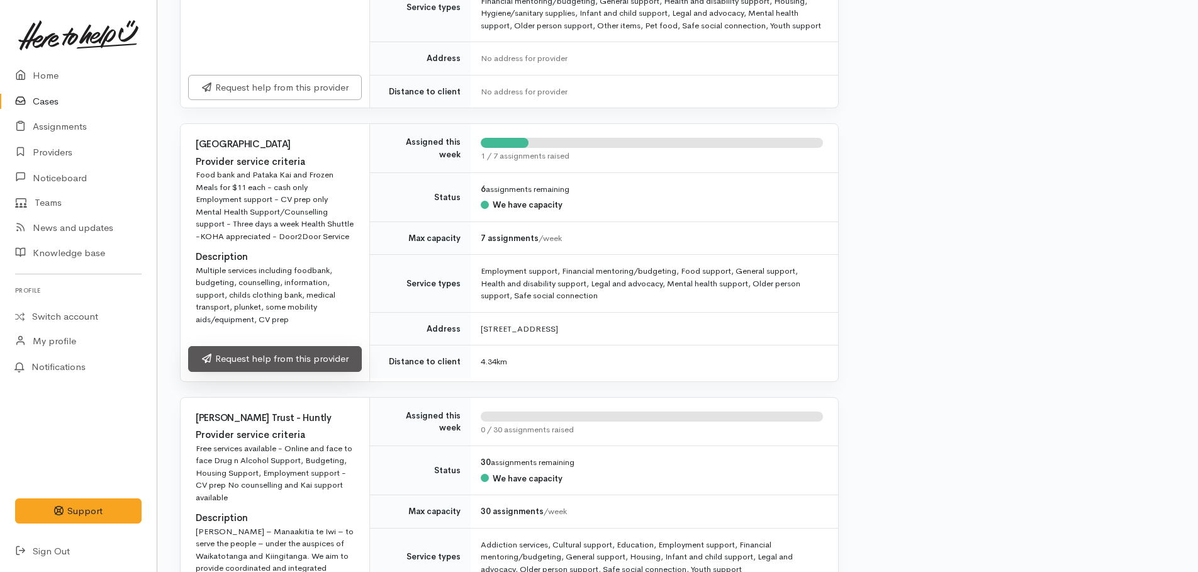
click at [273, 372] on link "Request help from this provider" at bounding box center [275, 359] width 174 height 26
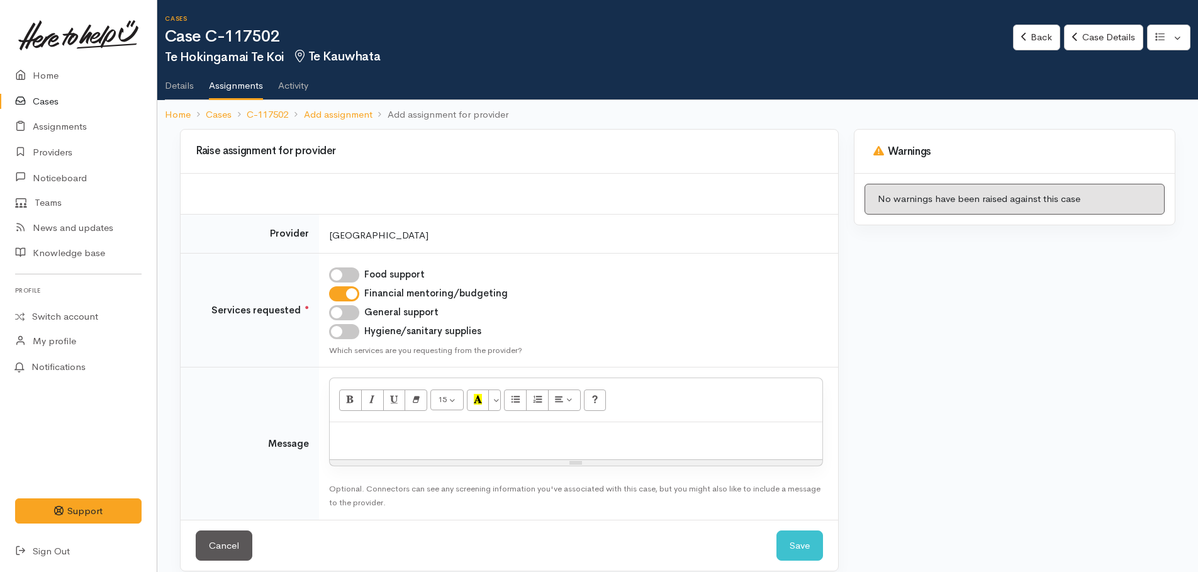
click at [354, 421] on div "15 8 9 10 11 12 14 18 24 36 Background Color Transparent Select #ffff00 Text Co…" at bounding box center [576, 400] width 493 height 44
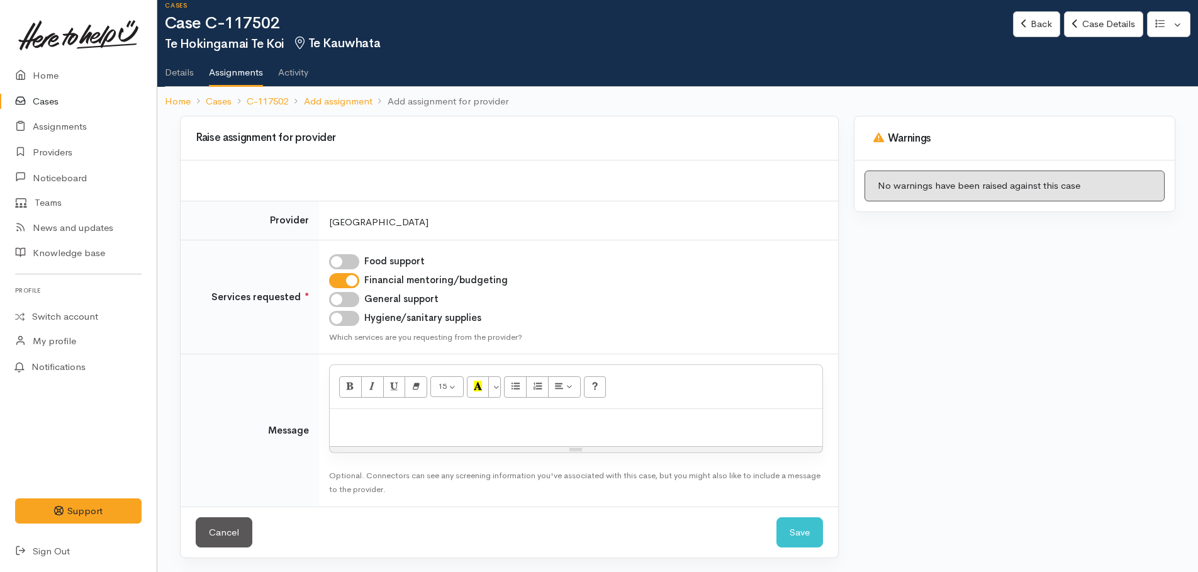
scroll to position [14, 0]
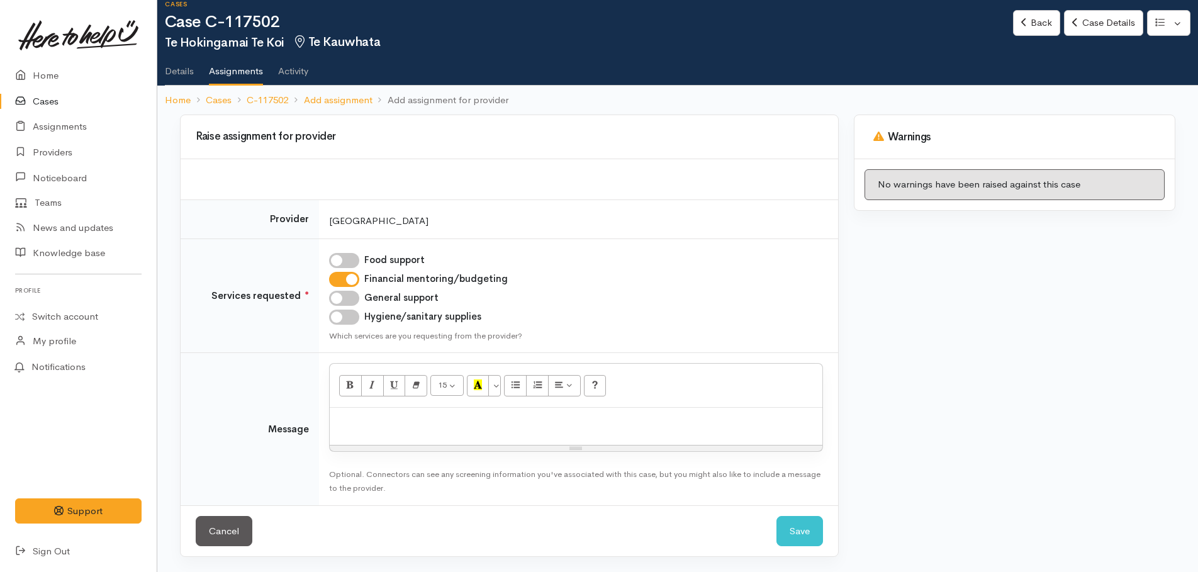
click at [372, 414] on p at bounding box center [576, 421] width 480 height 14
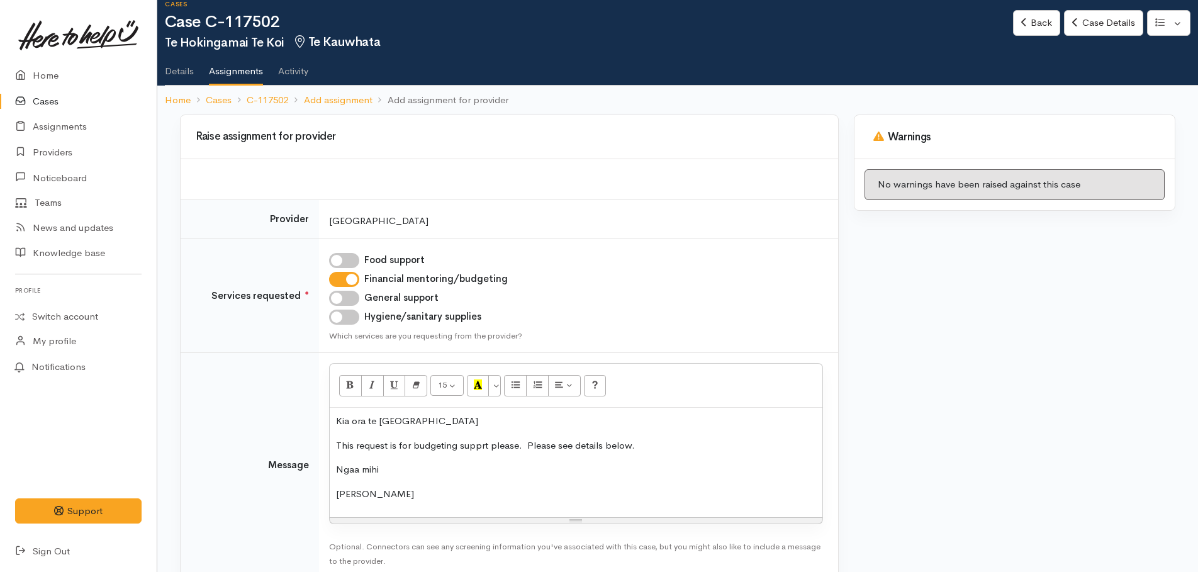
click at [393, 489] on p "[PERSON_NAME]" at bounding box center [576, 494] width 480 height 14
click at [481, 443] on p "This request is for budgeting supprt please. Please see details below." at bounding box center [576, 445] width 480 height 14
click at [388, 494] on p "[PERSON_NAME]" at bounding box center [576, 494] width 480 height 14
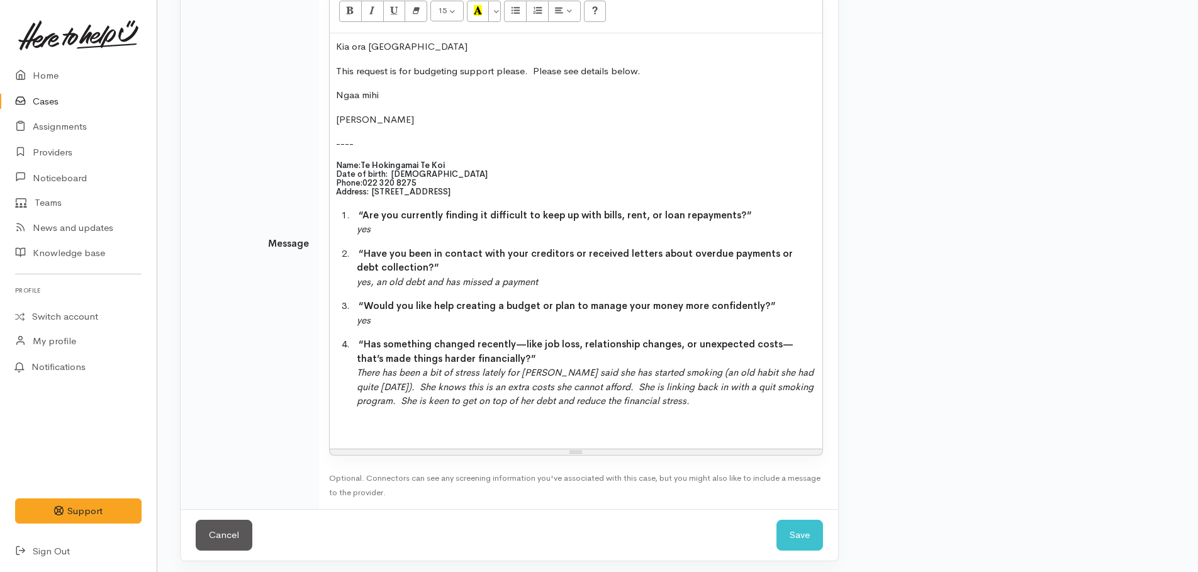
scroll to position [393, 0]
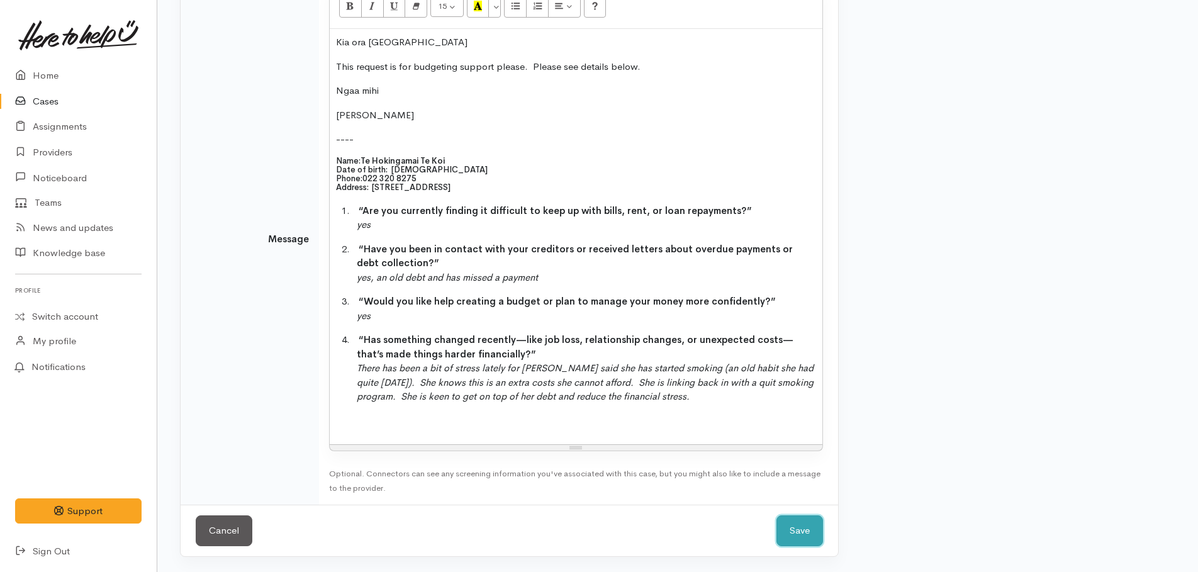
click at [793, 525] on button "Save" at bounding box center [799, 530] width 47 height 31
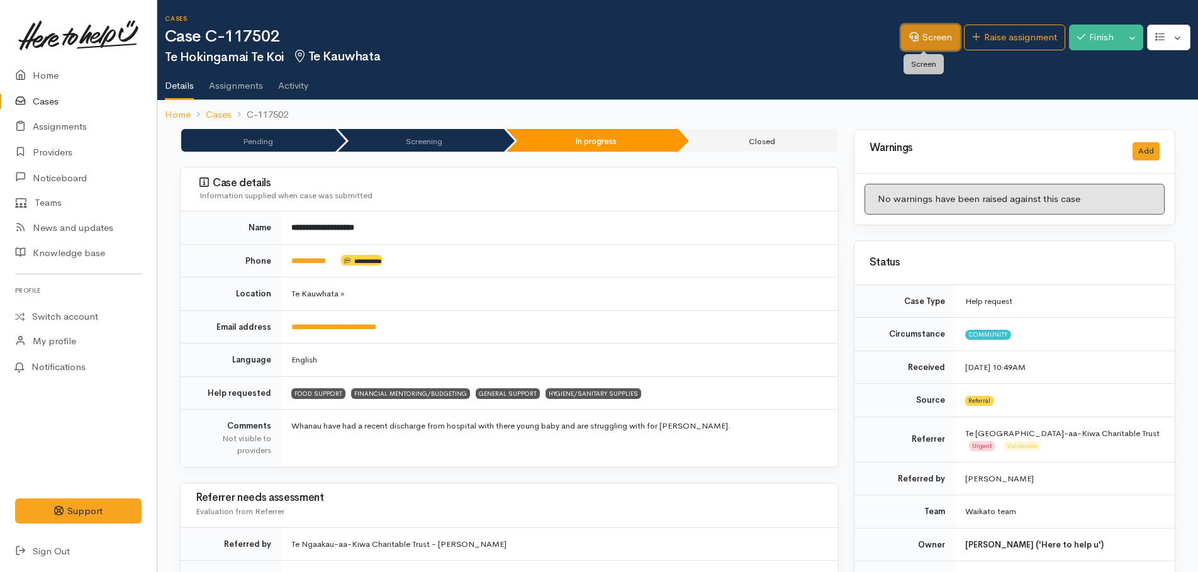
click at [909, 33] on icon at bounding box center [913, 36] width 9 height 9
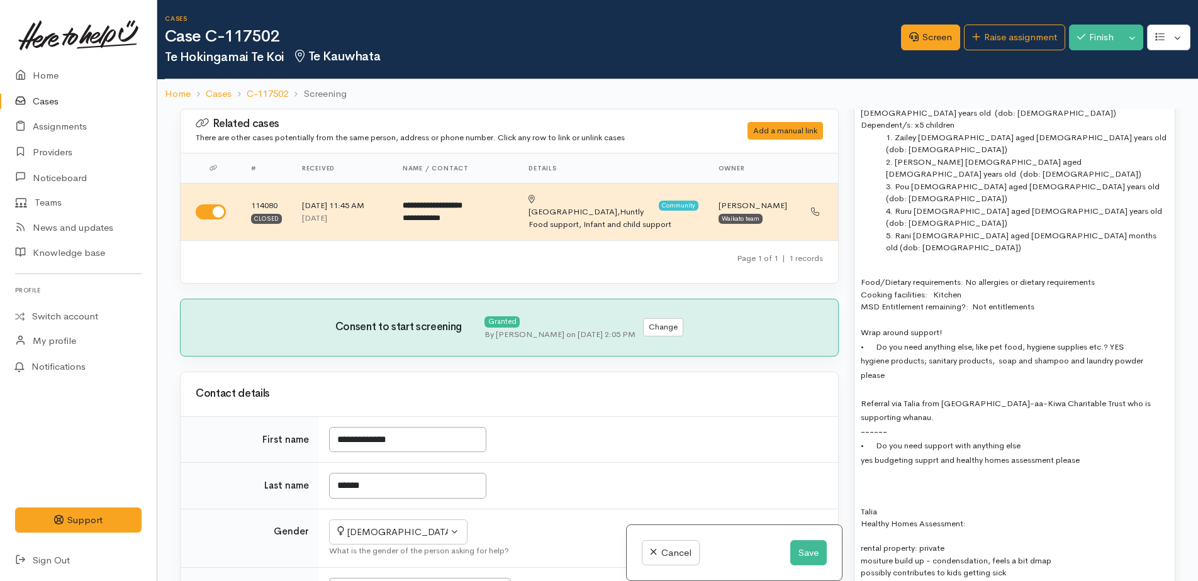
scroll to position [1195, 0]
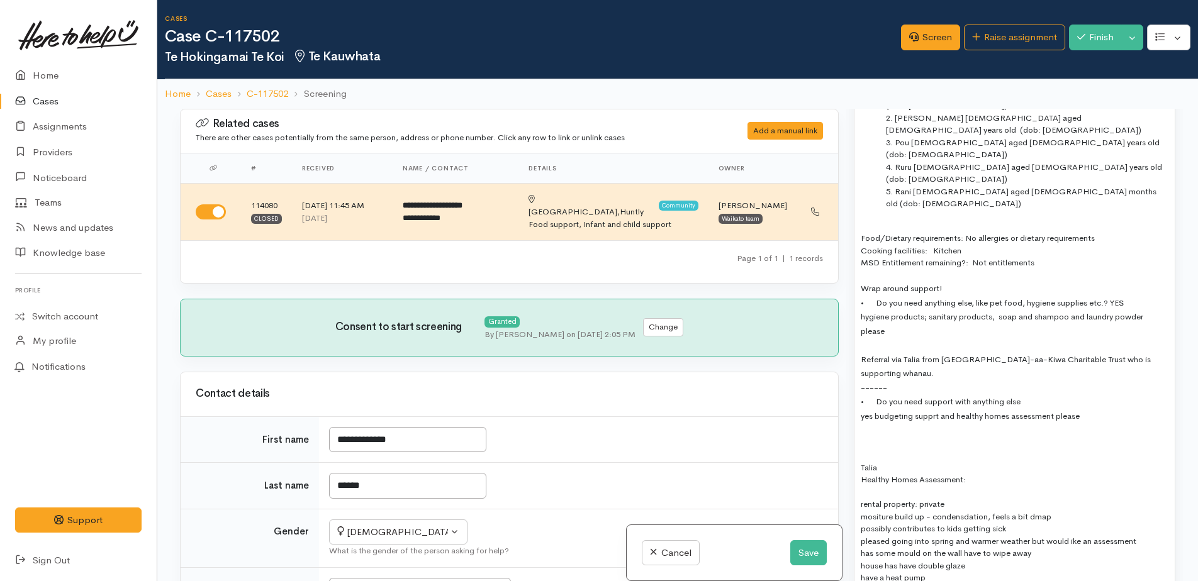
click at [1052, 257] on div "MSD Entitlement remaining?: Not entitlements" at bounding box center [1015, 263] width 308 height 13
click at [906, 352] on div "Referral via Talia from [GEOGRAPHIC_DATA]-aa-Kiwa Charitable Trust who is suppo…" at bounding box center [1015, 366] width 308 height 28
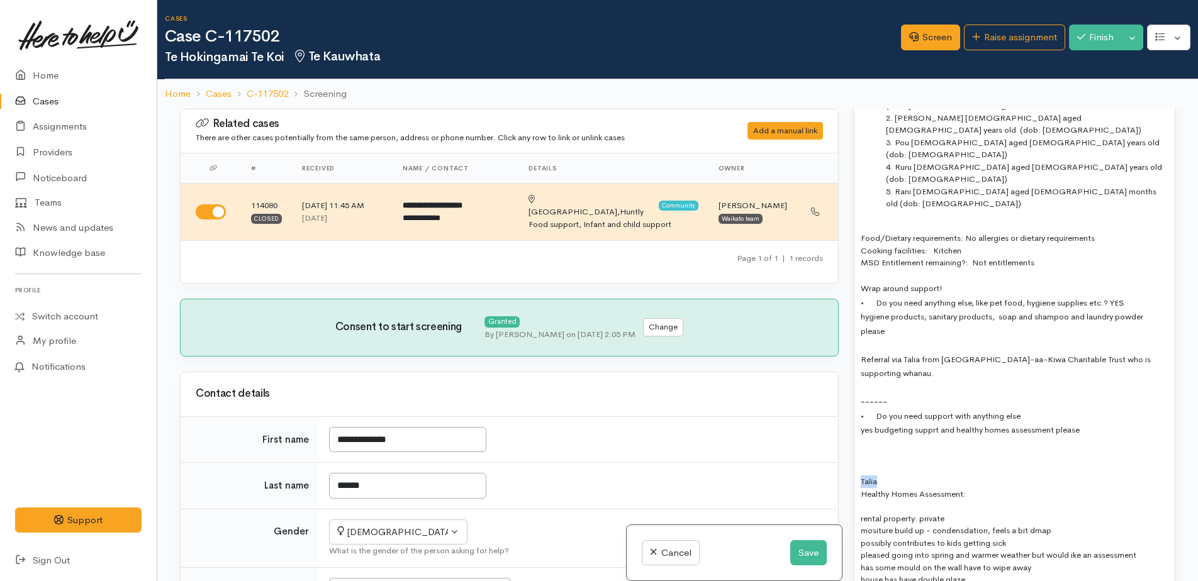
drag, startPoint x: 861, startPoint y: 409, endPoint x: 884, endPoint y: 409, distance: 23.3
click at [884, 476] on div "Talia" at bounding box center [1015, 482] width 308 height 13
click at [857, 419] on div "Name: Te Hokingamai Te Koi Date of birth: 13/01/1988 Phone:  022 320 8275 Addre…" at bounding box center [1014, 459] width 320 height 1149
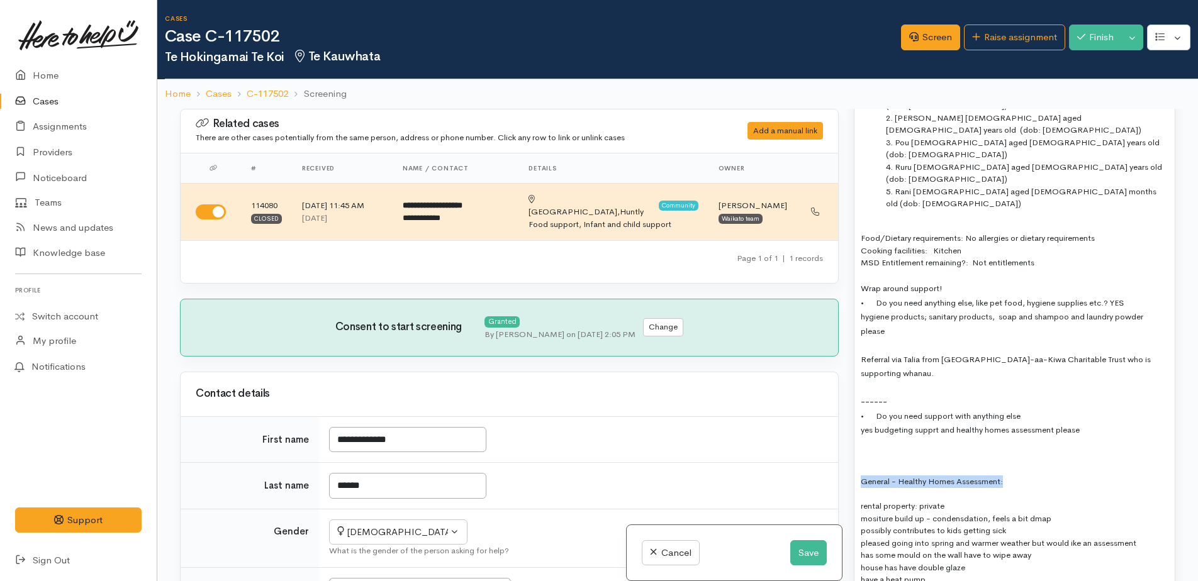
drag, startPoint x: 862, startPoint y: 403, endPoint x: 1017, endPoint y: 408, distance: 154.8
click at [1017, 476] on div "General - Healthy Homes Assessment:" at bounding box center [1015, 482] width 308 height 13
drag, startPoint x: 1018, startPoint y: 406, endPoint x: 1025, endPoint y: 406, distance: 6.9
click at [1020, 476] on div "General - Healthy Homes Assessment:" at bounding box center [1015, 482] width 308 height 13
click at [1029, 476] on div "General - Healthy Homes Assessment:" at bounding box center [1015, 482] width 308 height 13
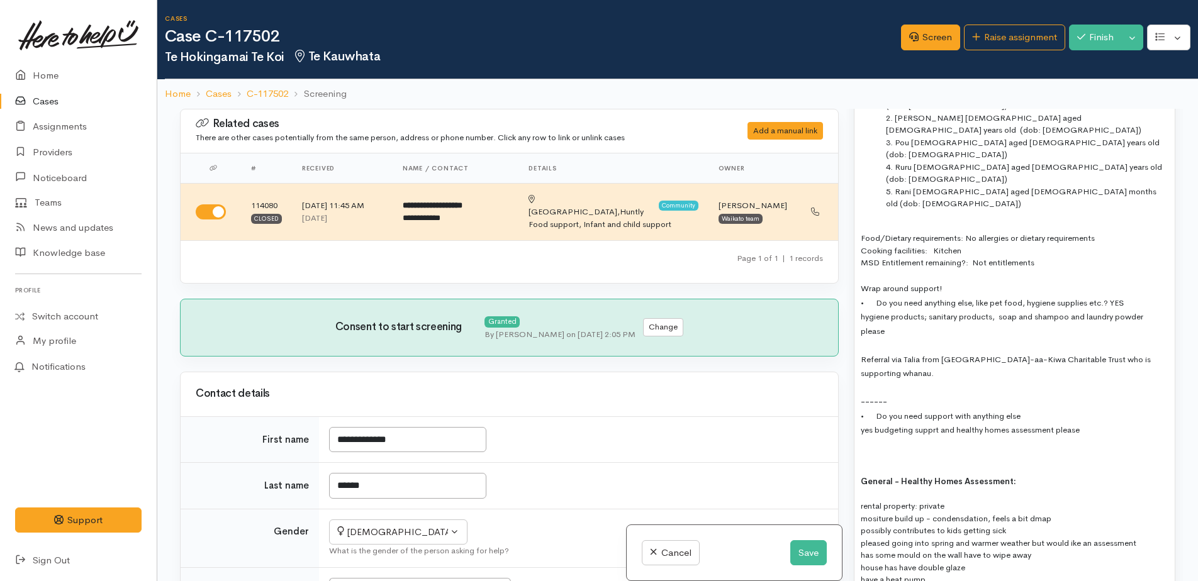
drag, startPoint x: 1033, startPoint y: 411, endPoint x: 1045, endPoint y: 410, distance: 12.0
click at [1034, 476] on div "General - Healthy Homes Assessment:" at bounding box center [1015, 482] width 308 height 13
click at [1064, 464] on div at bounding box center [1015, 470] width 308 height 13
click at [1046, 476] on div "General - Healthy Homes Assessment:" at bounding box center [1015, 482] width 308 height 13
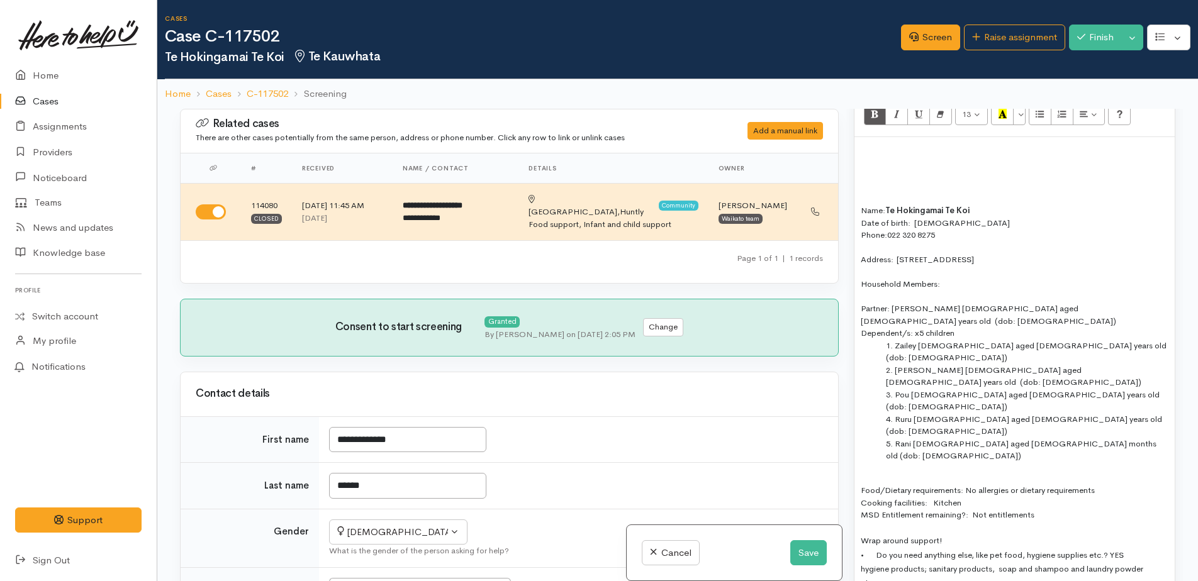
scroll to position [944, 0]
drag, startPoint x: 857, startPoint y: 206, endPoint x: 978, endPoint y: 259, distance: 132.2
drag, startPoint x: 957, startPoint y: 260, endPoint x: 1003, endPoint y: 237, distance: 51.5
click at [1003, 237] on div "Phone:  022 320 8275" at bounding box center [1015, 234] width 308 height 13
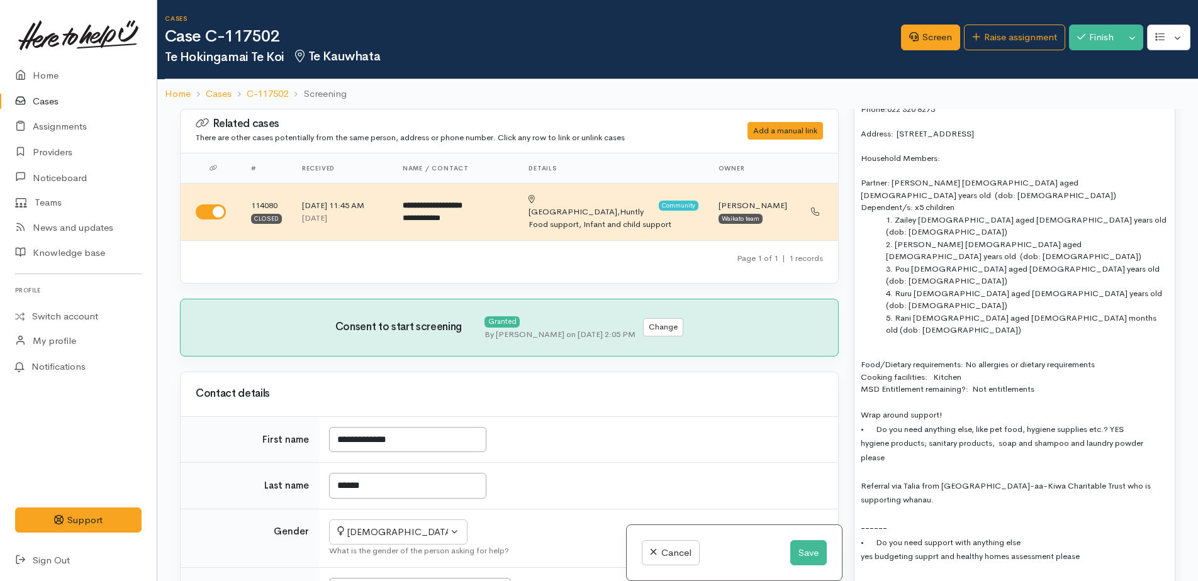
scroll to position [1069, 0]
click at [1005, 132] on div "Address:  150 Horahora Road, Rangiriri, New Zealand" at bounding box center [1015, 133] width 308 height 13
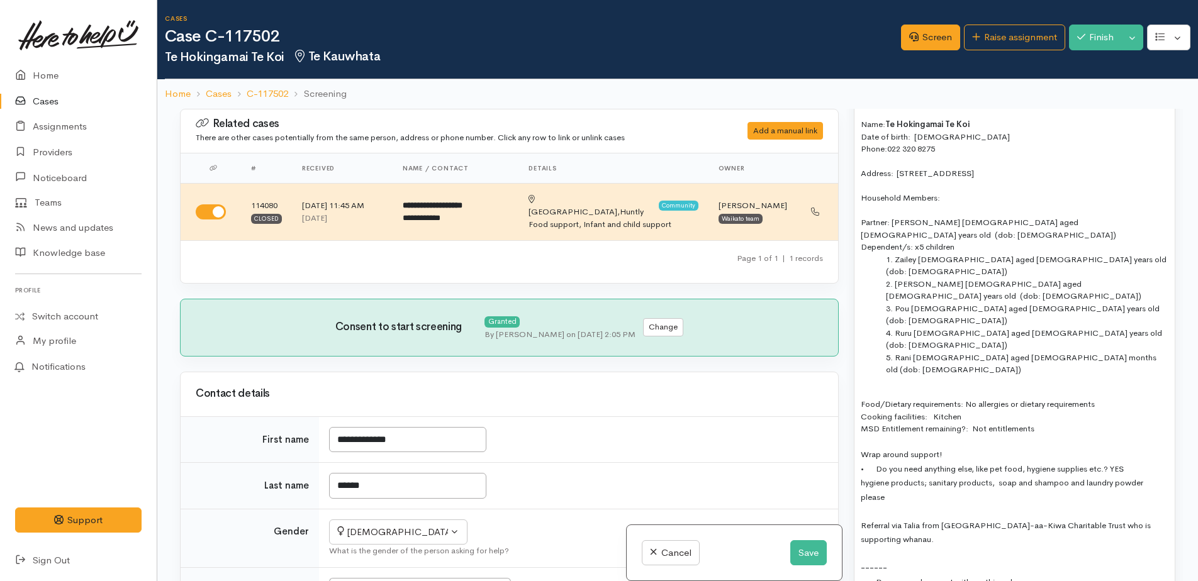
scroll to position [1006, 0]
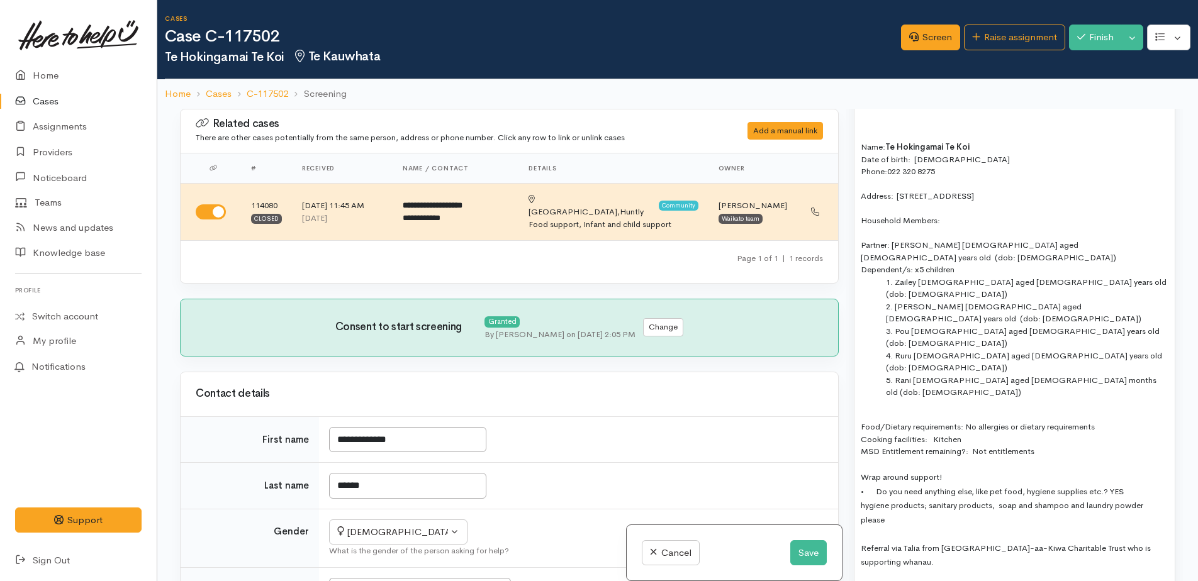
drag, startPoint x: 864, startPoint y: 142, endPoint x: 1099, endPoint y: 199, distance: 242.1
copy div "ame: Te Hokingamai Te Koi Date of birth: 13/01/1988 Phone:  022 320 8275 Addres…"
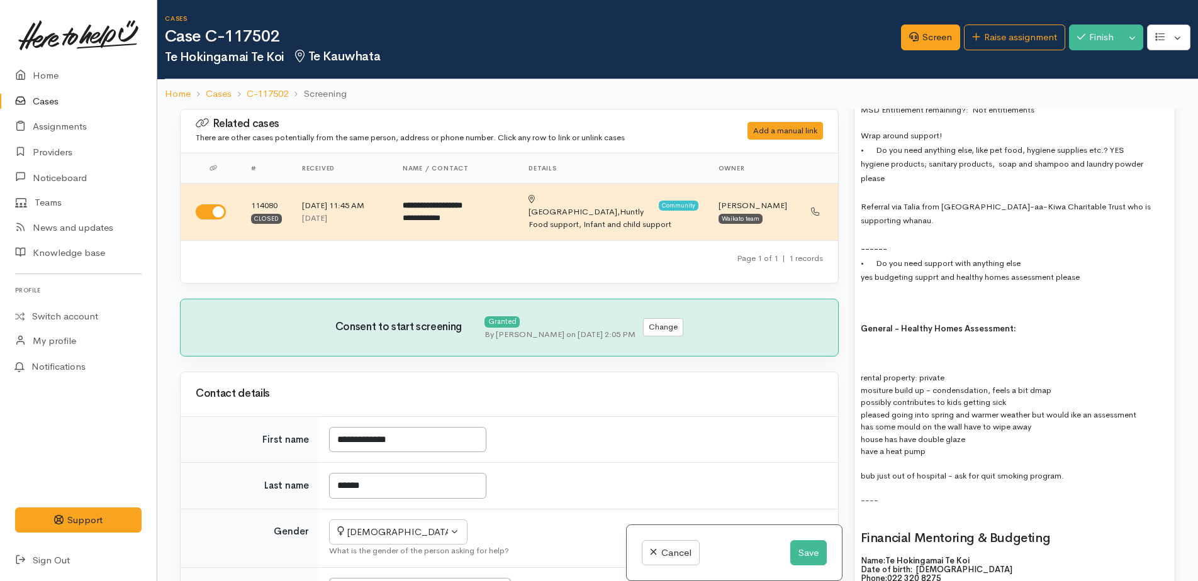
scroll to position [1321, 0]
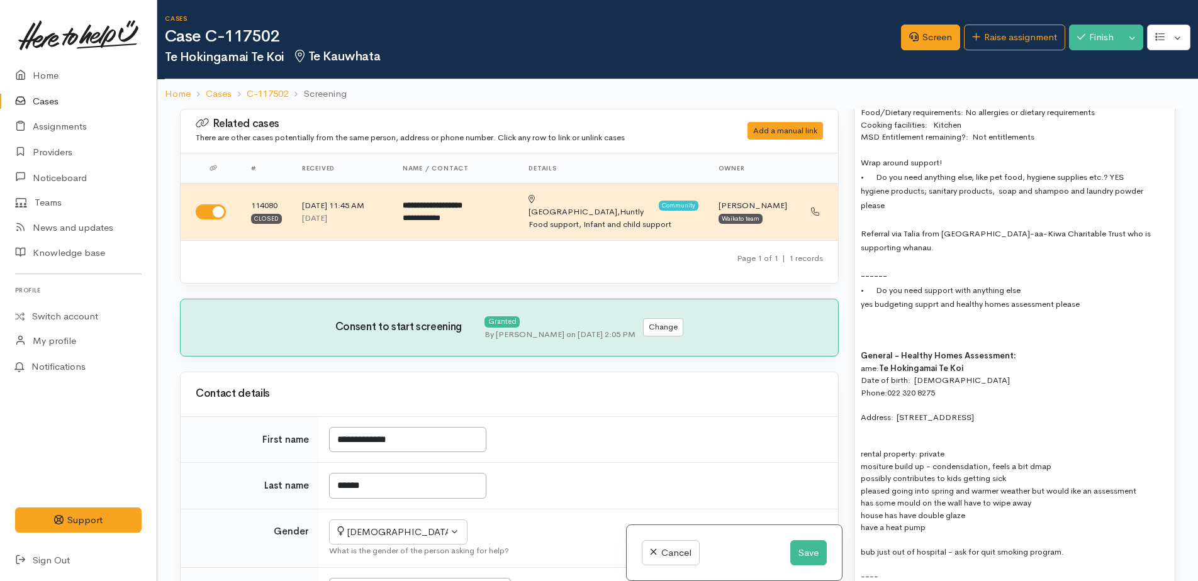
click at [865, 436] on div at bounding box center [1015, 442] width 308 height 13
click at [861, 448] on div "rental property: private" at bounding box center [1015, 454] width 308 height 13
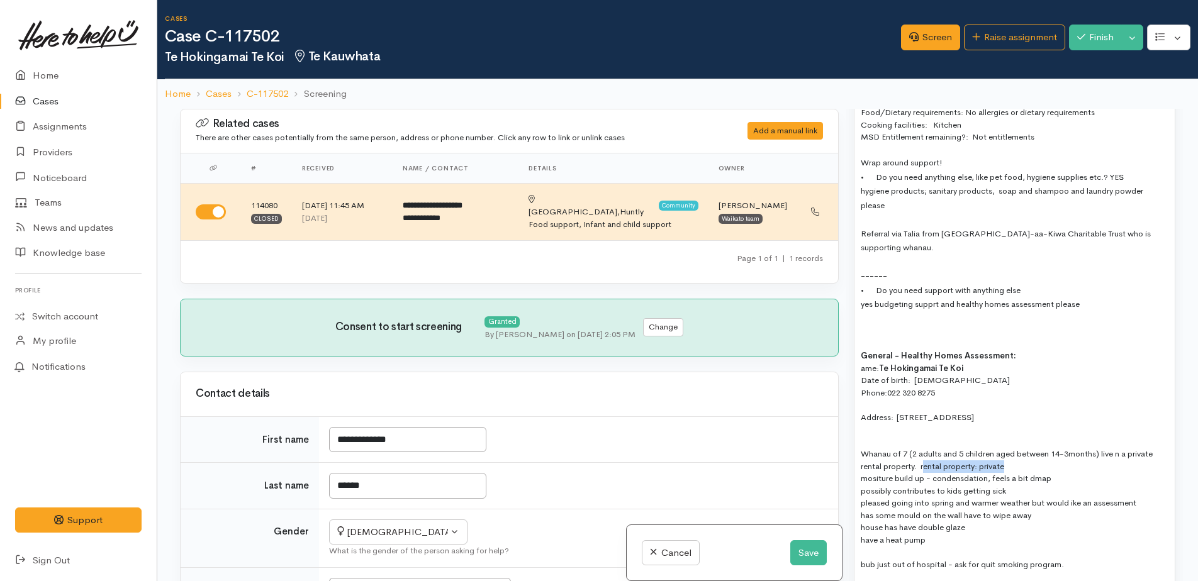
drag, startPoint x: 923, startPoint y: 394, endPoint x: 1015, endPoint y: 393, distance: 91.9
click at [1015, 448] on div "Whanau of 7 (2 adults and 5 children aged between 14-3months) live n a private …" at bounding box center [1015, 460] width 308 height 25
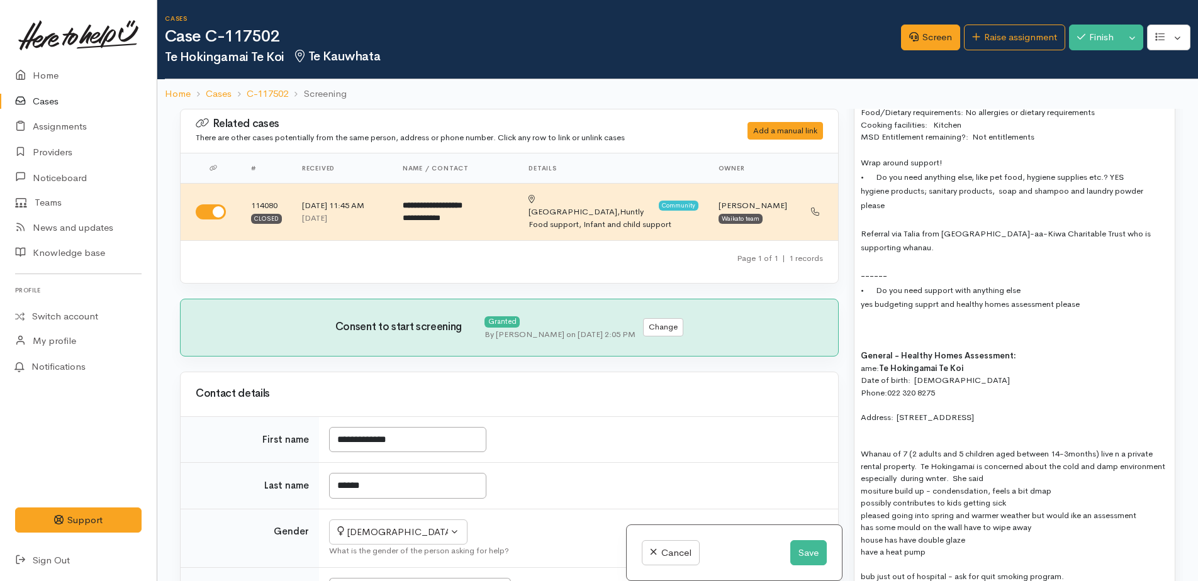
click at [1040, 448] on div "Whanau of 7 (2 adults and 5 children aged between 14-3months) live n a private …" at bounding box center [1015, 466] width 308 height 37
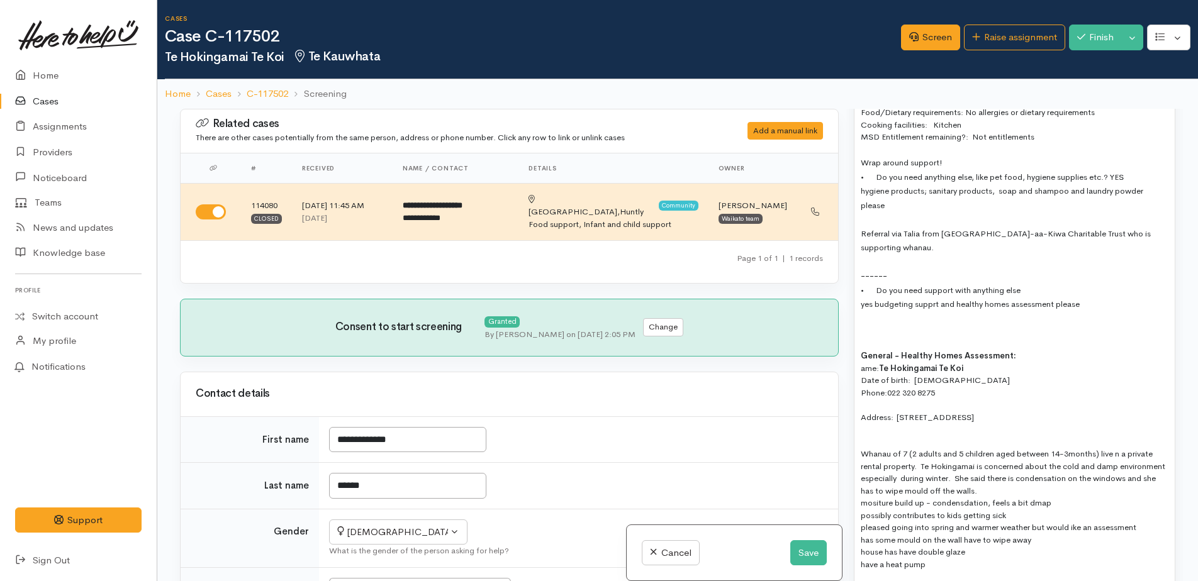
drag, startPoint x: 858, startPoint y: 430, endPoint x: 1069, endPoint y: 430, distance: 211.4
click at [1069, 430] on div "Name: Te Hokingamai Te Koi Date of birth: 13/01/1988 Phone:  022 320 8275 Addre…" at bounding box center [1014, 382] width 320 height 1247
click at [1052, 448] on div "Whanau of 7 (2 adults and 5 children aged between 14-3months) live n a private …" at bounding box center [1015, 472] width 308 height 49
click at [1062, 448] on div "Whanau of 7 (2 adults and 5 children aged between 14-3months) live n a private …" at bounding box center [1015, 472] width 308 height 49
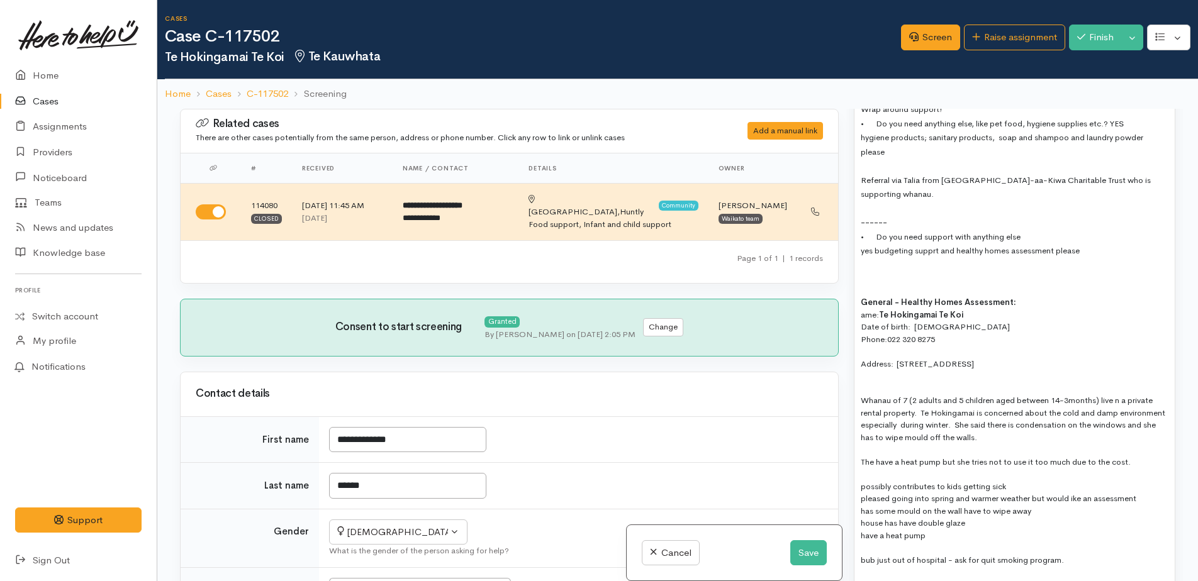
scroll to position [1447, 0]
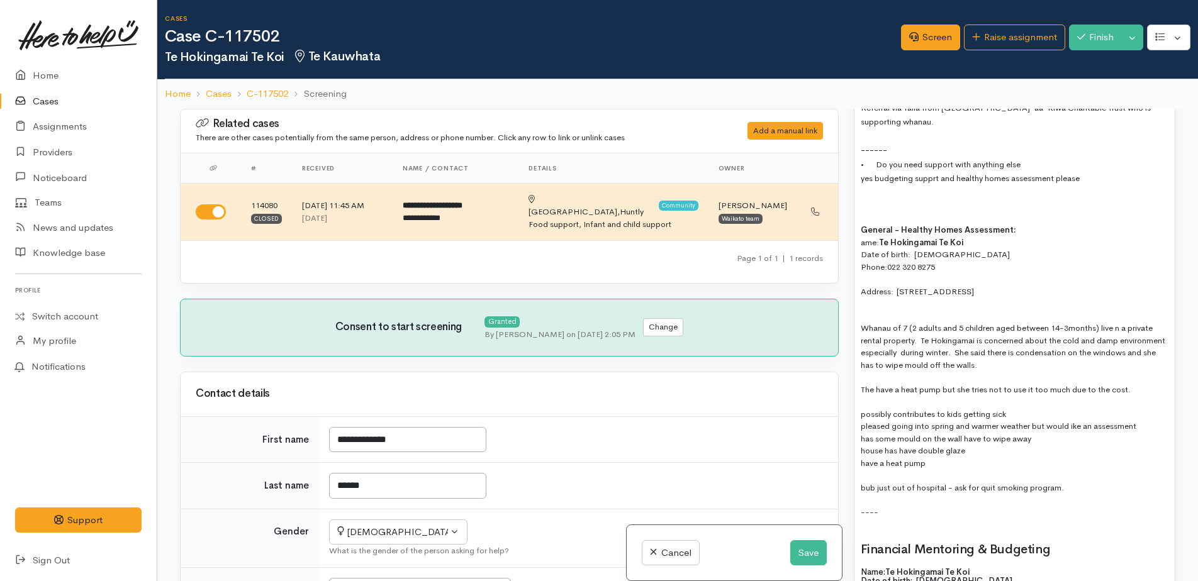
click at [1142, 384] on div "The have a heat pump but she tries not to use it too much due to the cost." at bounding box center [1015, 390] width 308 height 13
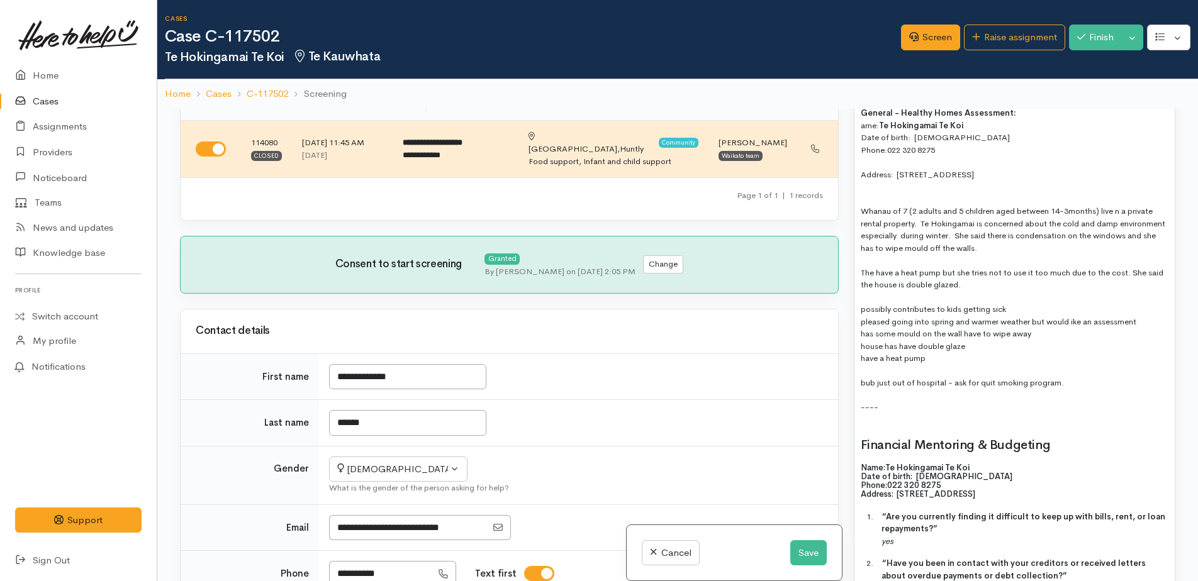
scroll to position [1573, 0]
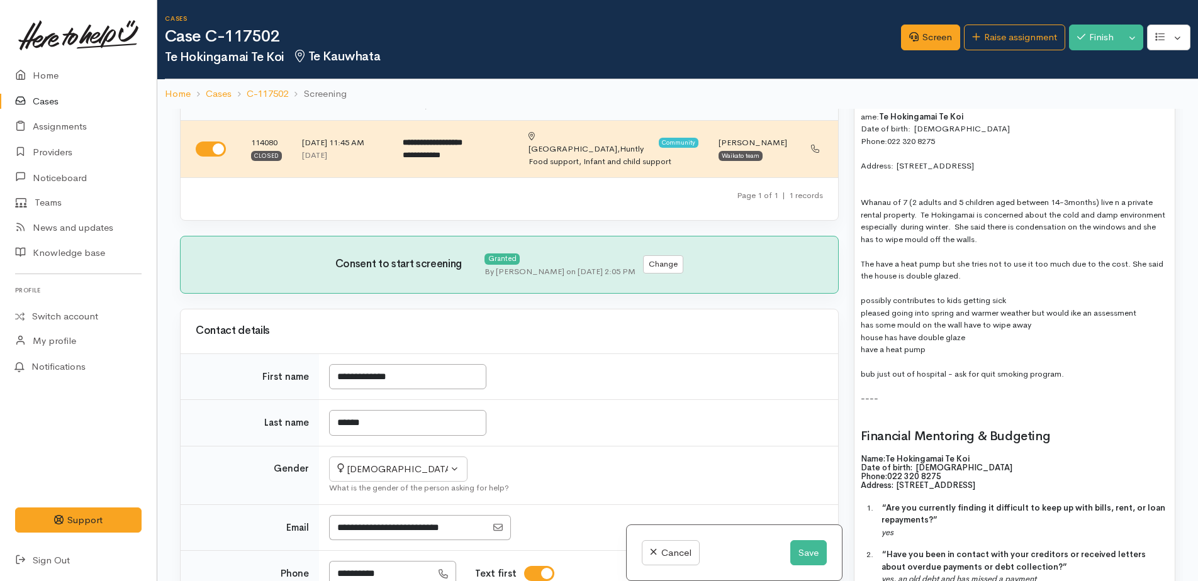
drag, startPoint x: 859, startPoint y: 223, endPoint x: 1088, endPoint y: 303, distance: 242.3
click at [1088, 303] on div "Name: Te Hokingamai Te Koi Date of birth: 13/01/1988 Phone:  022 320 8275 Addre…" at bounding box center [1014, 149] width 320 height 1284
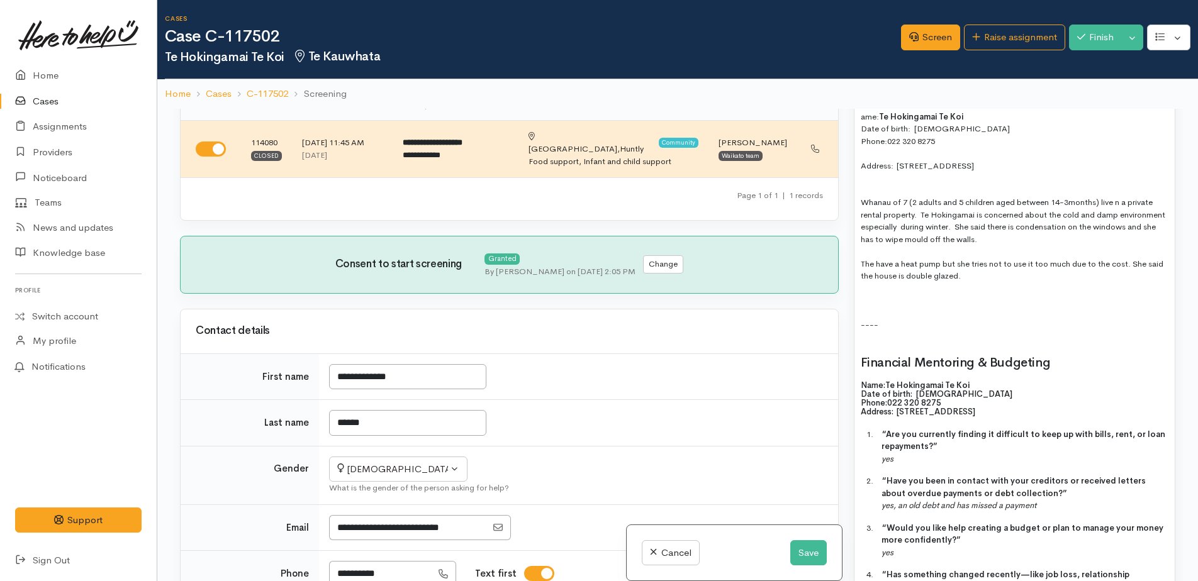
click at [858, 221] on div "Name: Te Hokingamai Te Koi Date of birth: 13/01/1988 Phone:  022 320 8275 Addre…" at bounding box center [1014, 112] width 320 height 1211
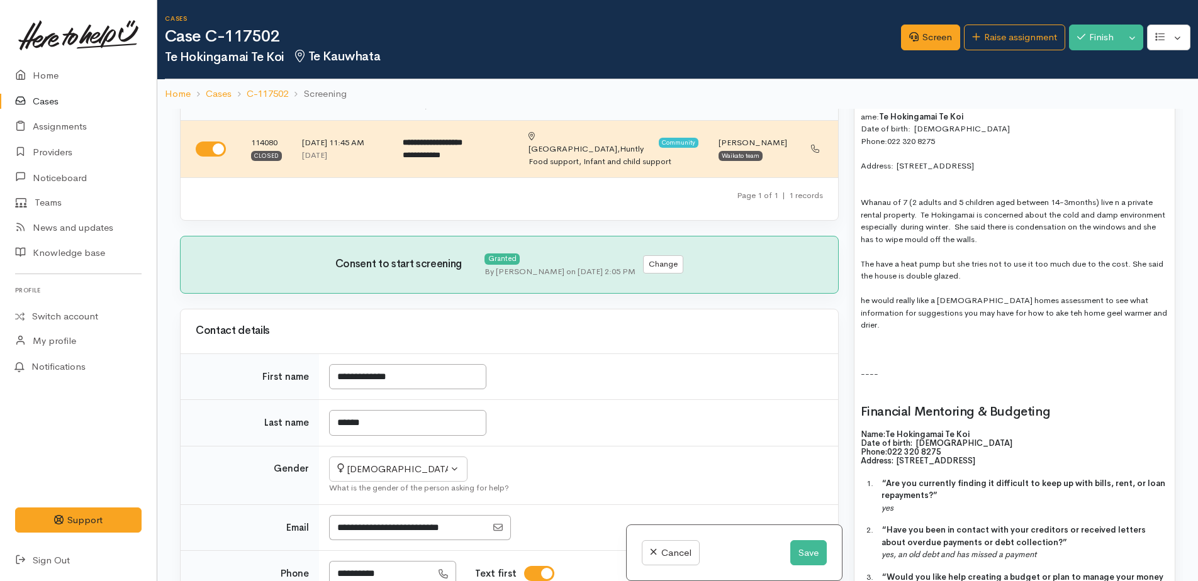
drag, startPoint x: 1010, startPoint y: 242, endPoint x: 1146, endPoint y: 269, distance: 138.5
click at [1152, 356] on div at bounding box center [1015, 362] width 308 height 13
click at [1067, 294] on div "he would really like a heathy homes assessment to see what information for sugg…" at bounding box center [1015, 312] width 308 height 37
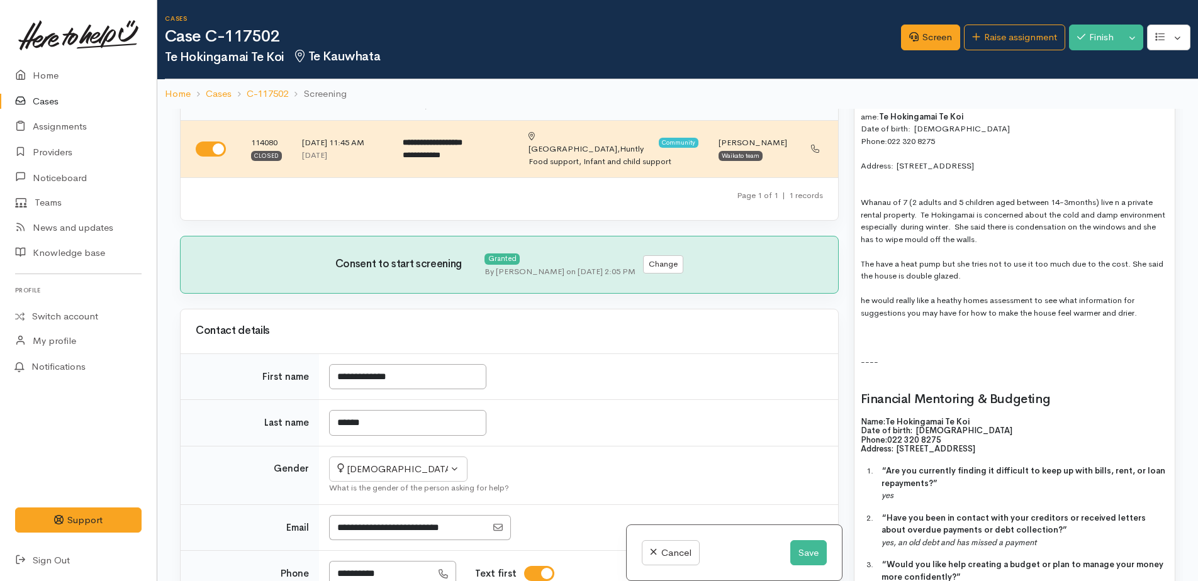
click at [1064, 196] on div "Whanau of 7 (2 adults and 5 children aged between 14-3months) live n a private …" at bounding box center [1015, 220] width 308 height 49
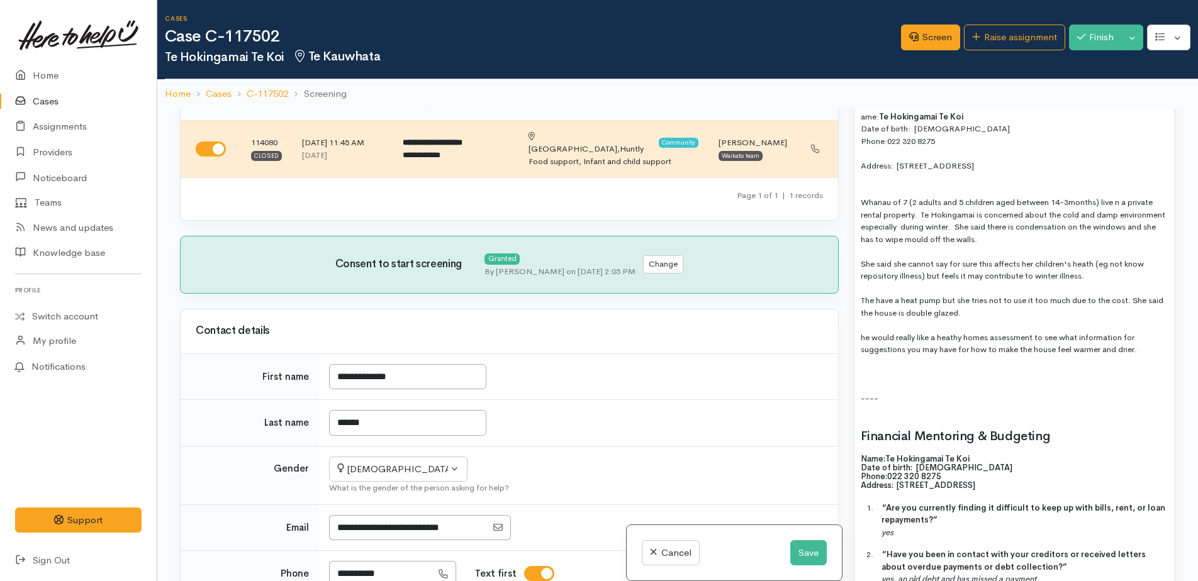
click at [859, 190] on div "Name: Te Hokingamai Te Koi Date of birth: 13/01/1988 Phone:  022 320 8275 Addre…" at bounding box center [1014, 149] width 320 height 1284
click at [1083, 258] on div "She said she cannot say for sure this affects her children's heath (eg not know…" at bounding box center [1015, 270] width 308 height 25
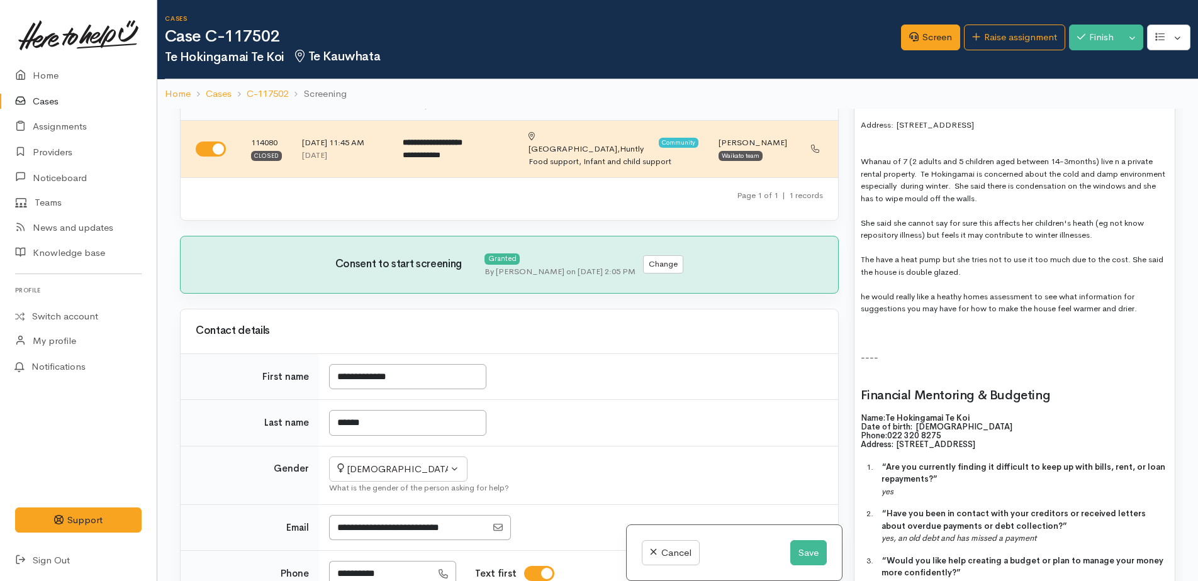
scroll to position [1635, 0]
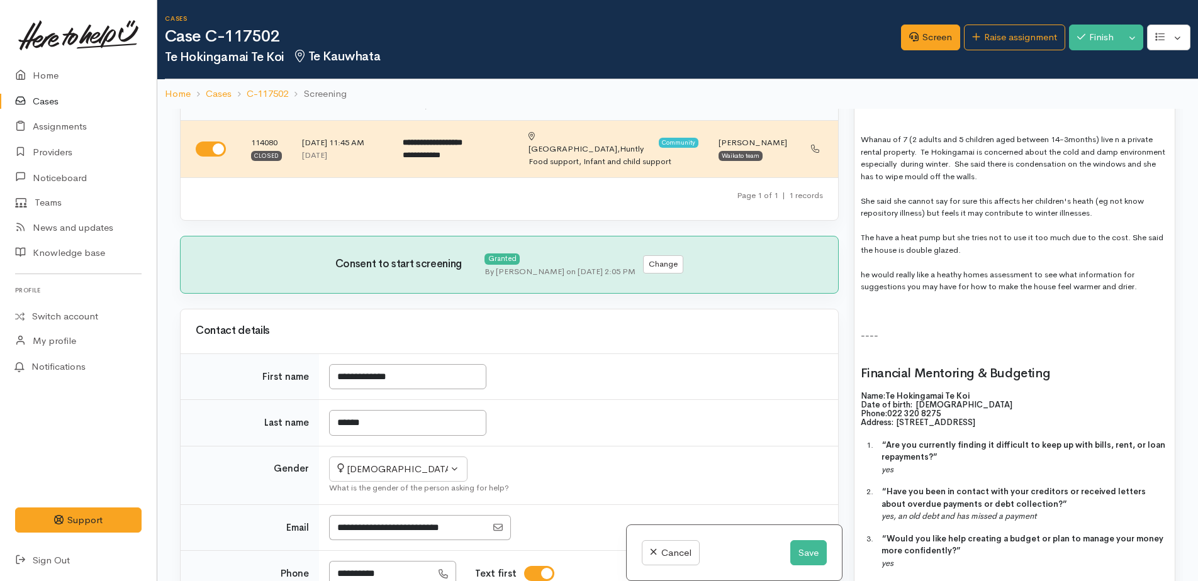
click at [869, 269] on div "he would really like a heathy homes assessment to see what information for sugg…" at bounding box center [1015, 281] width 308 height 25
click at [799, 548] on button "Save" at bounding box center [808, 553] width 36 height 26
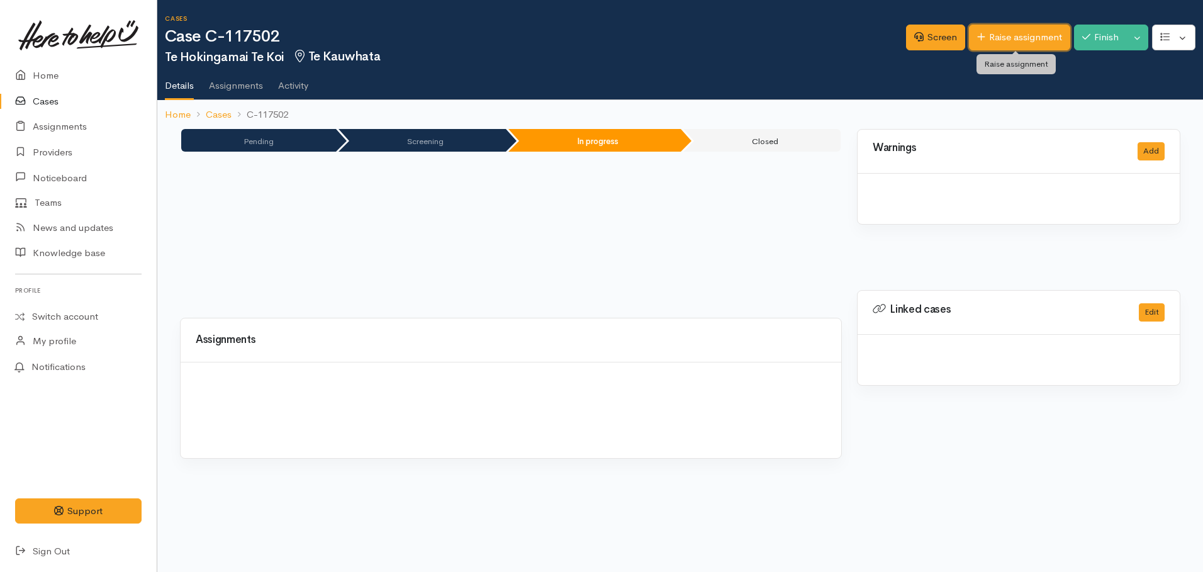
click at [981, 32] on link "Raise assignment" at bounding box center [1019, 38] width 101 height 26
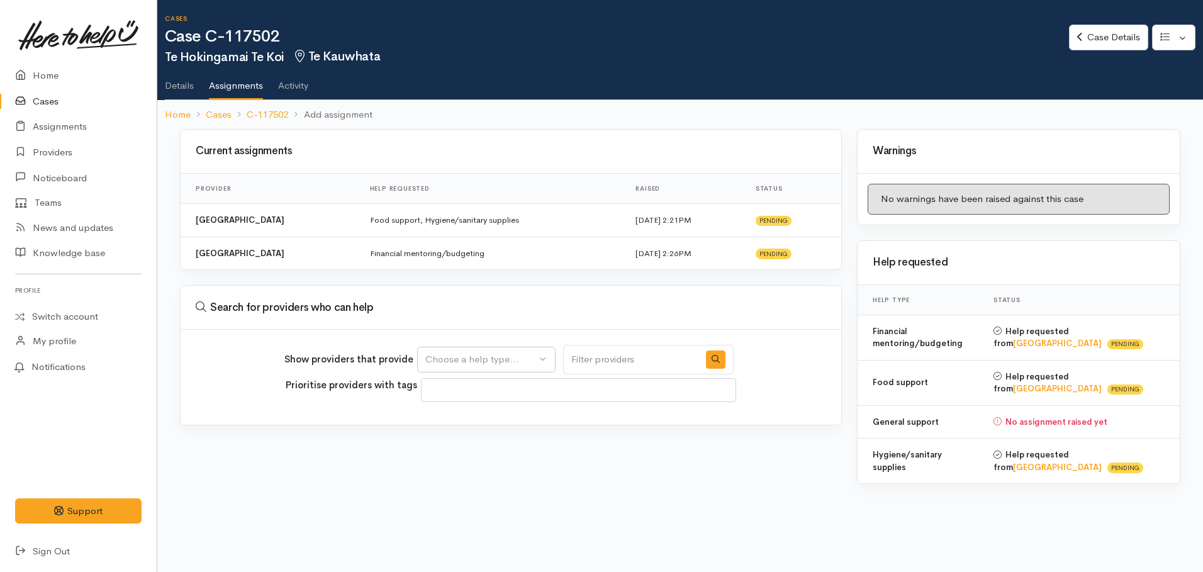
select select
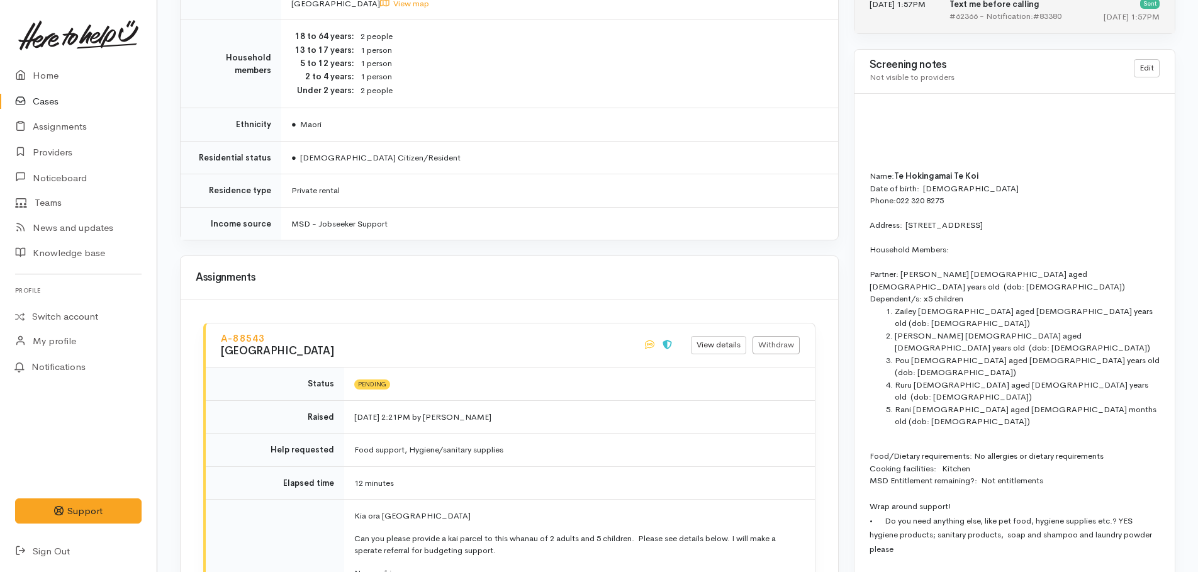
scroll to position [944, 0]
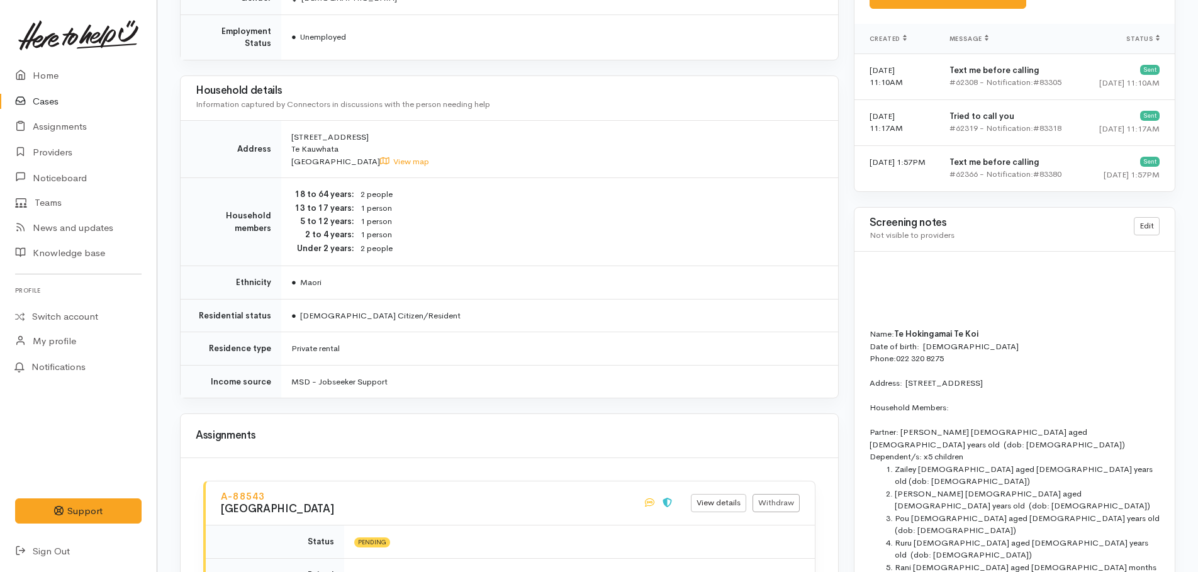
click at [896, 298] on div at bounding box center [1014, 297] width 290 height 13
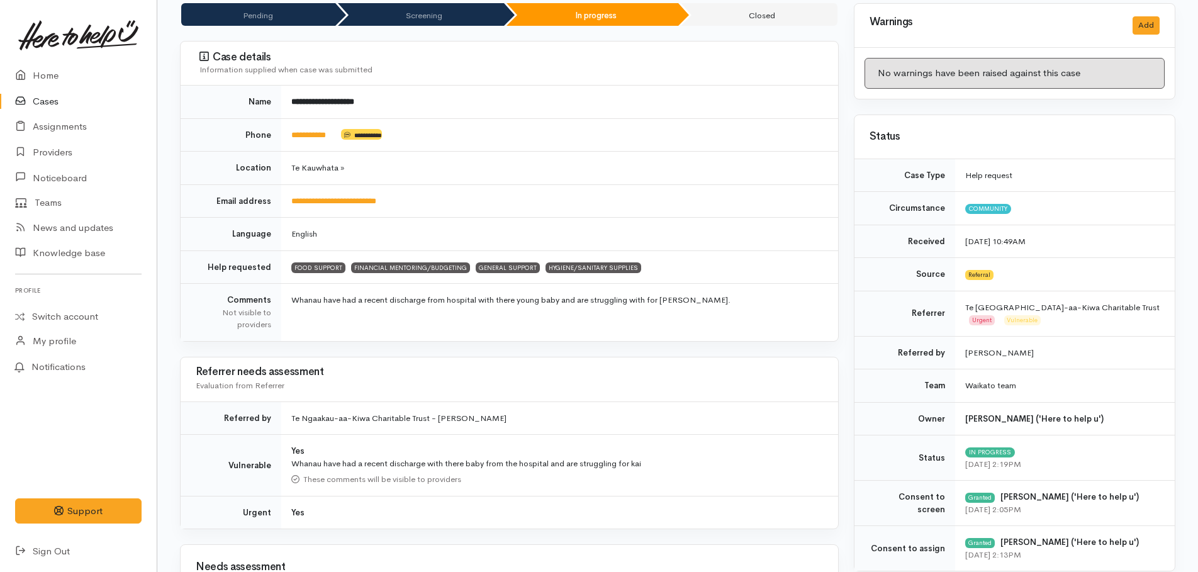
scroll to position [0, 0]
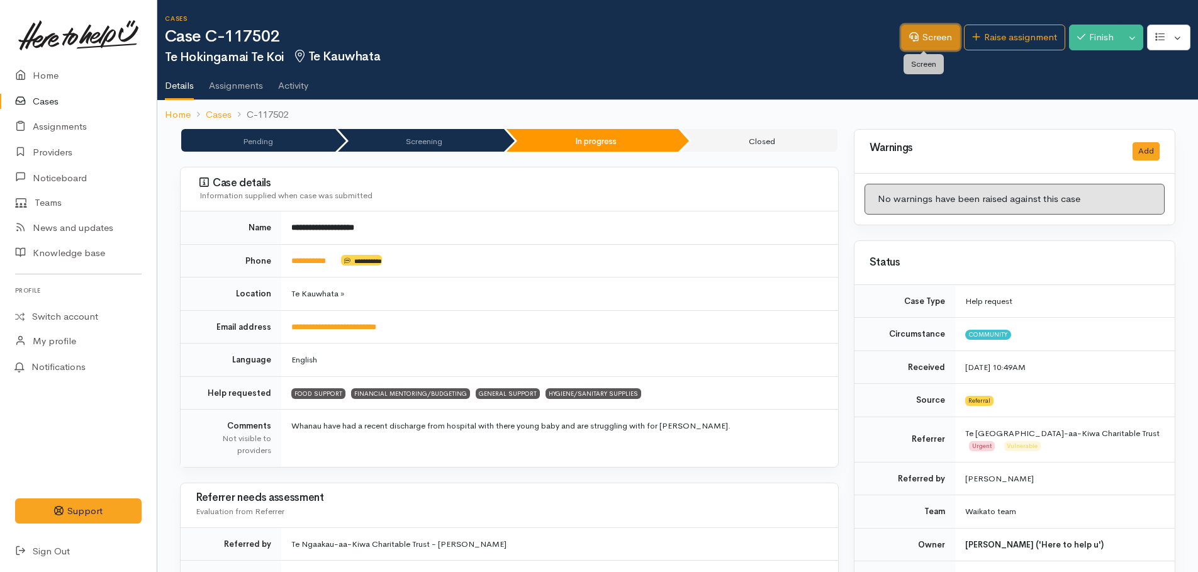
click at [930, 40] on link "Screen" at bounding box center [930, 38] width 59 height 26
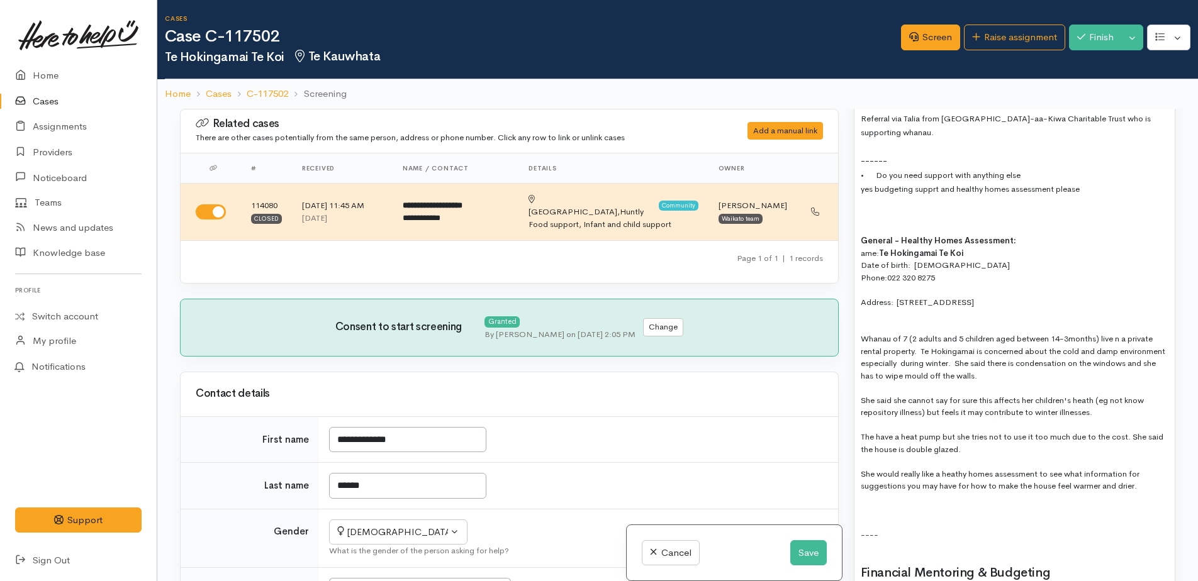
scroll to position [1425, 0]
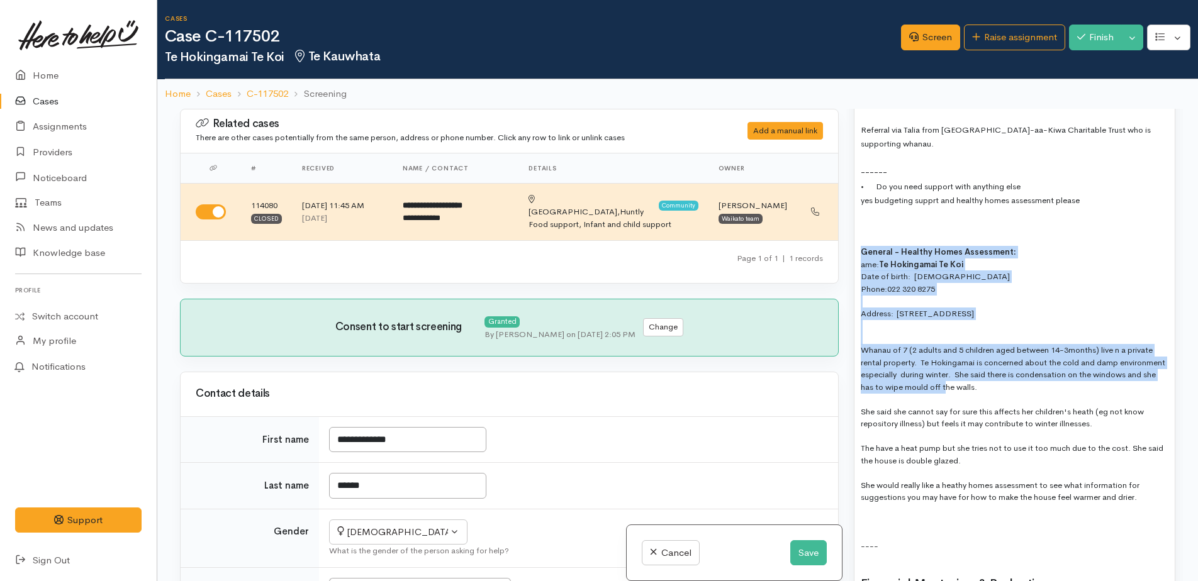
drag, startPoint x: 856, startPoint y: 176, endPoint x: 1032, endPoint y: 231, distance: 184.6
click at [1011, 292] on div "Name: Te Hokingamai Te Koi Date of birth: 13/01/1988 Phone:  022 320 8275 Addre…" at bounding box center [1014, 297] width 320 height 1284
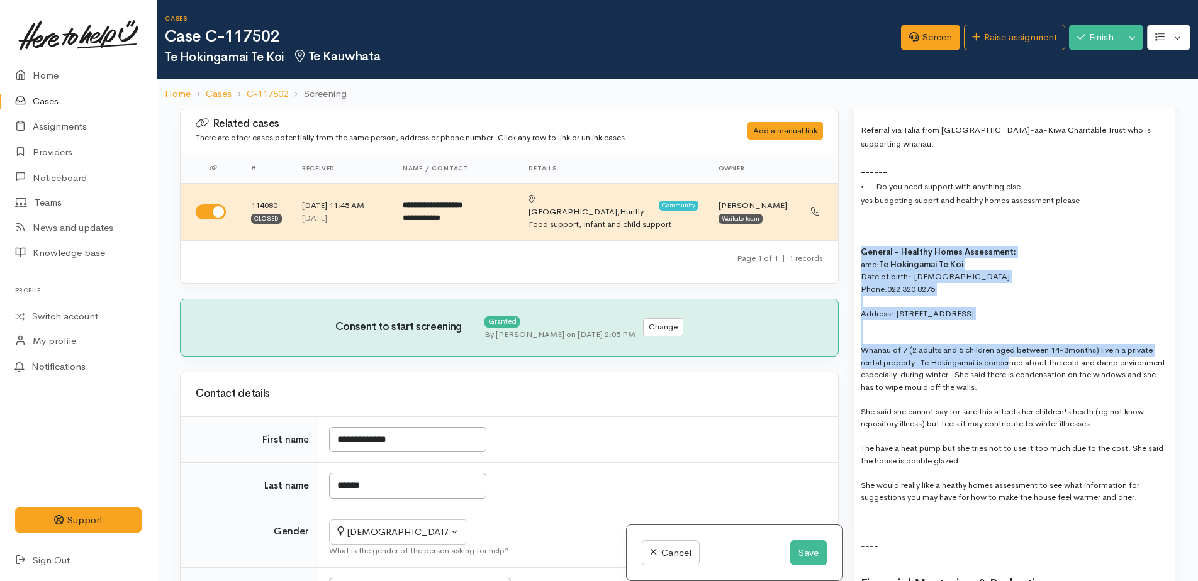
click at [1028, 270] on div "Date of birth: [DEMOGRAPHIC_DATA]" at bounding box center [1015, 276] width 308 height 13
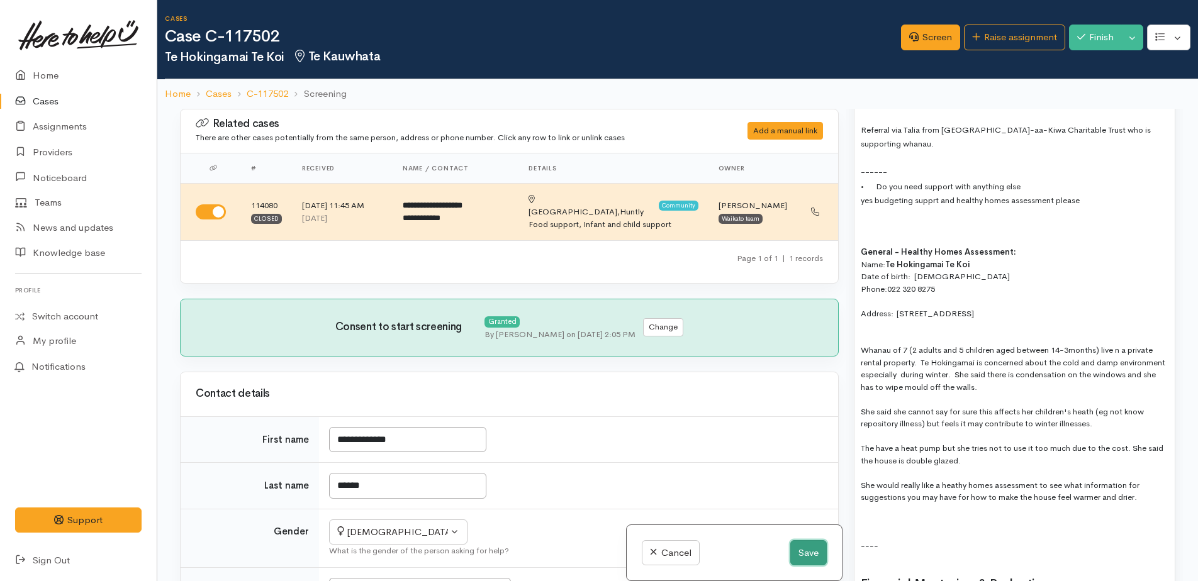
click at [795, 557] on button "Save" at bounding box center [808, 553] width 36 height 26
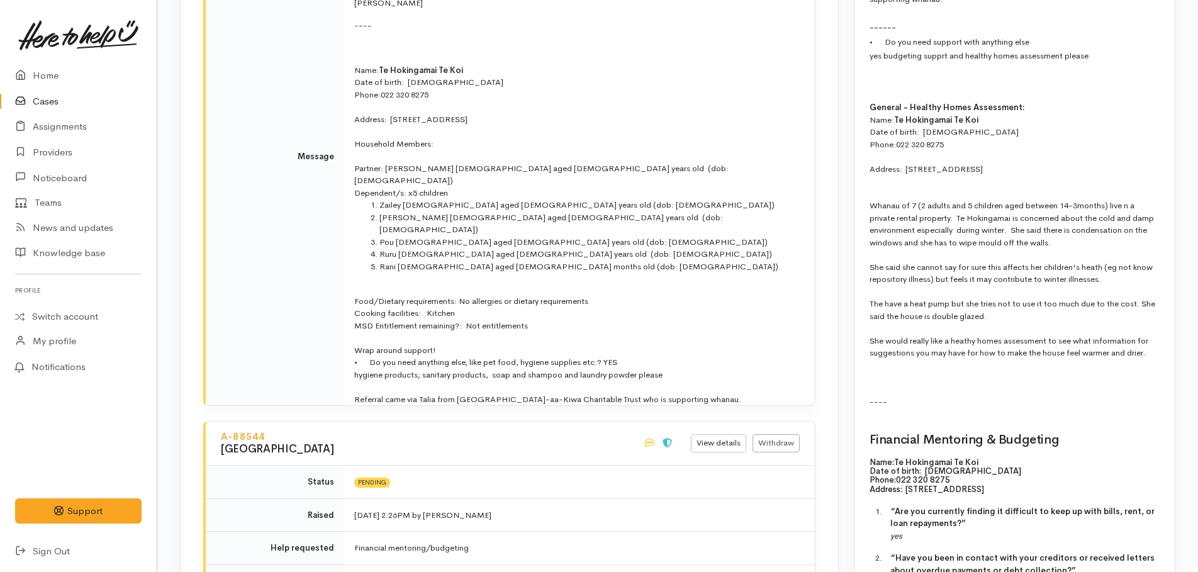
scroll to position [1698, 0]
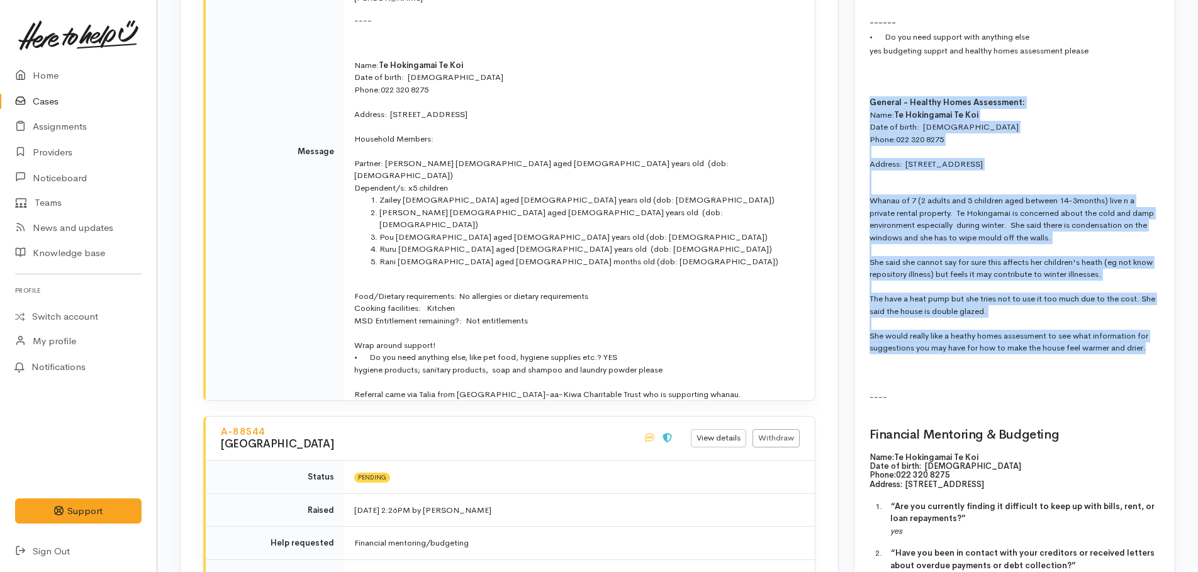
drag, startPoint x: 867, startPoint y: 25, endPoint x: 1140, endPoint y: 276, distance: 370.8
click at [1140, 276] on div "Name: [PERSON_NAME] Te Koi Date of birth: [DEMOGRAPHIC_DATA] Phone:  [PHONE_NUM…" at bounding box center [1014, 154] width 320 height 1314
drag, startPoint x: 1140, startPoint y: 276, endPoint x: 1076, endPoint y: 272, distance: 63.6
copy div "General - Healthy Homes Assessment: Name: [GEOGRAPHIC_DATA] Date of birth: [DEM…"
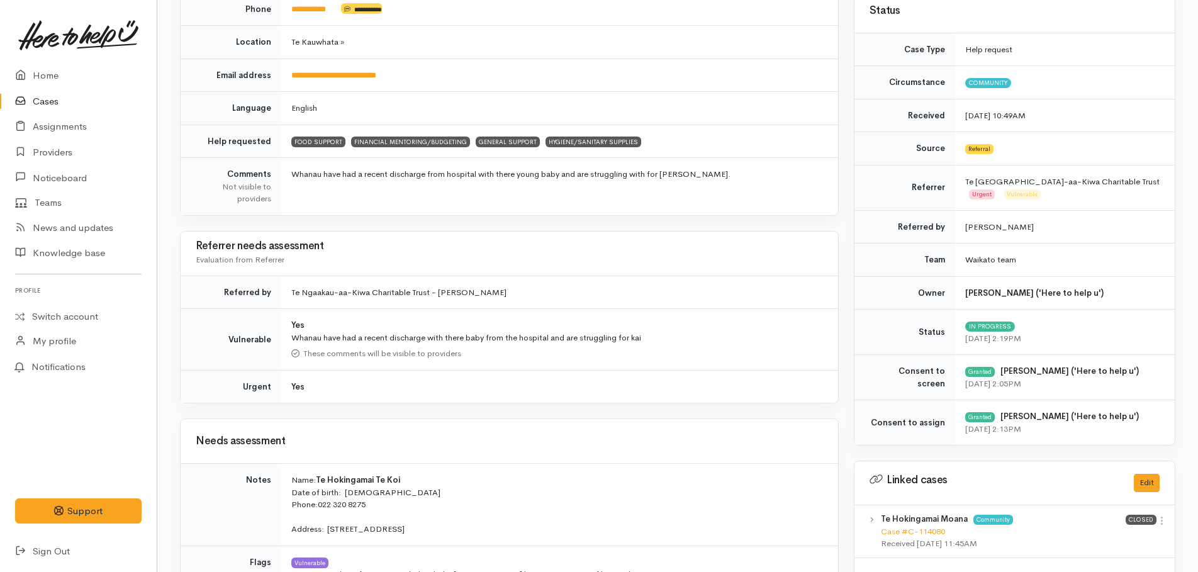
scroll to position [0, 0]
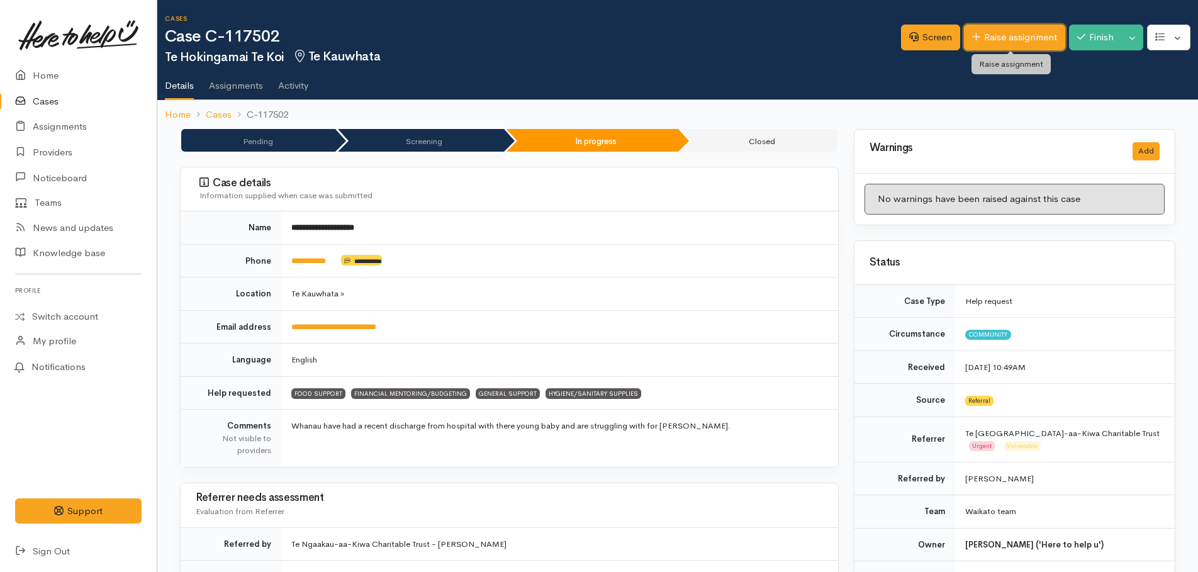
click at [997, 35] on link "Raise assignment" at bounding box center [1014, 38] width 101 height 26
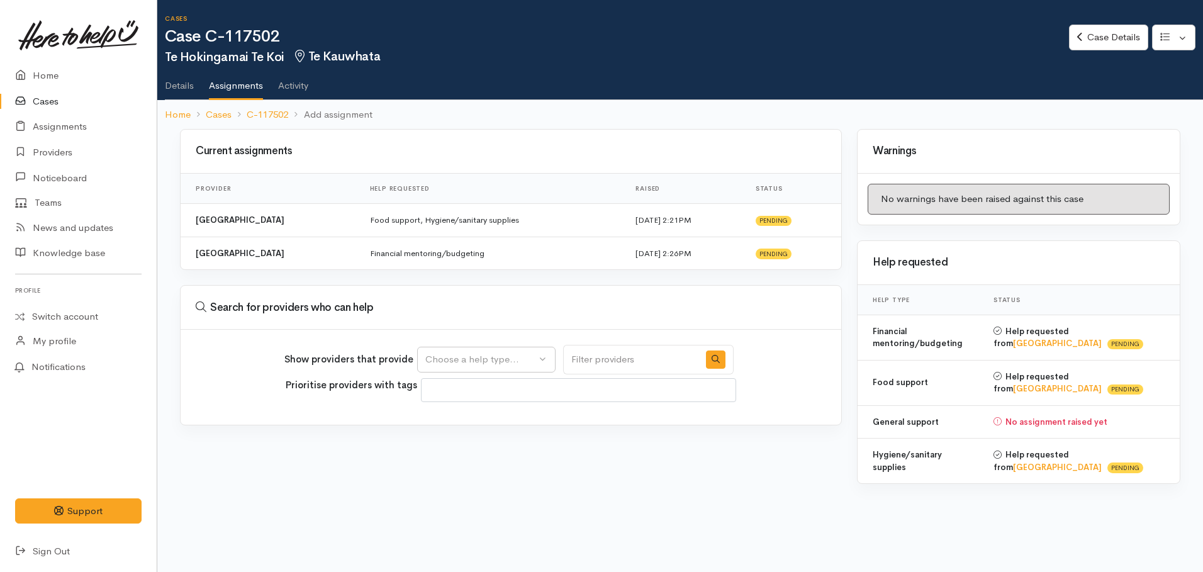
select select
click at [525, 359] on div "Choose a help type..." at bounding box center [480, 359] width 111 height 14
click at [459, 458] on span "General support" at bounding box center [468, 458] width 70 height 14
select select "4"
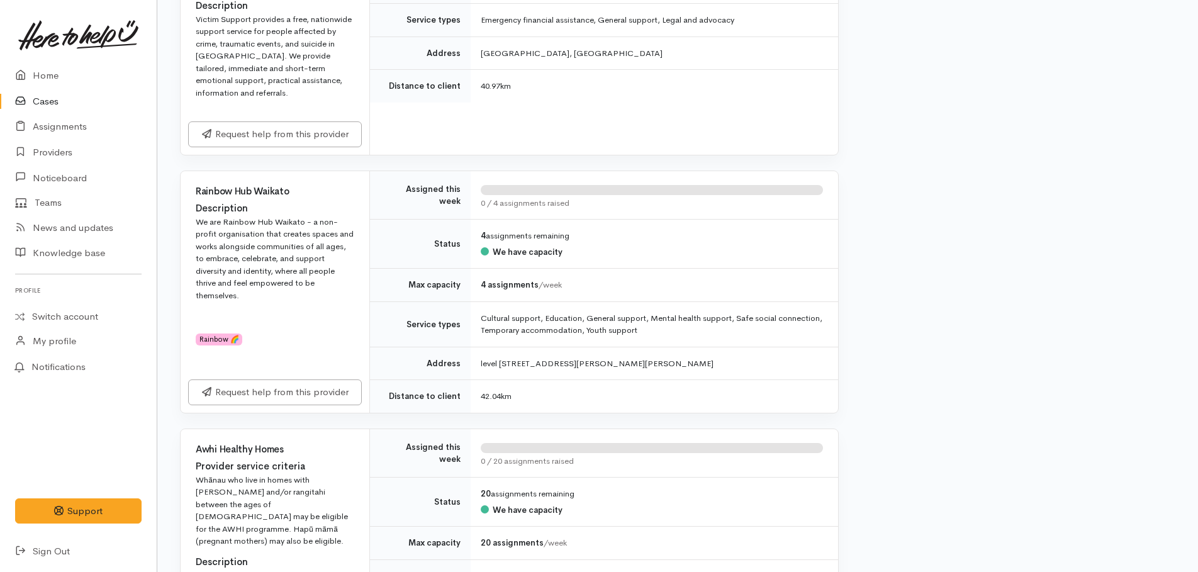
scroll to position [2202, 0]
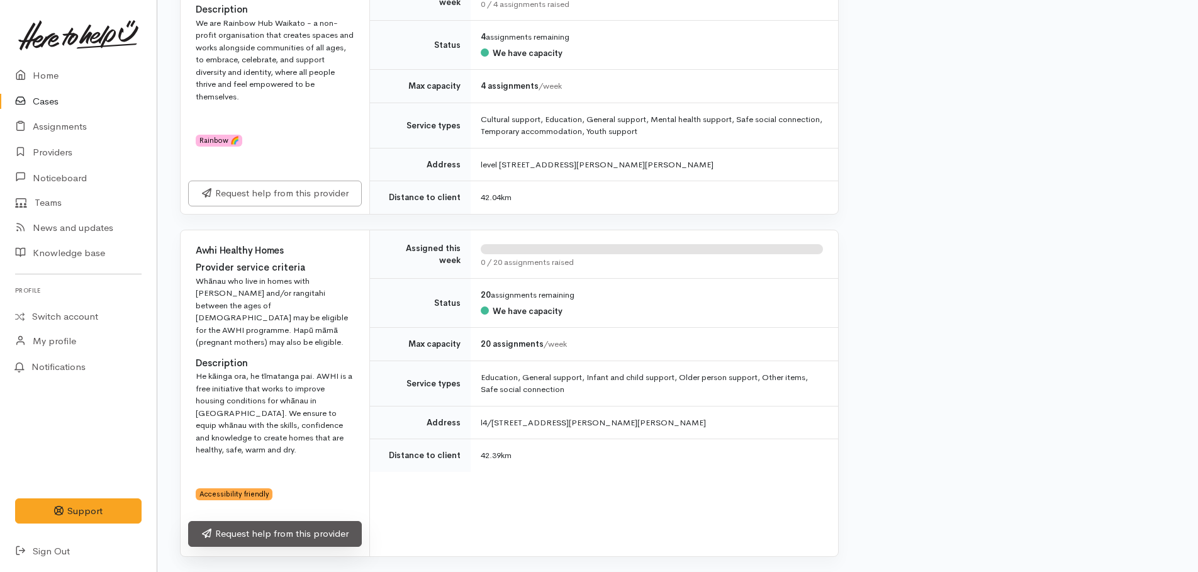
click at [316, 521] on link "Request help from this provider" at bounding box center [275, 534] width 174 height 26
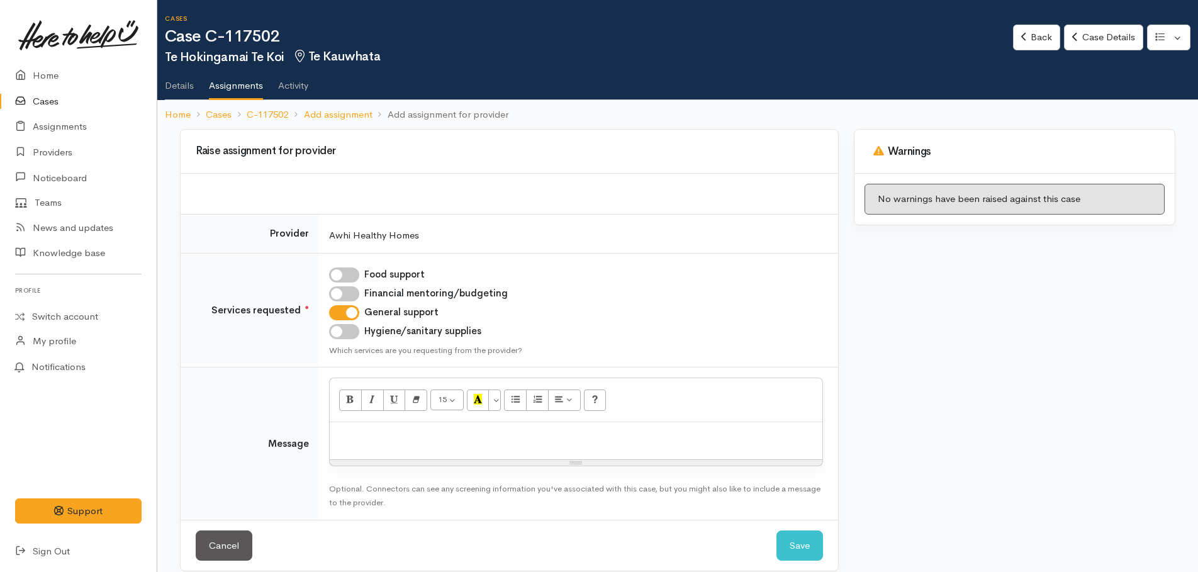
click at [415, 445] on div at bounding box center [576, 440] width 493 height 37
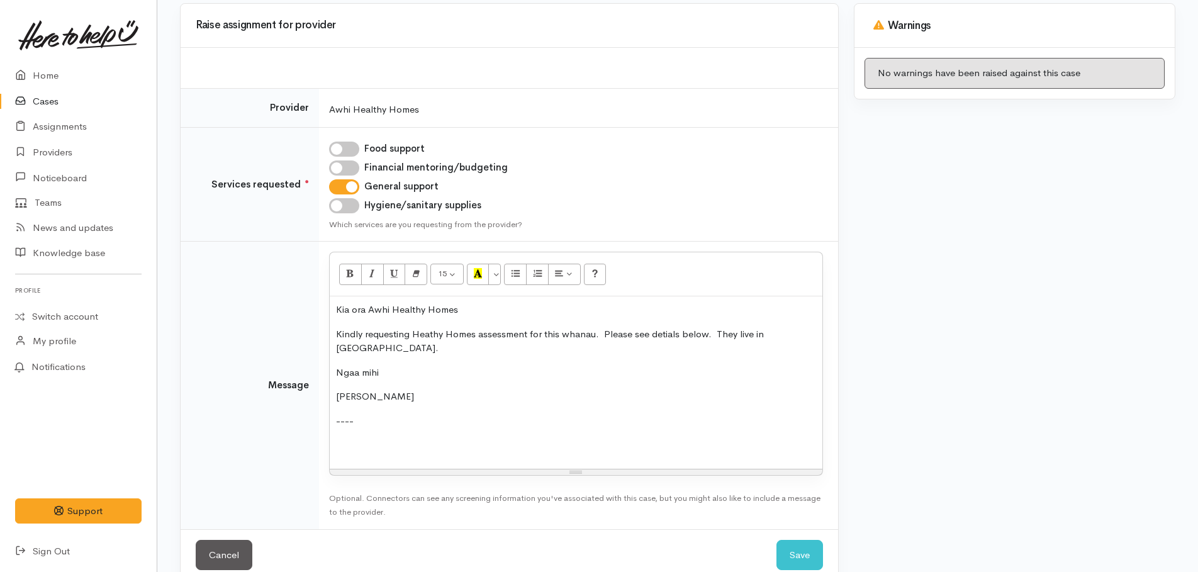
scroll to position [225, 0]
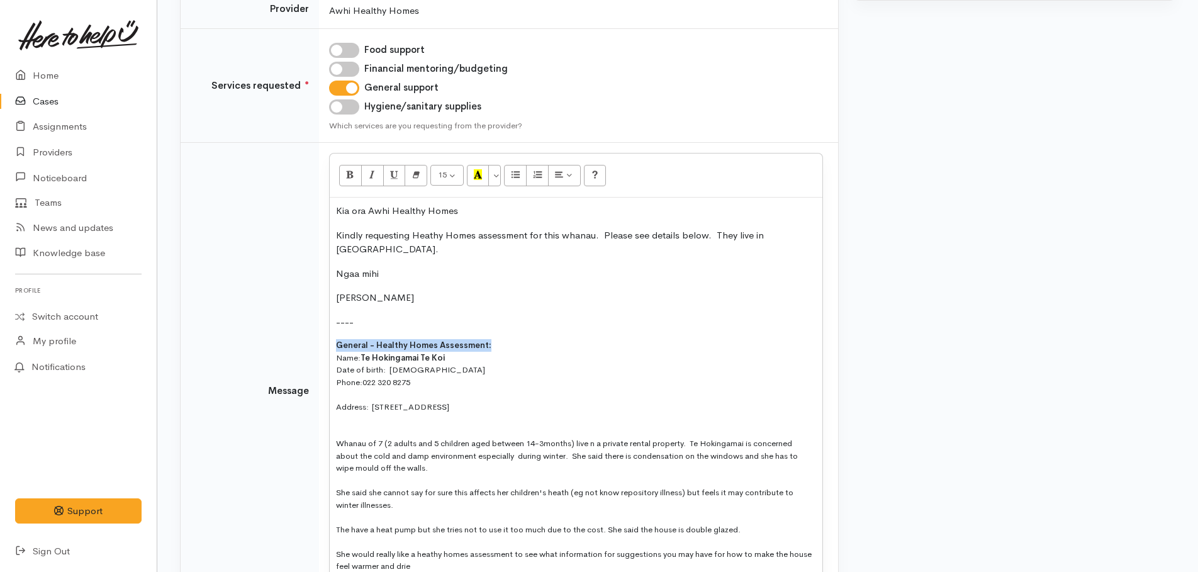
drag, startPoint x: 333, startPoint y: 341, endPoint x: 503, endPoint y: 349, distance: 170.0
click at [503, 349] on div "Kia ora Awhi Healthy Homes Kindly requesting Heathy Homes assessment for this w…" at bounding box center [576, 388] width 493 height 381
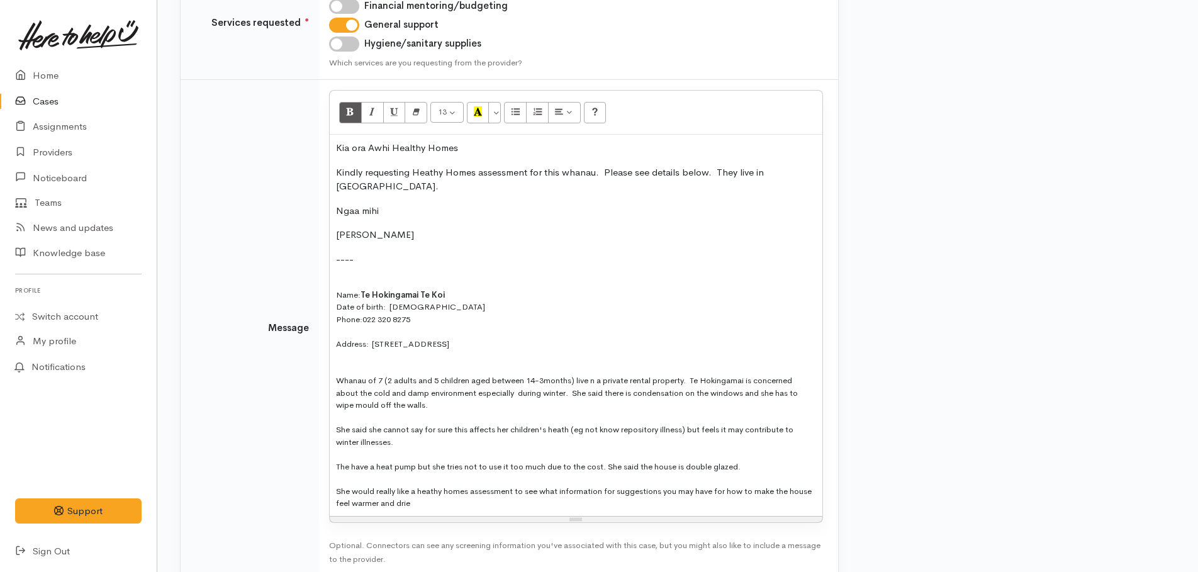
click at [537, 379] on div "Whanau of 7 (2 adults and 5 children aged between 14-3months) live n a private …" at bounding box center [576, 392] width 480 height 37
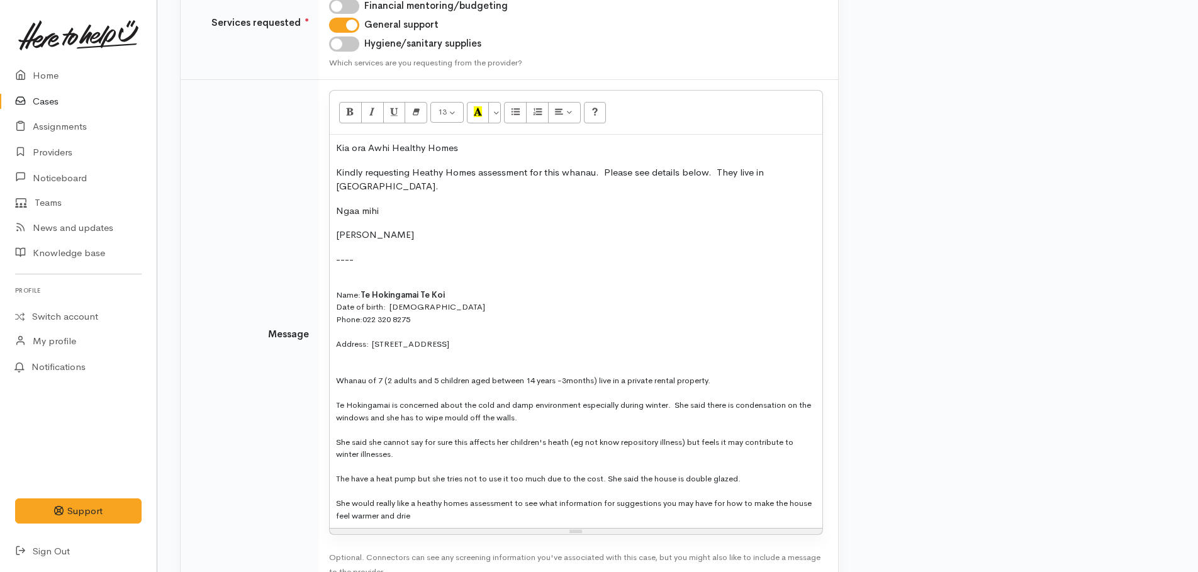
drag, startPoint x: 635, startPoint y: 445, endPoint x: 622, endPoint y: 460, distance: 20.5
click at [622, 460] on div at bounding box center [576, 466] width 480 height 13
click at [632, 441] on div "She said she cannot say for sure this affects her children's heath (eg not know…" at bounding box center [576, 448] width 480 height 25
click at [347, 477] on div "The have a heat pump but she tries not to use it too much due to the cost. She …" at bounding box center [576, 478] width 480 height 13
click at [608, 502] on div "She would really like a heathy homes assessment to see what information for sug…" at bounding box center [576, 509] width 480 height 25
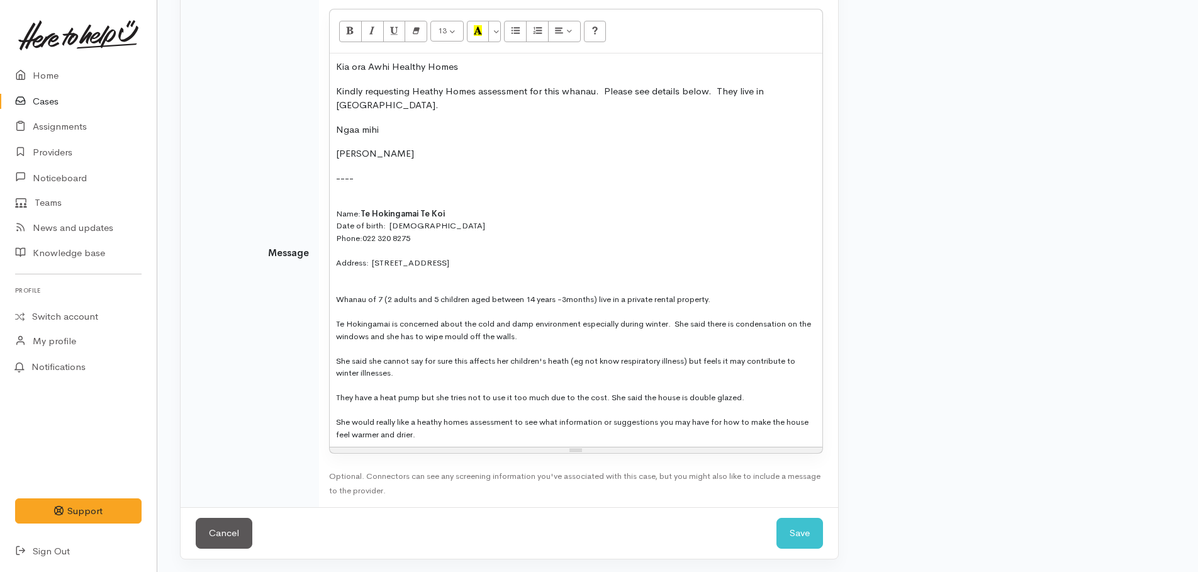
scroll to position [371, 0]
click at [808, 530] on button "Save" at bounding box center [799, 530] width 47 height 31
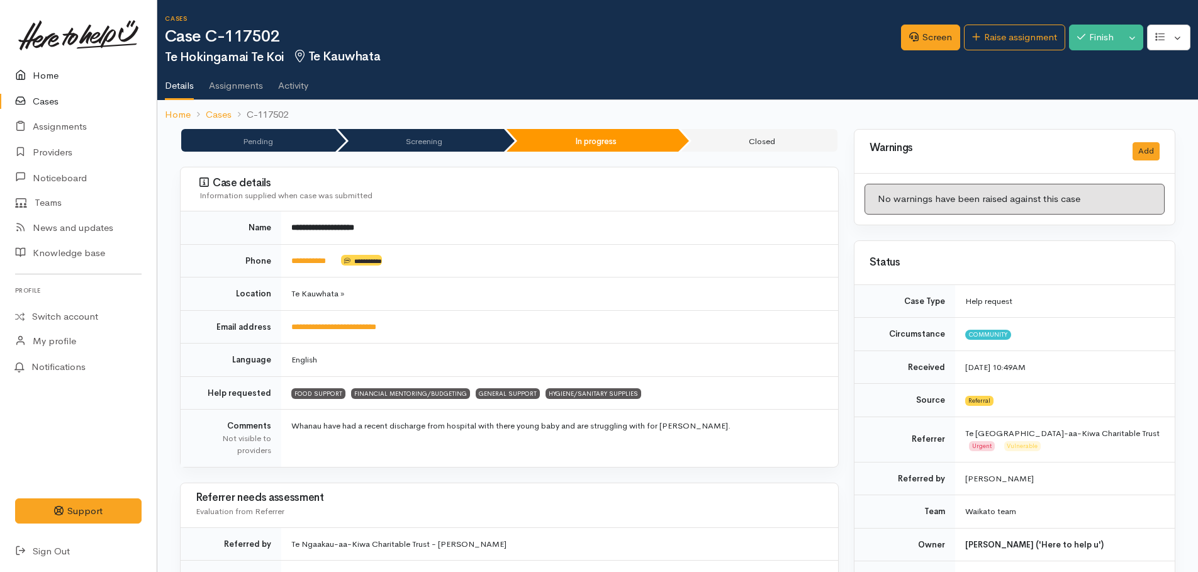
click at [38, 79] on link "Home" at bounding box center [78, 76] width 157 height 26
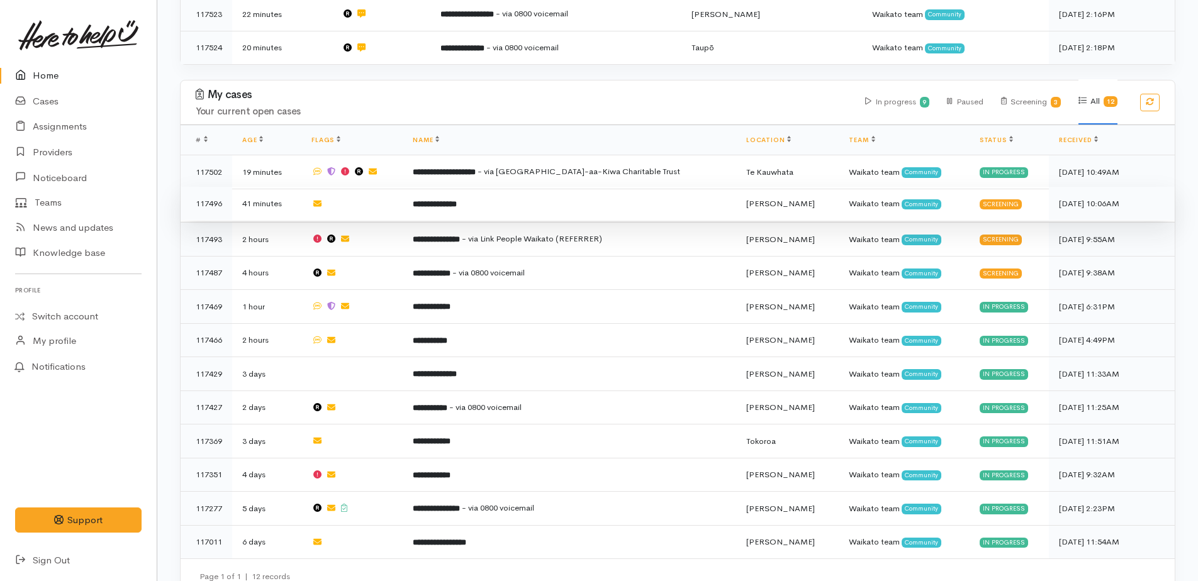
scroll to position [560, 0]
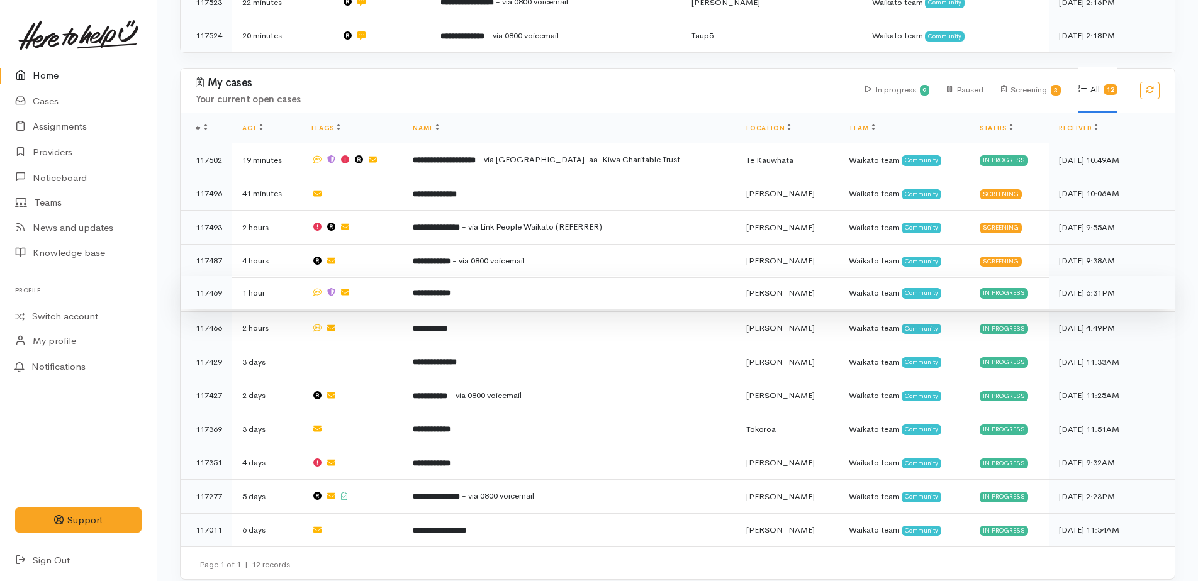
click at [450, 289] on b "**********" at bounding box center [432, 293] width 38 height 8
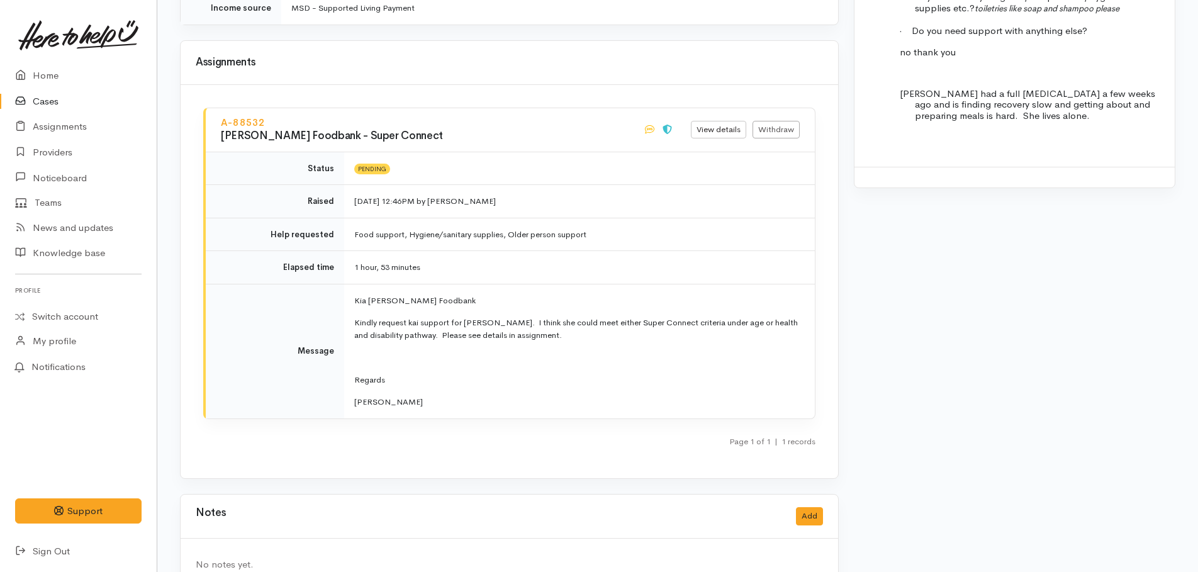
scroll to position [1634, 0]
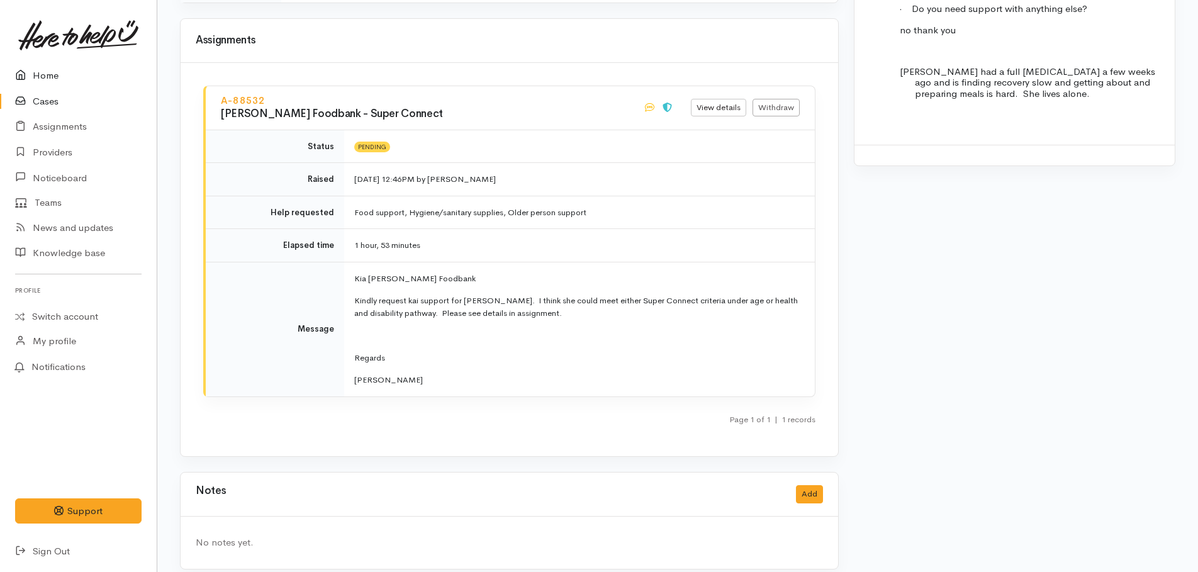
click at [45, 71] on link "Home" at bounding box center [78, 76] width 157 height 26
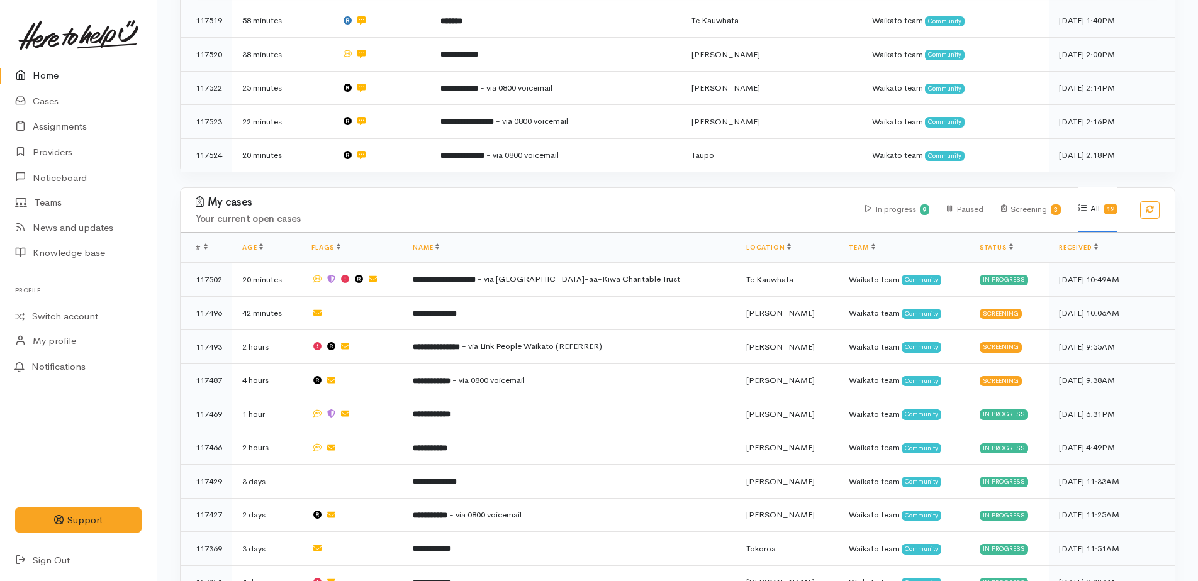
scroll to position [560, 0]
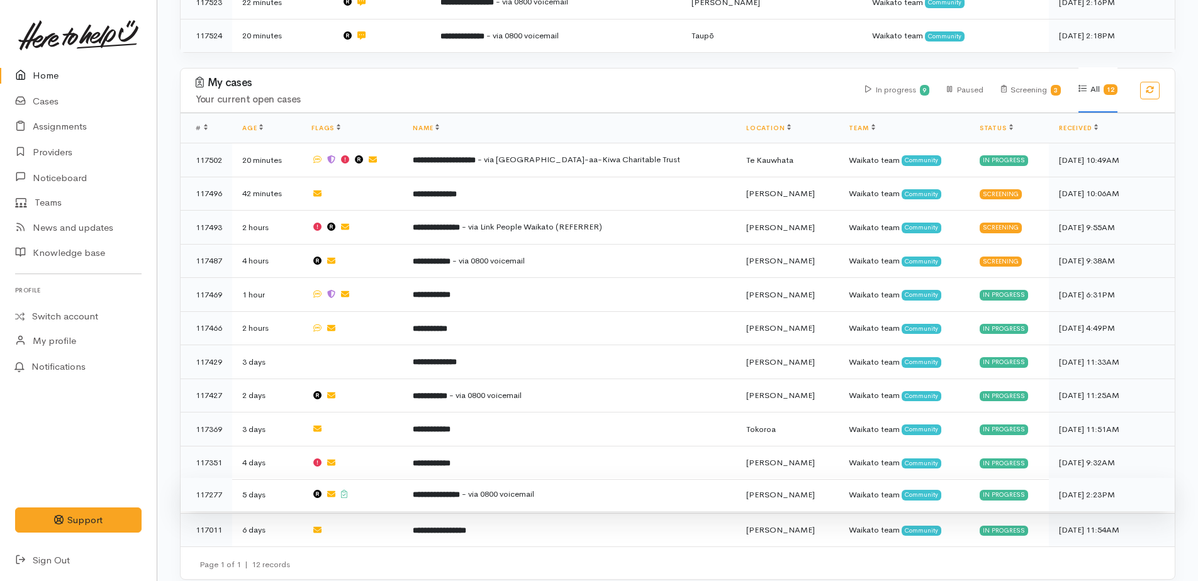
click at [460, 491] on b "**********" at bounding box center [436, 495] width 47 height 8
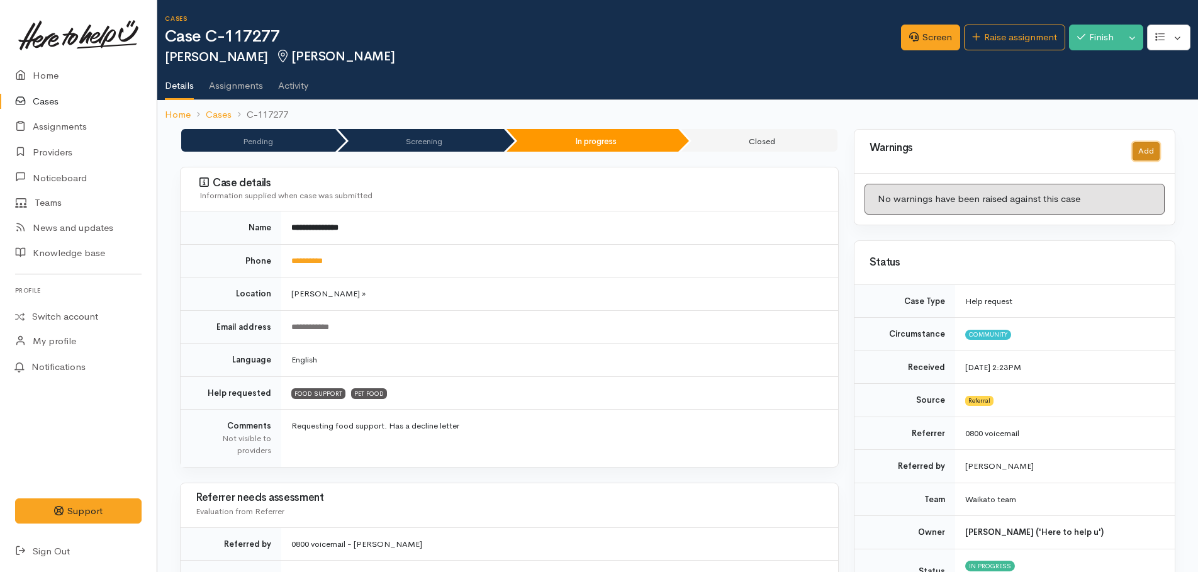
click at [1143, 157] on button "Add" at bounding box center [1145, 151] width 27 height 18
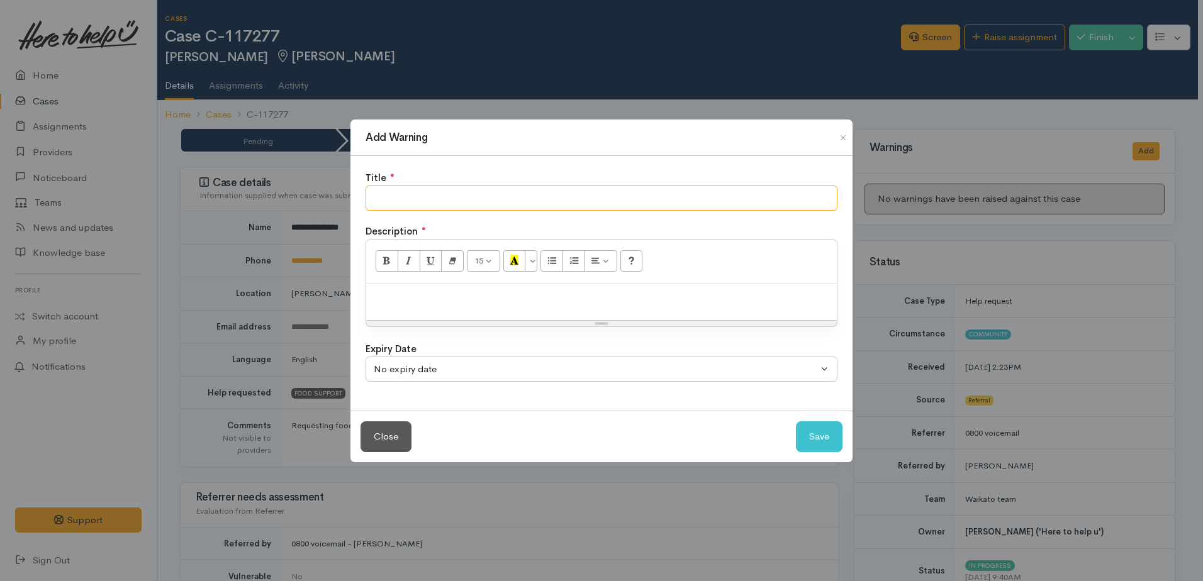
click at [503, 201] on input "text" at bounding box center [601, 199] width 472 height 26
click at [396, 197] on input "text" at bounding box center [601, 199] width 472 height 26
type input "did not collect kai parcel"
click at [384, 302] on p at bounding box center [601, 297] width 458 height 14
click at [415, 298] on p "For future requests please check client can collect" at bounding box center [601, 297] width 458 height 14
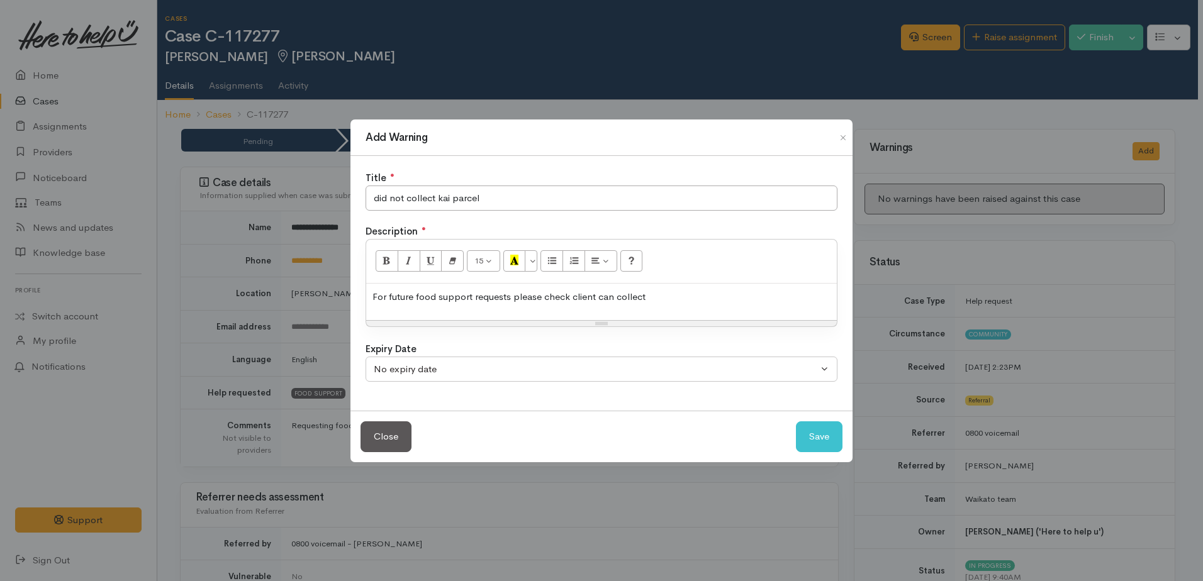
click at [652, 299] on p "For future food support requests please check client can collect" at bounding box center [601, 297] width 458 height 14
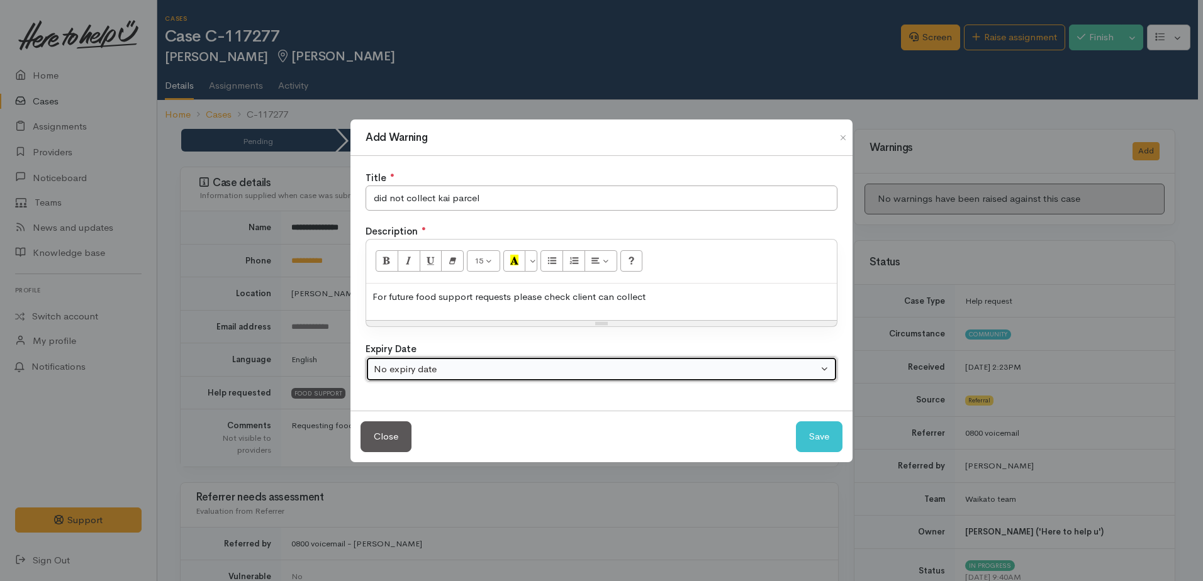
click at [646, 374] on div "No expiry date" at bounding box center [596, 369] width 444 height 14
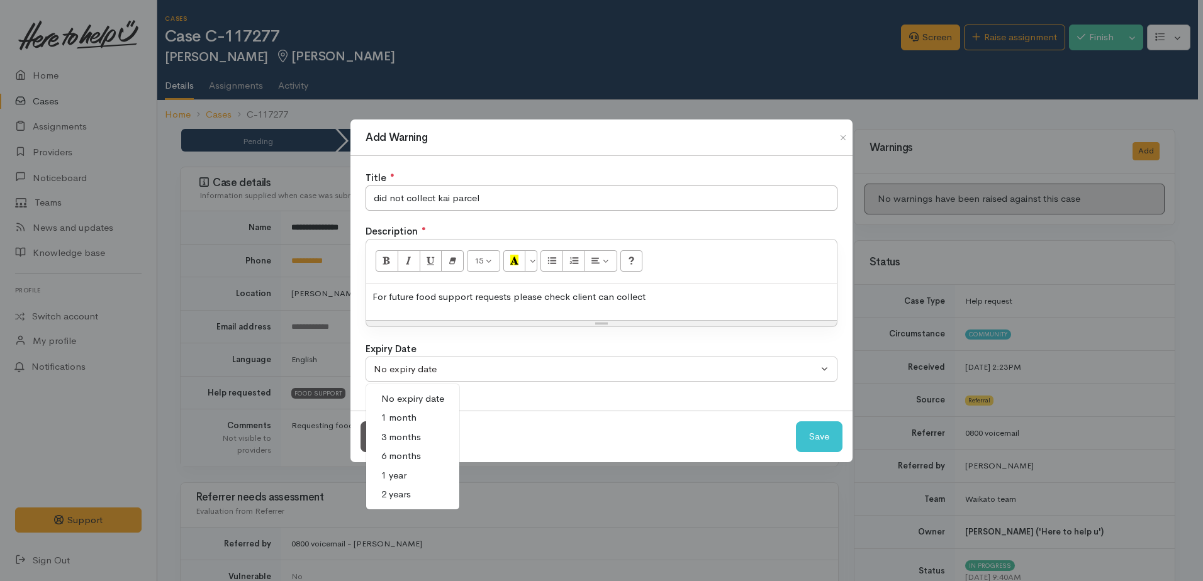
click at [406, 476] on span "1 year" at bounding box center [393, 476] width 25 height 14
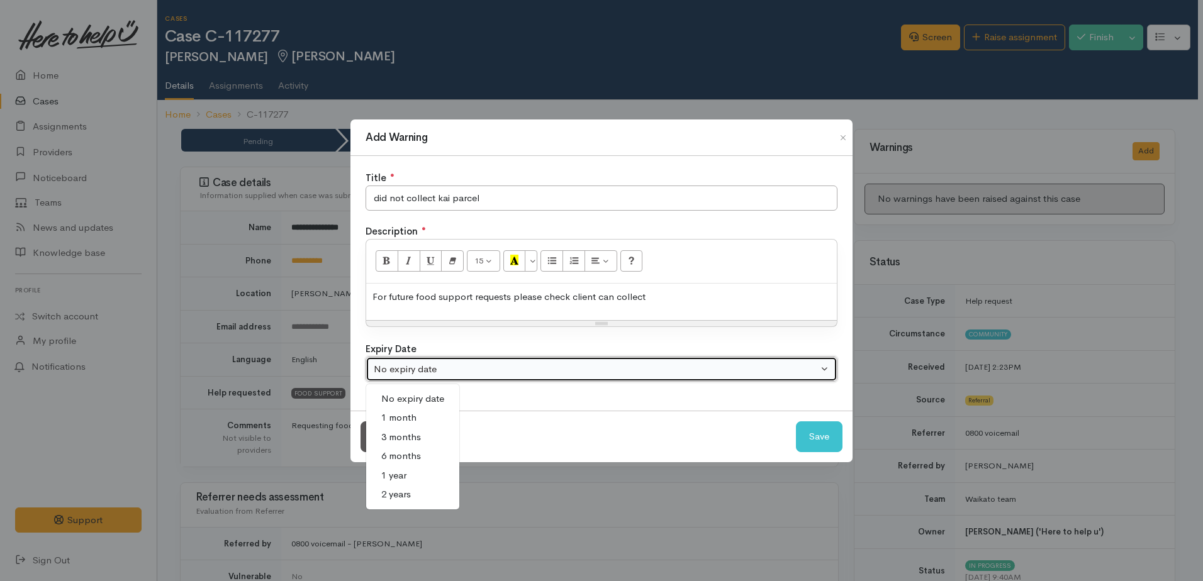
select select "4"
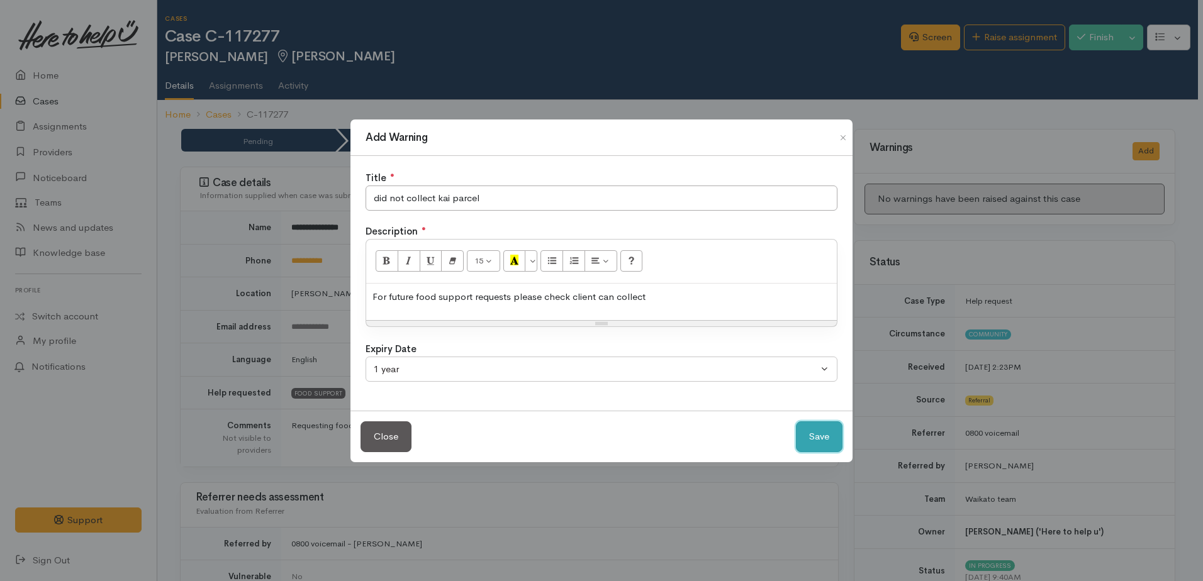
click at [811, 442] on button "Save" at bounding box center [819, 436] width 47 height 31
select select "0"
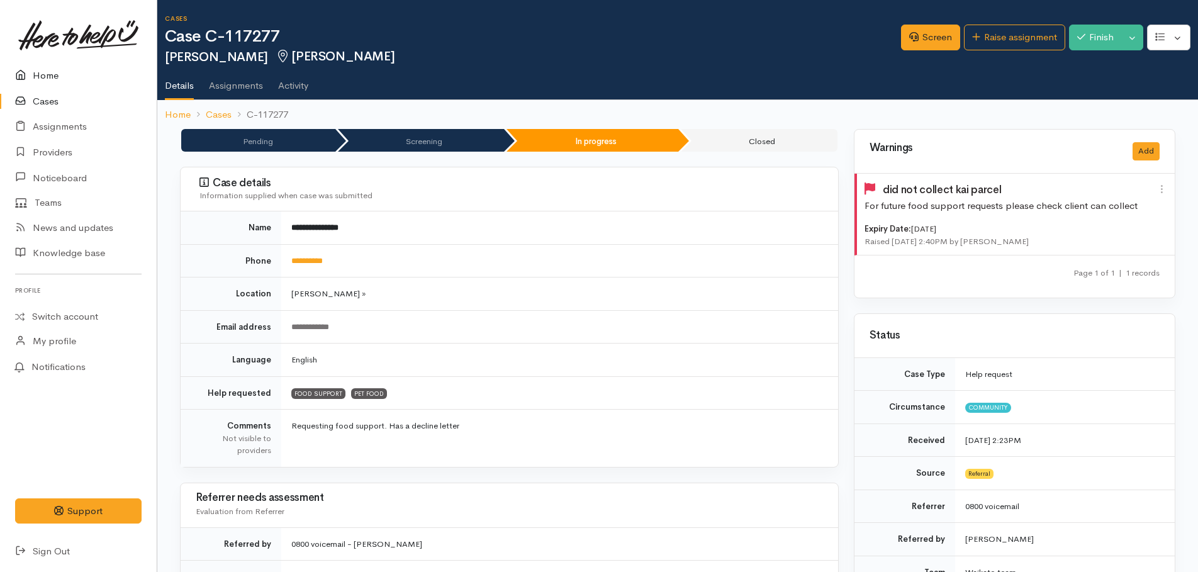
click at [47, 74] on link "Home" at bounding box center [78, 76] width 157 height 26
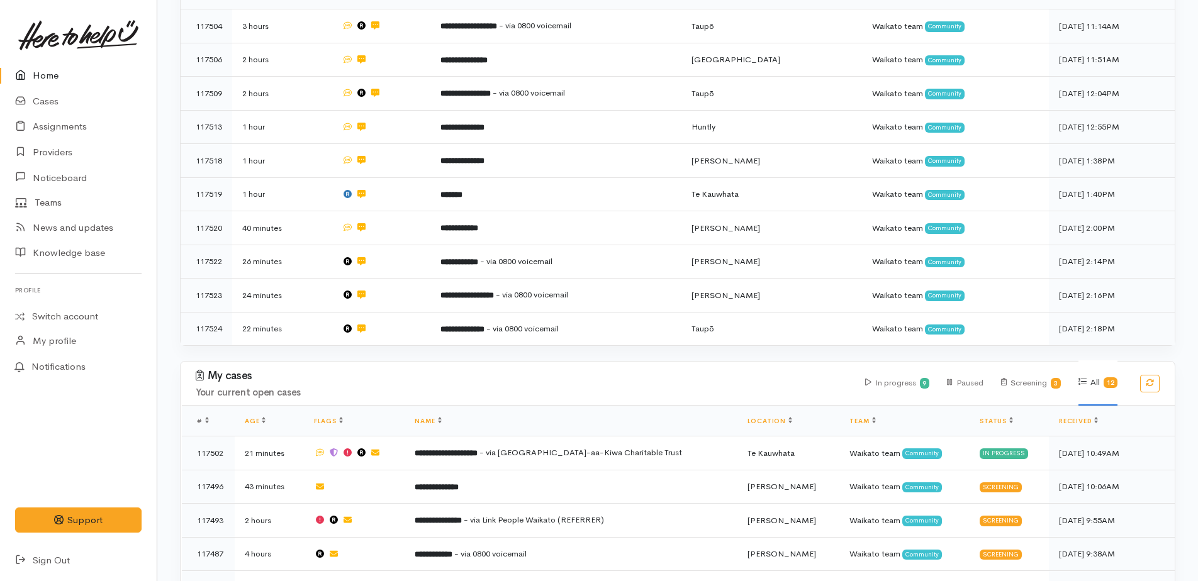
scroll to position [497, 0]
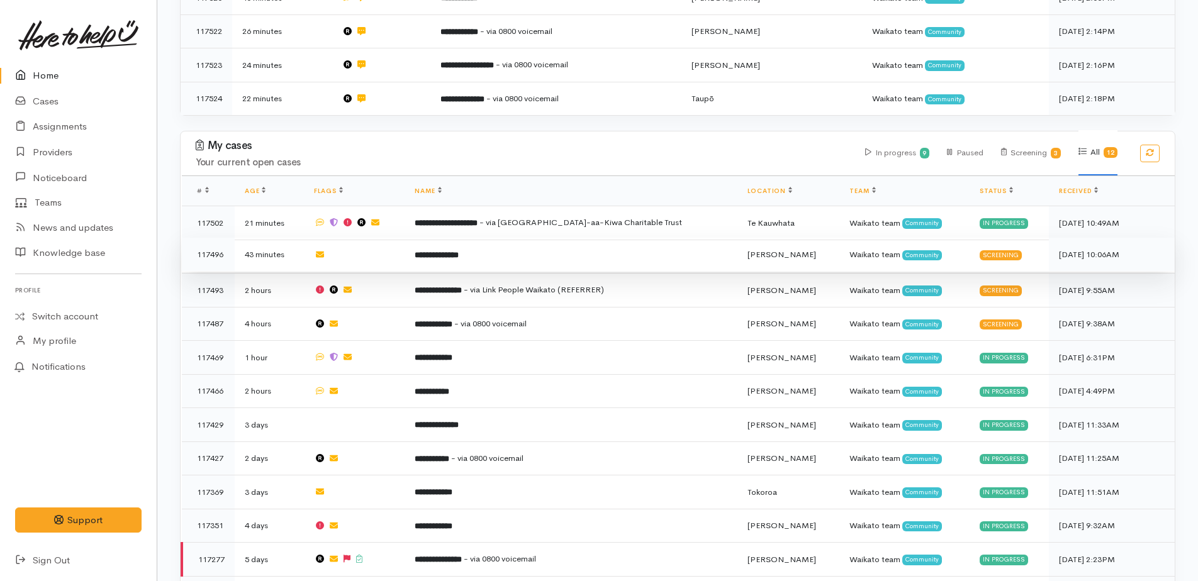
click at [459, 251] on b "**********" at bounding box center [437, 255] width 44 height 8
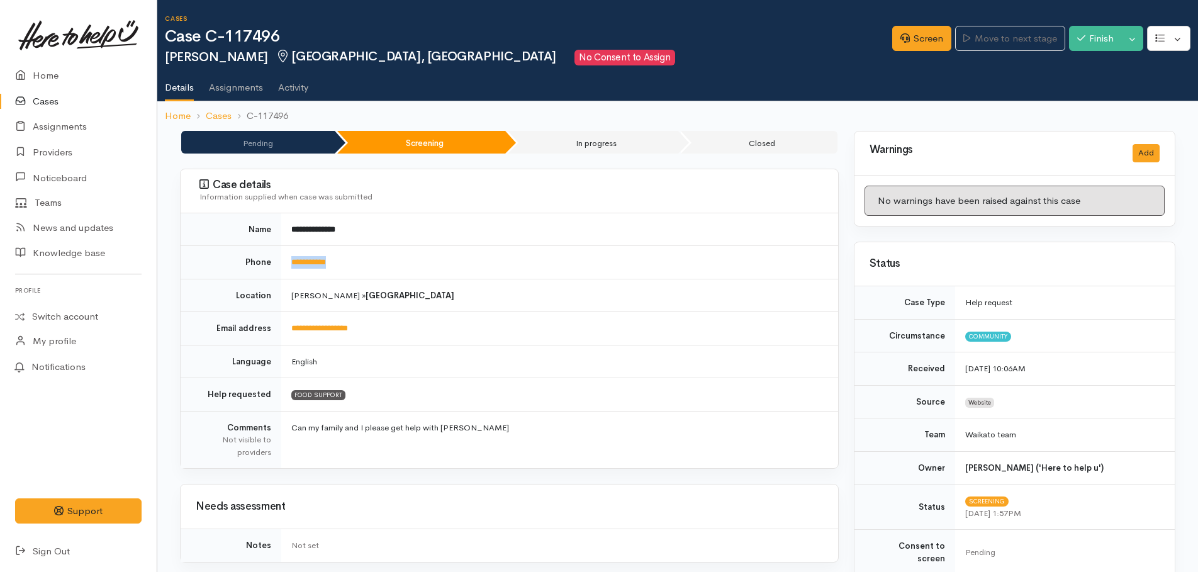
drag, startPoint x: 355, startPoint y: 260, endPoint x: 287, endPoint y: 260, distance: 67.9
click at [287, 260] on td "**********" at bounding box center [559, 262] width 557 height 33
drag, startPoint x: 287, startPoint y: 260, endPoint x: 296, endPoint y: 260, distance: 9.5
copy link "**********"
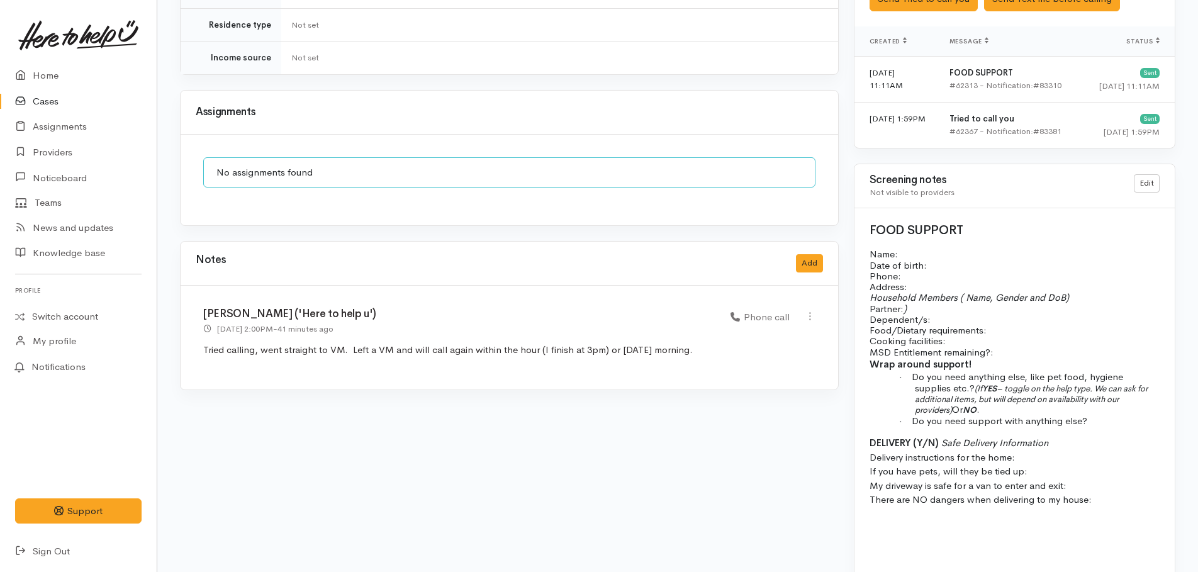
scroll to position [881, 0]
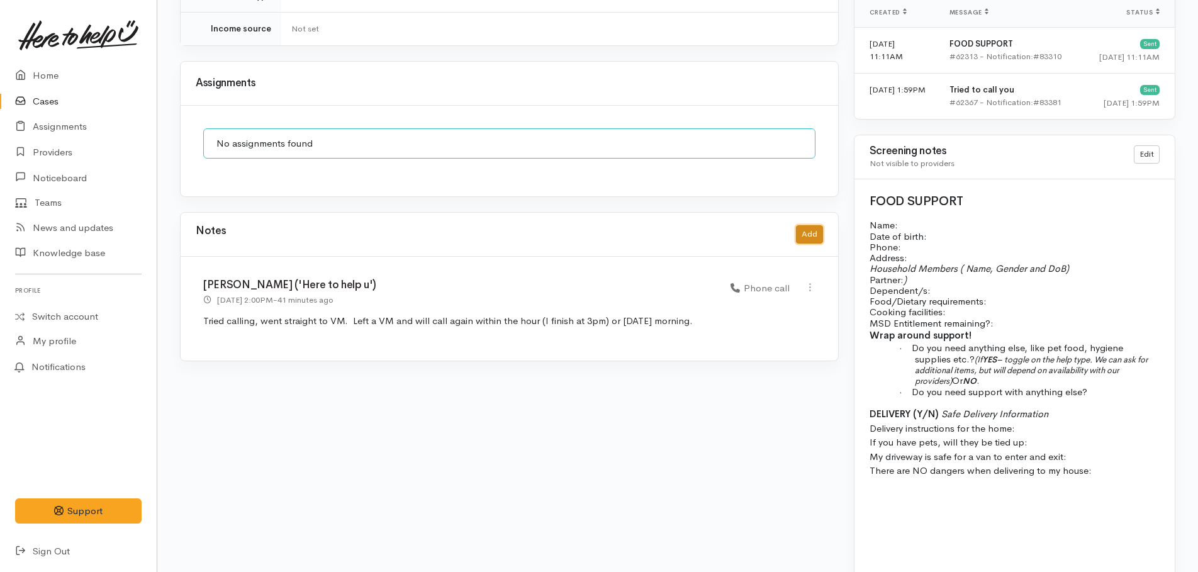
click at [811, 225] on button "Add" at bounding box center [809, 234] width 27 height 18
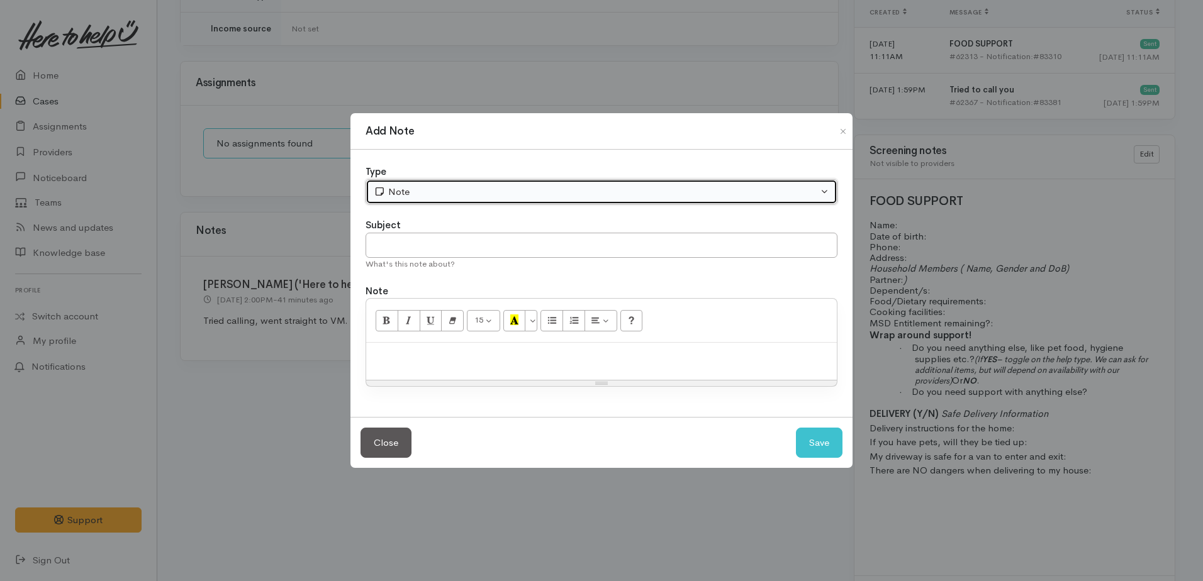
click at [426, 196] on div "Note" at bounding box center [596, 192] width 444 height 14
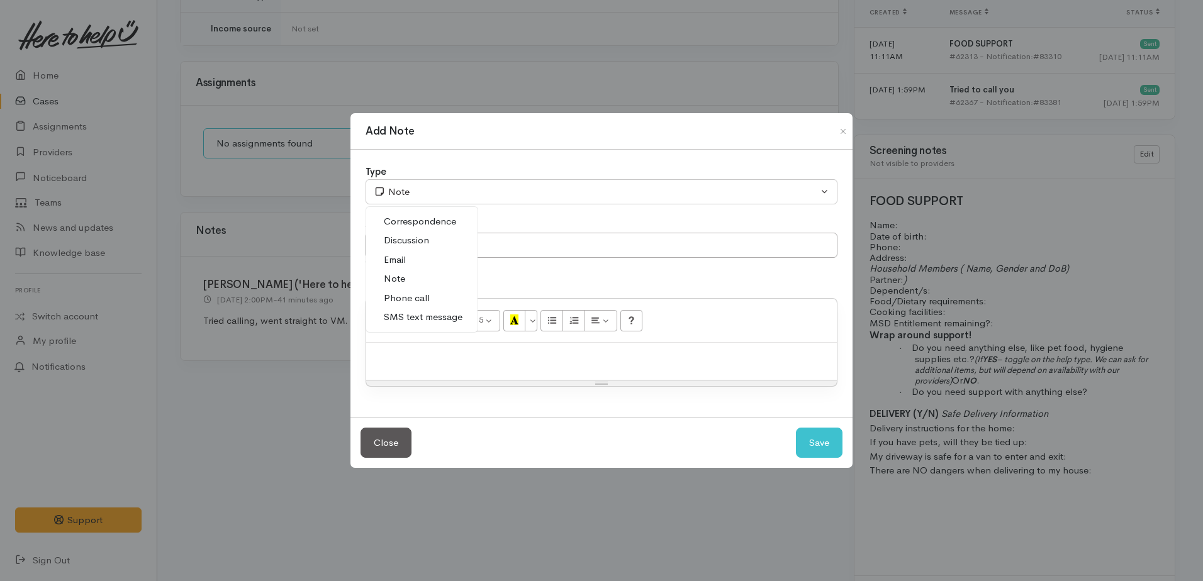
click at [389, 298] on link "Phone call" at bounding box center [421, 298] width 111 height 19
select select "3"
click at [409, 362] on p at bounding box center [601, 356] width 458 height 14
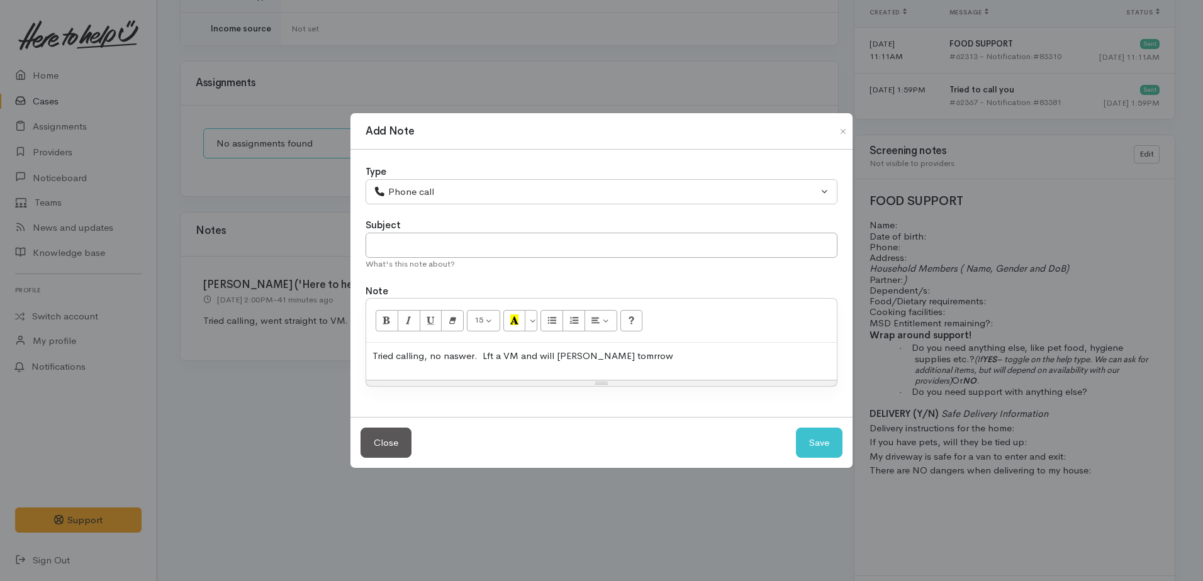
click at [430, 354] on p "Tried calling, no naswer. Lft a VM and will [PERSON_NAME] tomrrow" at bounding box center [601, 356] width 458 height 14
click at [408, 247] on input "text" at bounding box center [601, 246] width 472 height 26
type input "2nd attempt"
click at [815, 447] on button "Save" at bounding box center [819, 443] width 47 height 31
select select "1"
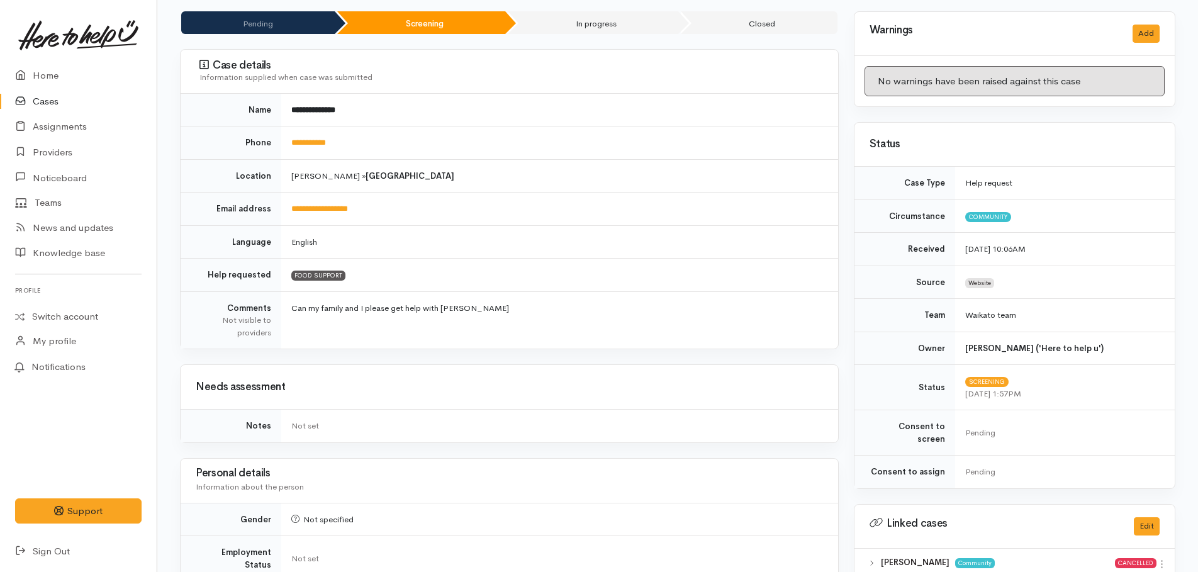
scroll to position [0, 0]
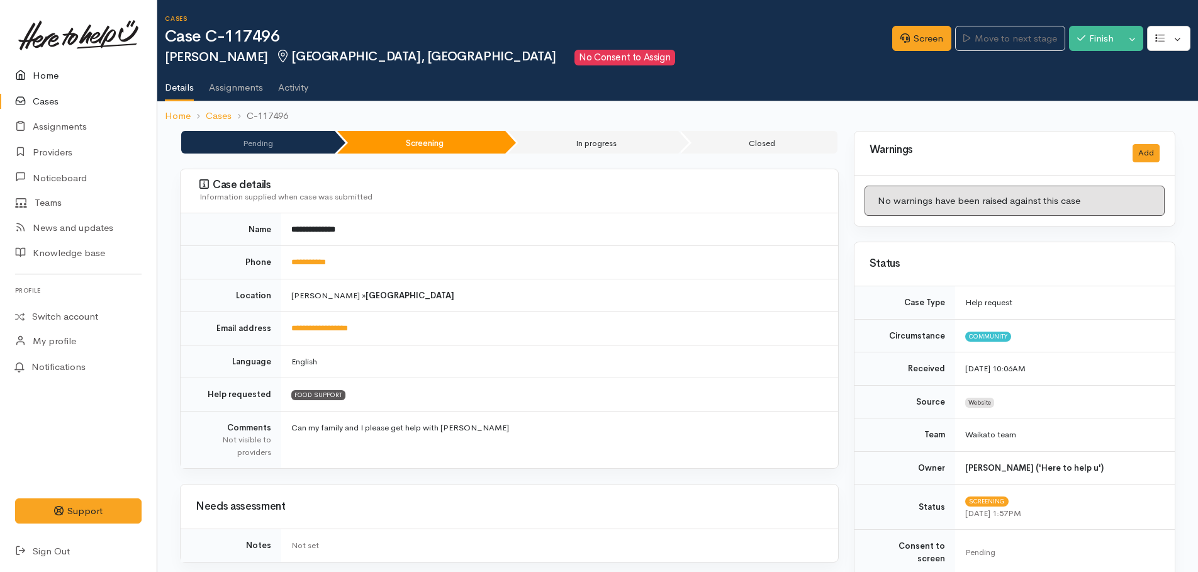
click at [48, 74] on link "Home" at bounding box center [78, 76] width 157 height 26
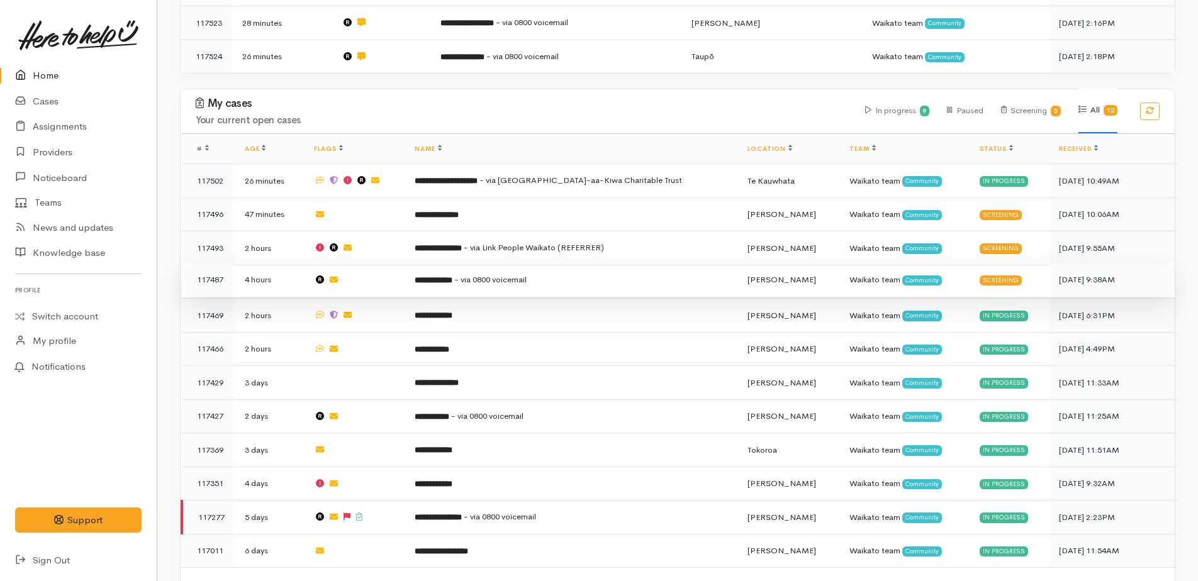
scroll to position [560, 0]
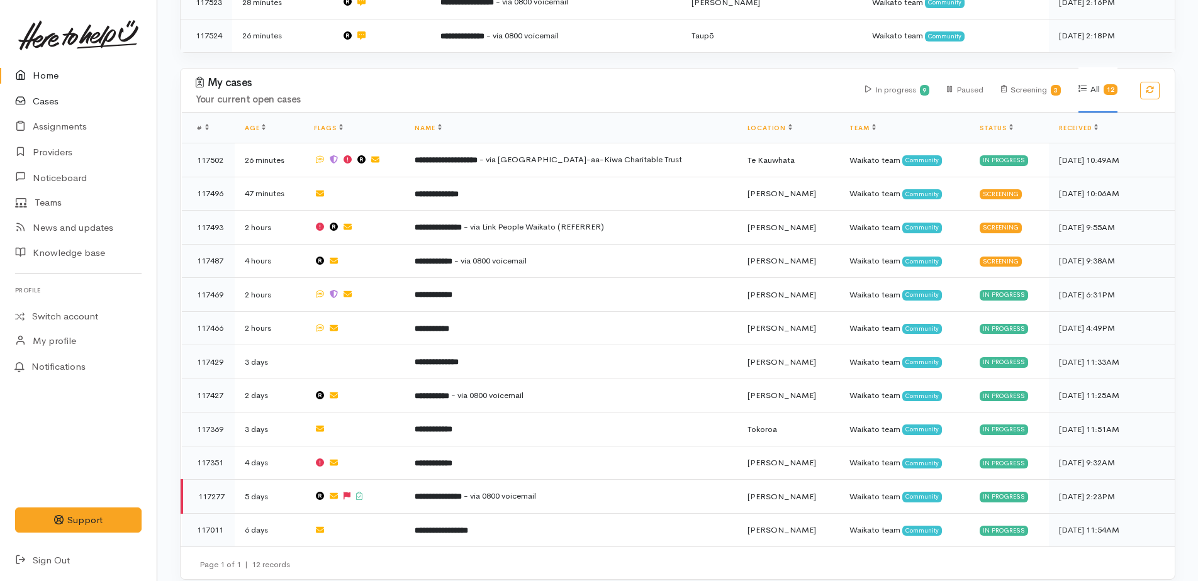
click at [38, 98] on link "Cases" at bounding box center [78, 102] width 157 height 26
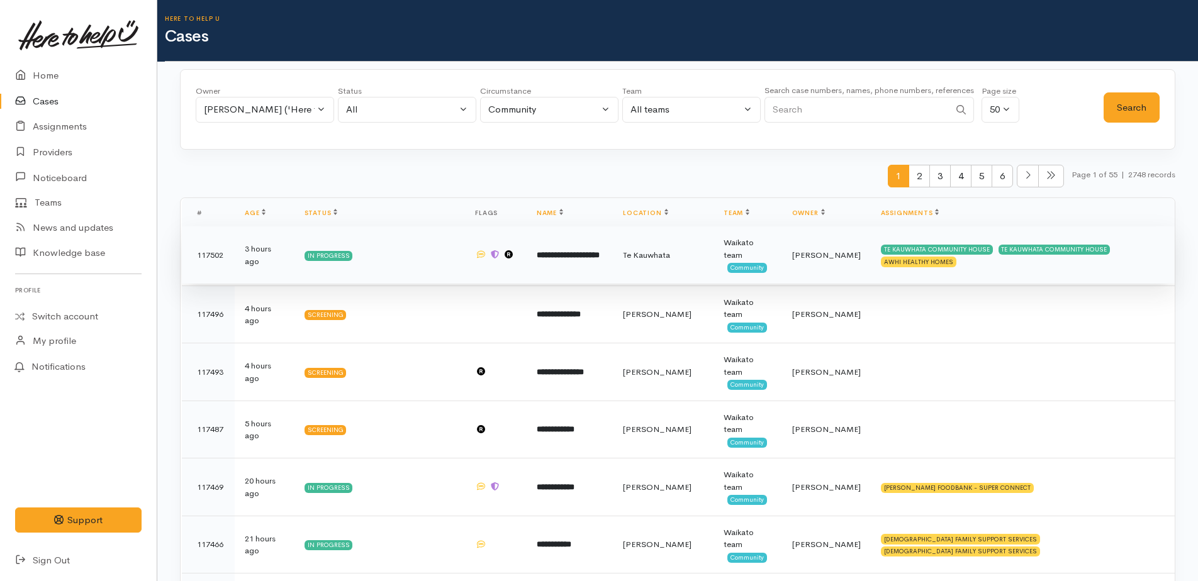
click at [209, 258] on td "117502" at bounding box center [208, 255] width 53 height 58
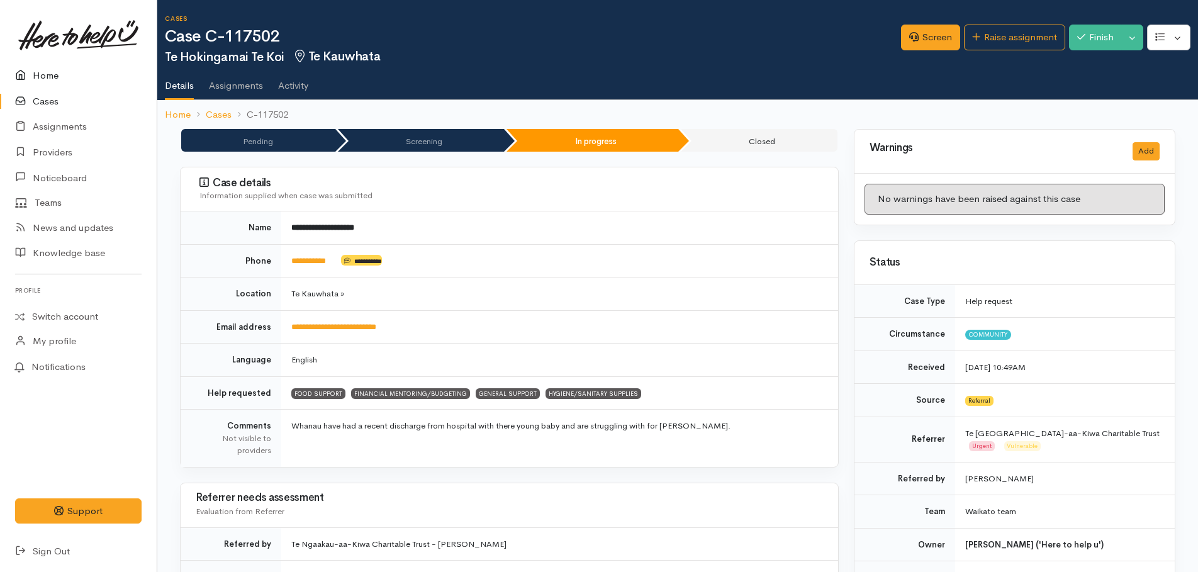
click at [46, 81] on link "Home" at bounding box center [78, 76] width 157 height 26
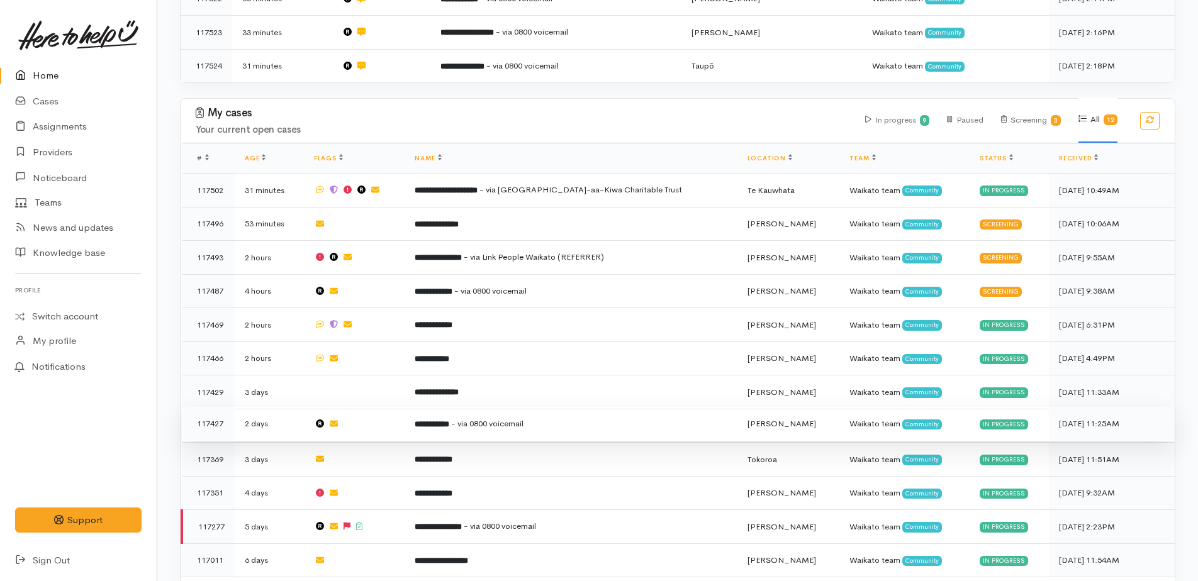
scroll to position [560, 0]
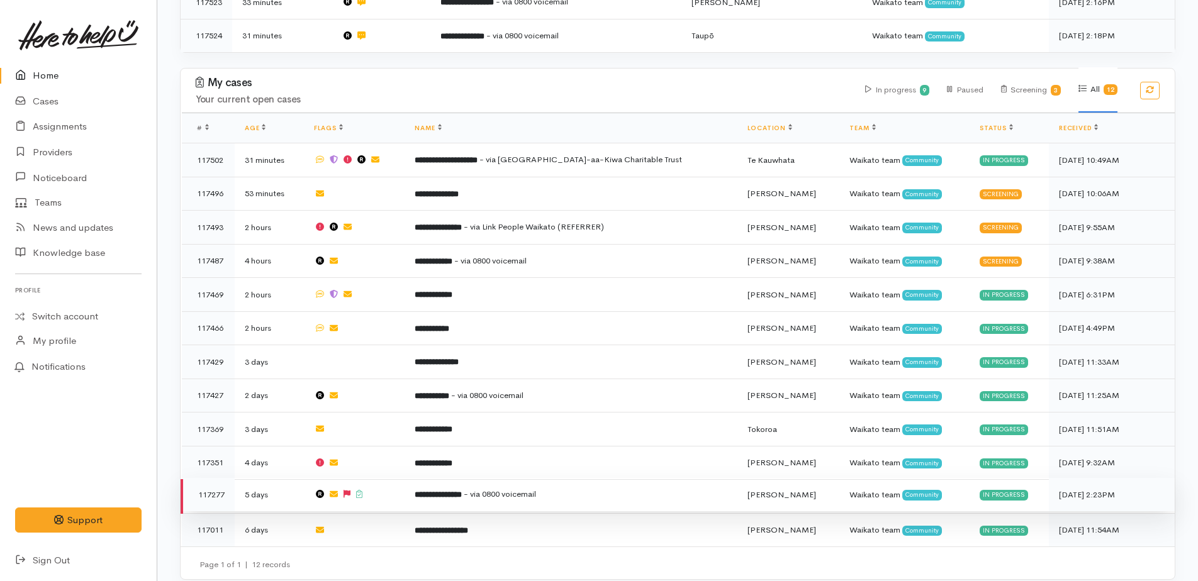
click at [529, 489] on span "- via 0800 voicemail" at bounding box center [500, 494] width 72 height 11
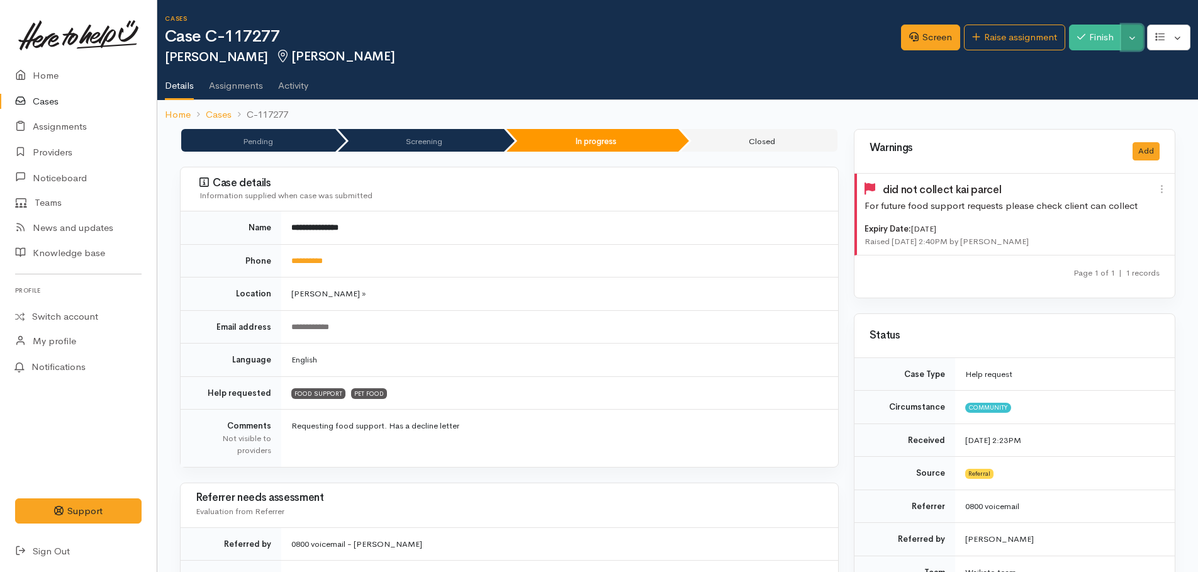
click at [1122, 35] on button "Toggle Dropdown" at bounding box center [1132, 38] width 22 height 26
click at [988, 77] on ul "Details Assignments Activity" at bounding box center [681, 82] width 1033 height 36
click at [1089, 39] on button "Finish" at bounding box center [1095, 38] width 53 height 26
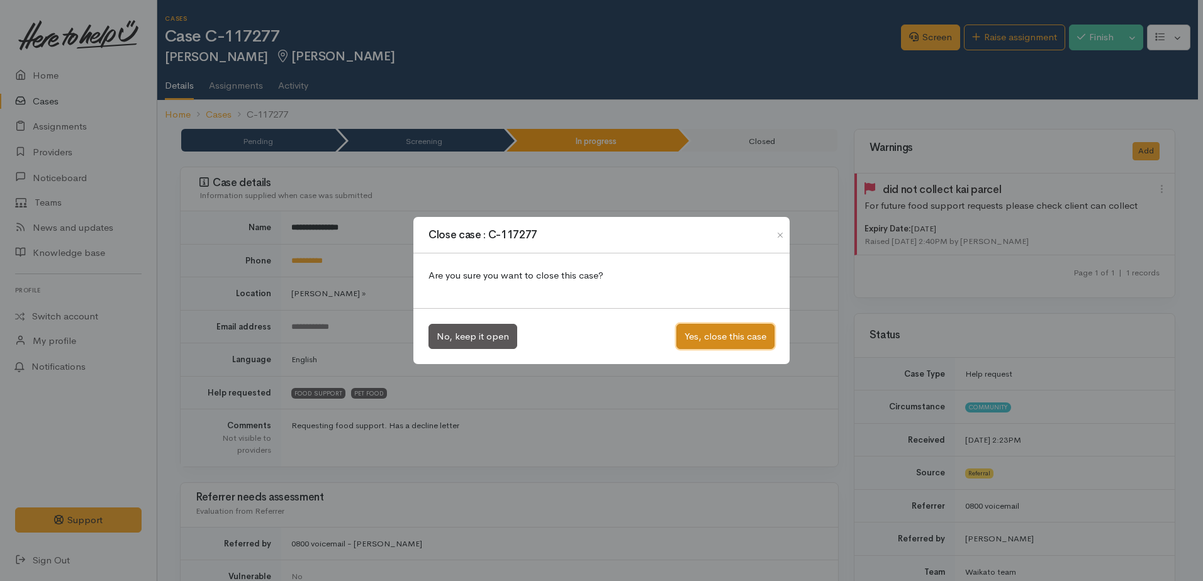
drag, startPoint x: 757, startPoint y: 336, endPoint x: 730, endPoint y: 307, distance: 40.0
click at [755, 335] on button "Yes, close this case" at bounding box center [725, 337] width 98 height 26
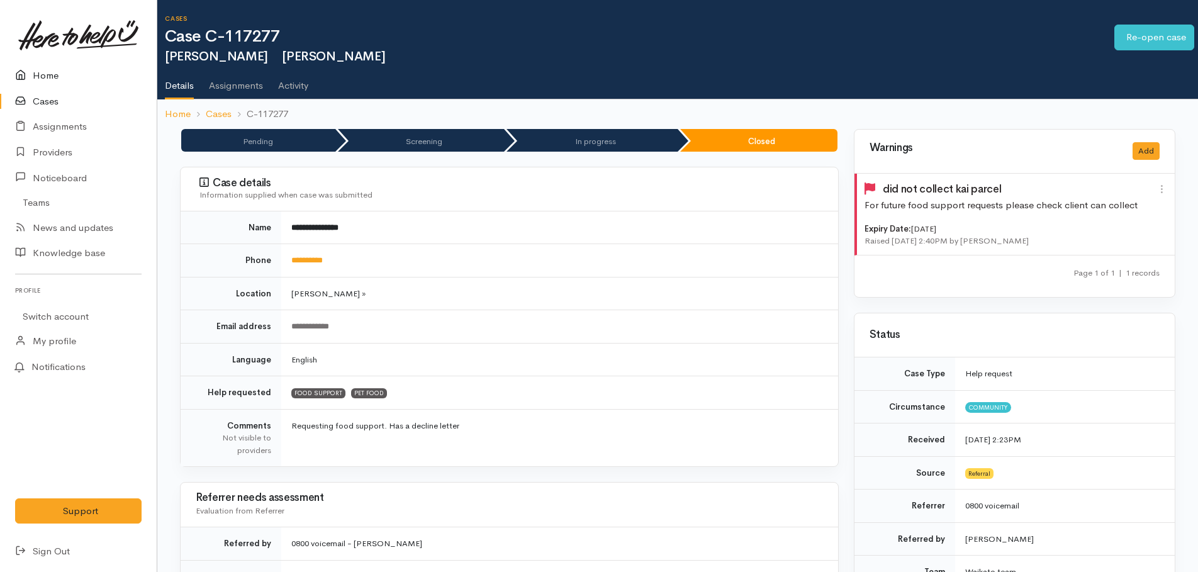
click at [45, 77] on link "Home" at bounding box center [78, 76] width 157 height 26
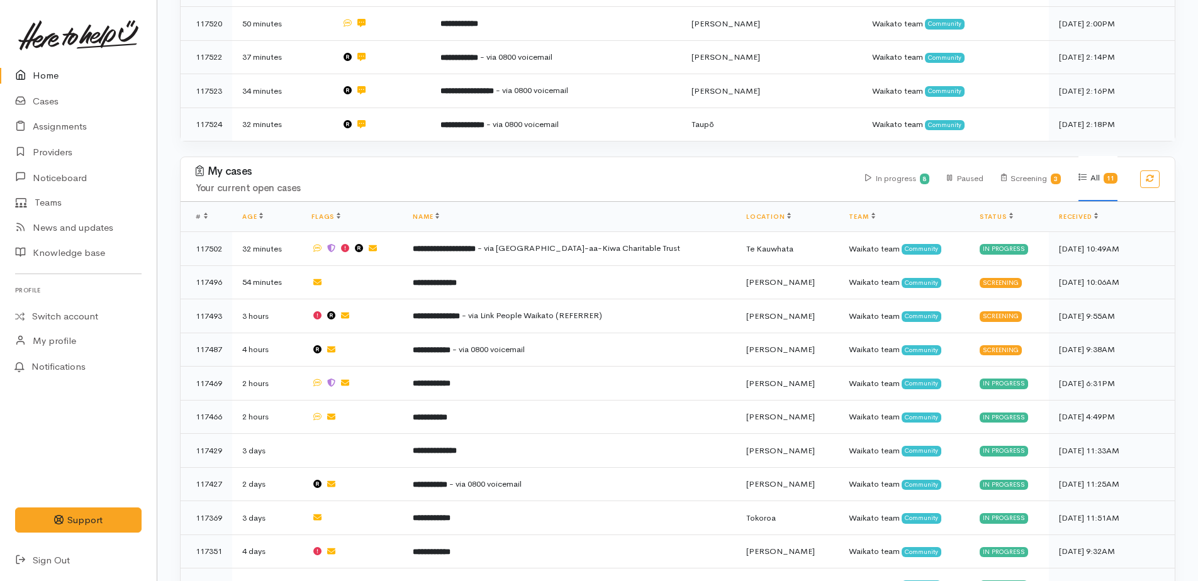
scroll to position [526, 0]
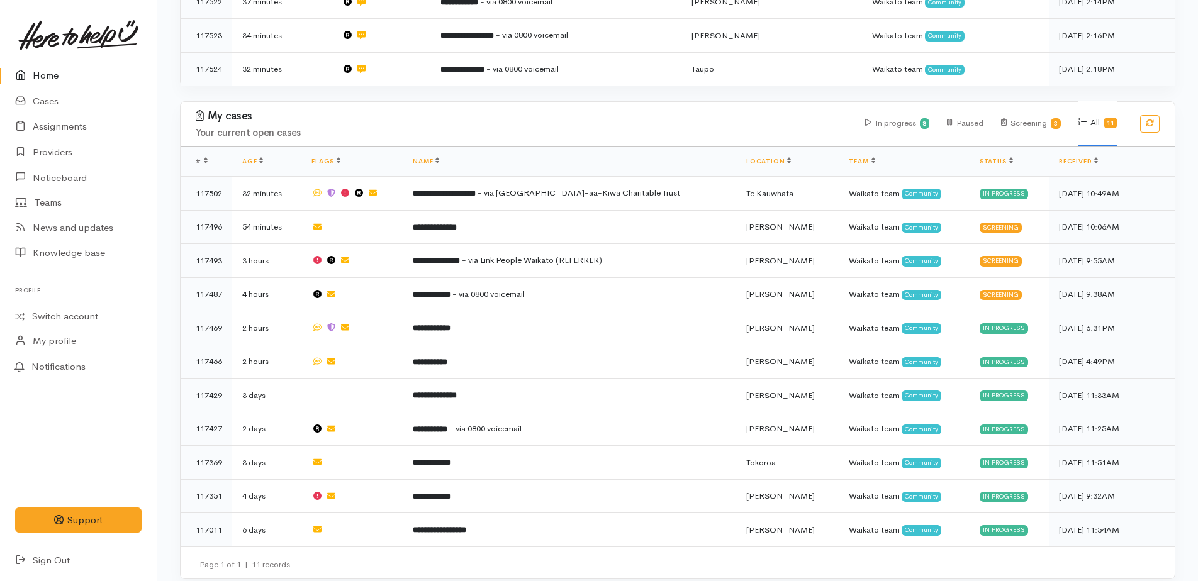
click at [39, 75] on link "Home" at bounding box center [78, 76] width 157 height 26
